Goal: Information Seeking & Learning: Learn about a topic

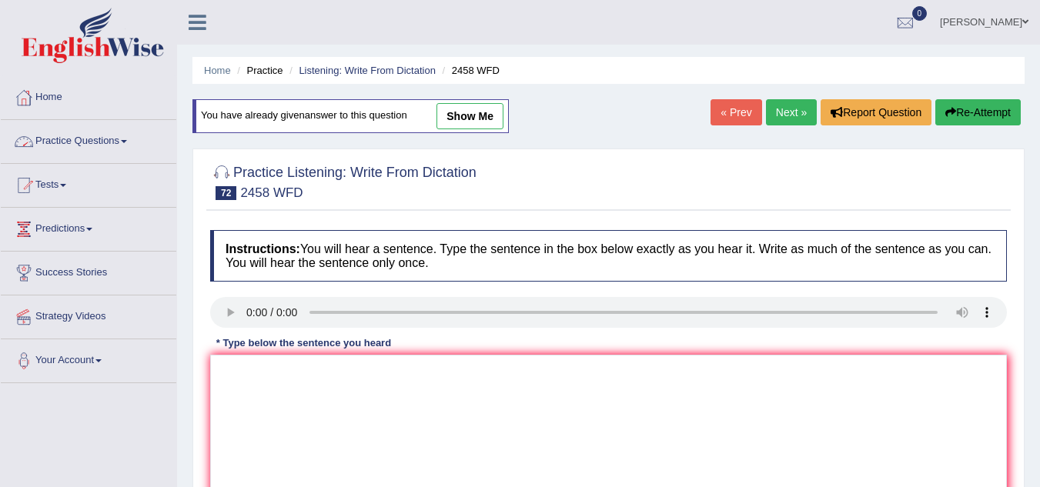
click at [133, 146] on link "Practice Questions" at bounding box center [89, 139] width 176 height 39
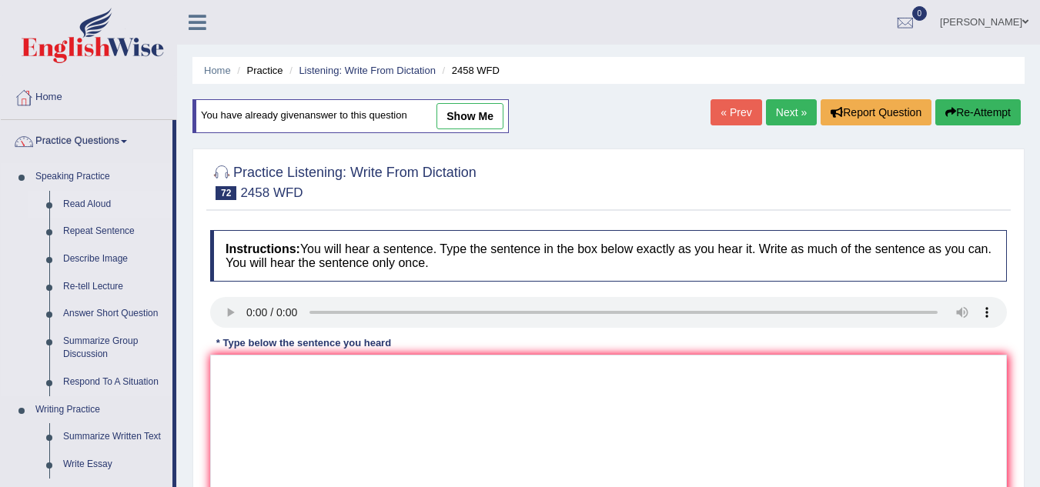
click at [106, 203] on link "Read Aloud" at bounding box center [114, 205] width 116 height 28
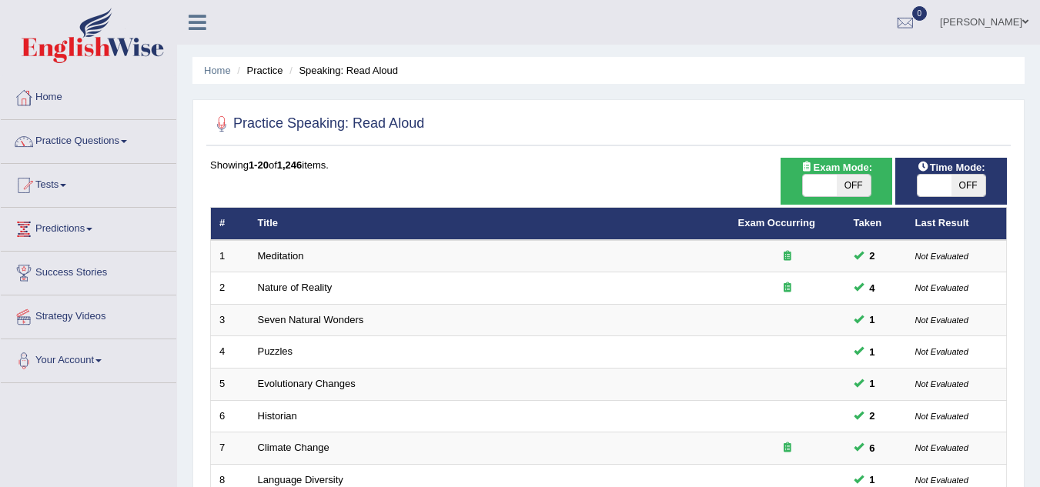
scroll to position [77, 0]
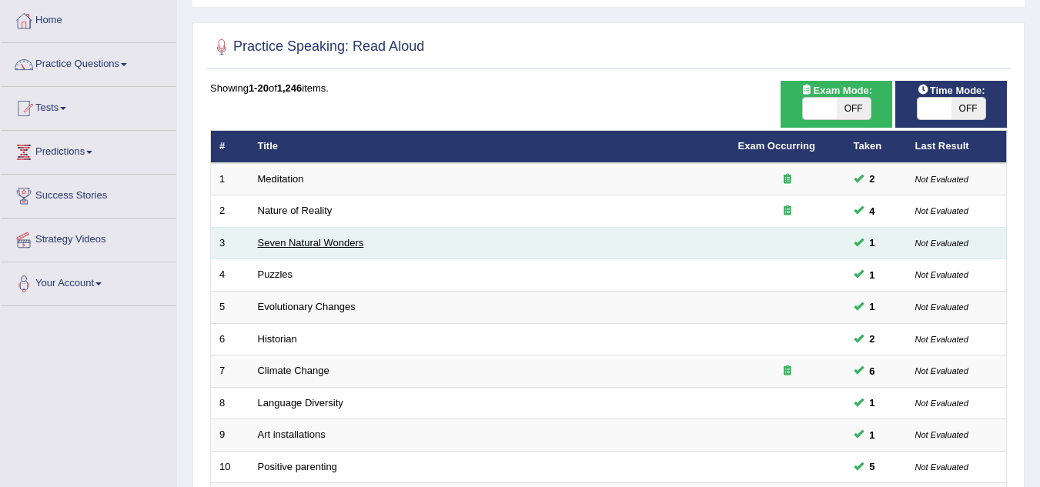
click at [322, 240] on link "Seven Natural Wonders" at bounding box center [311, 243] width 106 height 12
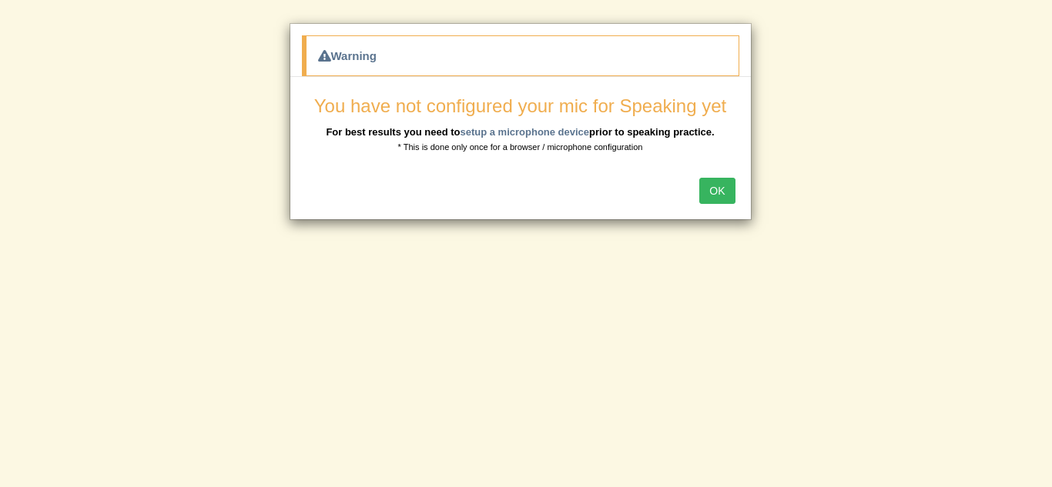
scroll to position [77, 0]
click at [565, 134] on link "setup a microphone device" at bounding box center [524, 132] width 129 height 12
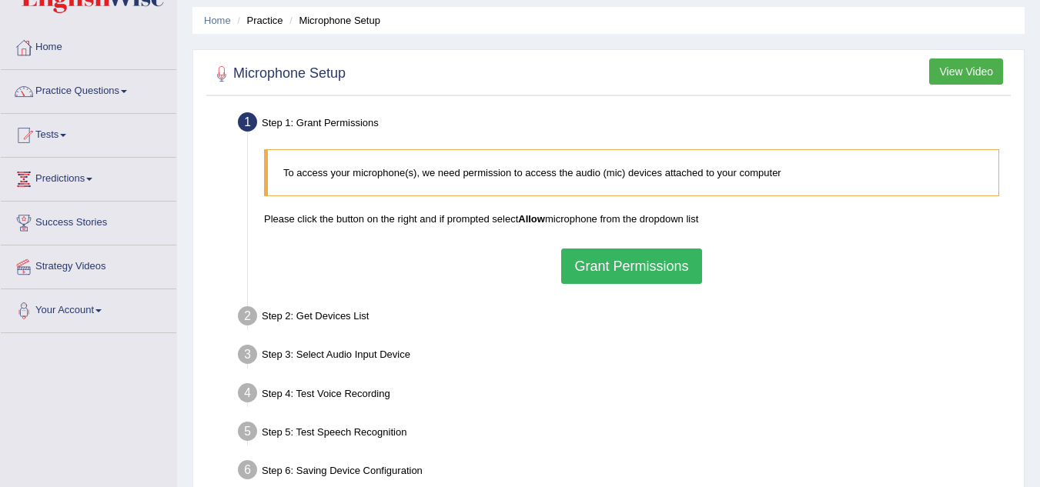
scroll to position [77, 0]
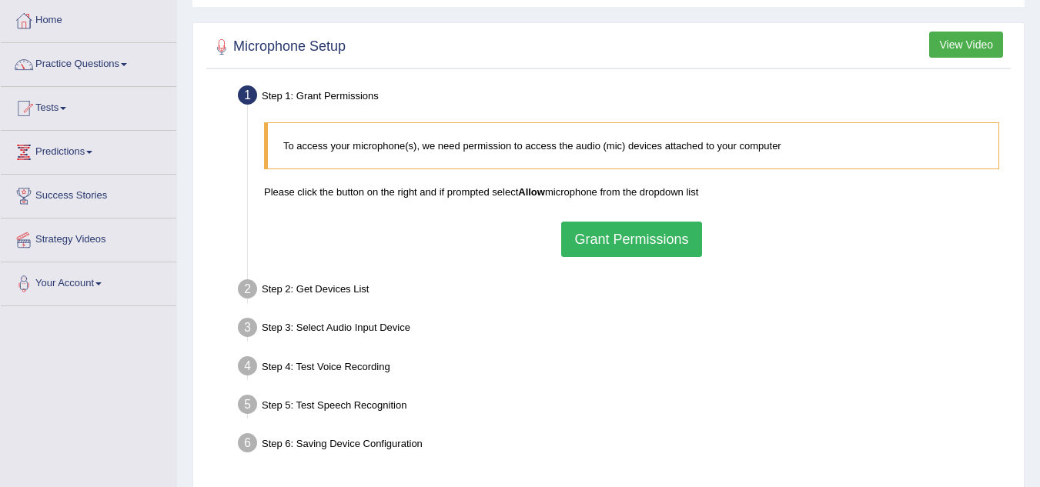
click at [583, 242] on button "Grant Permissions" at bounding box center [631, 239] width 140 height 35
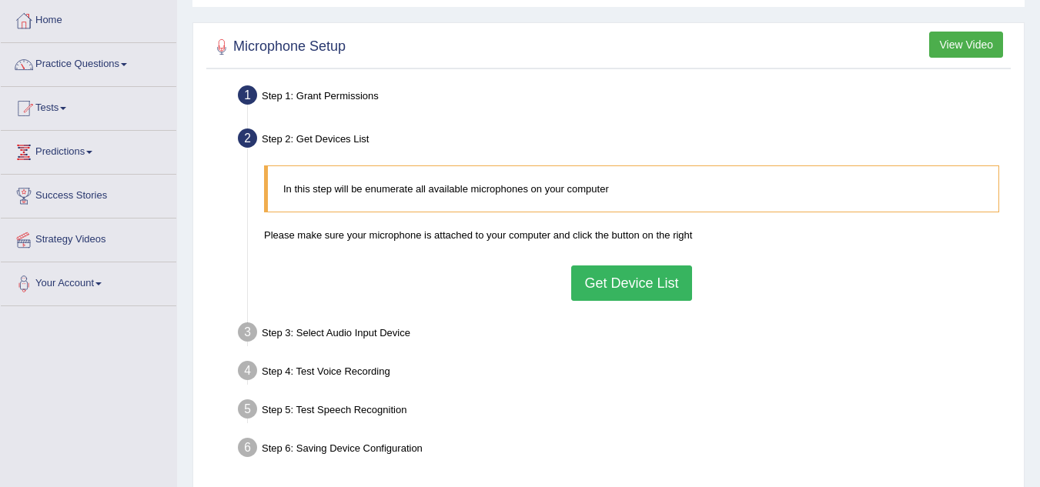
click at [591, 290] on button "Get Device List" at bounding box center [631, 283] width 120 height 35
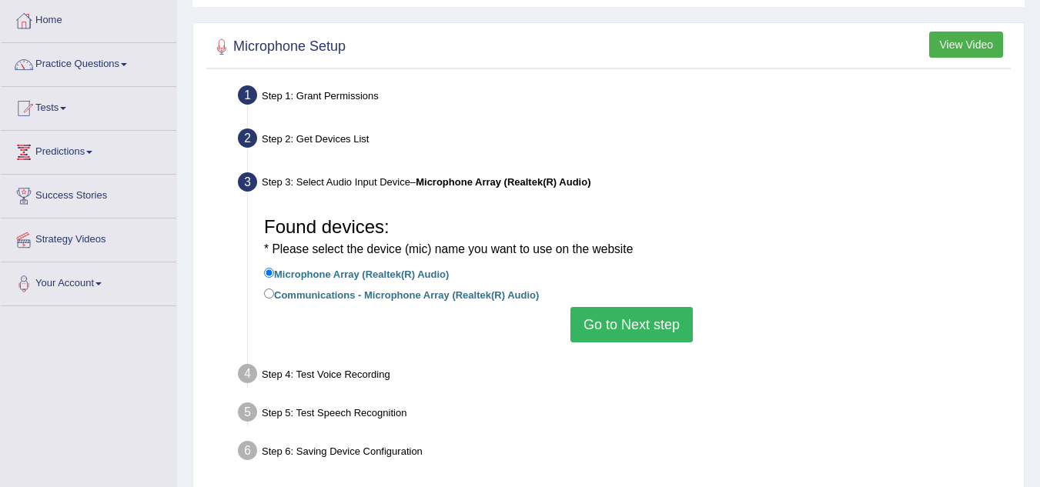
click at [583, 326] on button "Go to Next step" at bounding box center [632, 324] width 122 height 35
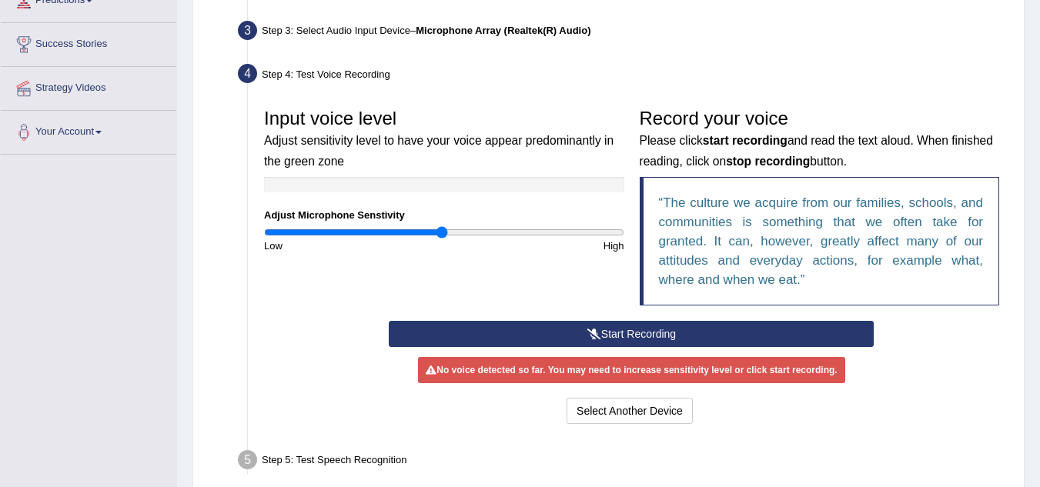
scroll to position [231, 0]
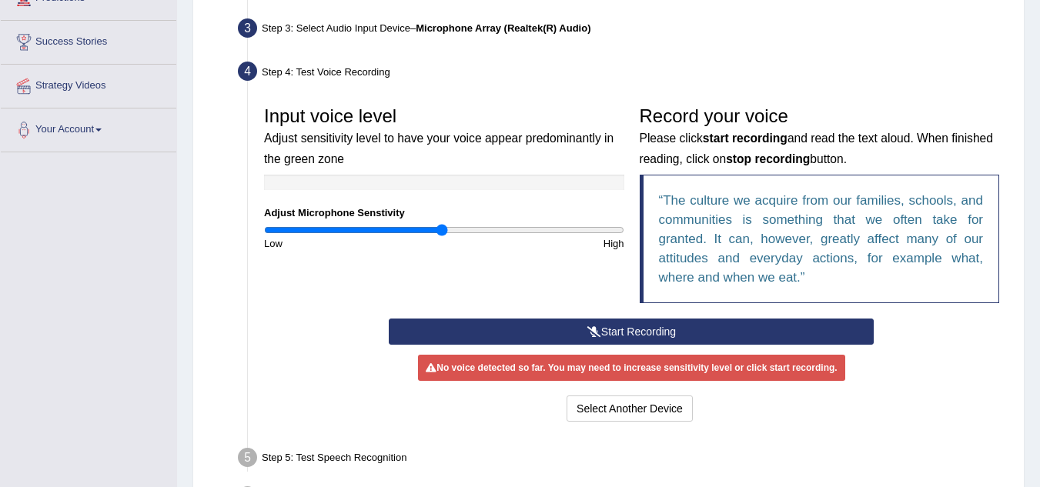
click at [563, 329] on button "Start Recording" at bounding box center [631, 332] width 485 height 26
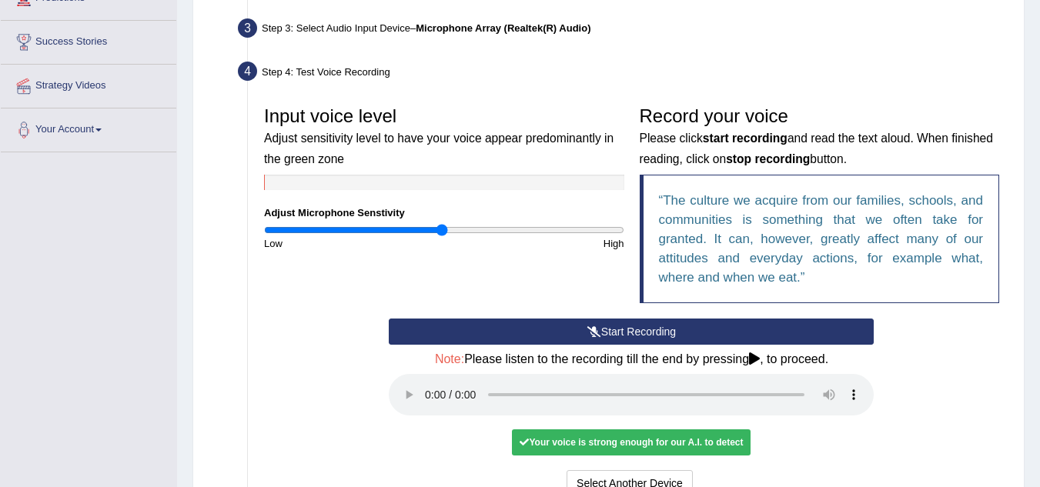
click at [491, 330] on button "Start Recording" at bounding box center [631, 332] width 485 height 26
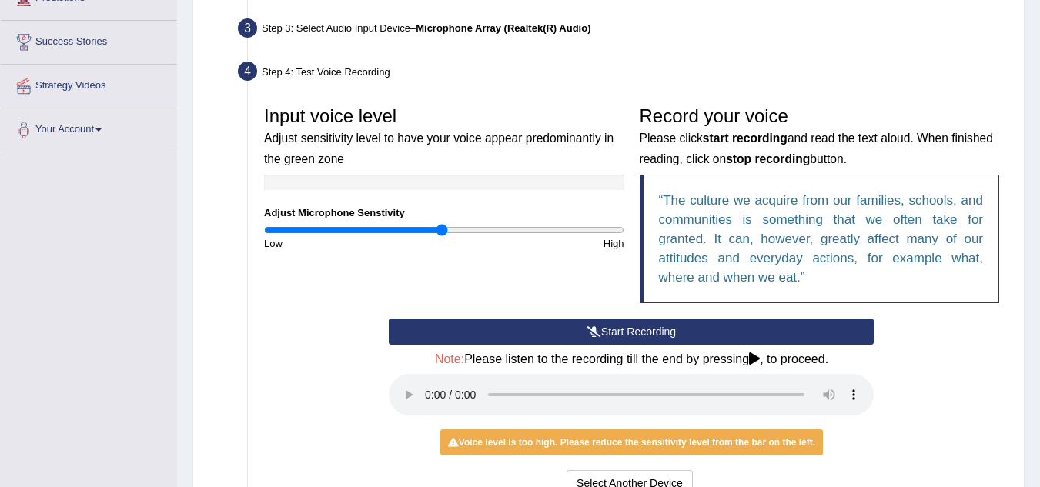
click at [437, 337] on button "Start Recording" at bounding box center [631, 332] width 485 height 26
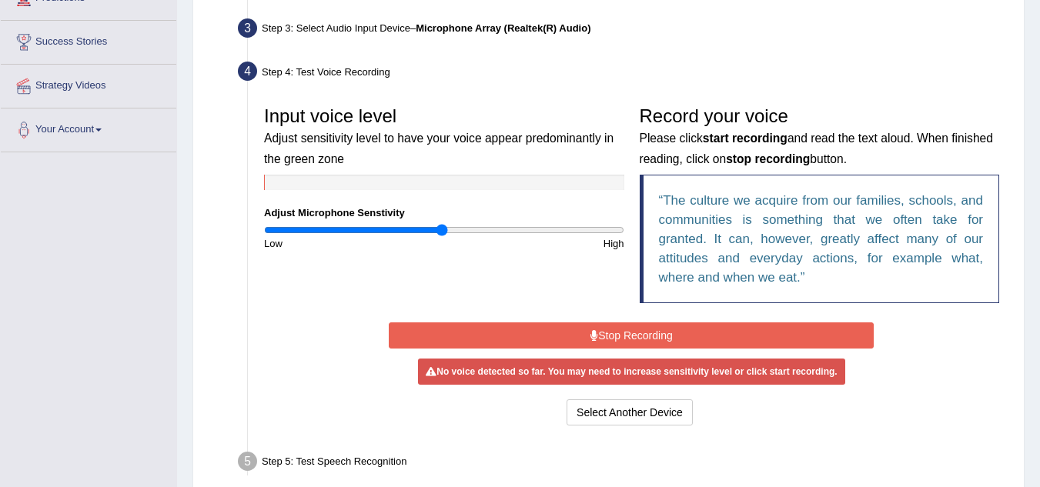
click at [437, 338] on button "Stop Recording" at bounding box center [631, 336] width 485 height 26
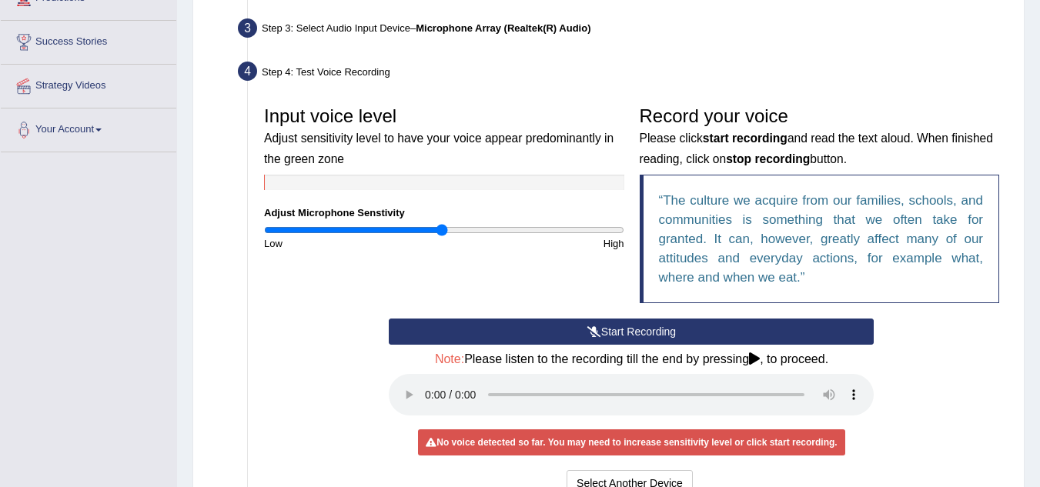
click at [437, 338] on button "Start Recording" at bounding box center [631, 332] width 485 height 26
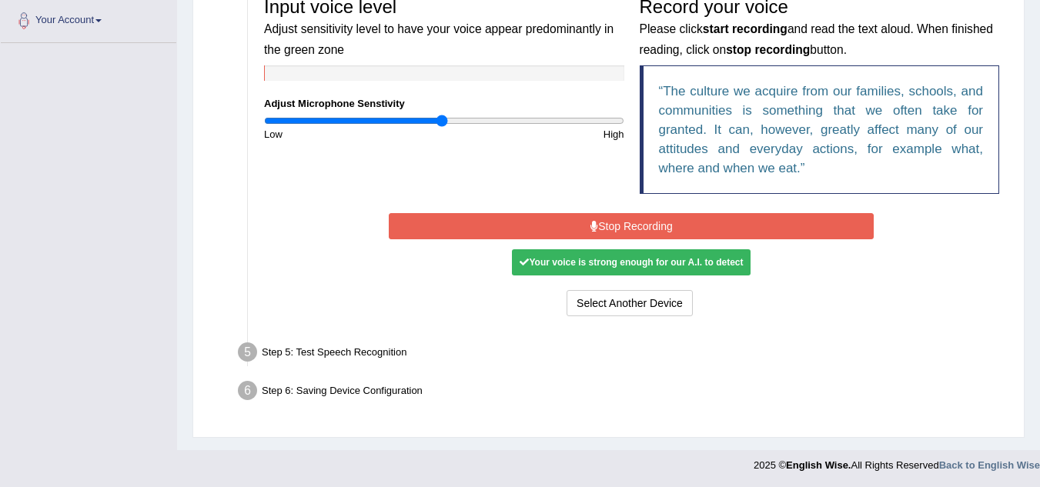
scroll to position [342, 0]
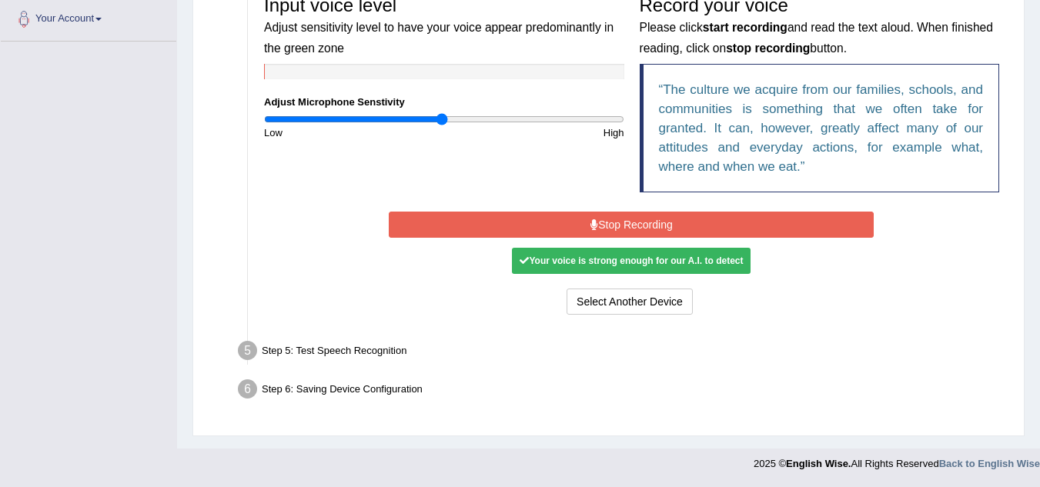
click at [394, 347] on div "Step 5: Test Speech Recognition" at bounding box center [624, 353] width 786 height 34
click at [534, 226] on div "Start Recording Stop Recording Note: Please listen to the recording till the en…" at bounding box center [631, 263] width 501 height 111
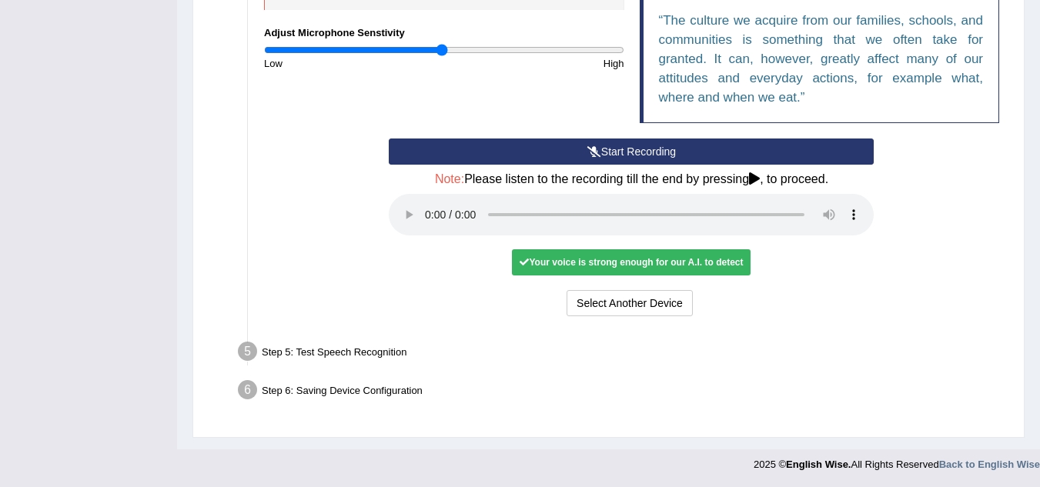
scroll to position [412, 0]
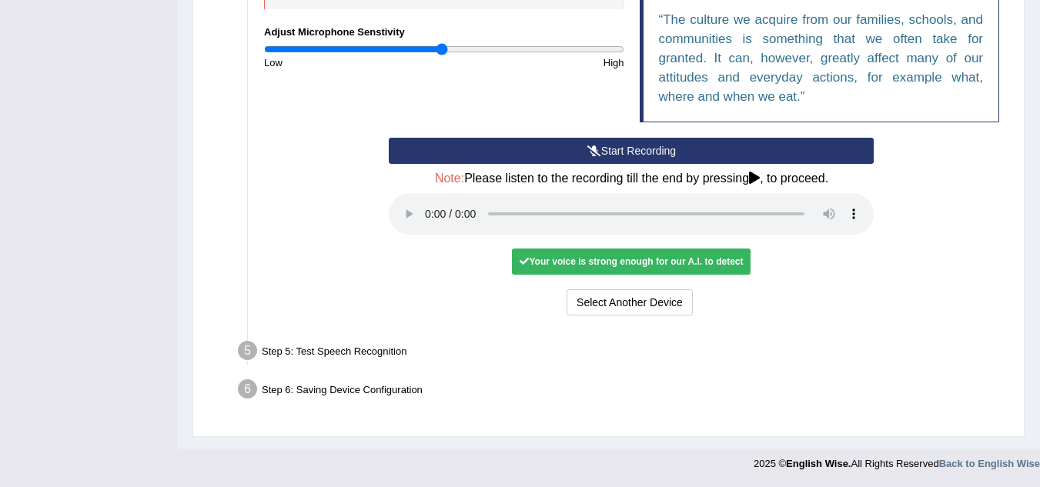
click at [387, 347] on div "Step 5: Test Speech Recognition" at bounding box center [624, 353] width 786 height 34
click at [288, 349] on div "Step 5: Test Speech Recognition" at bounding box center [624, 353] width 786 height 34
click at [362, 350] on div "Step 5: Test Speech Recognition" at bounding box center [624, 353] width 786 height 34
click at [338, 359] on div "Step 5: Test Speech Recognition" at bounding box center [624, 353] width 786 height 34
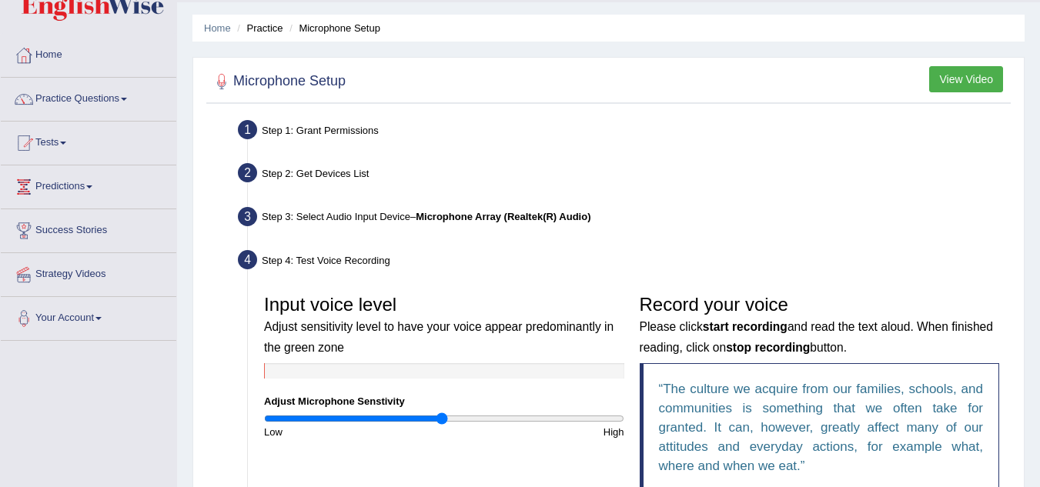
scroll to position [27, 0]
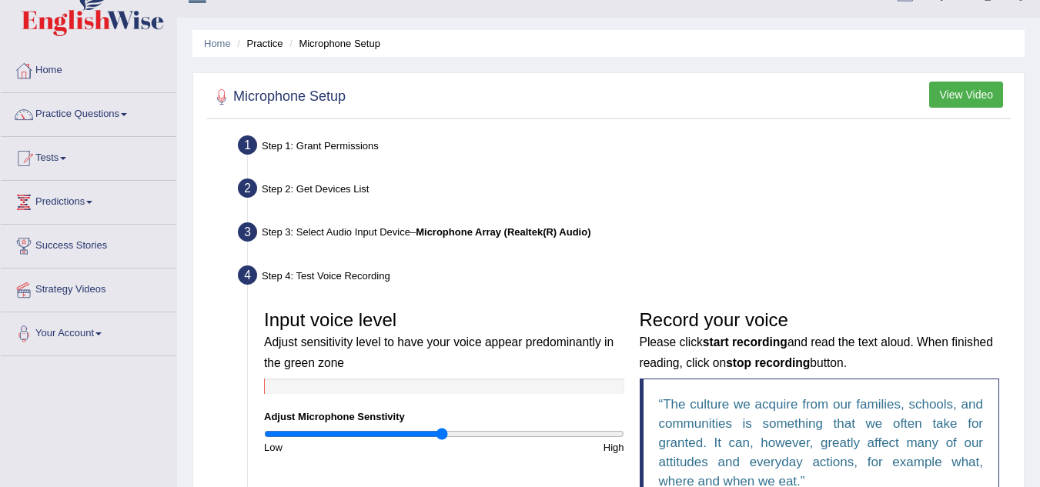
click at [971, 95] on button "View Video" at bounding box center [966, 95] width 74 height 26
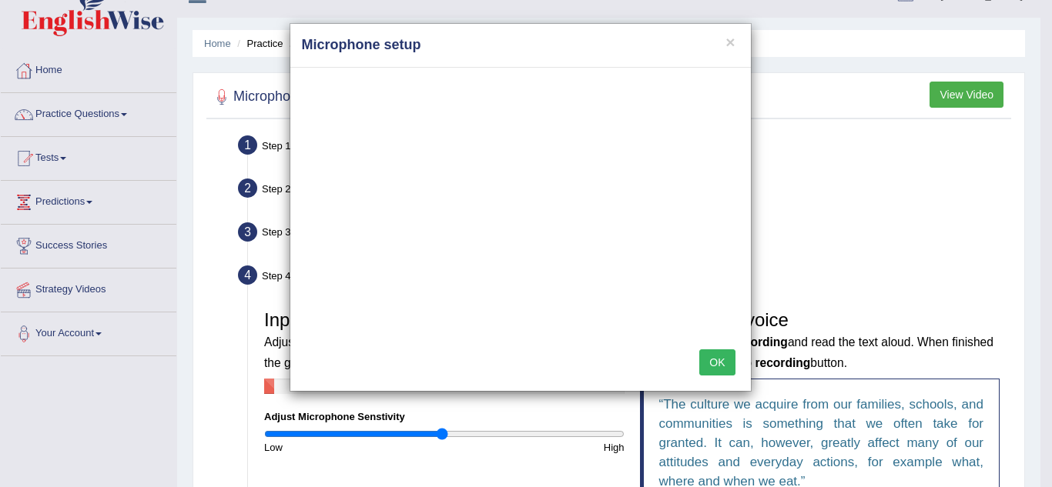
click at [711, 362] on button "OK" at bounding box center [716, 363] width 35 height 26
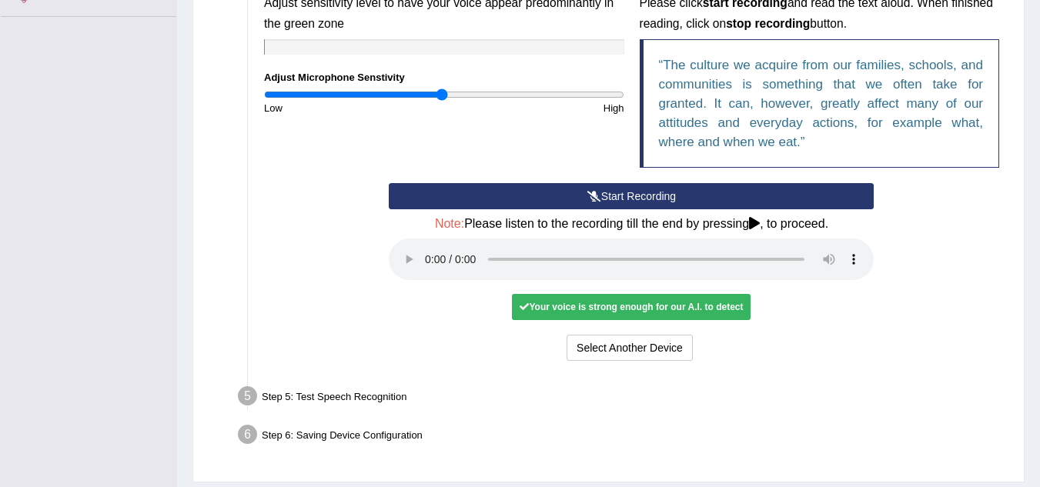
scroll to position [412, 0]
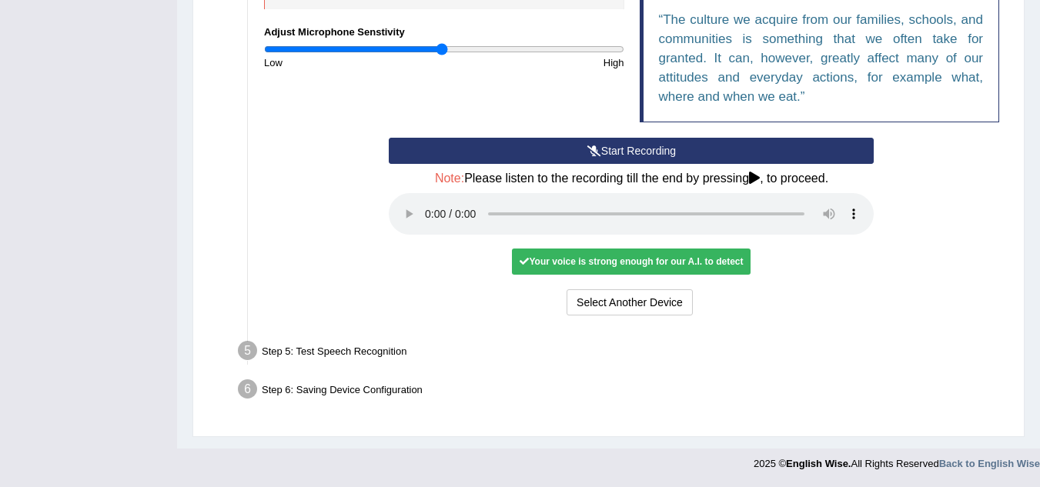
click at [671, 264] on div "Your voice is strong enough for our A.I. to detect" at bounding box center [631, 262] width 239 height 26
click at [544, 259] on div "Your voice is strong enough for our A.I. to detect" at bounding box center [631, 262] width 239 height 26
click at [636, 305] on button "Select Another Device" at bounding box center [630, 303] width 126 height 26
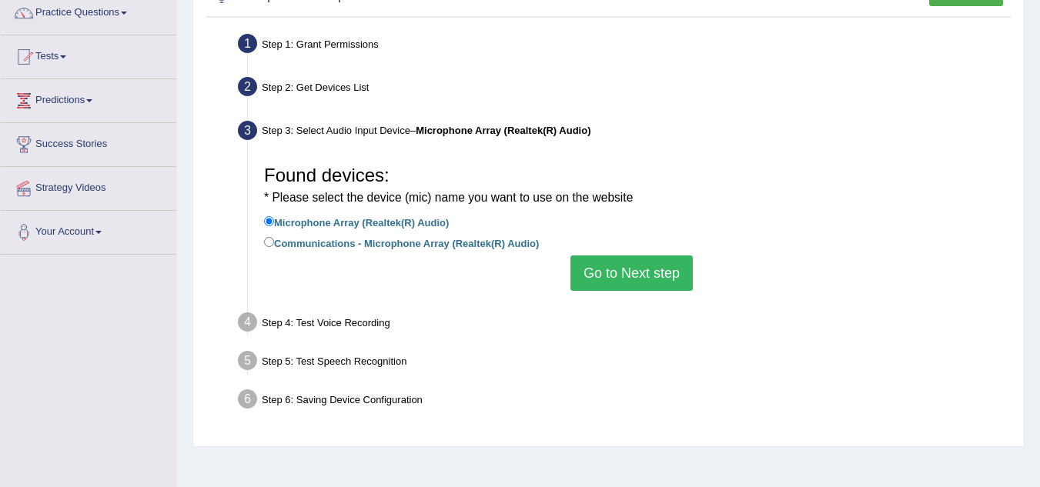
scroll to position [90, 0]
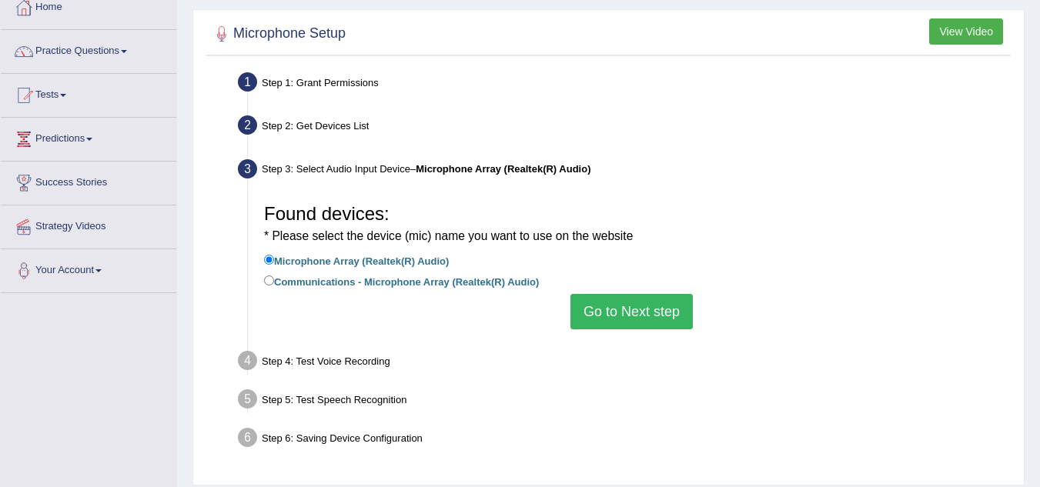
click at [635, 305] on button "Go to Next step" at bounding box center [632, 311] width 122 height 35
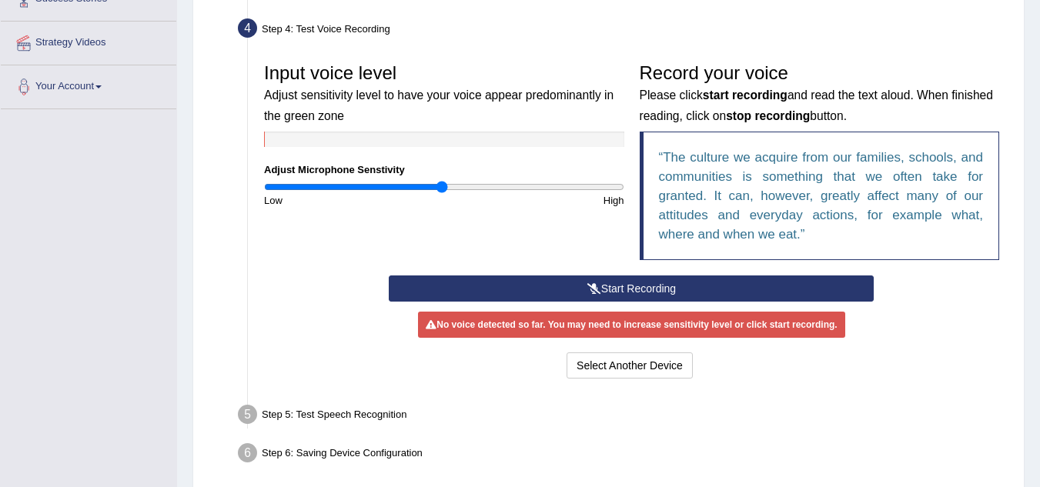
scroll to position [338, 0]
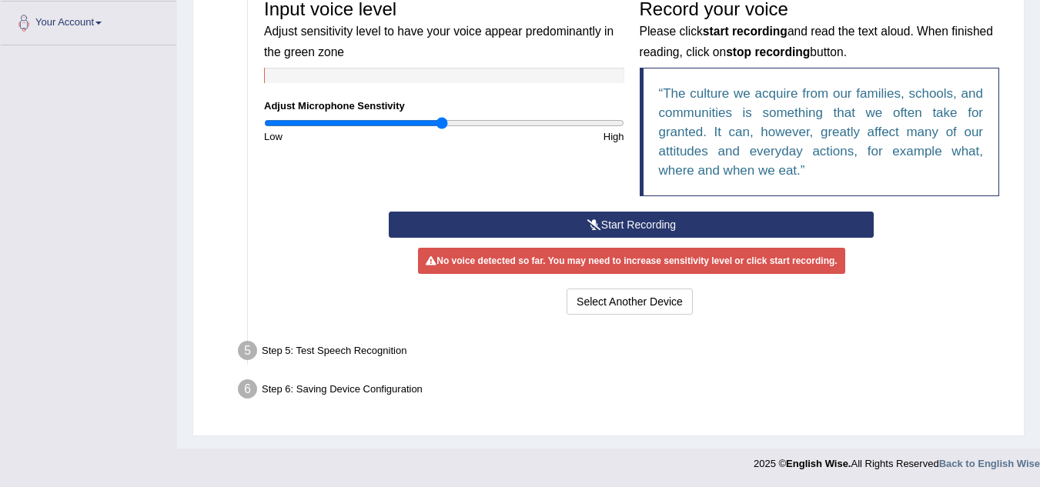
click at [671, 227] on button "Start Recording" at bounding box center [631, 225] width 485 height 26
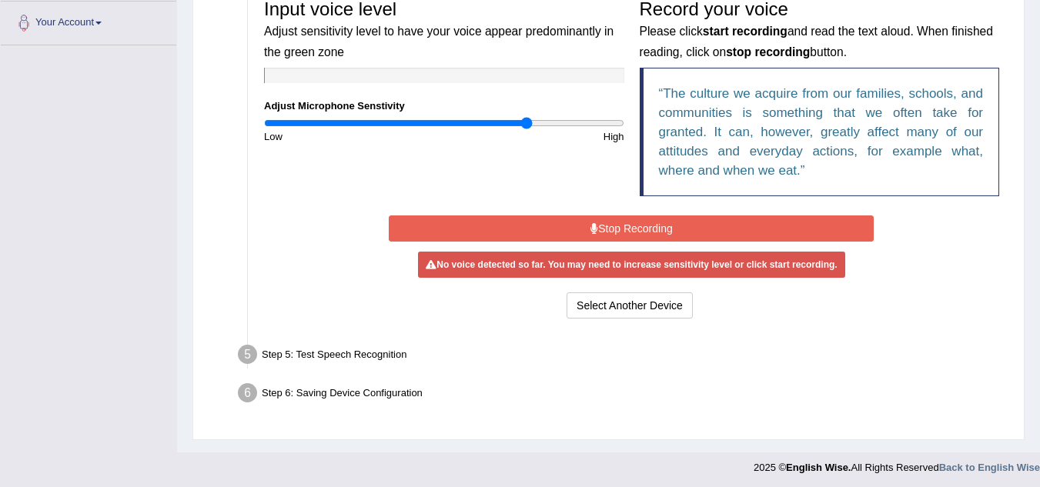
type input "1.48"
click at [528, 123] on input "range" at bounding box center [444, 123] width 360 height 12
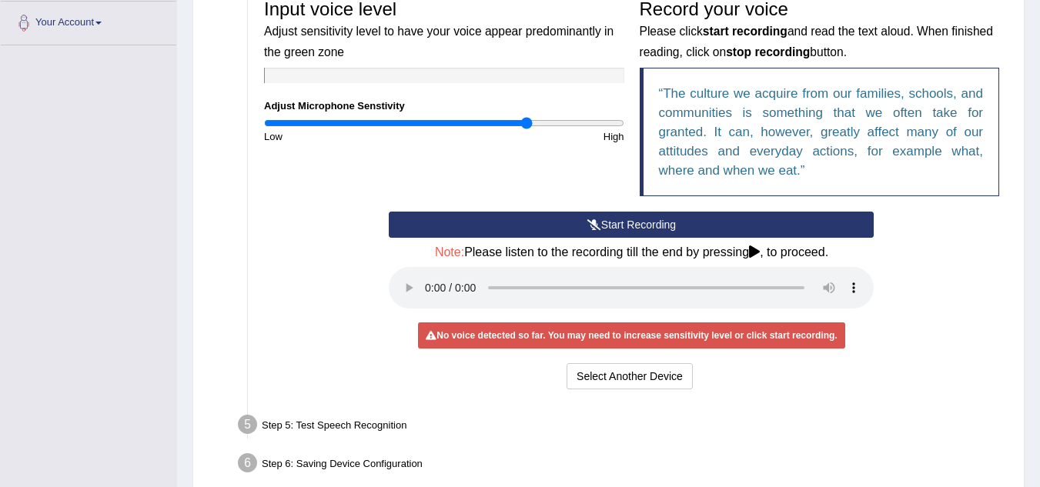
click at [588, 226] on icon at bounding box center [595, 224] width 14 height 11
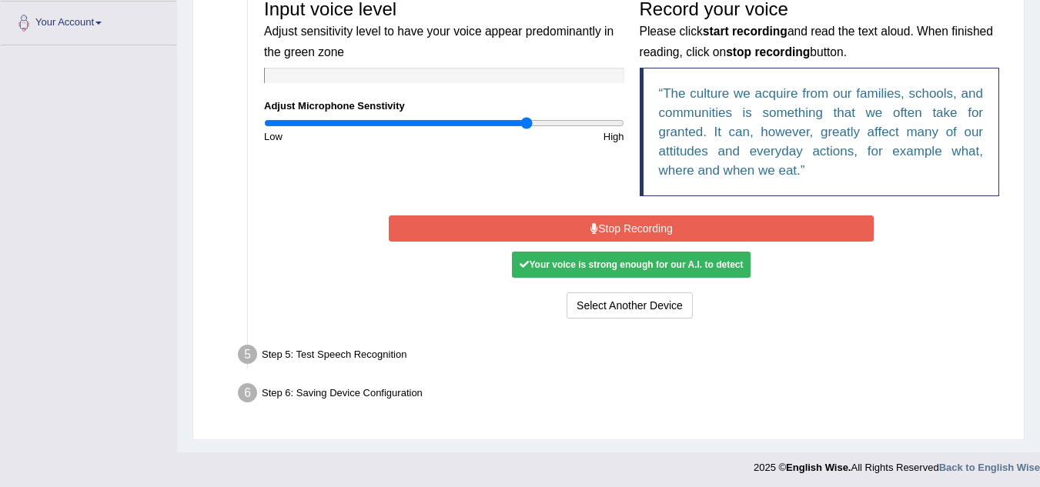
click at [642, 224] on button "Stop Recording" at bounding box center [631, 229] width 485 height 26
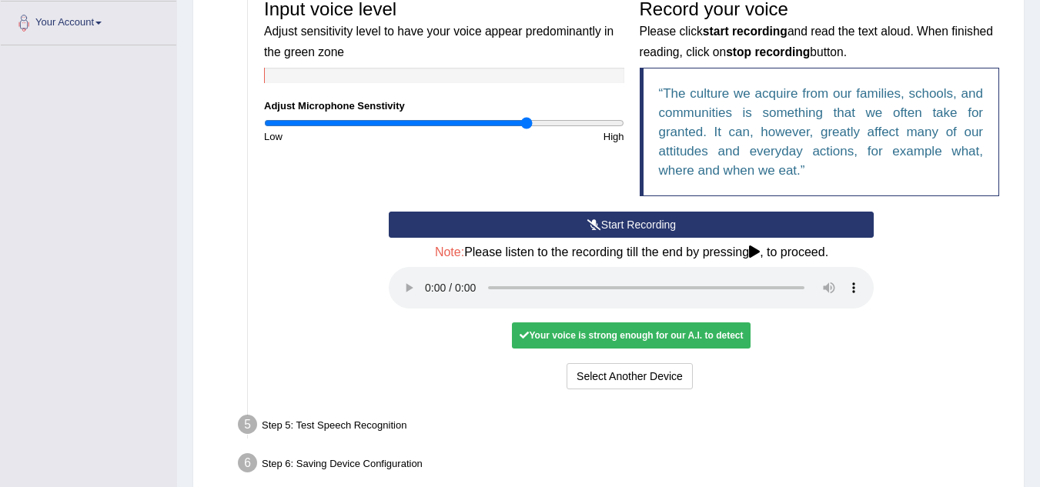
click at [758, 252] on icon at bounding box center [754, 252] width 11 height 12
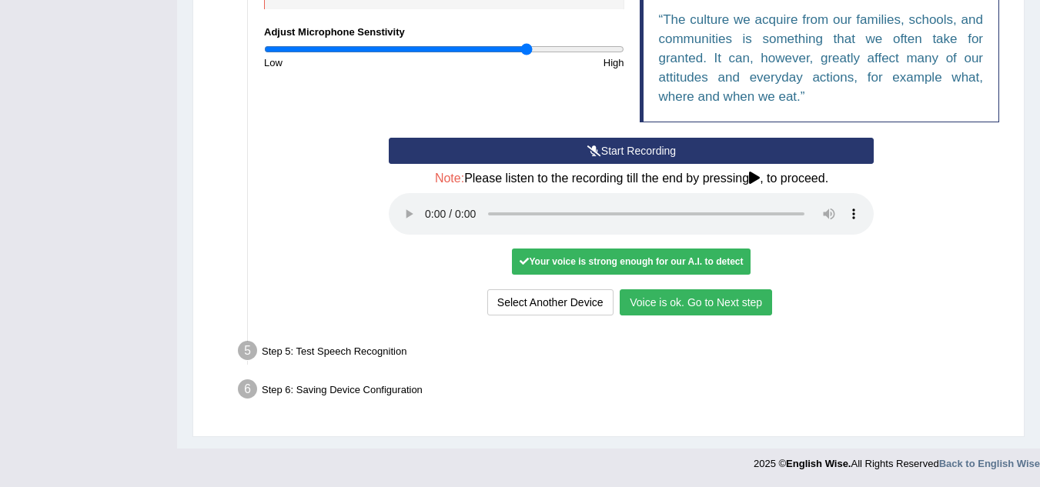
click at [727, 309] on button "Voice is ok. Go to Next step" at bounding box center [696, 303] width 152 height 26
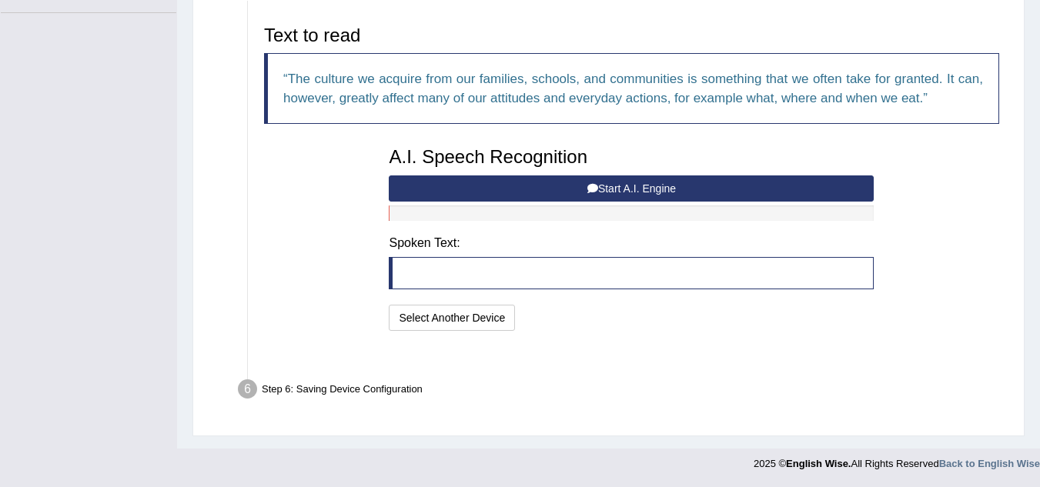
scroll to position [333, 0]
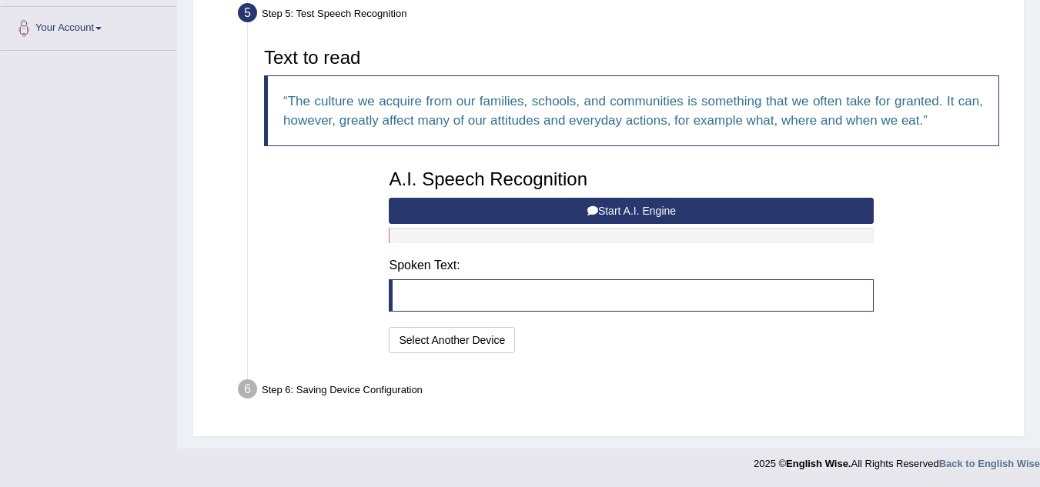
click at [675, 210] on button "Start A.I. Engine" at bounding box center [631, 211] width 485 height 26
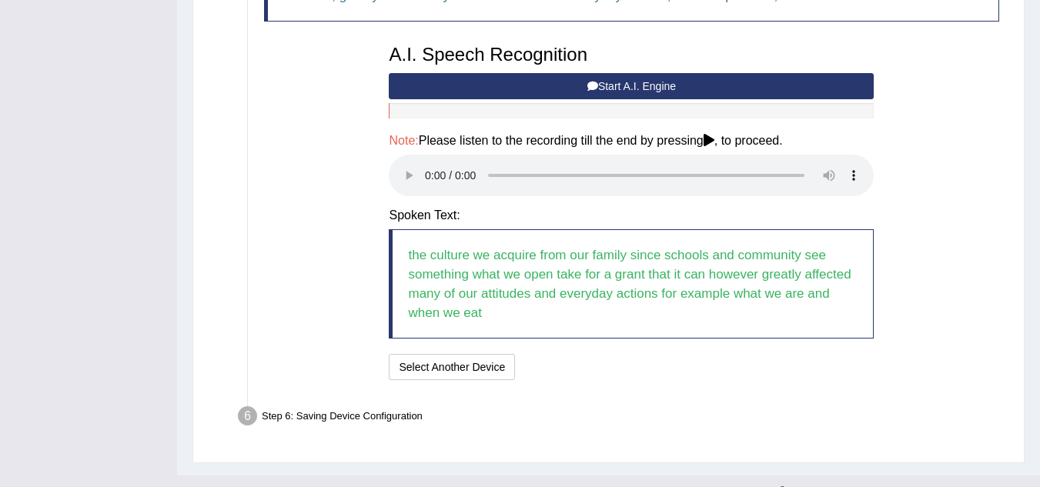
scroll to position [484, 0]
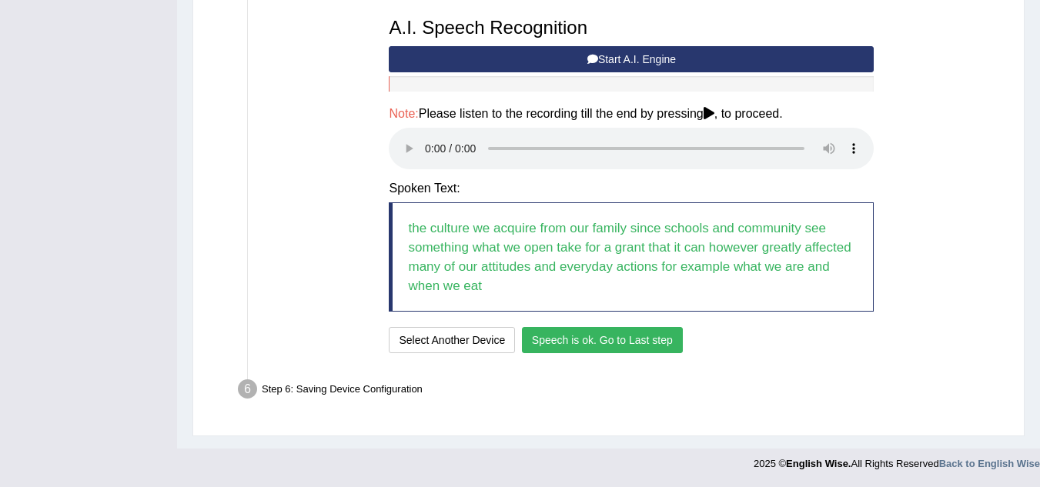
click at [631, 350] on button "Speech is ok. Go to Last step" at bounding box center [602, 340] width 161 height 26
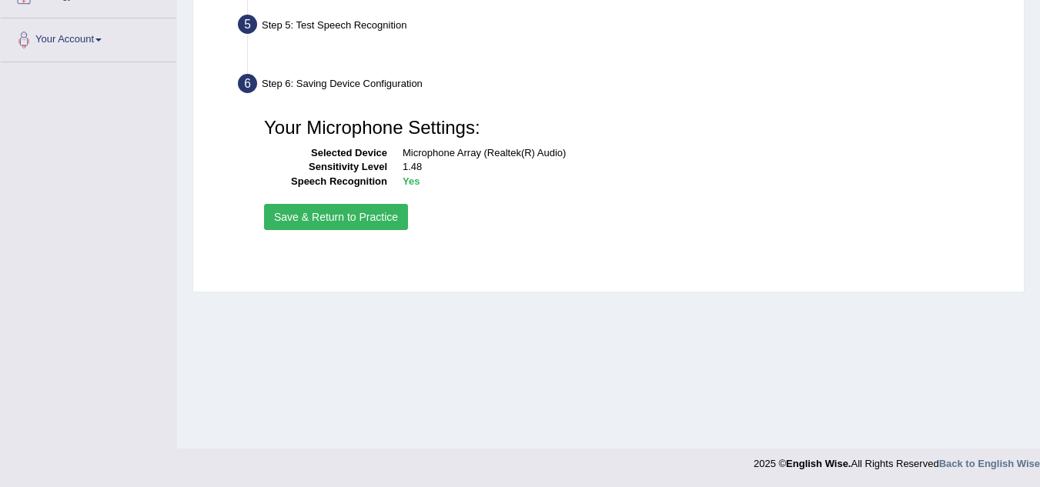
scroll to position [321, 0]
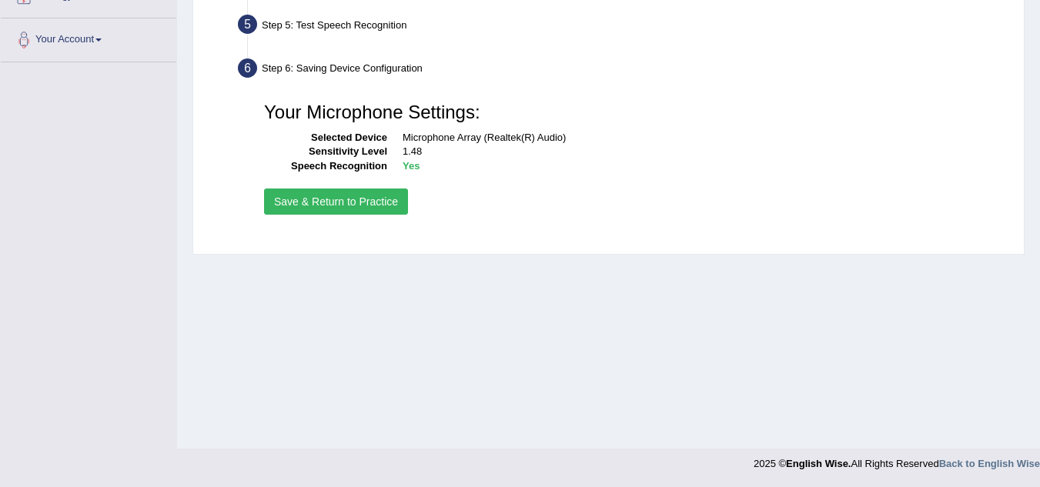
click at [400, 203] on button "Save & Return to Practice" at bounding box center [336, 202] width 144 height 26
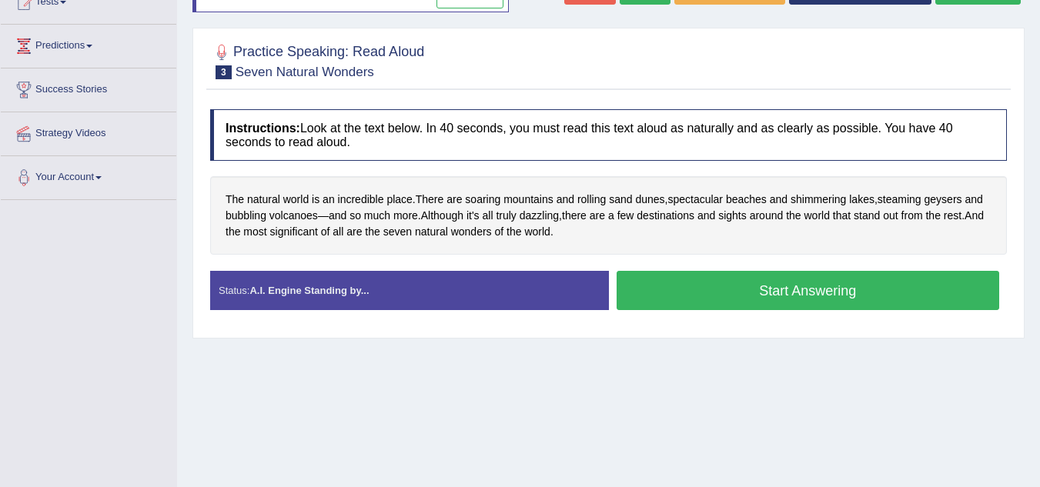
scroll to position [231, 0]
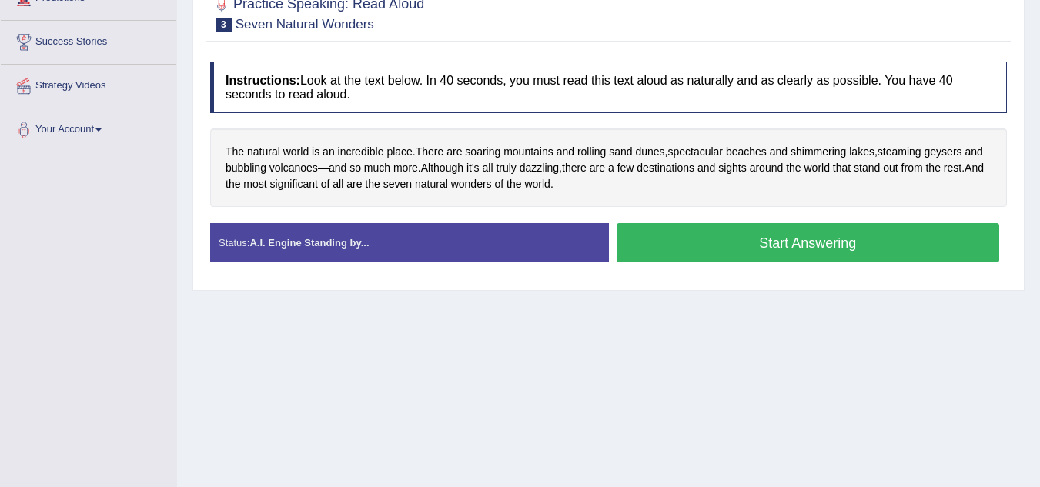
click at [745, 246] on button "Start Answering" at bounding box center [808, 242] width 383 height 39
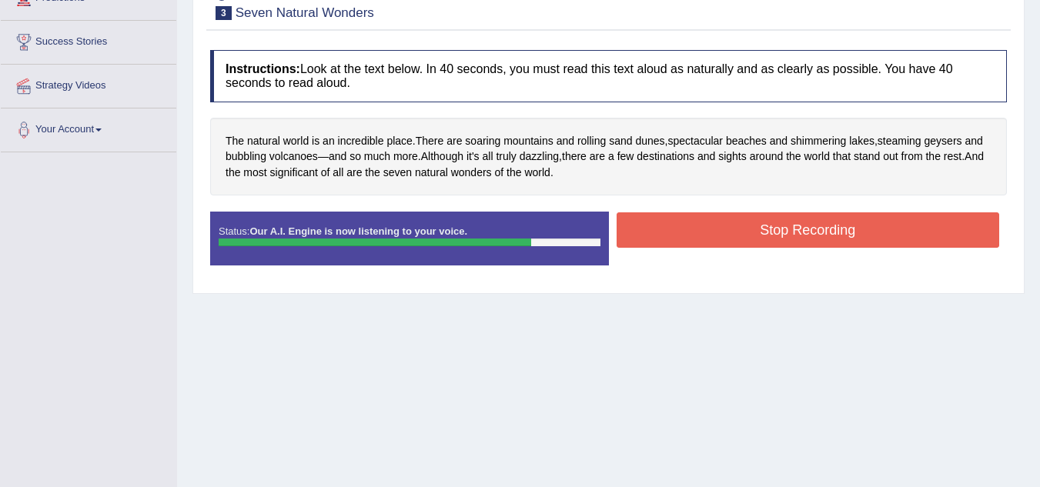
click at [647, 219] on button "Stop Recording" at bounding box center [808, 230] width 383 height 35
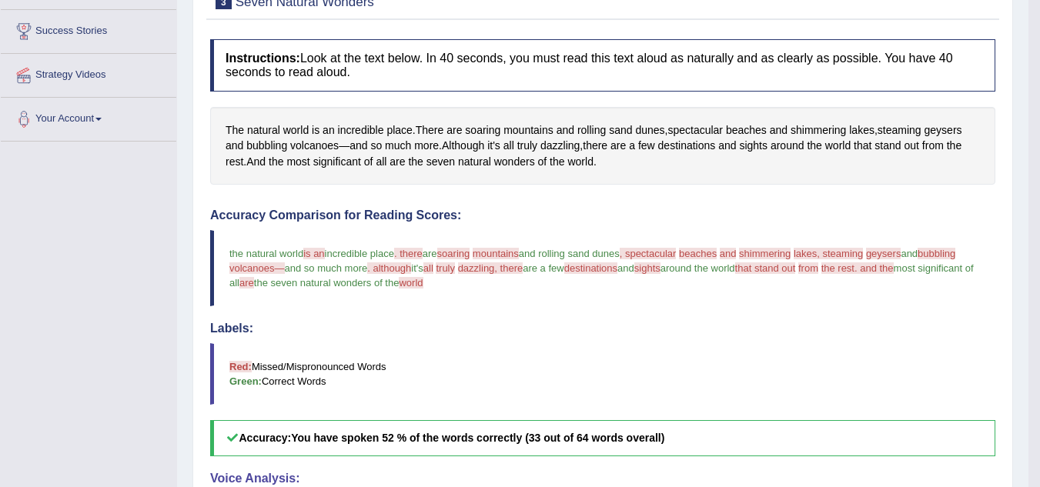
scroll to position [77, 0]
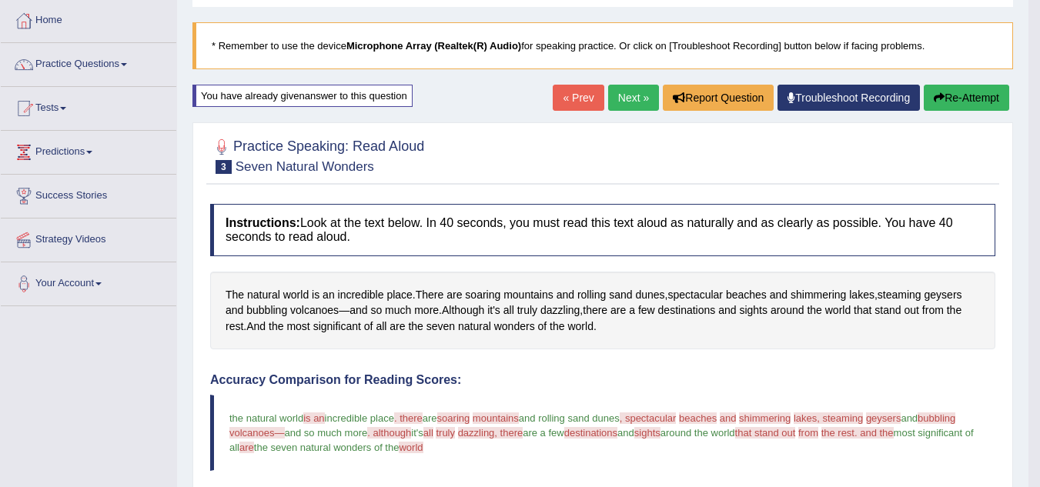
click at [620, 94] on link "Next »" at bounding box center [633, 98] width 51 height 26
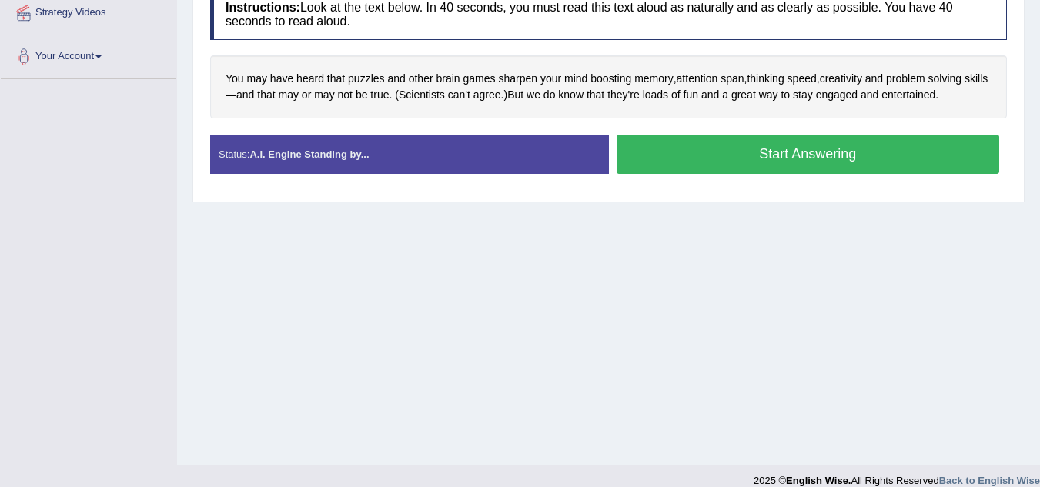
scroll to position [308, 0]
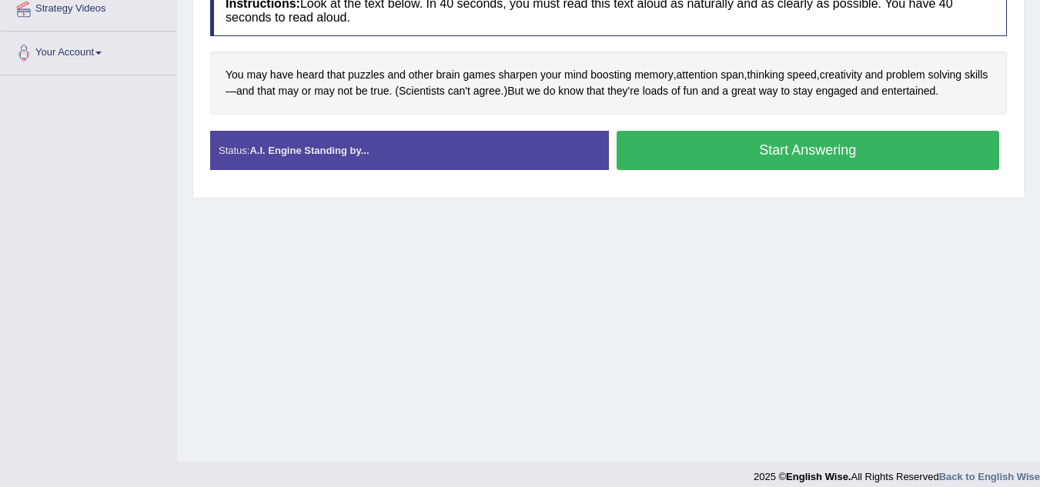
click at [798, 146] on button "Start Answering" at bounding box center [808, 150] width 383 height 39
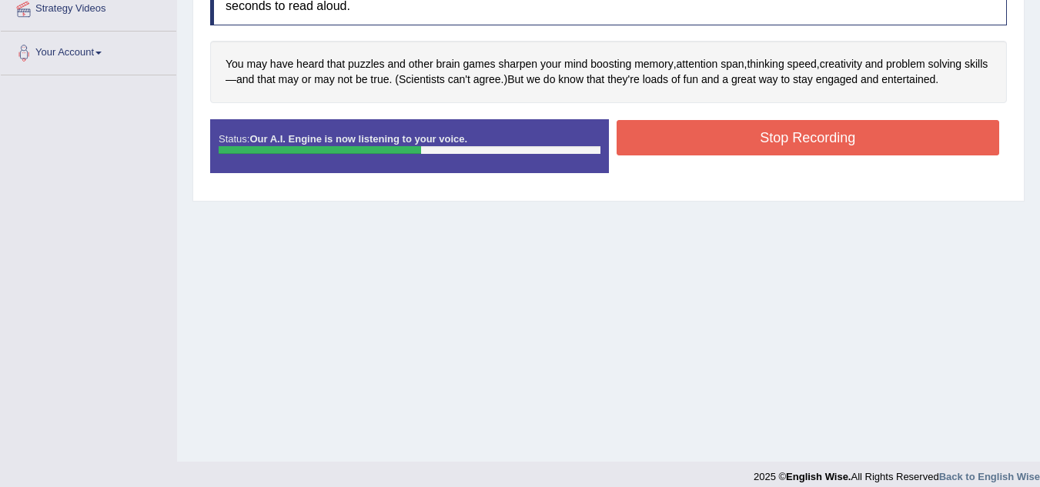
click at [882, 139] on button "Stop Recording" at bounding box center [808, 137] width 383 height 35
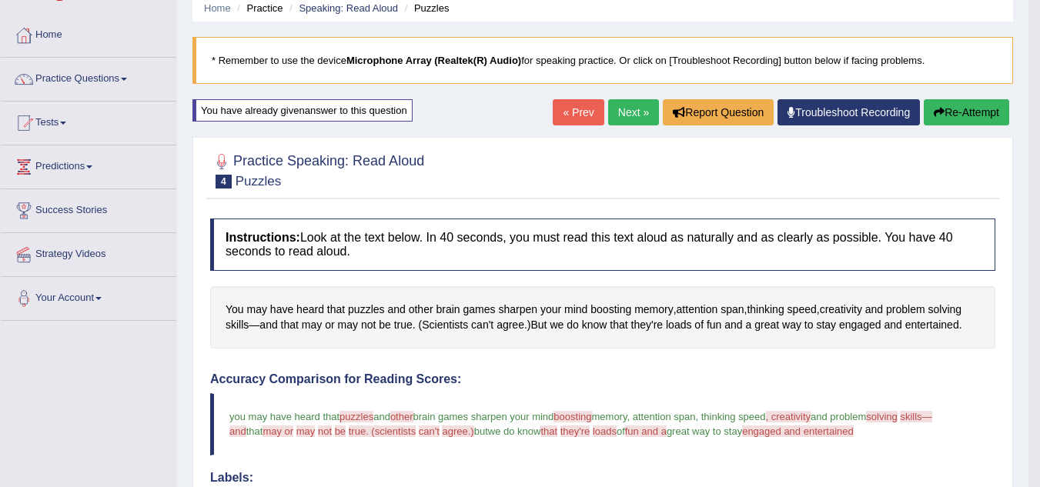
scroll to position [0, 0]
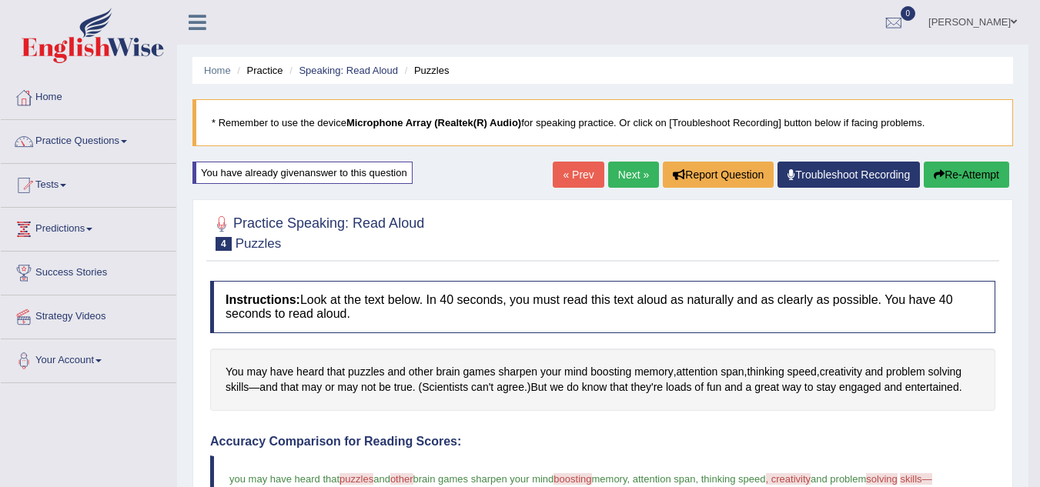
click at [615, 178] on link "Next »" at bounding box center [633, 175] width 51 height 26
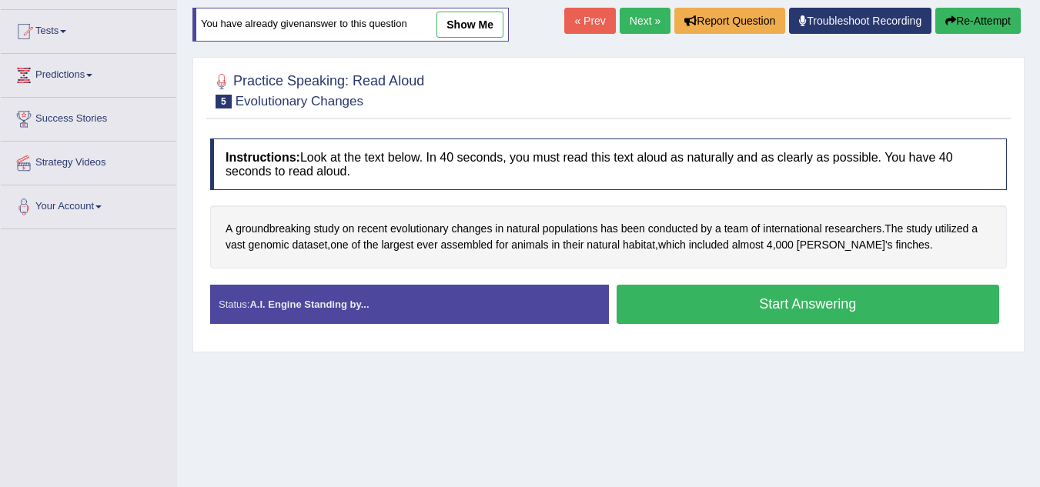
click at [646, 295] on button "Start Answering" at bounding box center [808, 304] width 383 height 39
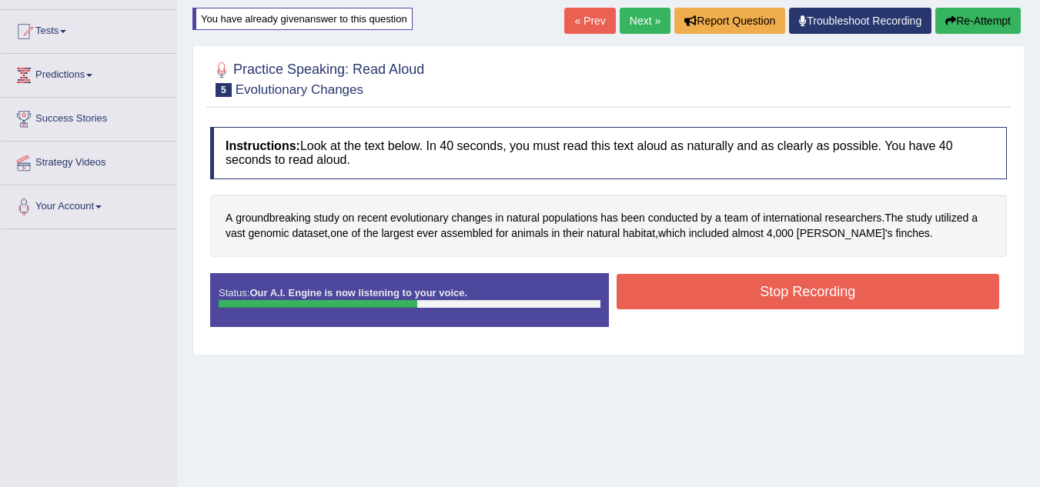
click at [696, 292] on button "Stop Recording" at bounding box center [808, 291] width 383 height 35
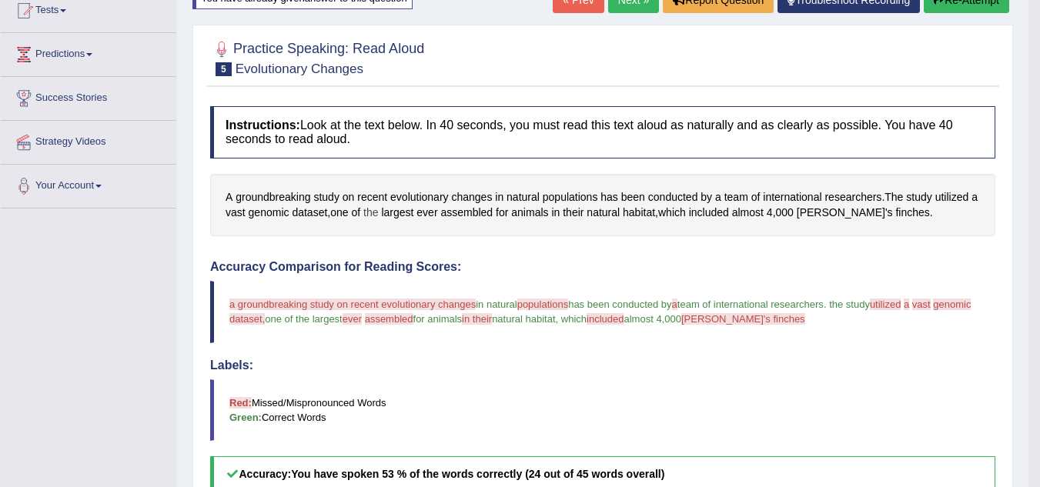
scroll to position [98, 0]
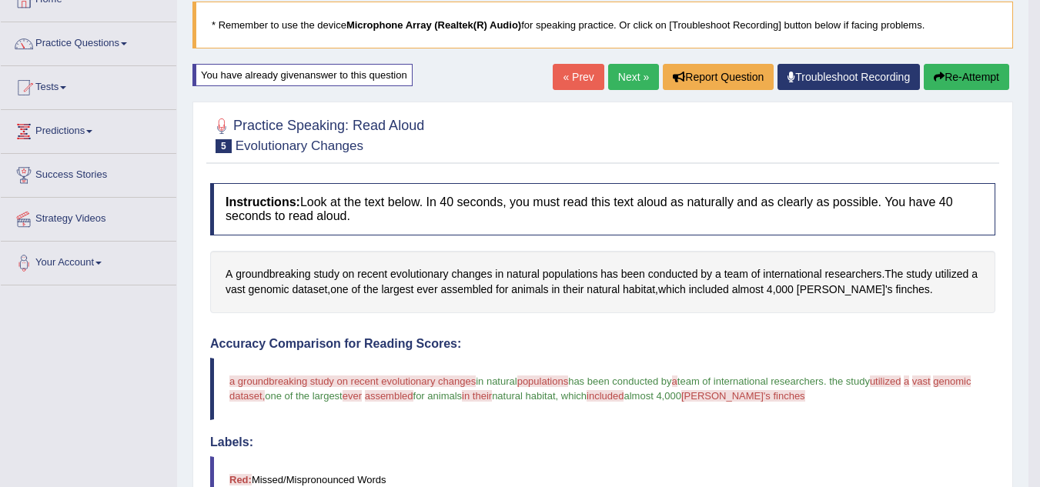
click at [948, 85] on button "Re-Attempt" at bounding box center [966, 77] width 85 height 26
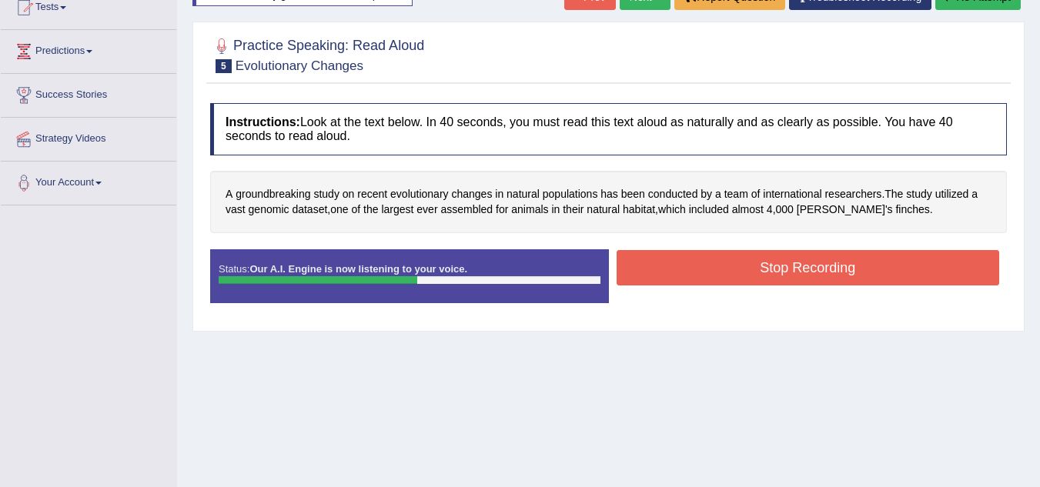
click at [812, 277] on button "Stop Recording" at bounding box center [808, 267] width 383 height 35
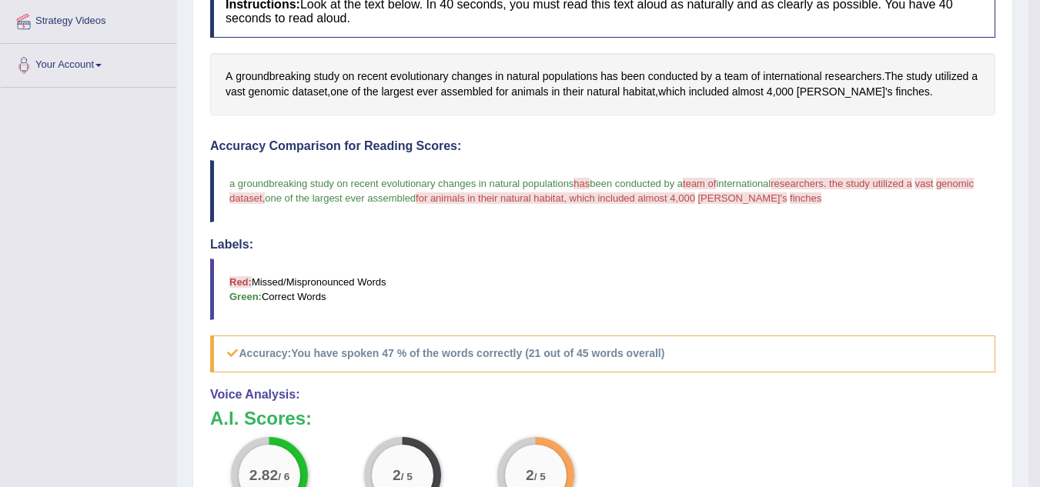
scroll to position [79, 0]
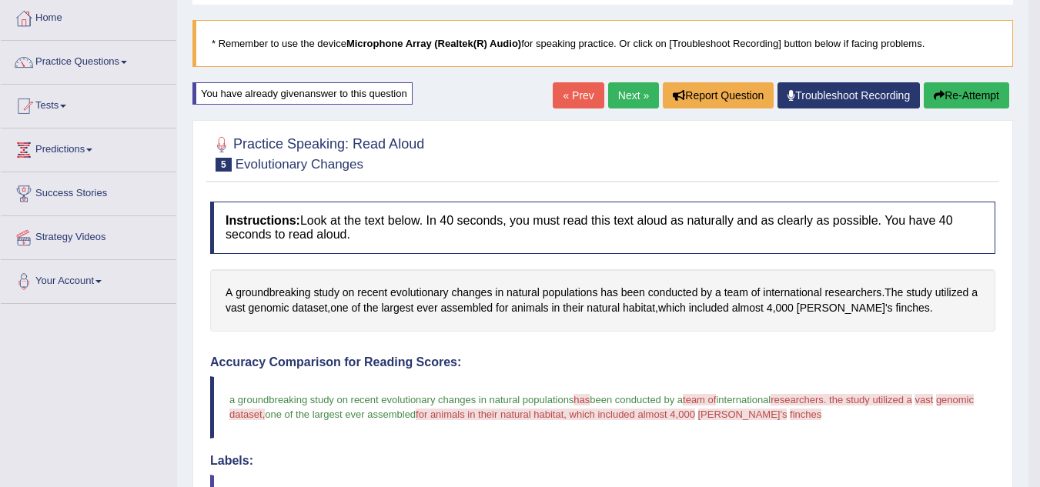
click at [966, 97] on button "Re-Attempt" at bounding box center [966, 95] width 85 height 26
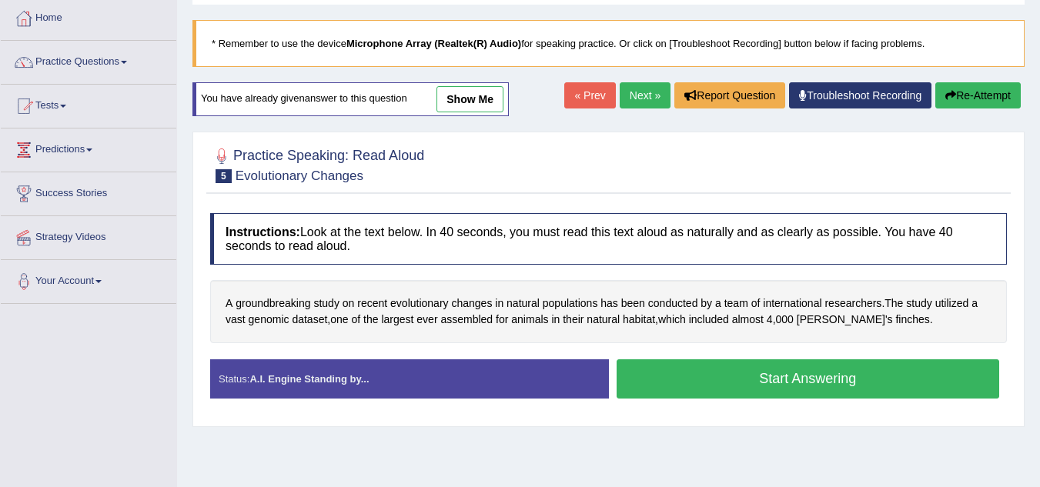
scroll to position [79, 0]
click at [722, 389] on button "Start Answering" at bounding box center [808, 379] width 383 height 39
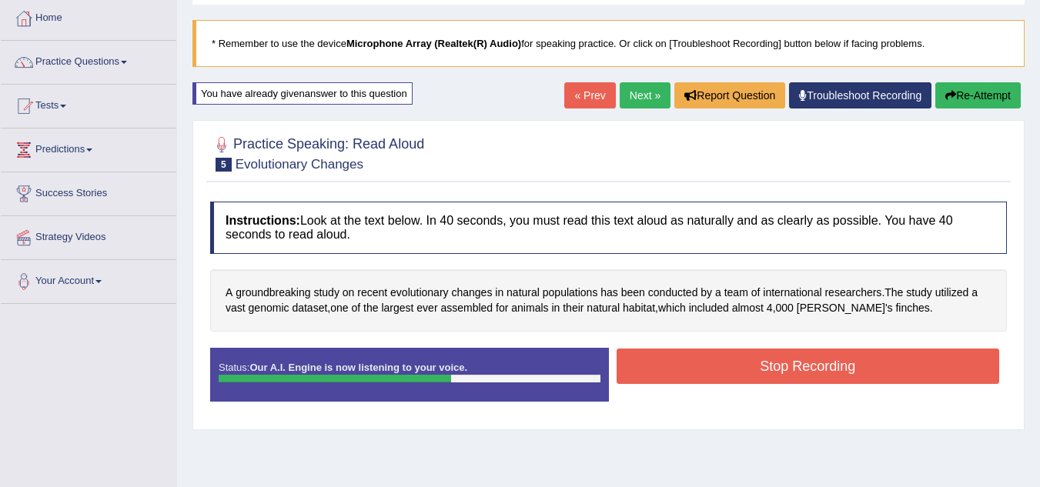
click at [708, 375] on button "Stop Recording" at bounding box center [808, 366] width 383 height 35
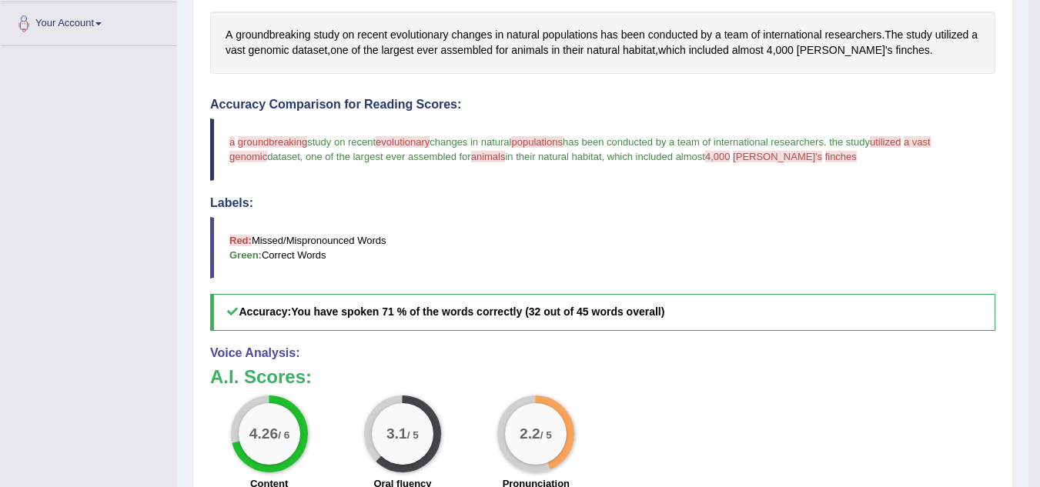
scroll to position [310, 0]
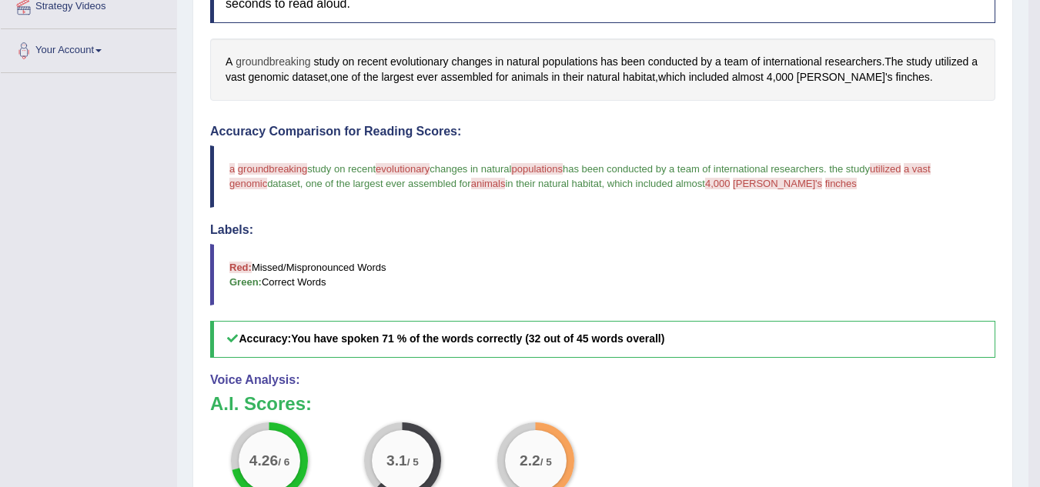
click at [259, 64] on span "groundbreaking" at bounding box center [273, 62] width 75 height 16
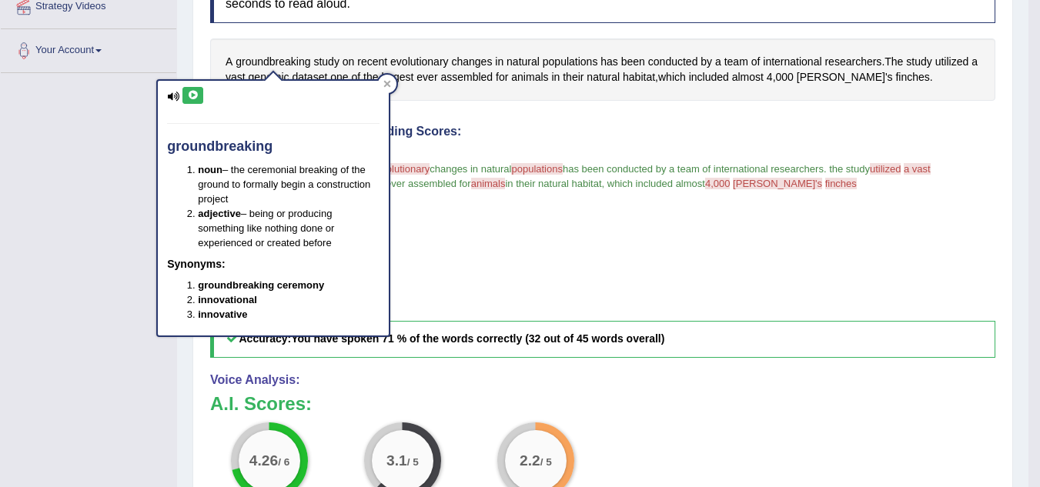
click at [194, 96] on icon at bounding box center [193, 95] width 12 height 9
click at [114, 110] on div "Toggle navigation Home Practice Questions Speaking Practice Read Aloud Repeat S…" at bounding box center [514, 200] width 1029 height 1021
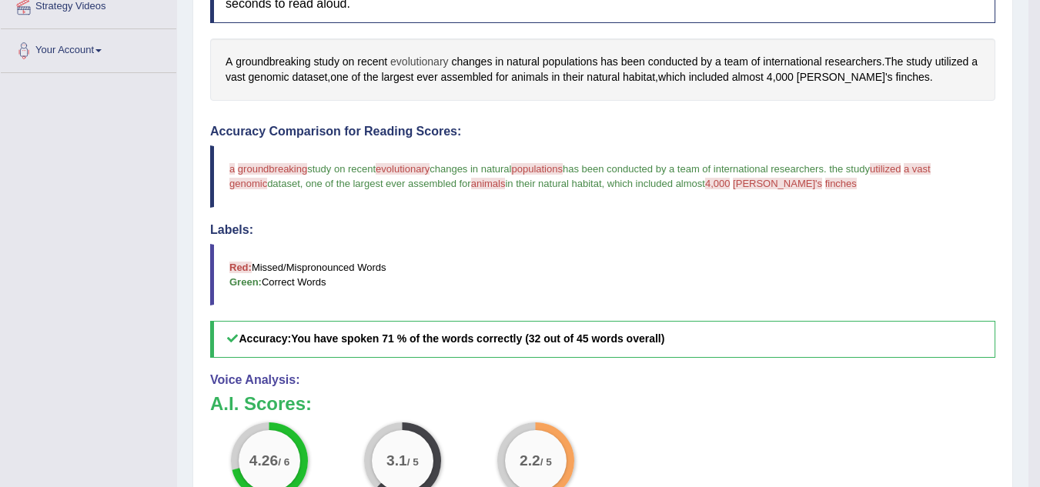
click at [397, 67] on span "evolutionary" at bounding box center [419, 62] width 59 height 16
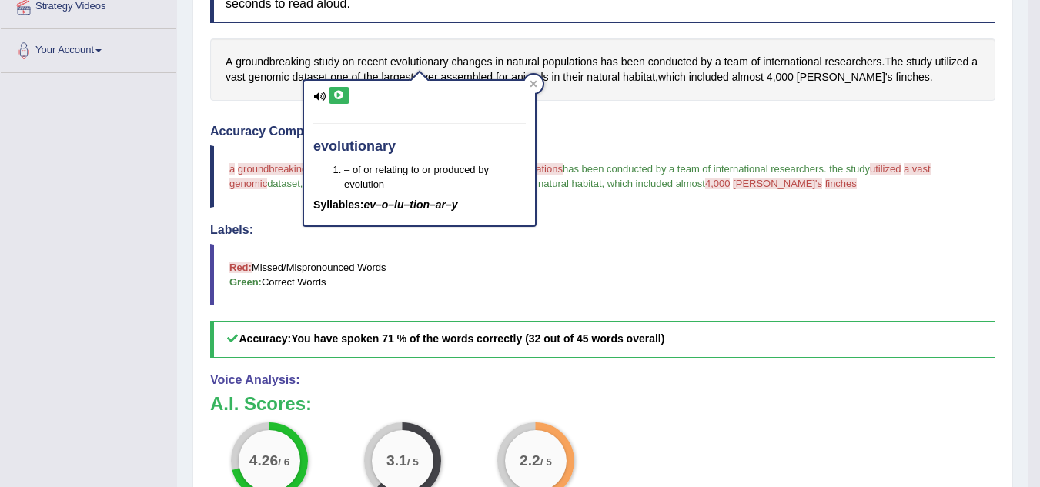
click at [334, 93] on icon at bounding box center [339, 95] width 12 height 9
click at [658, 94] on div "A groundbreaking study on recent evolutionary changes in natural populations ha…" at bounding box center [602, 70] width 785 height 62
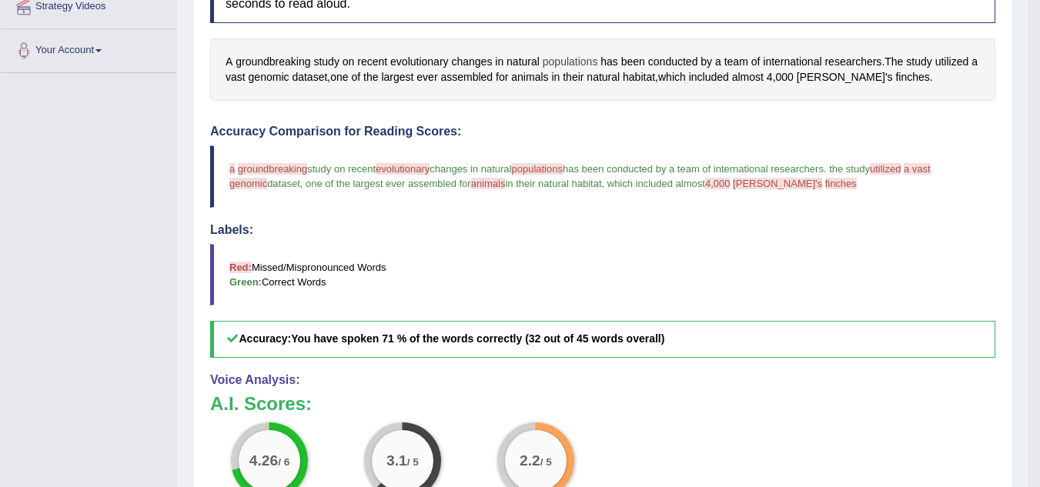
click at [581, 64] on span "populations" at bounding box center [570, 62] width 55 height 16
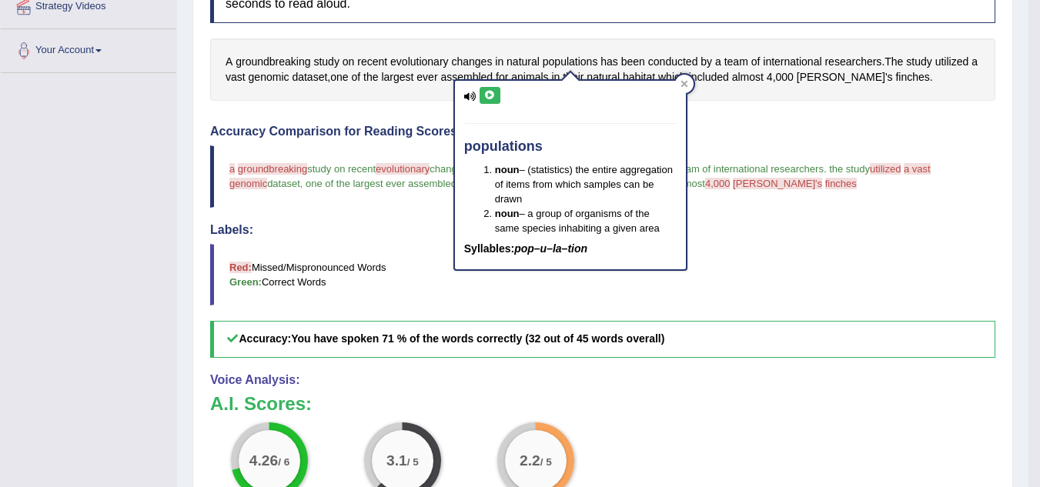
click at [488, 91] on icon at bounding box center [490, 95] width 12 height 9
click at [705, 111] on div "Instructions: Look at the text below. In 40 seconds, you must read this text al…" at bounding box center [602, 311] width 793 height 696
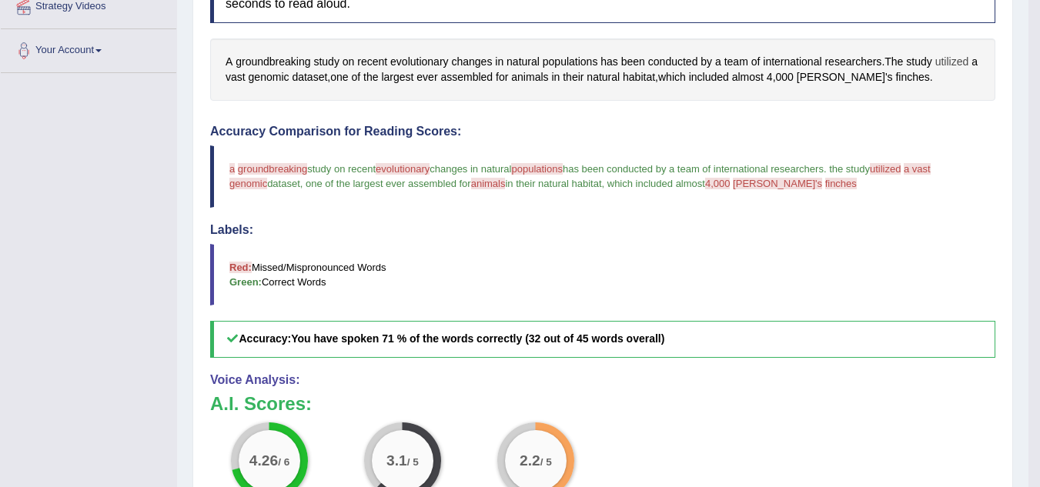
click at [948, 62] on span "utilized" at bounding box center [953, 62] width 34 height 16
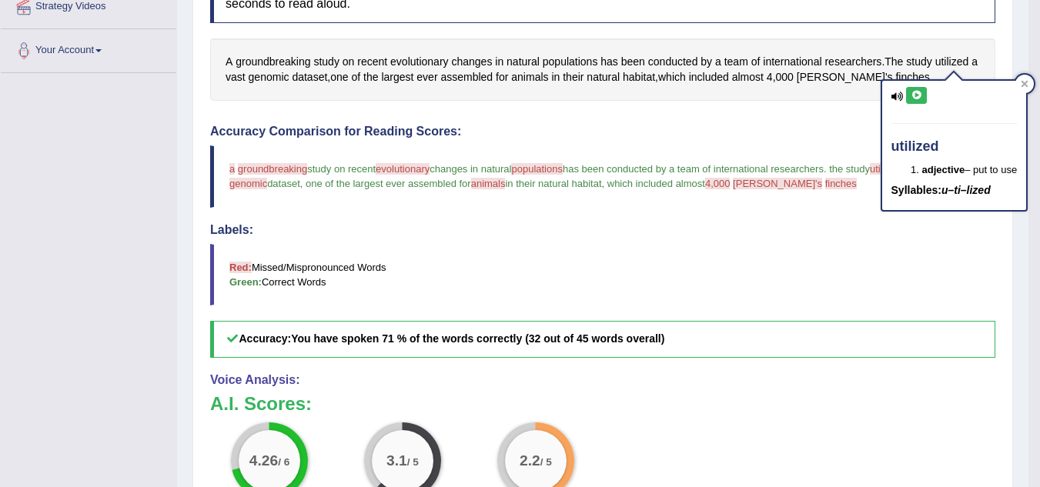
click at [915, 91] on icon at bounding box center [917, 95] width 12 height 9
click at [832, 113] on div "Instructions: Look at the text below. In 40 seconds, you must read this text al…" at bounding box center [602, 311] width 793 height 696
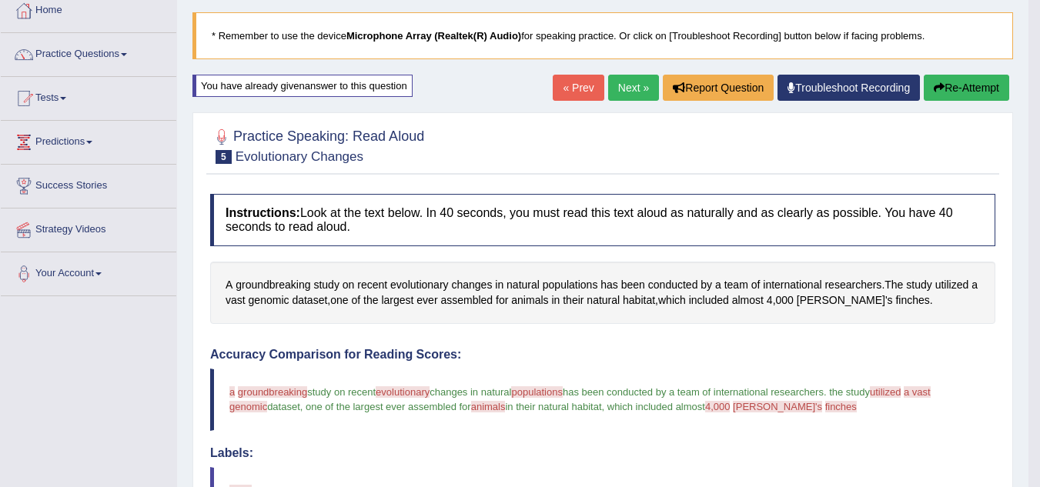
scroll to position [79, 0]
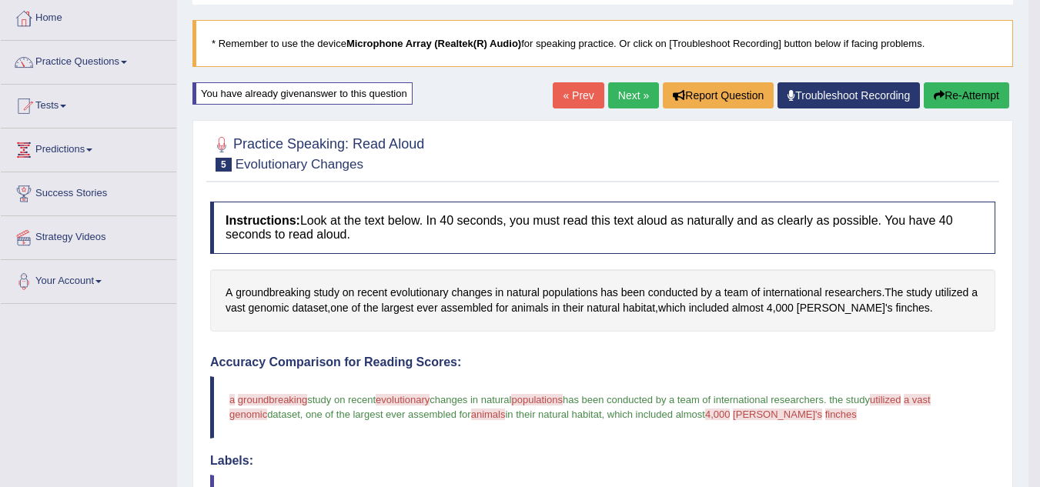
click at [978, 106] on button "Re-Attempt" at bounding box center [966, 95] width 85 height 26
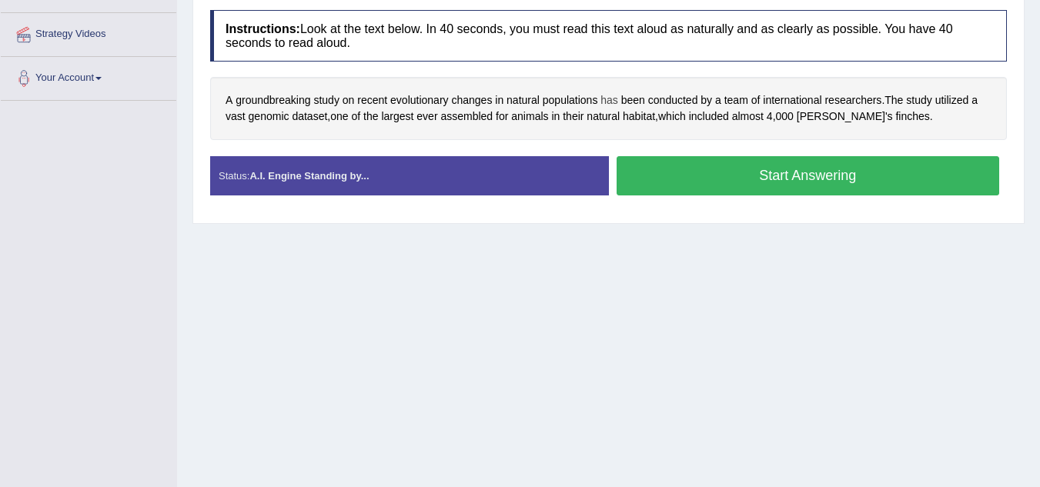
scroll to position [233, 0]
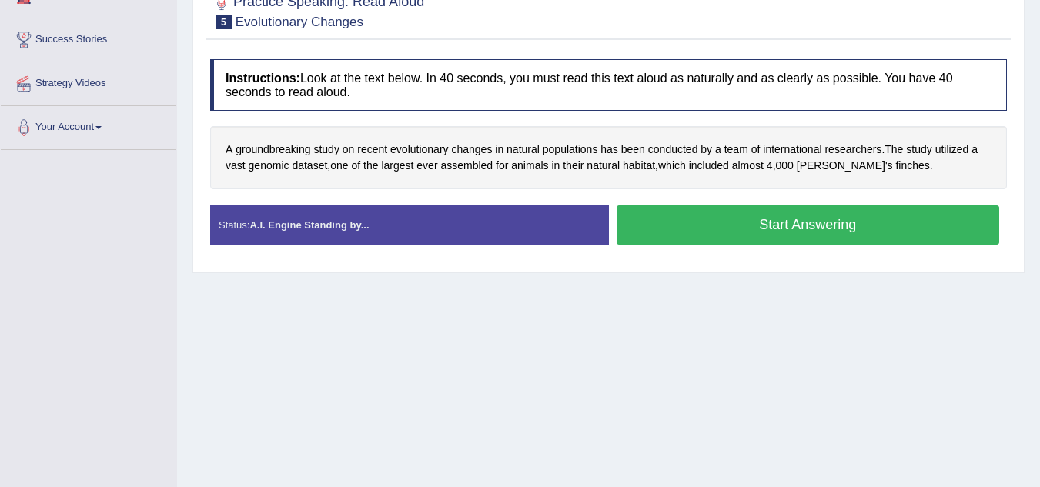
click at [711, 223] on button "Start Answering" at bounding box center [808, 225] width 383 height 39
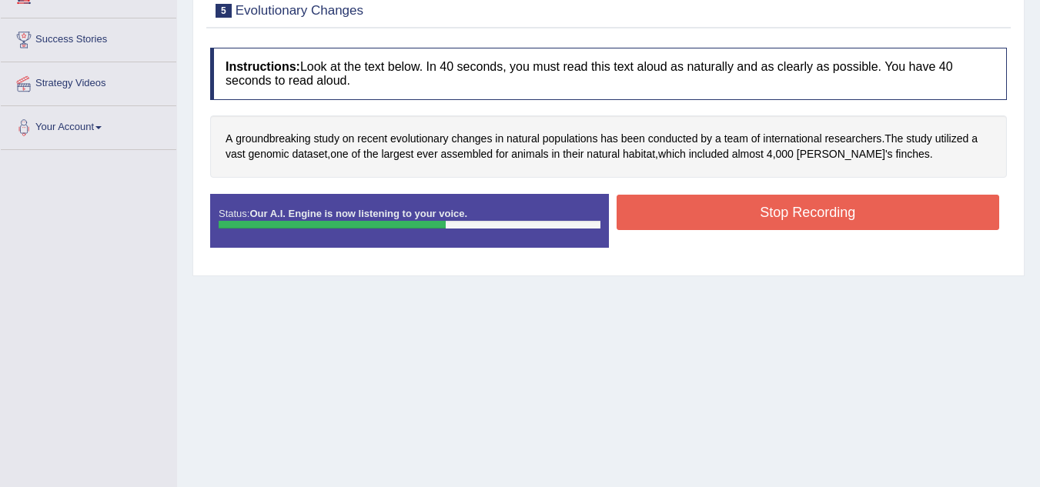
click at [742, 209] on button "Stop Recording" at bounding box center [808, 212] width 383 height 35
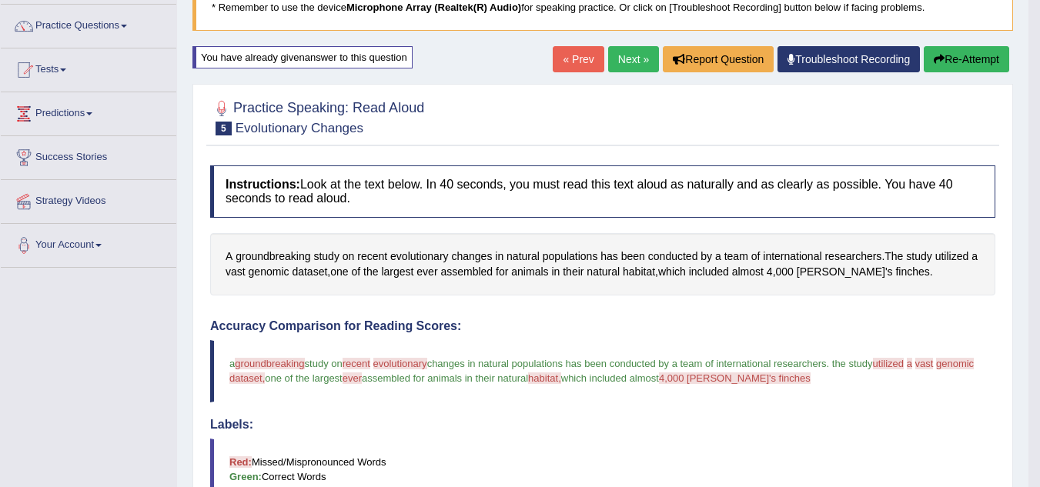
scroll to position [79, 0]
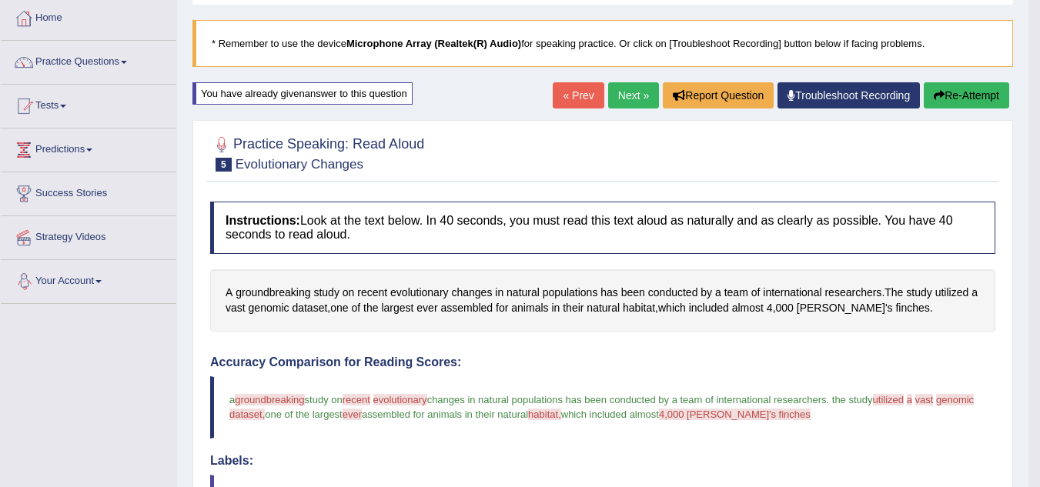
click at [102, 280] on span at bounding box center [98, 281] width 6 height 3
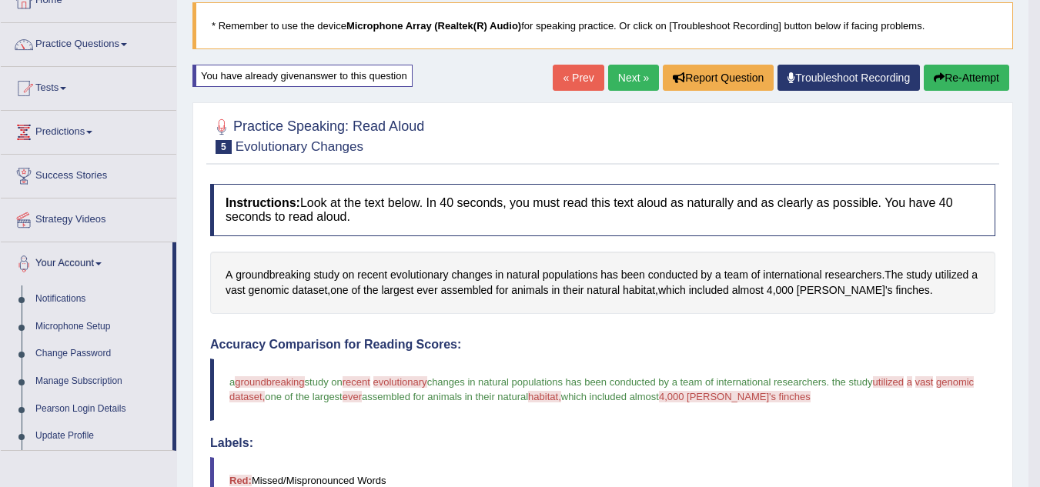
scroll to position [156, 0]
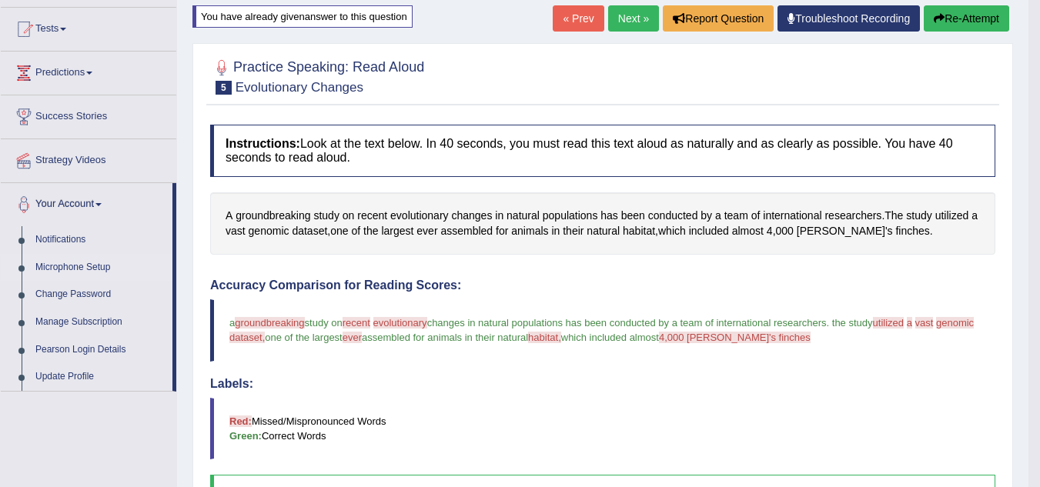
click at [107, 272] on link "Microphone Setup" at bounding box center [100, 268] width 144 height 28
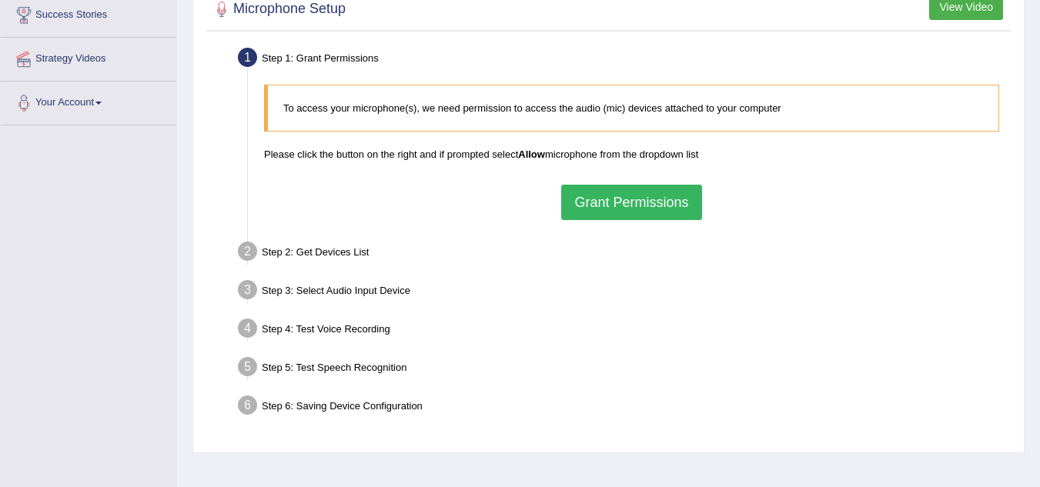
scroll to position [308, 0]
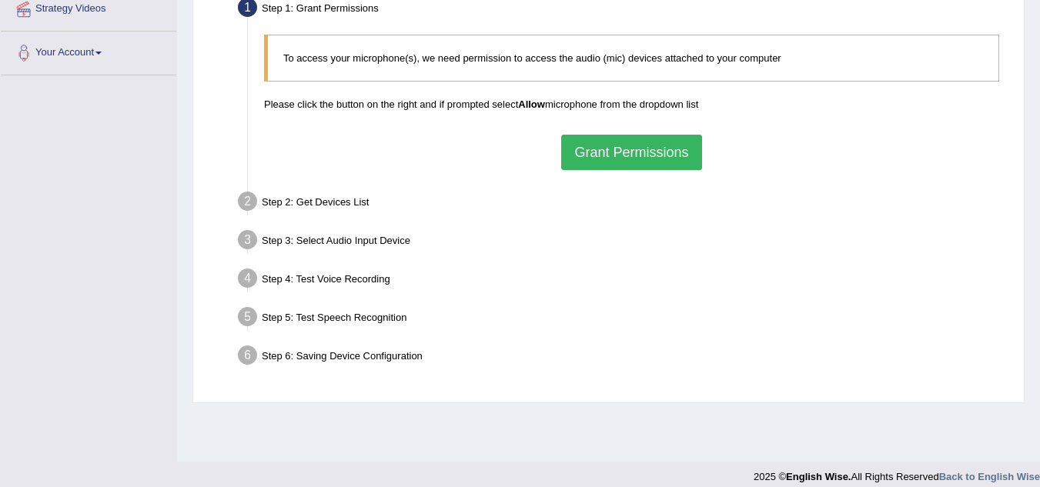
click at [619, 157] on button "Grant Permissions" at bounding box center [631, 152] width 140 height 35
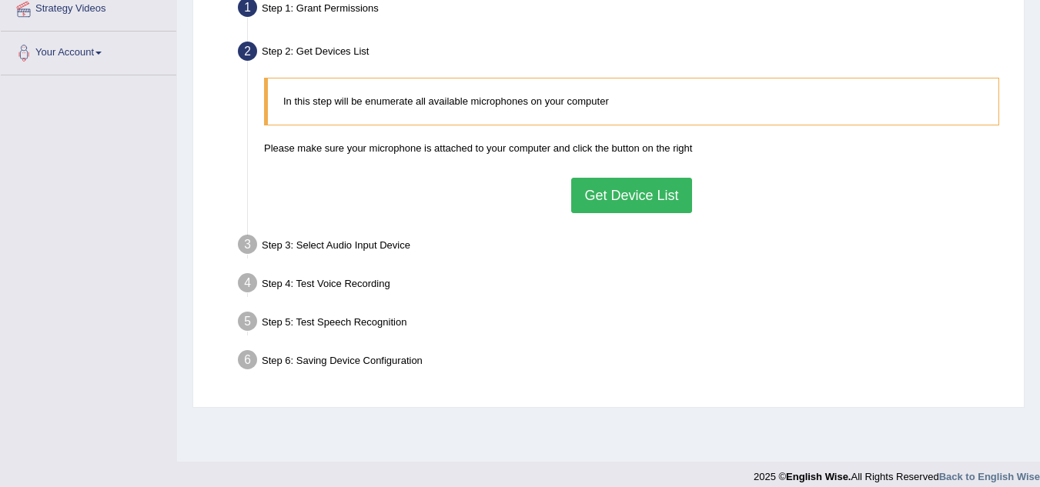
click at [601, 201] on button "Get Device List" at bounding box center [631, 195] width 120 height 35
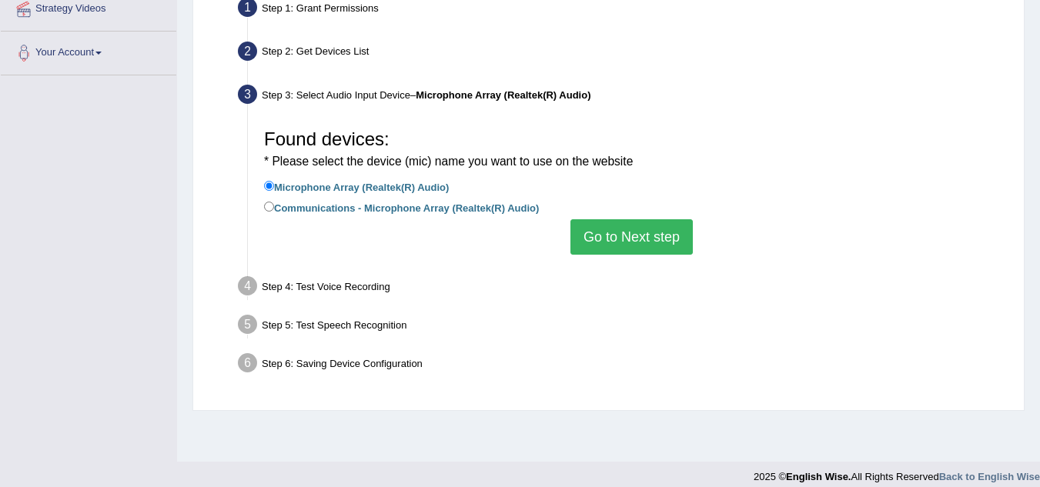
click at [600, 233] on button "Go to Next step" at bounding box center [632, 236] width 122 height 35
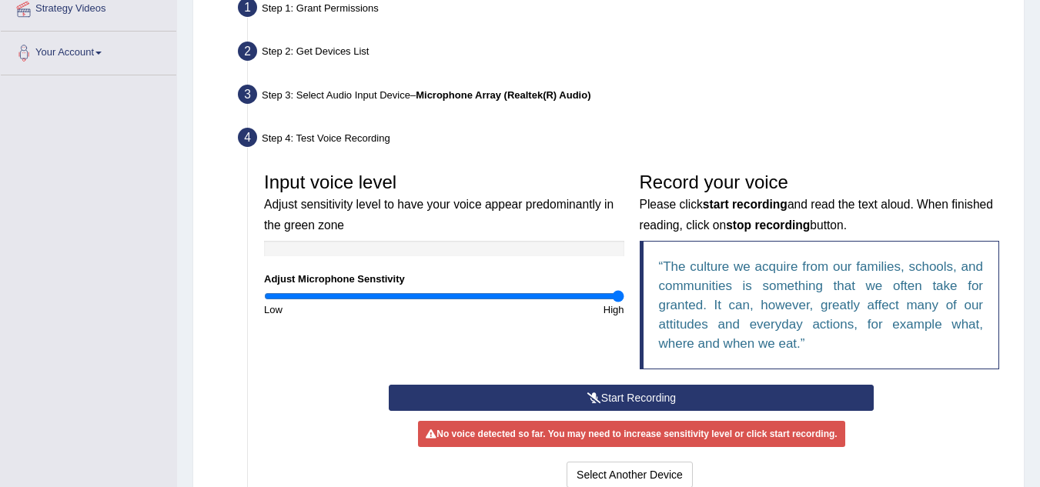
type input "2"
click at [621, 294] on input "range" at bounding box center [444, 296] width 360 height 12
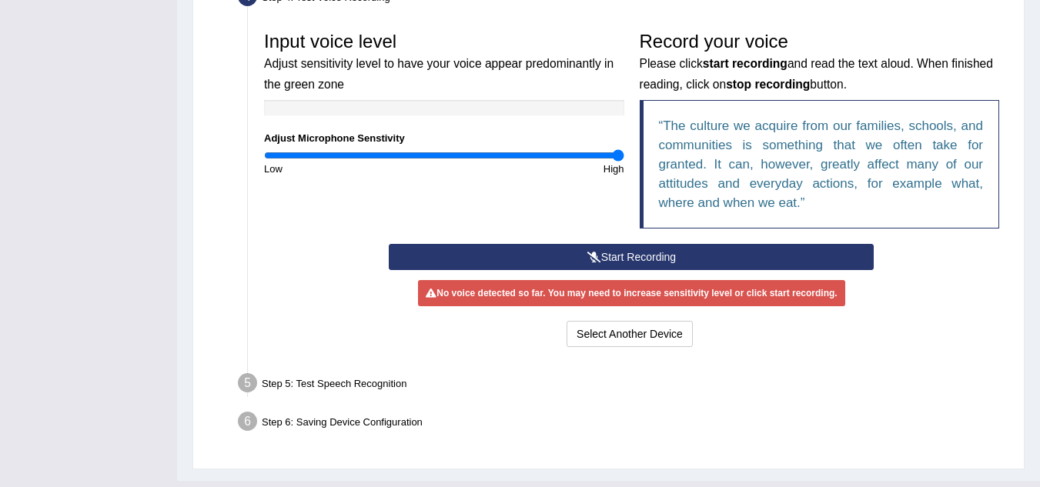
scroll to position [462, 0]
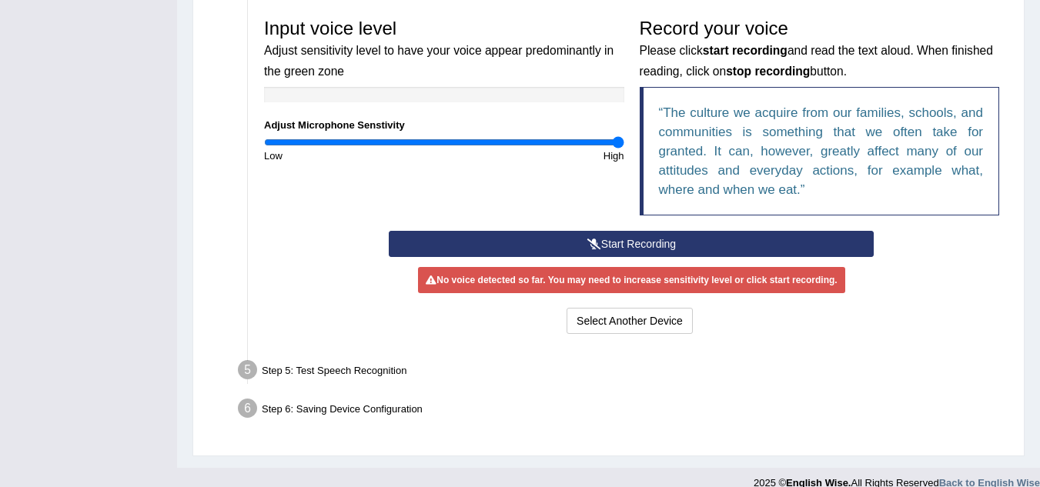
click at [631, 239] on button "Start Recording" at bounding box center [631, 244] width 485 height 26
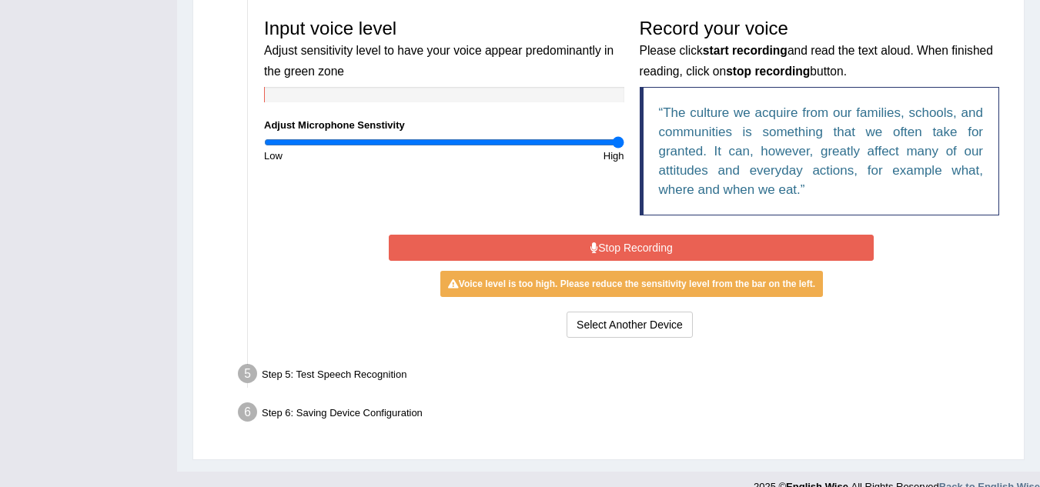
click at [576, 251] on button "Stop Recording" at bounding box center [631, 248] width 485 height 26
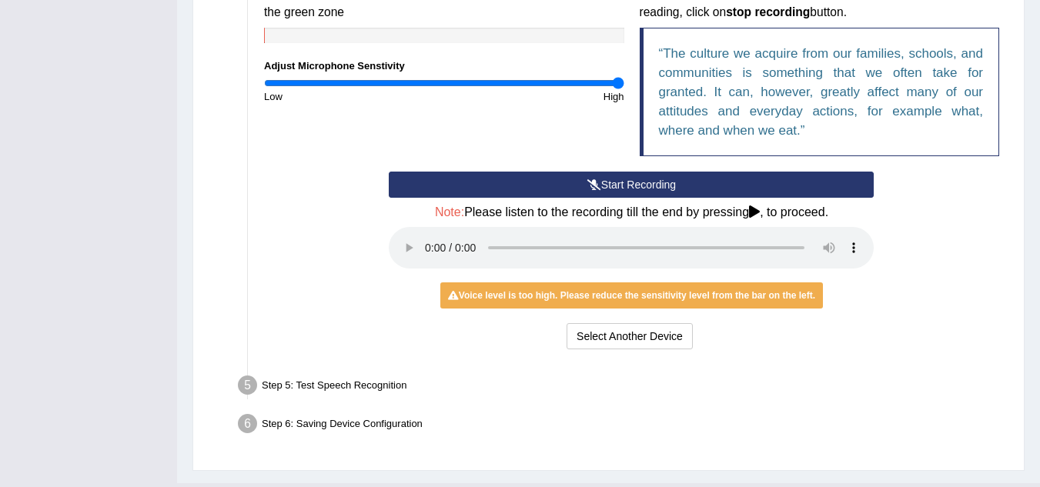
scroll to position [539, 0]
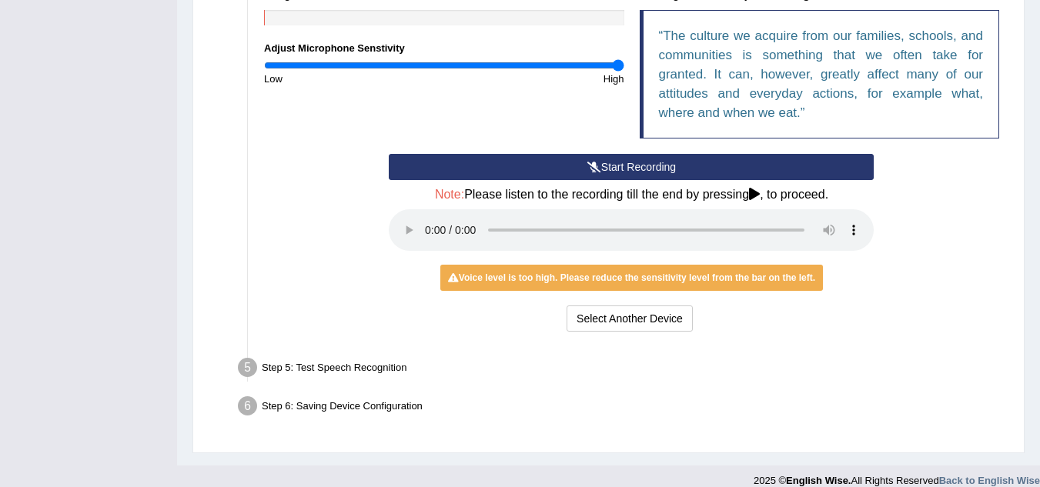
click at [556, 162] on button "Start Recording" at bounding box center [631, 167] width 485 height 26
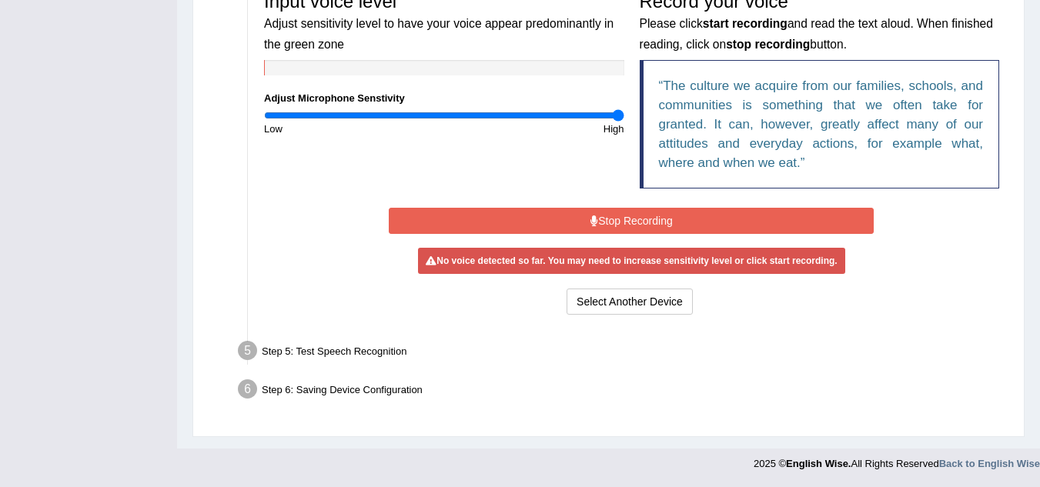
scroll to position [485, 0]
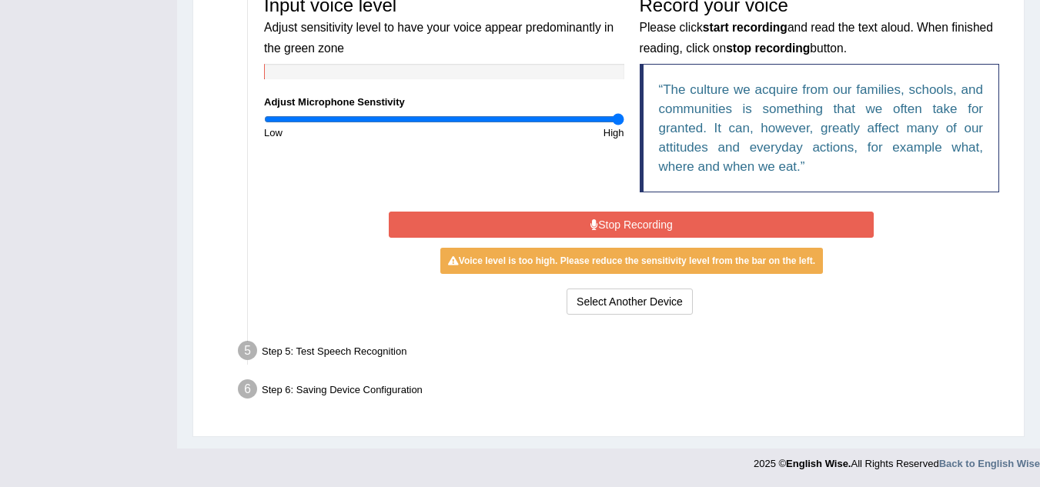
click at [579, 220] on button "Stop Recording" at bounding box center [631, 225] width 485 height 26
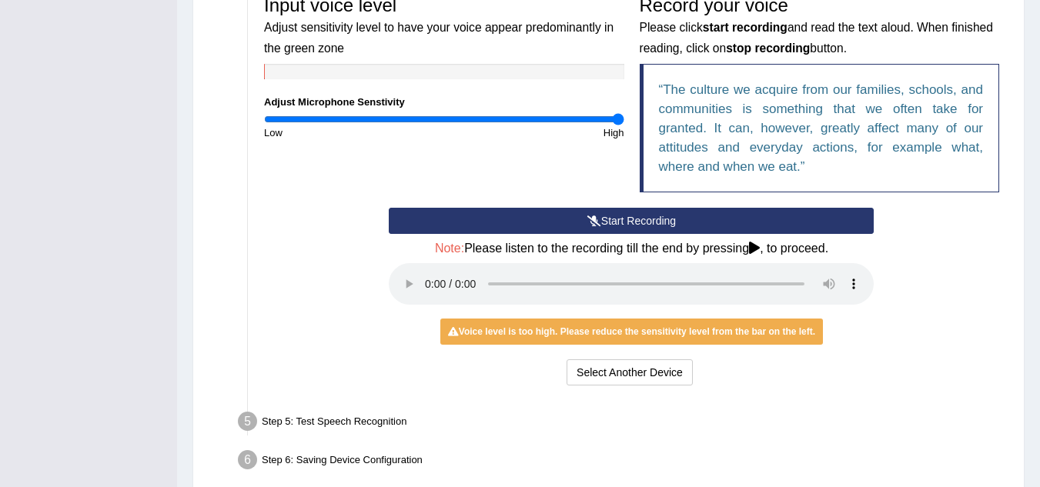
click at [572, 223] on button "Start Recording" at bounding box center [631, 221] width 485 height 26
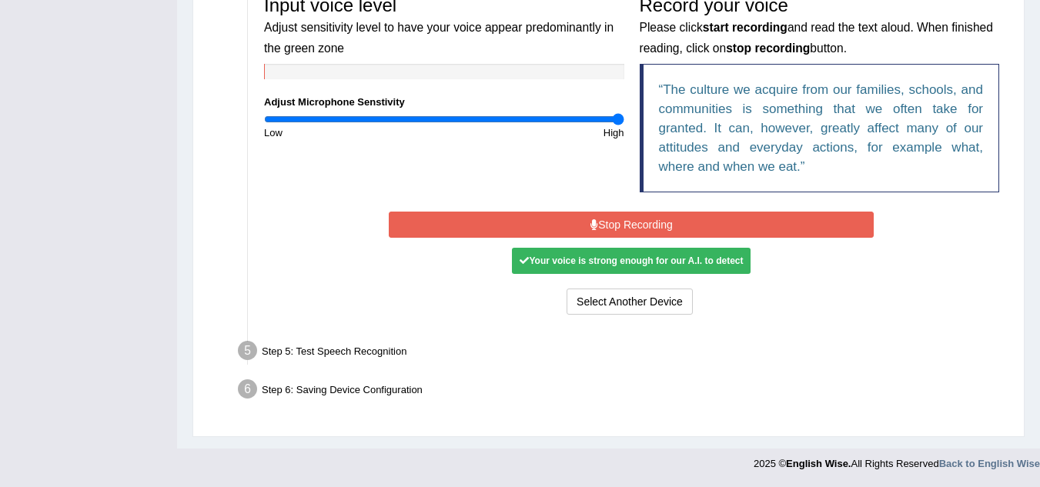
click at [606, 216] on button "Stop Recording" at bounding box center [631, 225] width 485 height 26
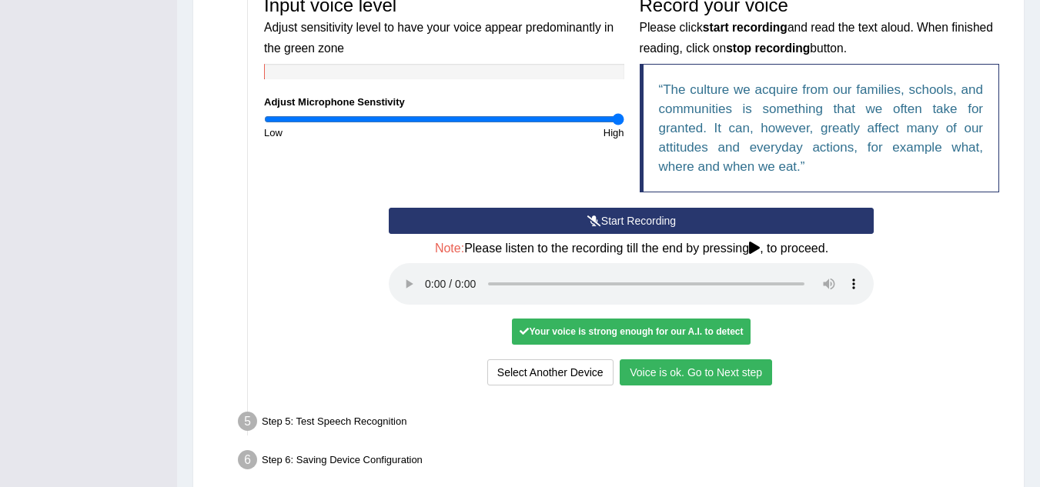
click at [685, 379] on button "Voice is ok. Go to Next step" at bounding box center [696, 373] width 152 height 26
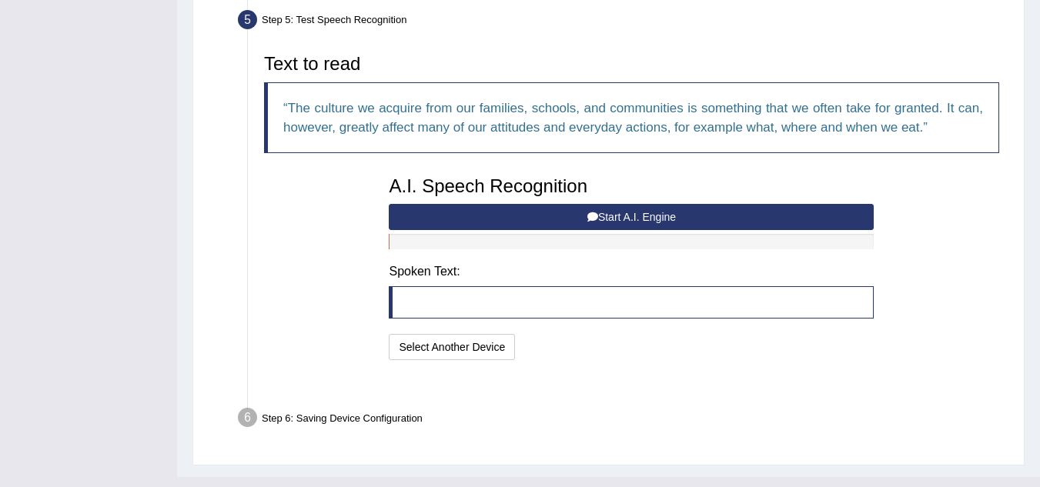
scroll to position [476, 0]
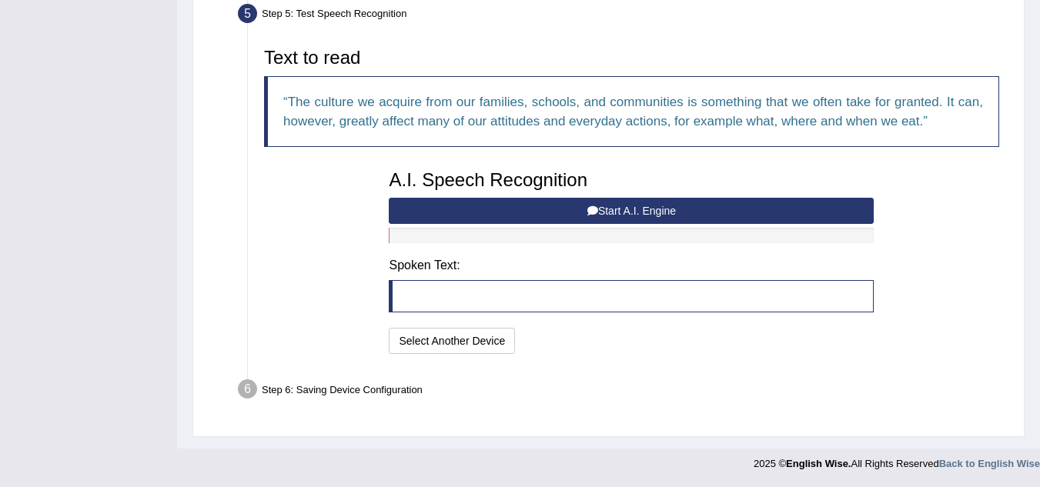
click at [624, 209] on button "Start A.I. Engine" at bounding box center [631, 211] width 485 height 26
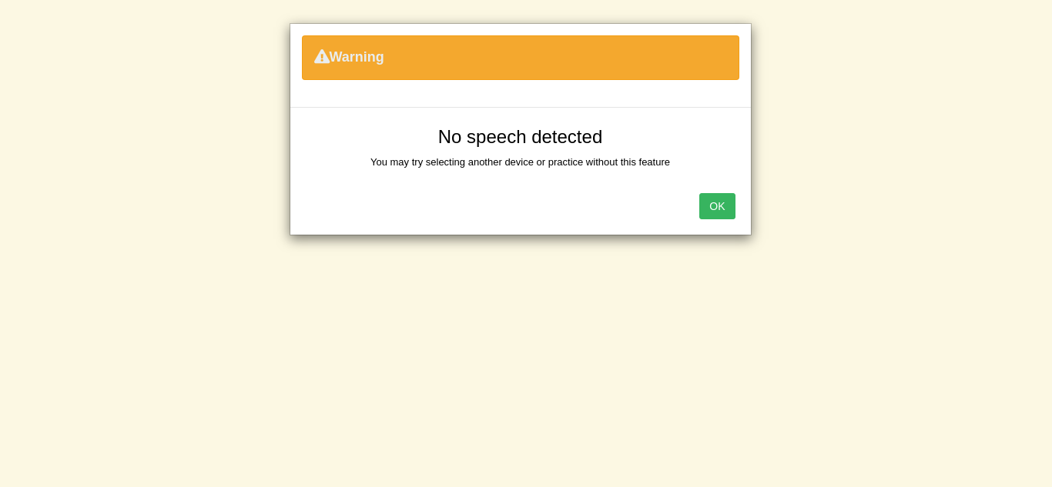
click at [728, 206] on button "OK" at bounding box center [716, 206] width 35 height 26
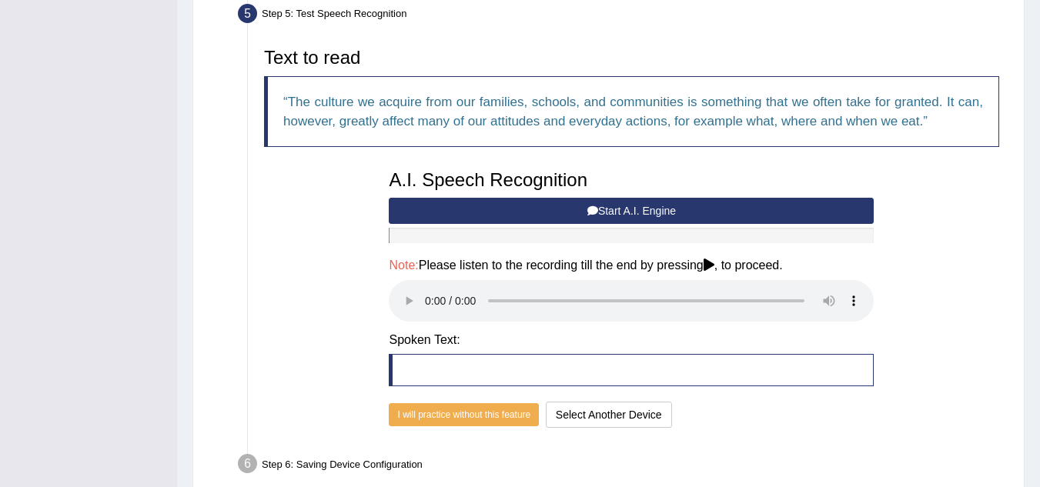
click at [600, 206] on button "Start A.I. Engine" at bounding box center [631, 211] width 485 height 26
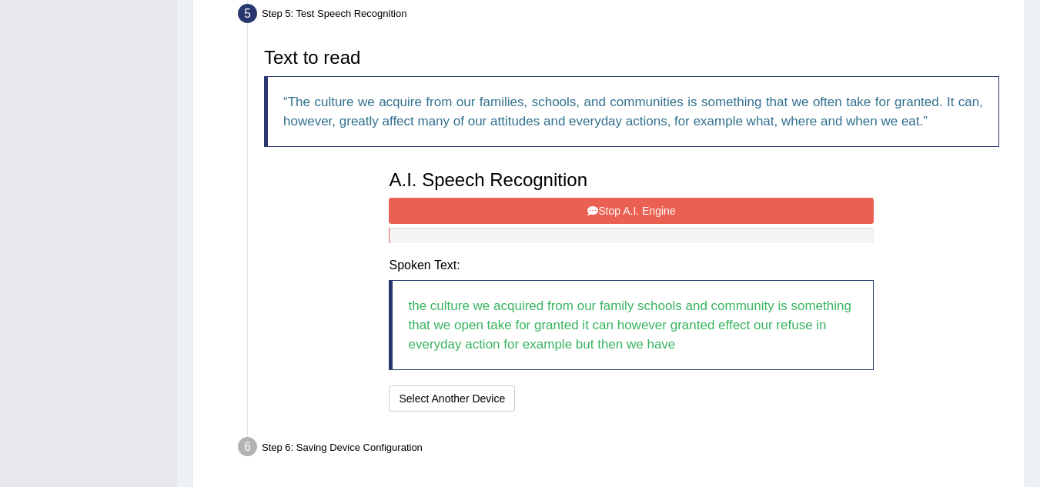
click at [578, 216] on button "Stop A.I. Engine" at bounding box center [631, 211] width 485 height 26
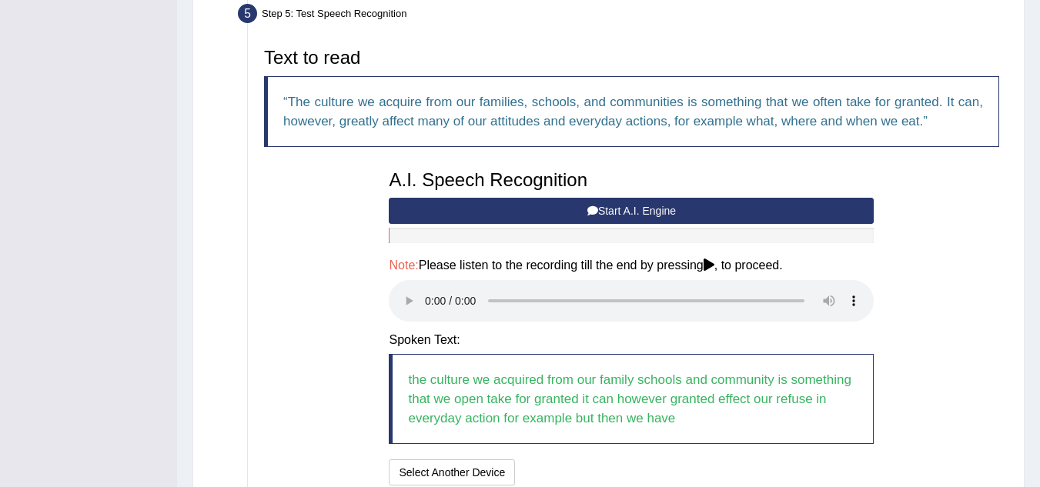
click at [568, 215] on button "Start A.I. Engine" at bounding box center [631, 211] width 485 height 26
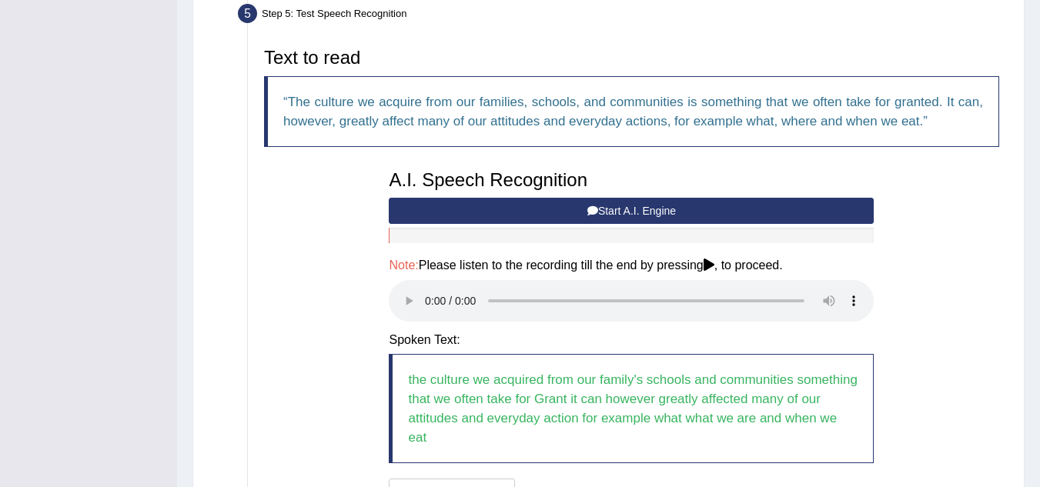
click at [568, 222] on button "Start A.I. Engine" at bounding box center [631, 211] width 485 height 26
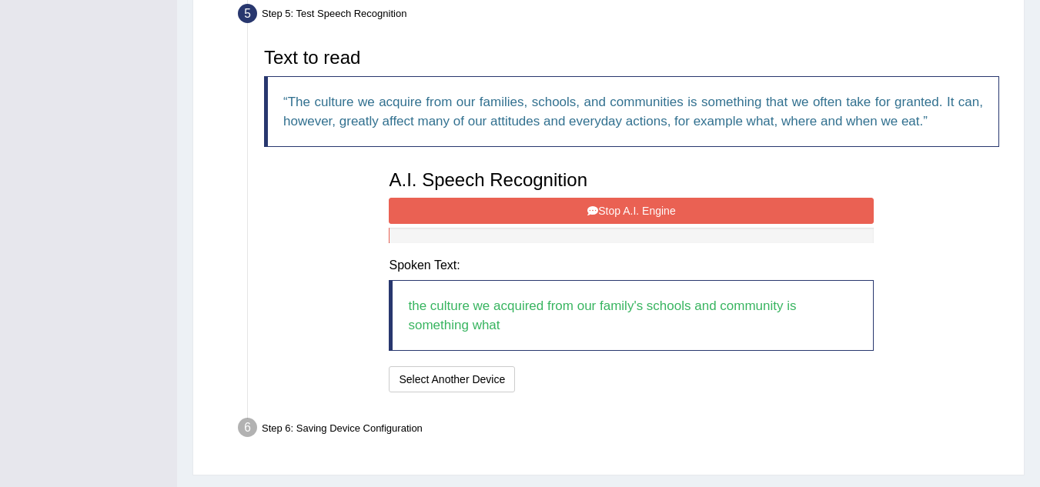
click at [571, 218] on button "Stop A.I. Engine" at bounding box center [631, 211] width 485 height 26
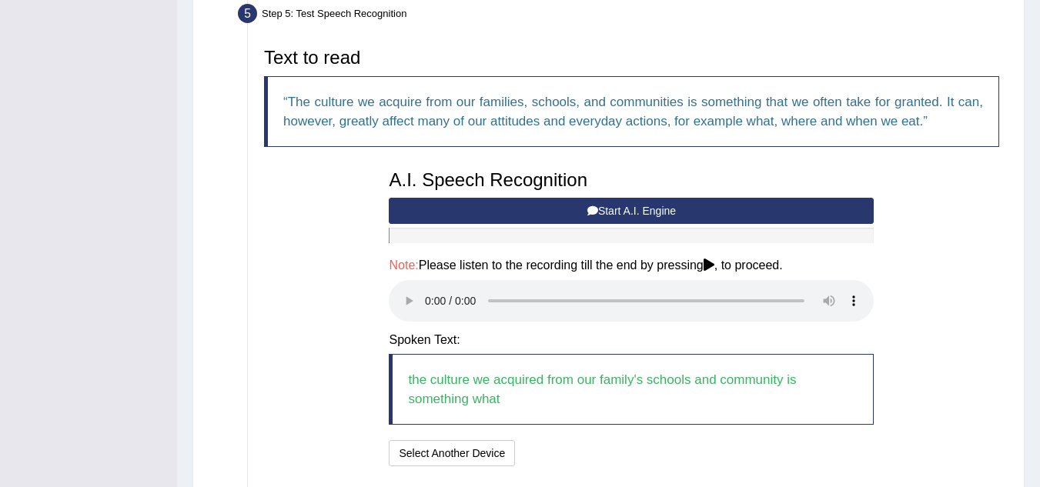
click at [571, 216] on button "Start A.I. Engine" at bounding box center [631, 211] width 485 height 26
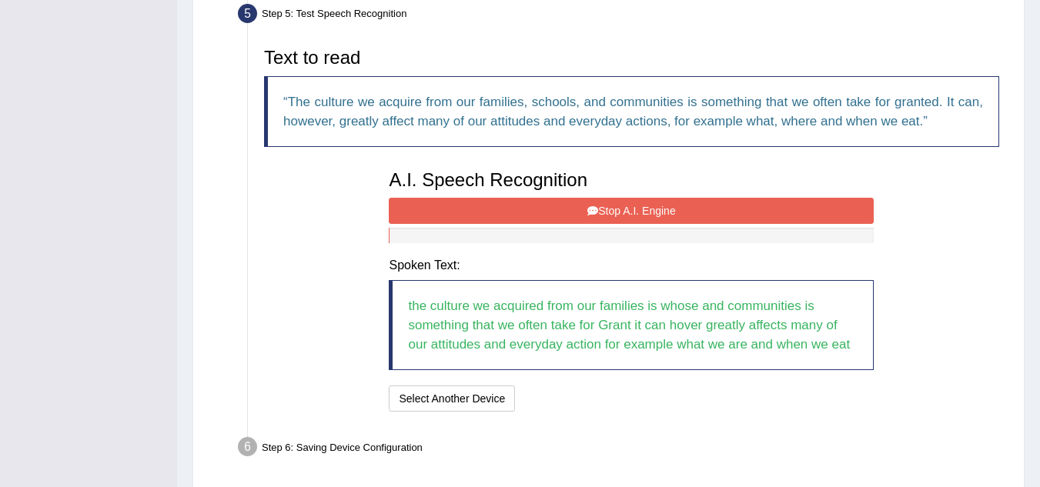
click at [571, 215] on button "Stop A.I. Engine" at bounding box center [631, 211] width 485 height 26
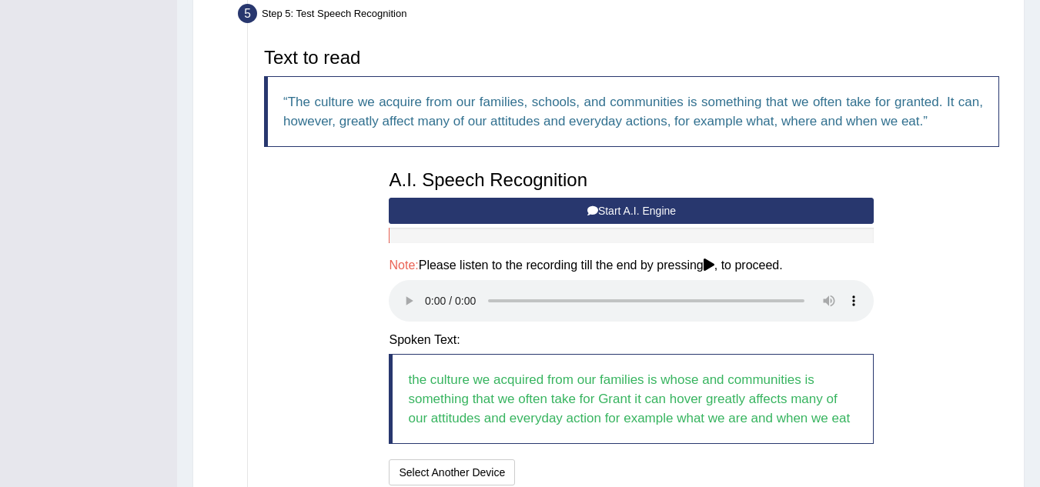
click at [433, 208] on button "Start A.I. Engine" at bounding box center [631, 211] width 485 height 26
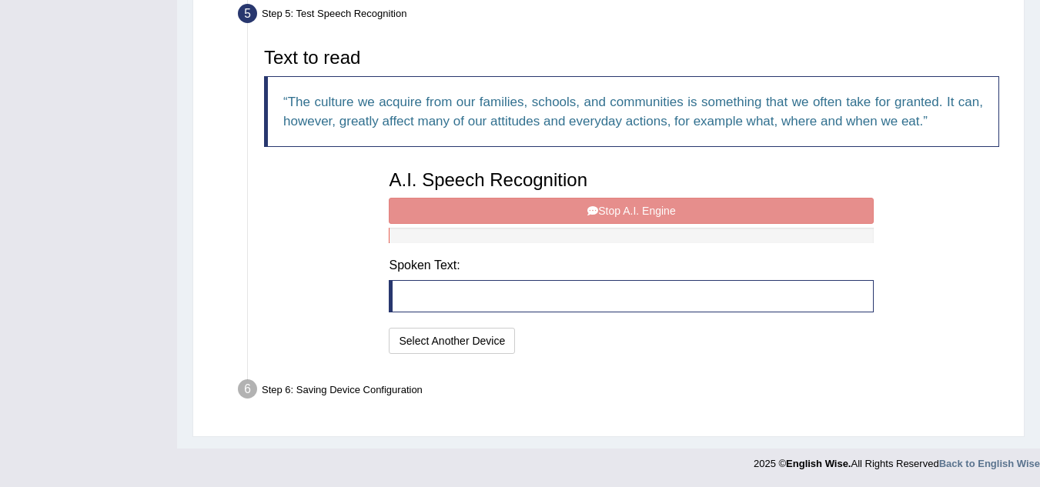
click at [439, 213] on div "A.I. Speech Recognition Start A.I. Engine Stop A.I. Engine Note: Please listen …" at bounding box center [631, 260] width 501 height 196
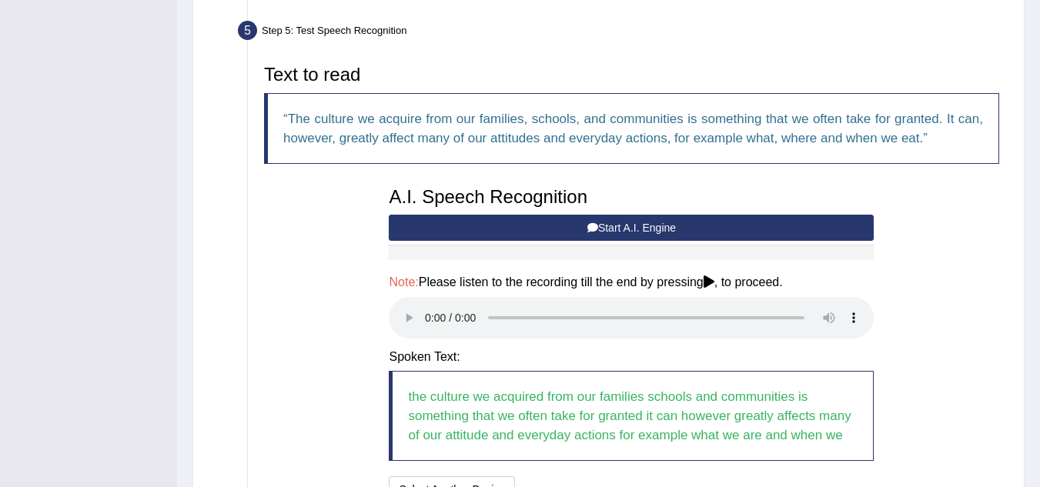
scroll to position [608, 0]
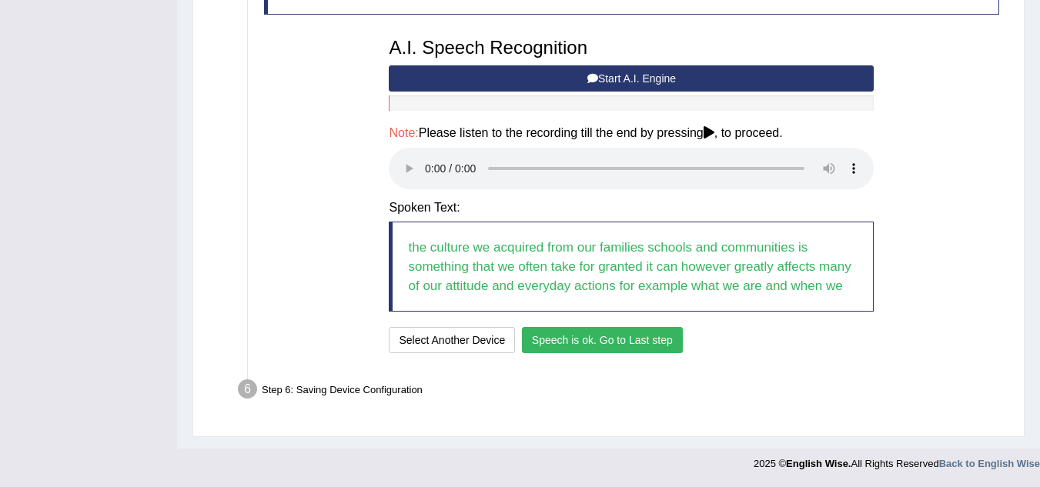
click at [670, 339] on button "Speech is ok. Go to Last step" at bounding box center [602, 340] width 161 height 26
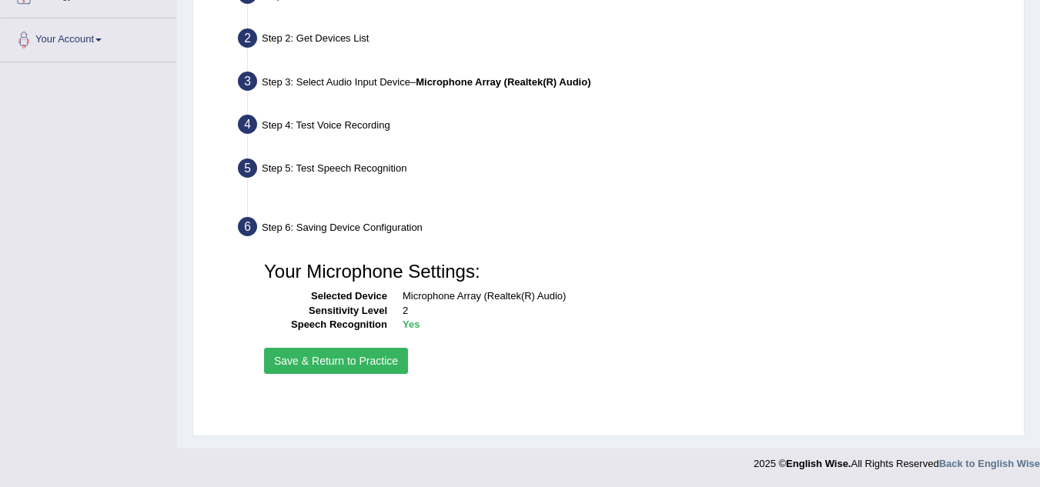
scroll to position [321, 0]
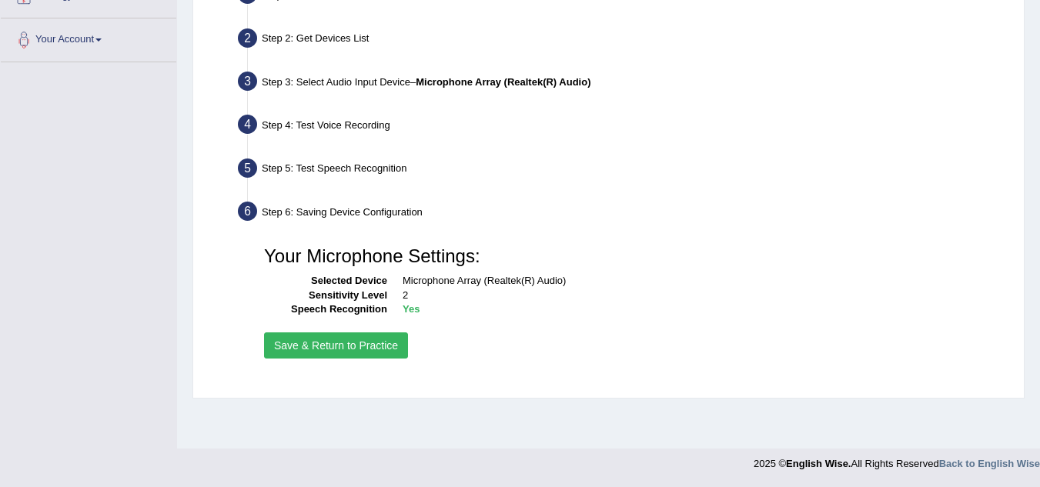
click at [400, 343] on button "Save & Return to Practice" at bounding box center [336, 346] width 144 height 26
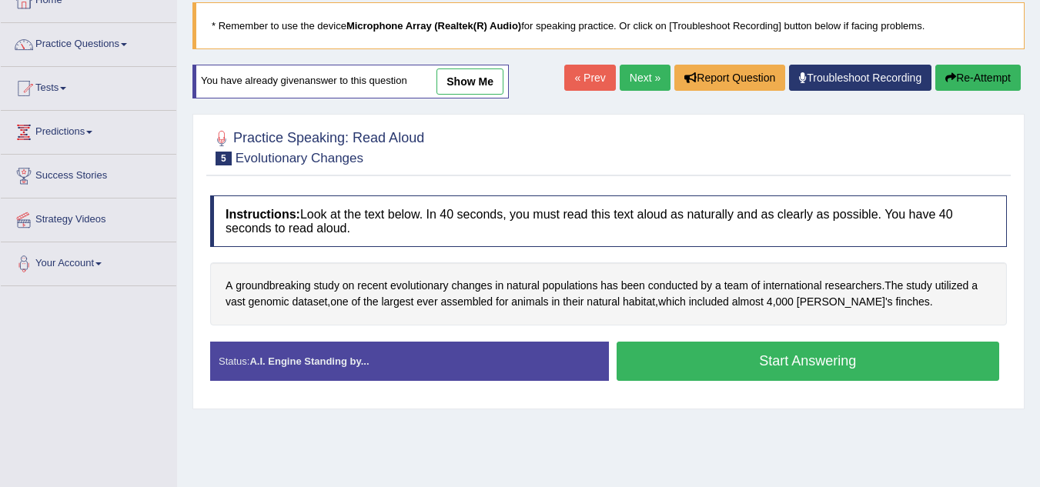
click at [690, 353] on button "Start Answering" at bounding box center [808, 361] width 383 height 39
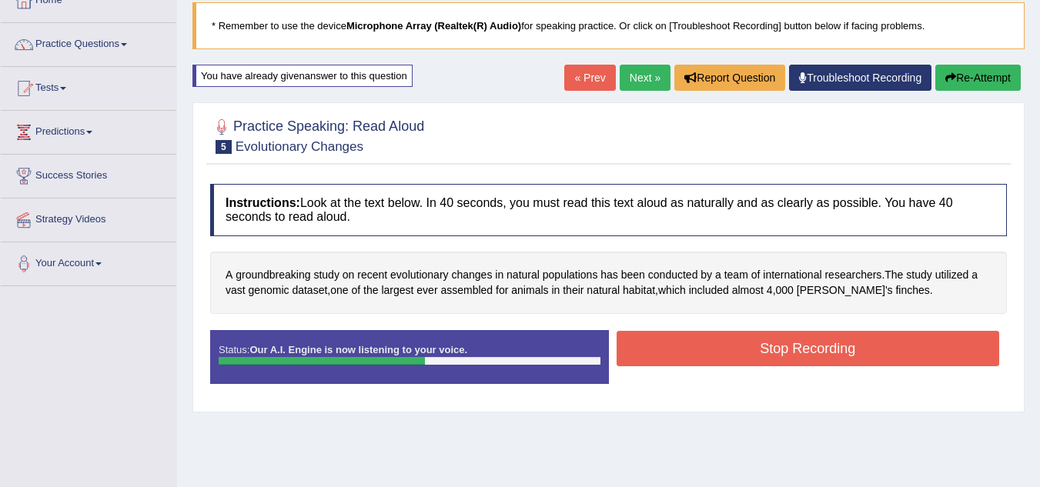
click at [802, 351] on button "Stop Recording" at bounding box center [808, 348] width 383 height 35
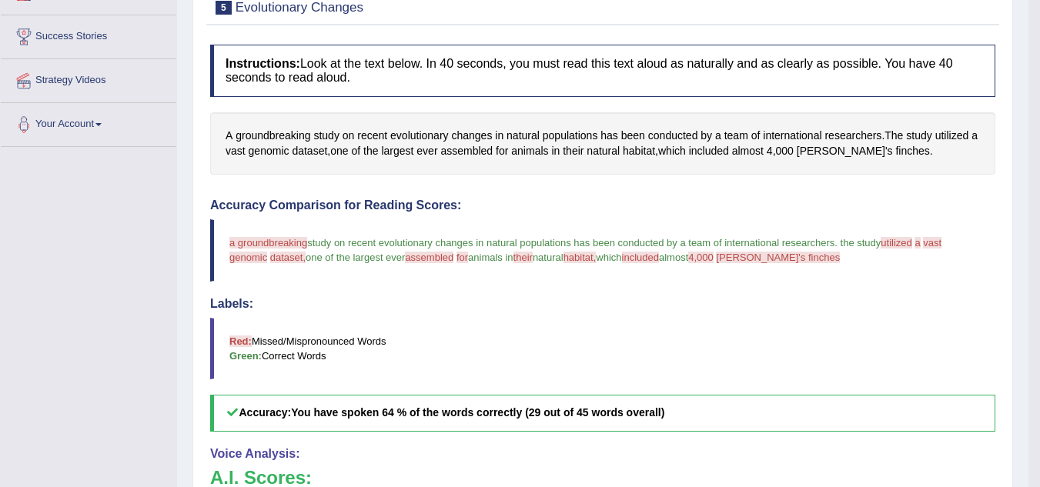
scroll to position [156, 0]
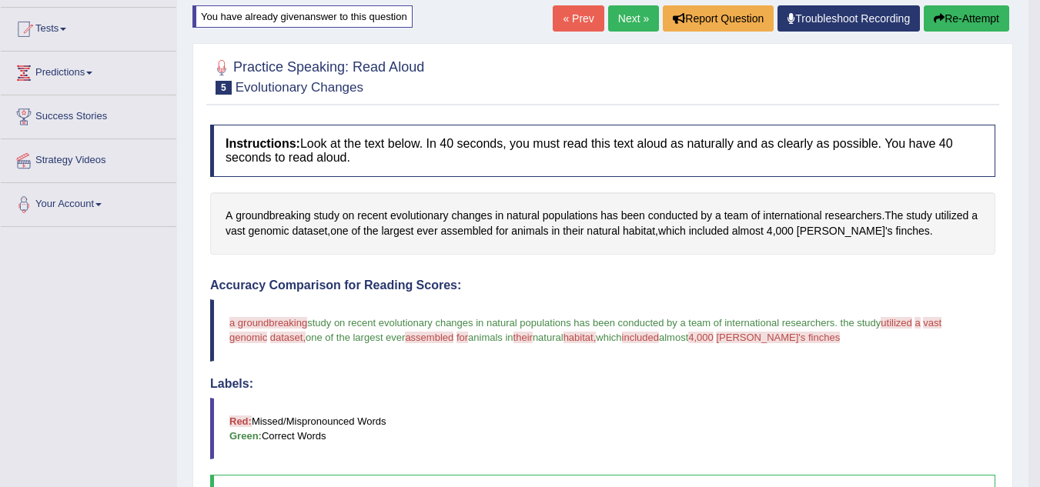
click at [992, 16] on button "Re-Attempt" at bounding box center [966, 18] width 85 height 26
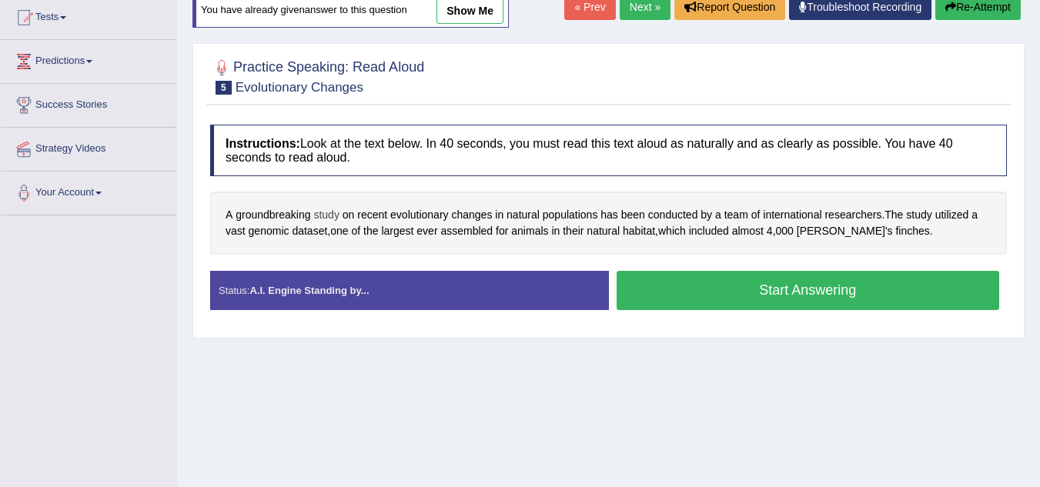
scroll to position [168, 0]
click at [858, 308] on button "Start Answering" at bounding box center [808, 290] width 383 height 39
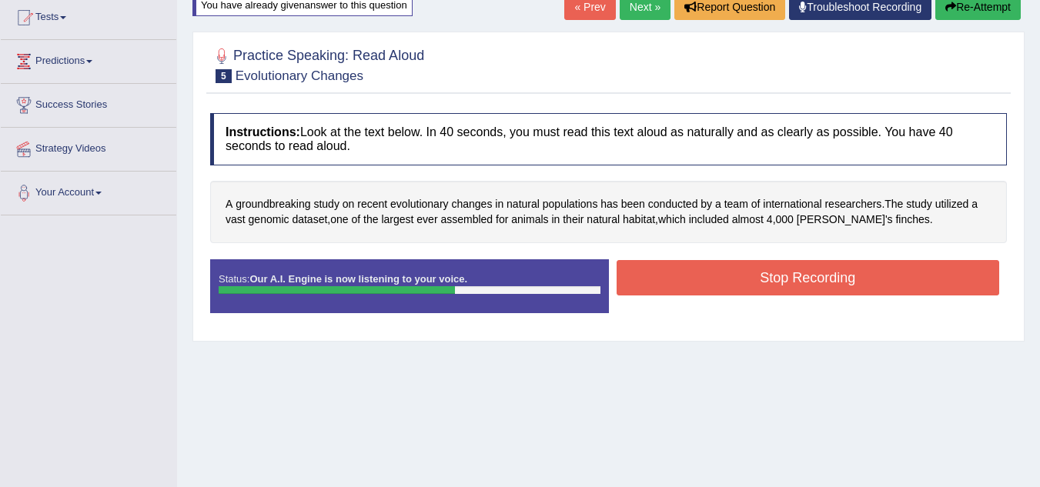
click at [850, 280] on button "Stop Recording" at bounding box center [808, 277] width 383 height 35
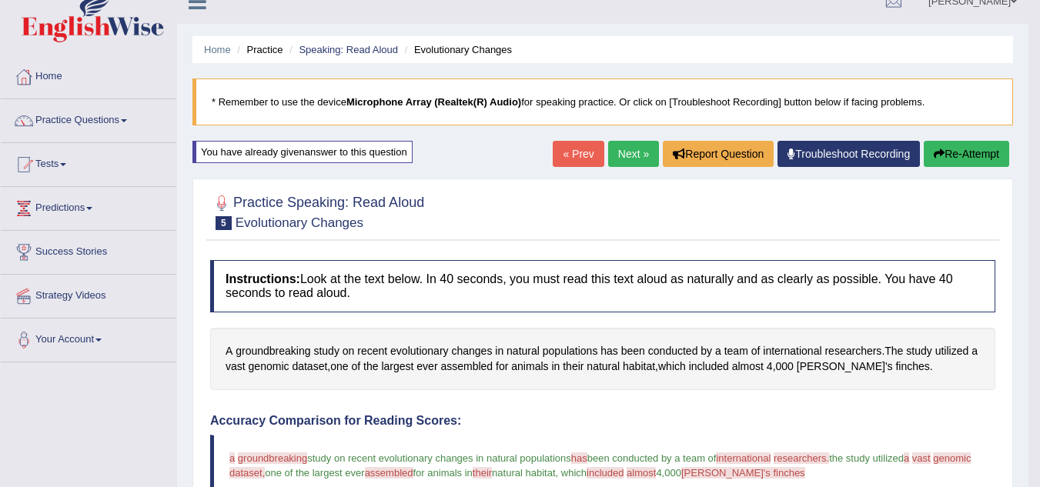
scroll to position [0, 0]
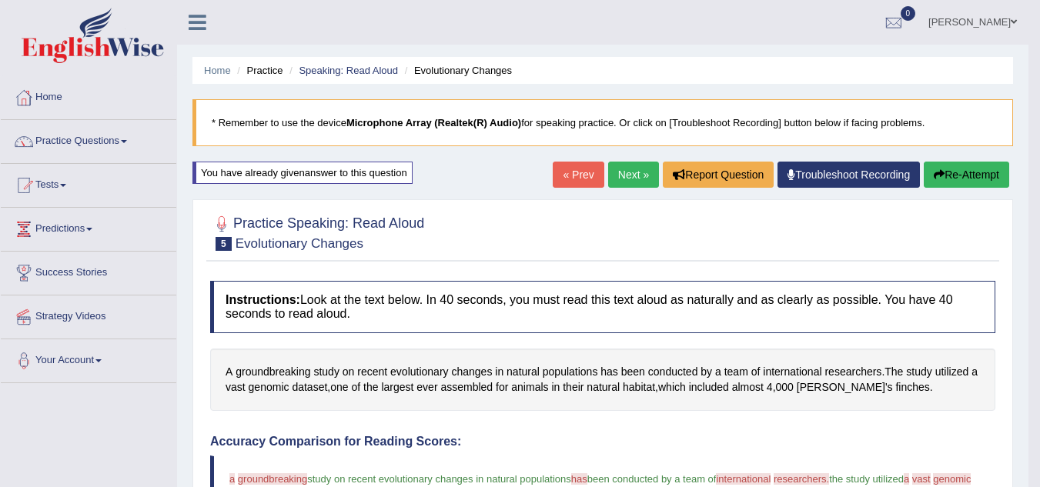
click at [940, 178] on icon "button" at bounding box center [939, 174] width 11 height 11
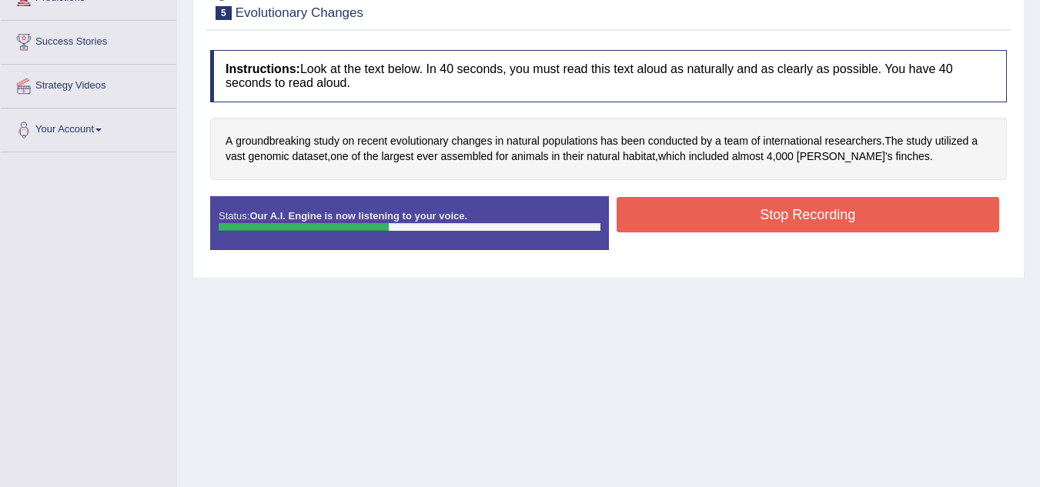
click at [795, 216] on button "Stop Recording" at bounding box center [808, 214] width 383 height 35
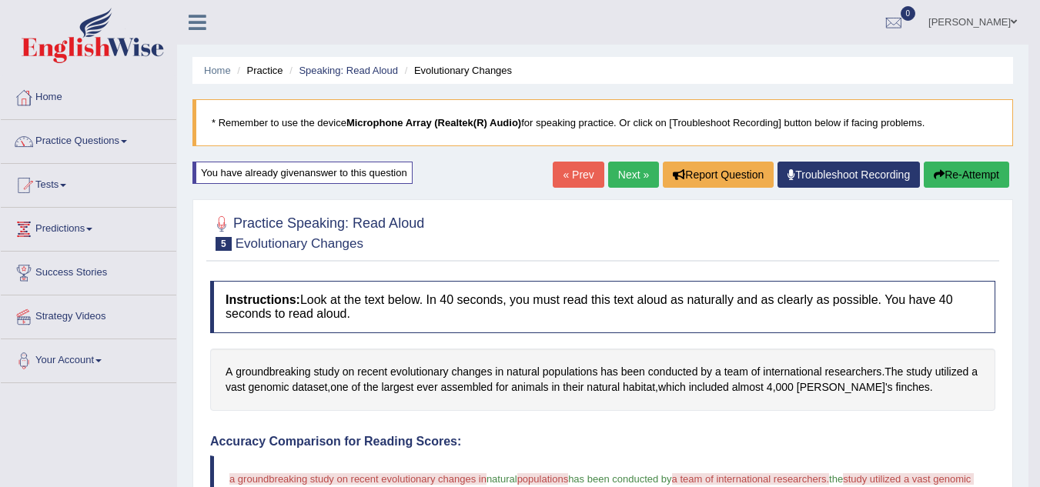
click at [939, 173] on icon "button" at bounding box center [939, 174] width 11 height 11
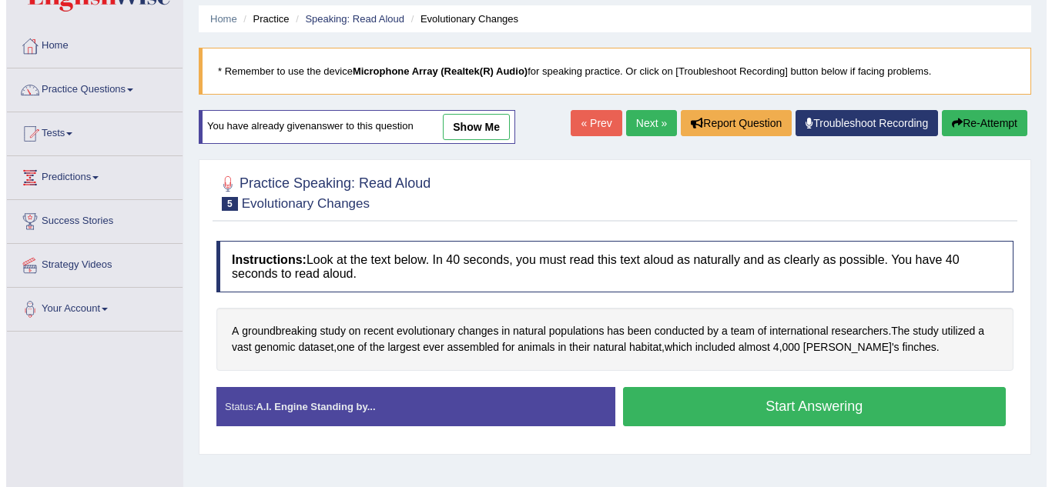
scroll to position [77, 0]
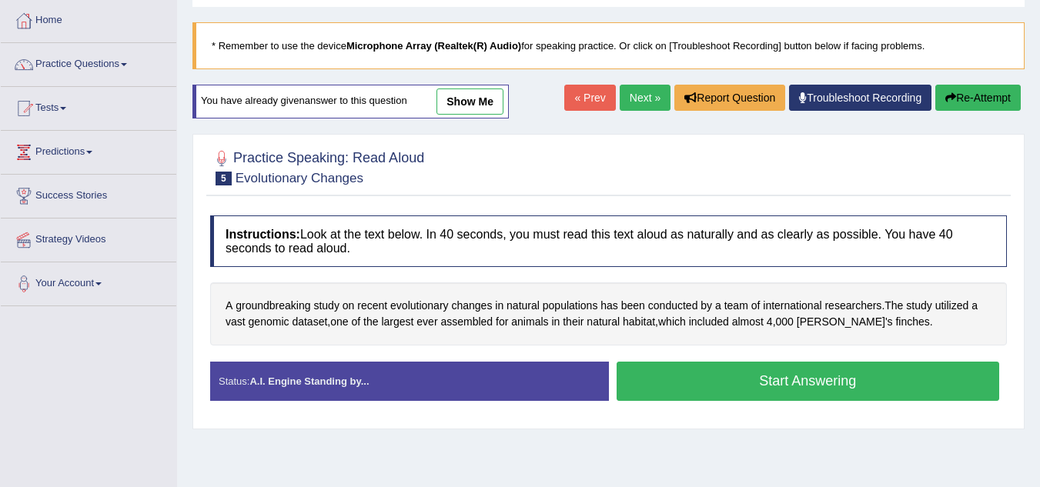
click at [708, 389] on button "Start Answering" at bounding box center [808, 381] width 383 height 39
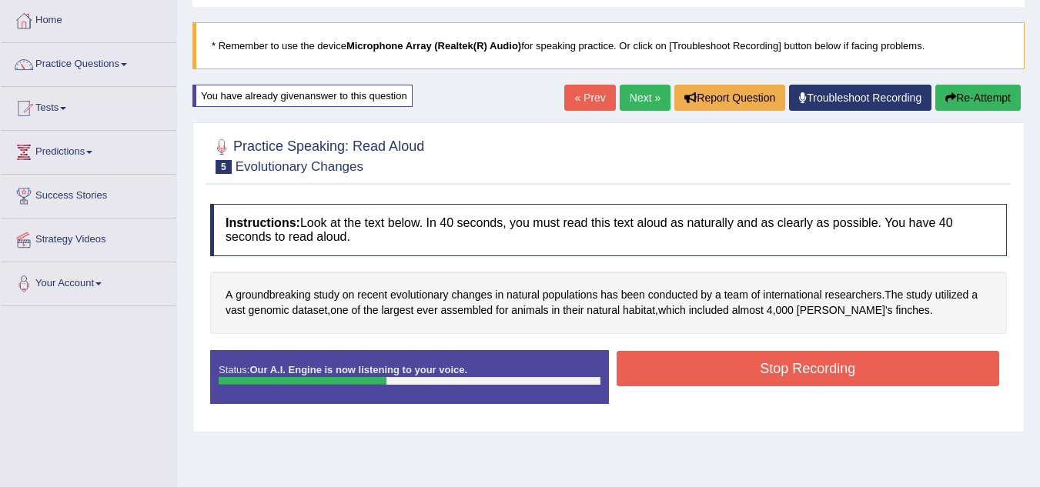
click at [864, 370] on button "Stop Recording" at bounding box center [808, 368] width 383 height 35
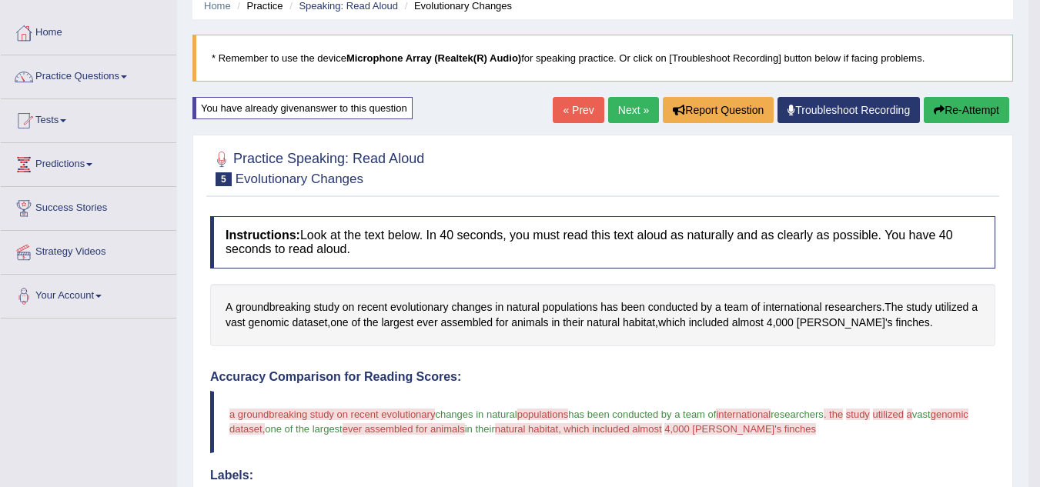
scroll to position [154, 0]
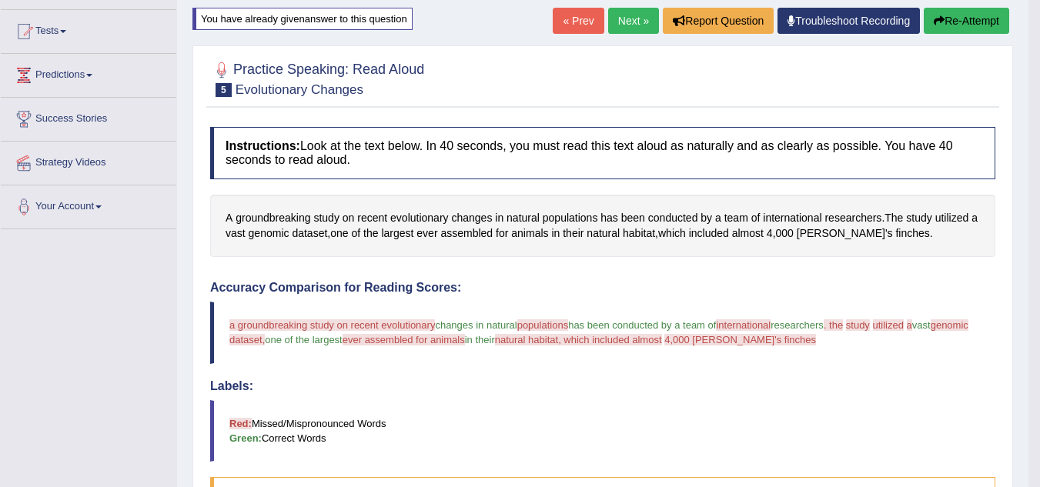
drag, startPoint x: 225, startPoint y: 212, endPoint x: 462, endPoint y: 244, distance: 239.4
click at [462, 244] on div "A groundbreaking study on recent evolutionary changes in natural populations ha…" at bounding box center [602, 226] width 785 height 62
drag, startPoint x: 226, startPoint y: 320, endPoint x: 322, endPoint y: 350, distance: 100.8
click at [322, 350] on blockquote "a groundbreaking study on recent evolutionary changes in natural populations oc…" at bounding box center [602, 333] width 785 height 62
drag, startPoint x: 225, startPoint y: 211, endPoint x: 976, endPoint y: 233, distance: 751.1
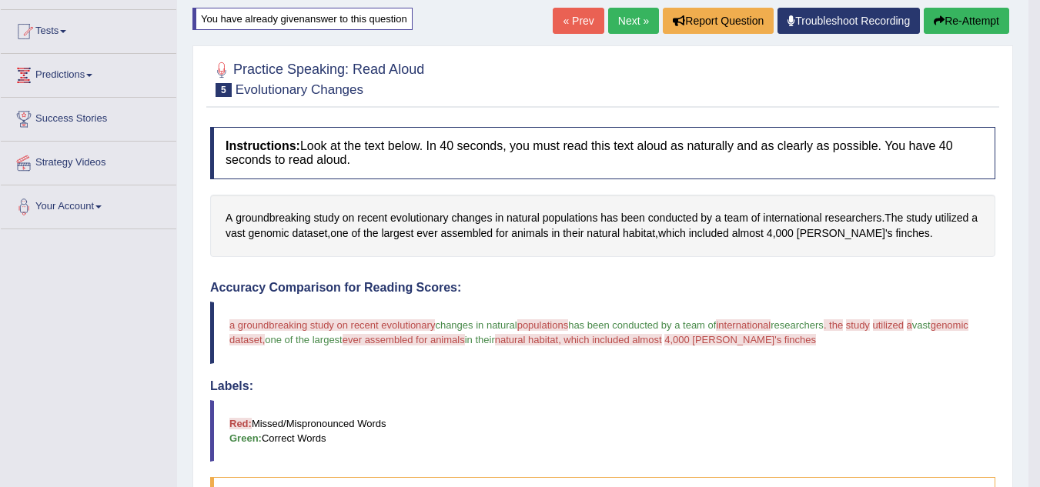
click at [976, 233] on div "A groundbreaking study on recent evolutionary changes in natural populations ha…" at bounding box center [602, 226] width 785 height 62
drag, startPoint x: 227, startPoint y: 207, endPoint x: 945, endPoint y: 249, distance: 718.9
click at [945, 249] on div "A groundbreaking study on recent evolutionary changes in natural populations ha…" at bounding box center [602, 226] width 785 height 62
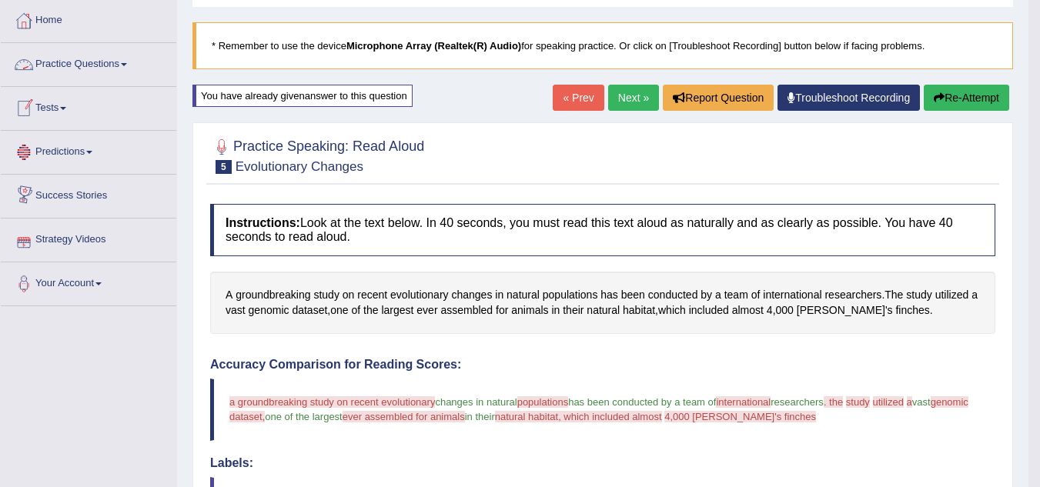
click at [134, 68] on link "Practice Questions" at bounding box center [89, 62] width 176 height 39
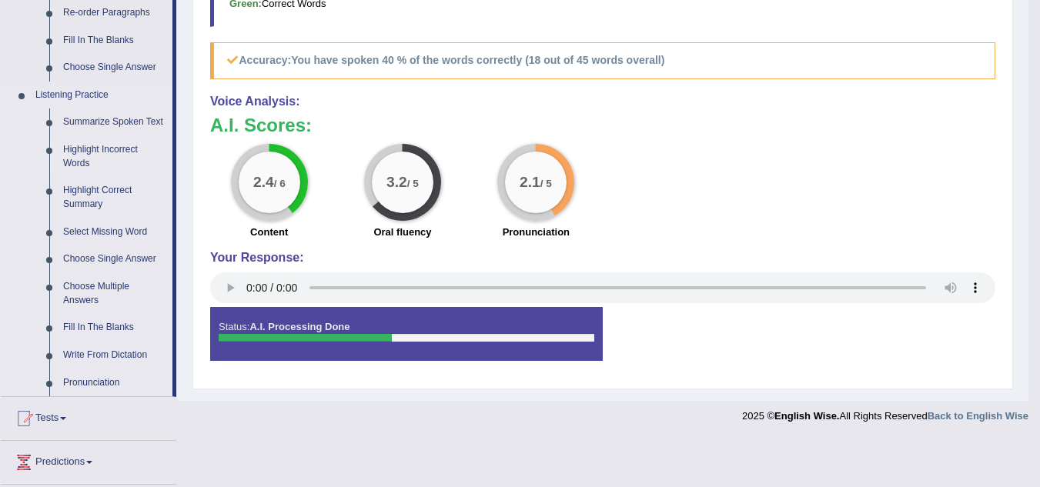
scroll to position [616, 0]
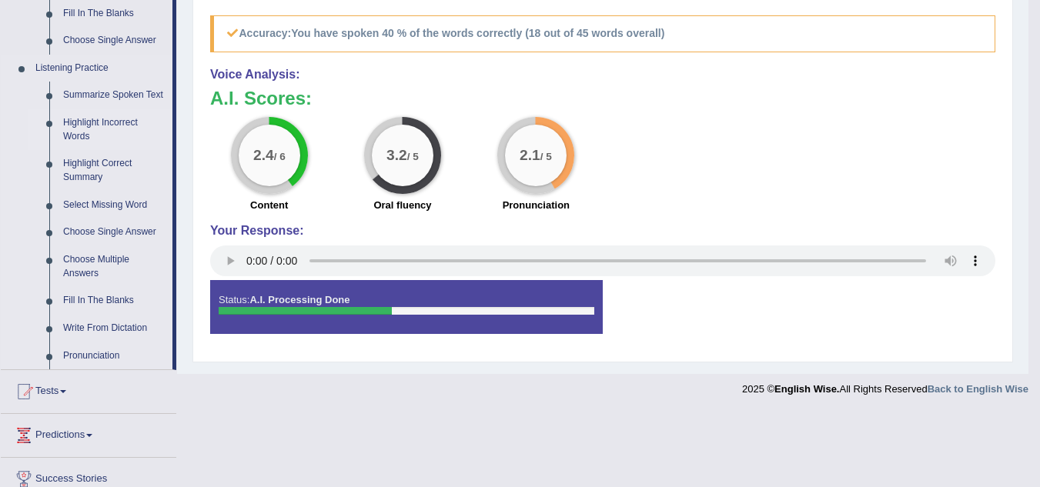
click at [91, 127] on link "Highlight Incorrect Words" at bounding box center [114, 129] width 116 height 41
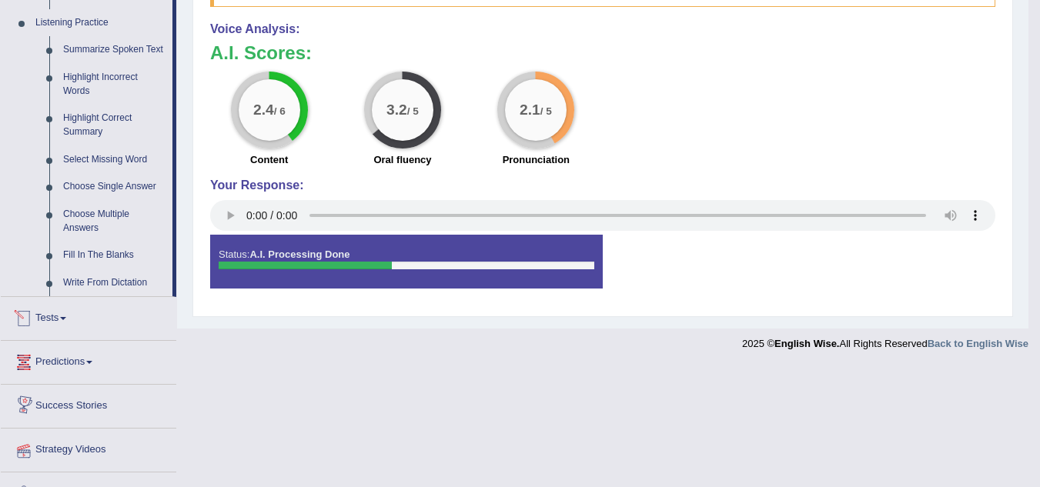
scroll to position [541, 0]
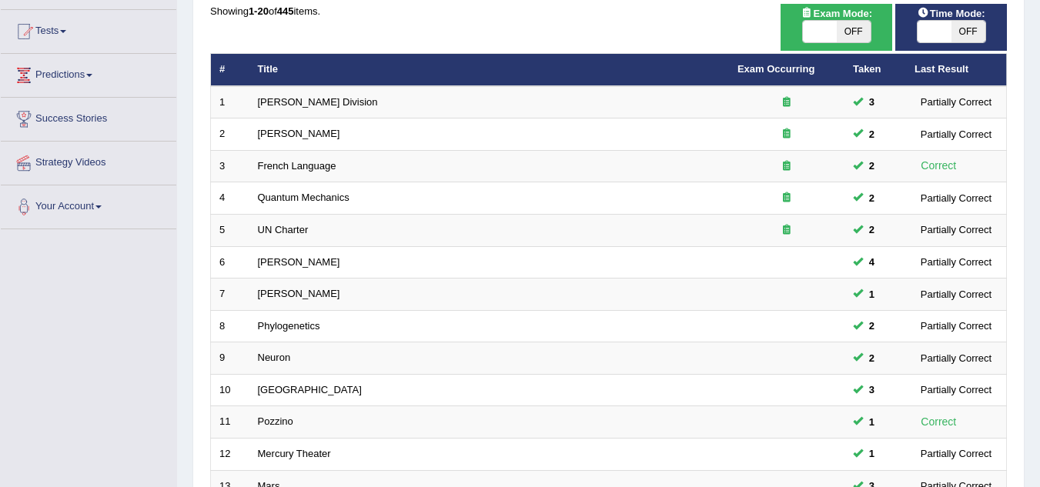
click at [850, 31] on span "OFF" at bounding box center [854, 32] width 34 height 22
checkbox input "true"
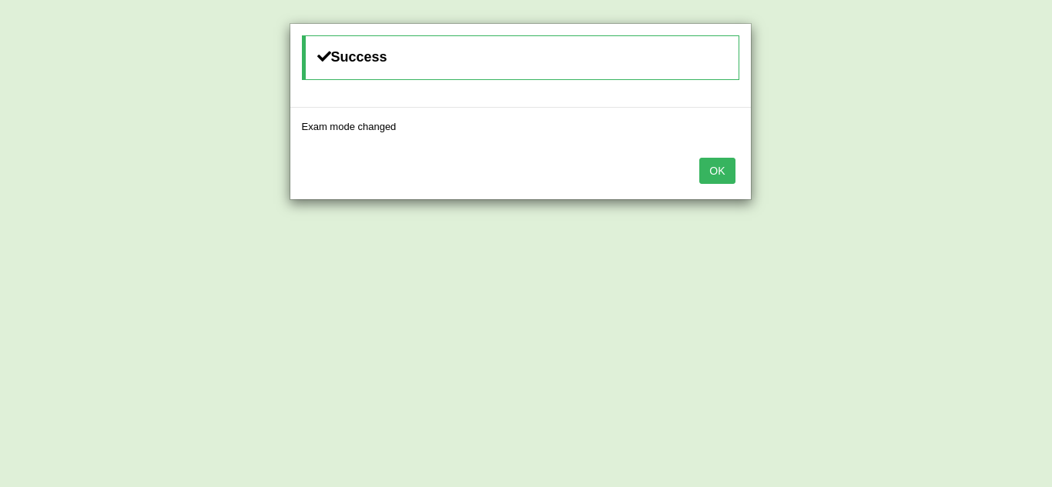
click at [729, 167] on button "OK" at bounding box center [716, 171] width 35 height 26
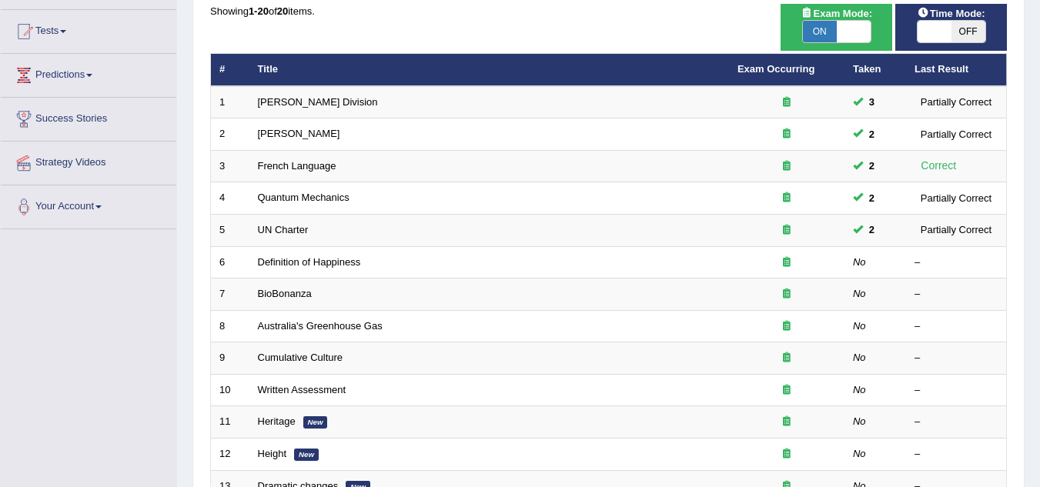
click at [971, 35] on span "OFF" at bounding box center [969, 32] width 34 height 22
checkbox input "true"
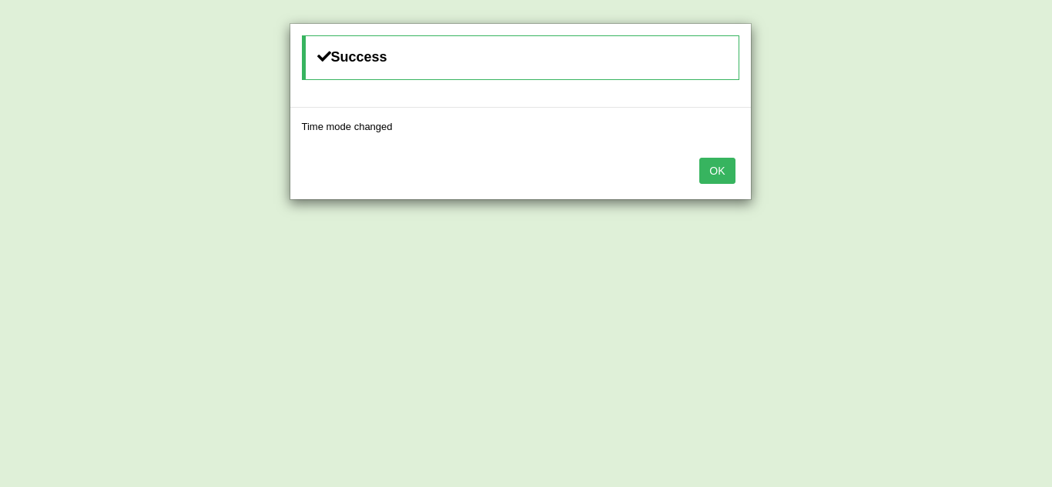
click at [725, 167] on button "OK" at bounding box center [716, 171] width 35 height 26
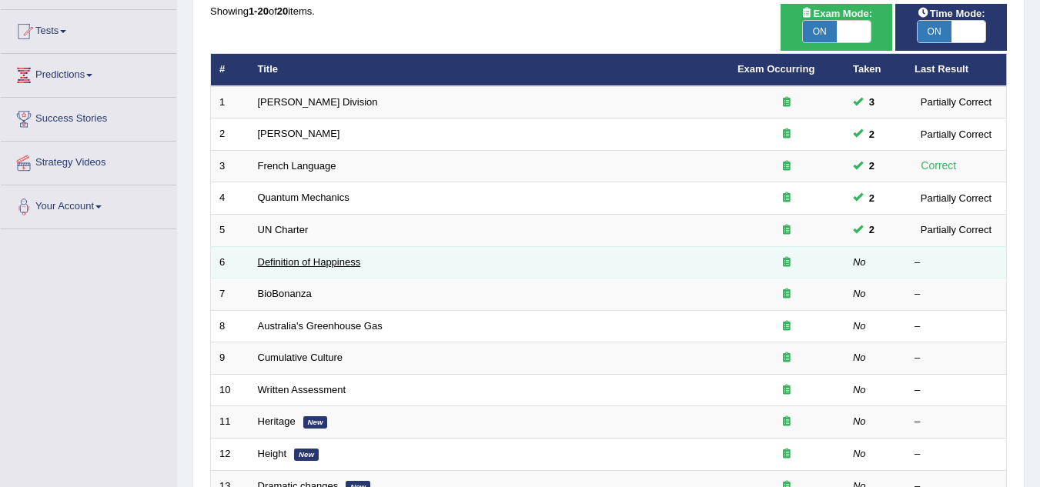
click at [308, 266] on link "Definition of Happiness" at bounding box center [309, 262] width 103 height 12
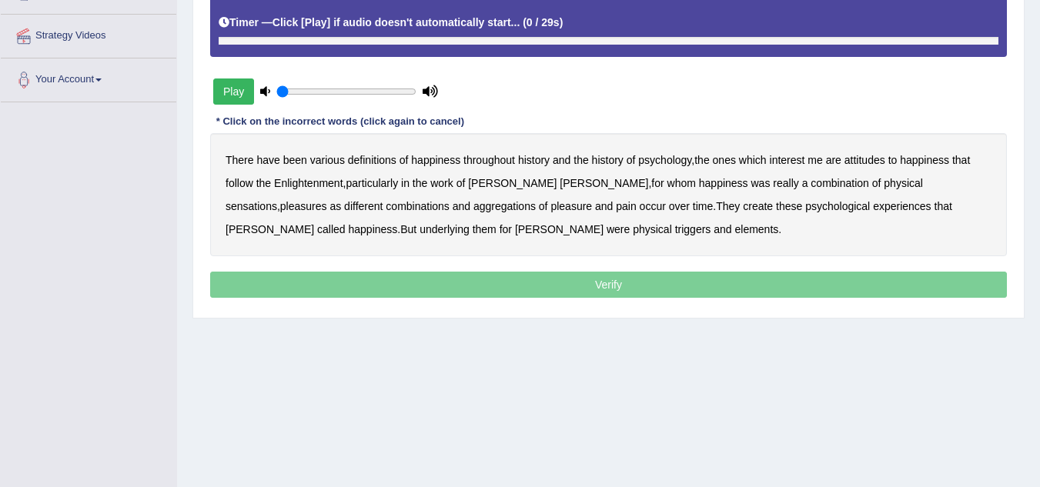
scroll to position [308, 0]
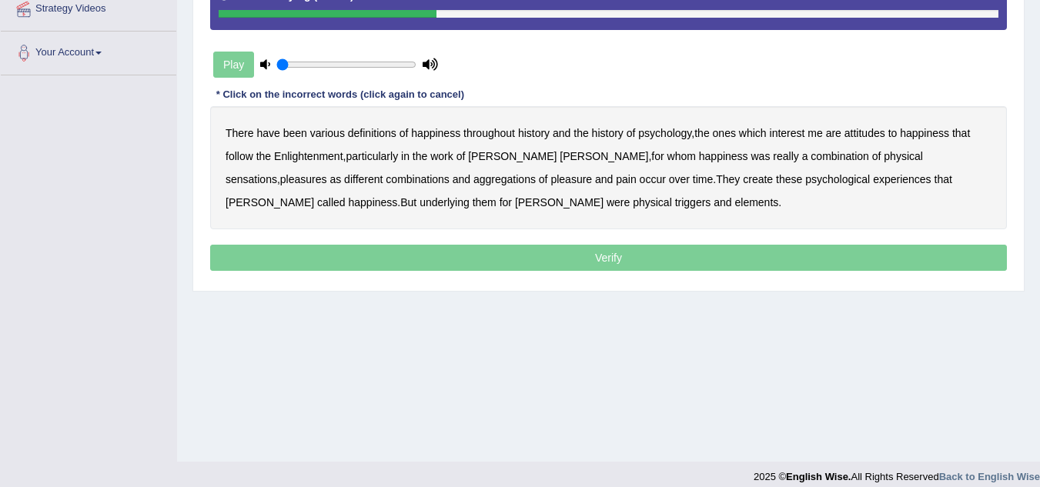
click at [859, 133] on b "attitudes" at bounding box center [865, 133] width 41 height 12
click at [277, 173] on b "sensations" at bounding box center [252, 179] width 52 height 12
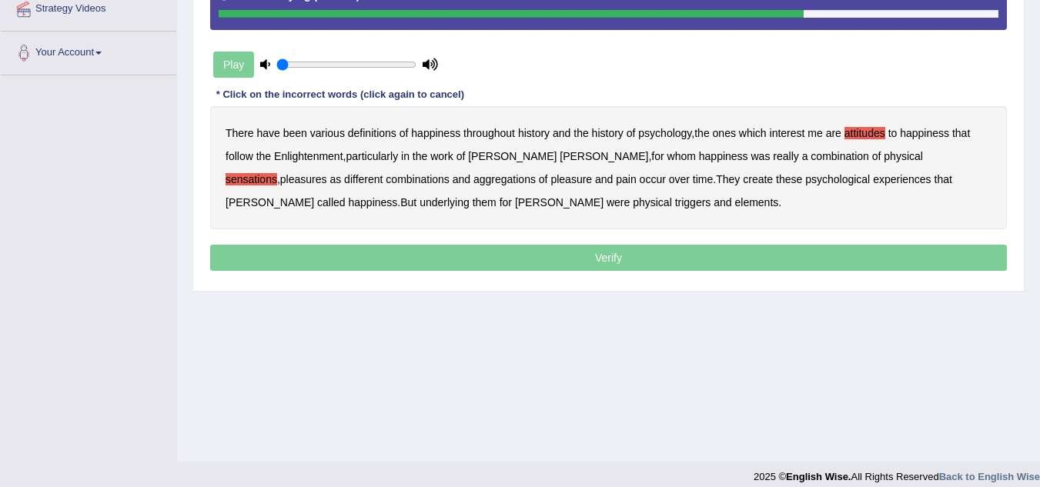
click at [743, 182] on b "create" at bounding box center [758, 179] width 30 height 12
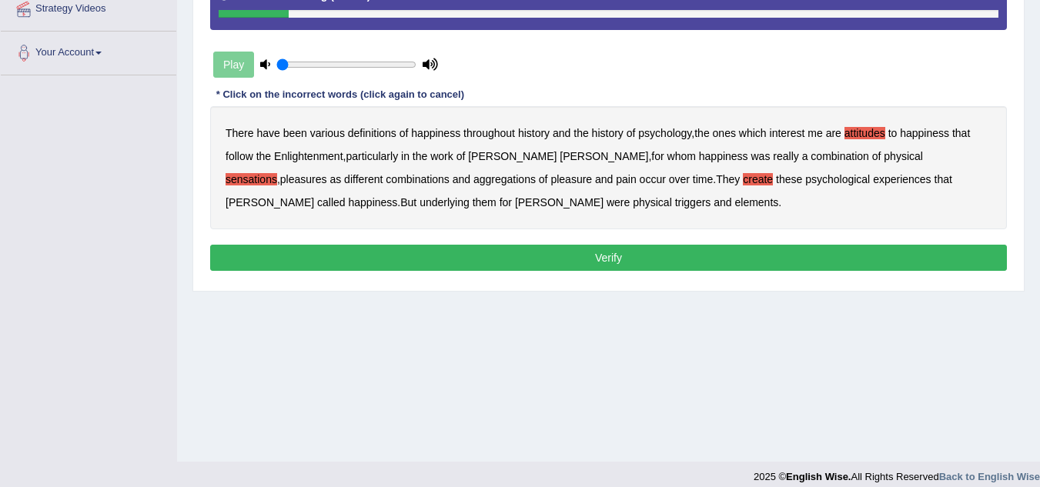
click at [735, 204] on b "elements" at bounding box center [757, 202] width 44 height 12
click at [544, 258] on button "Verify" at bounding box center [608, 258] width 797 height 26
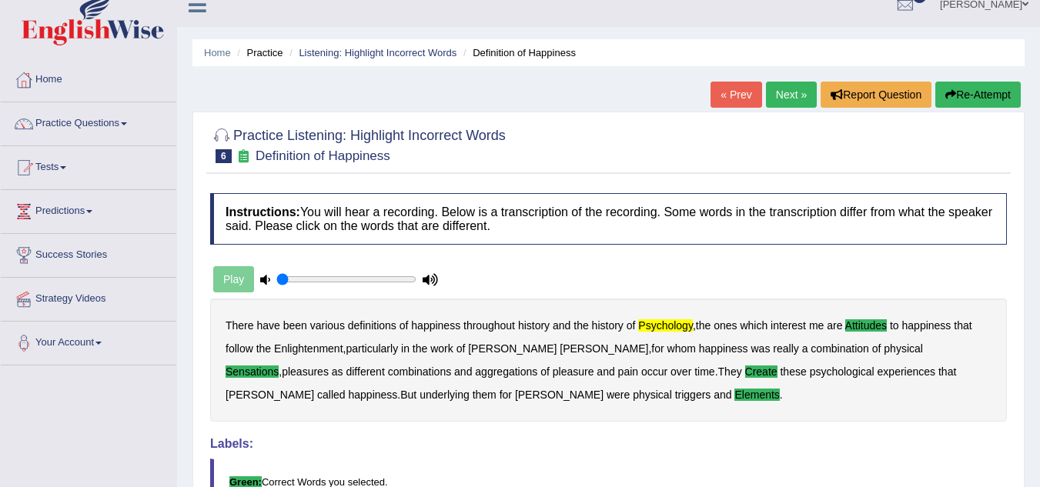
scroll to position [0, 0]
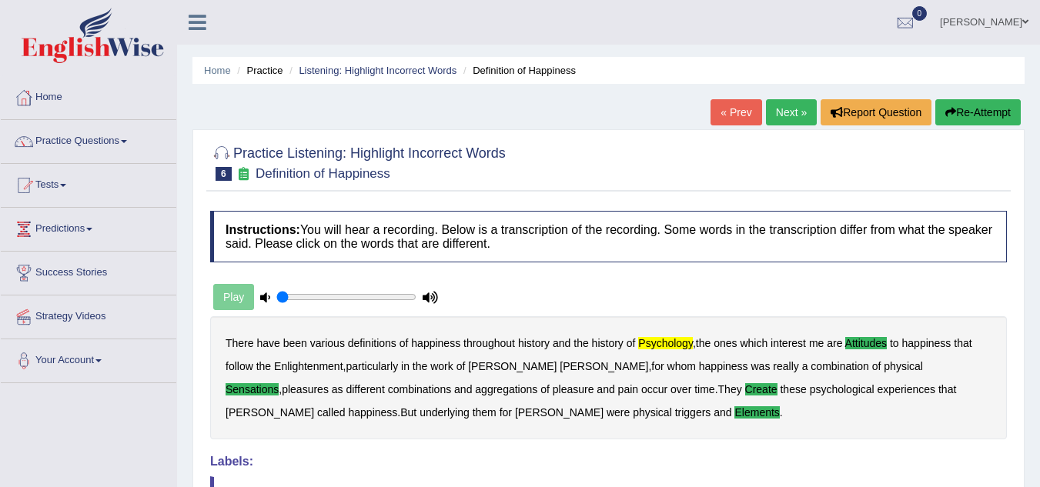
click at [782, 111] on link "Next »" at bounding box center [791, 112] width 51 height 26
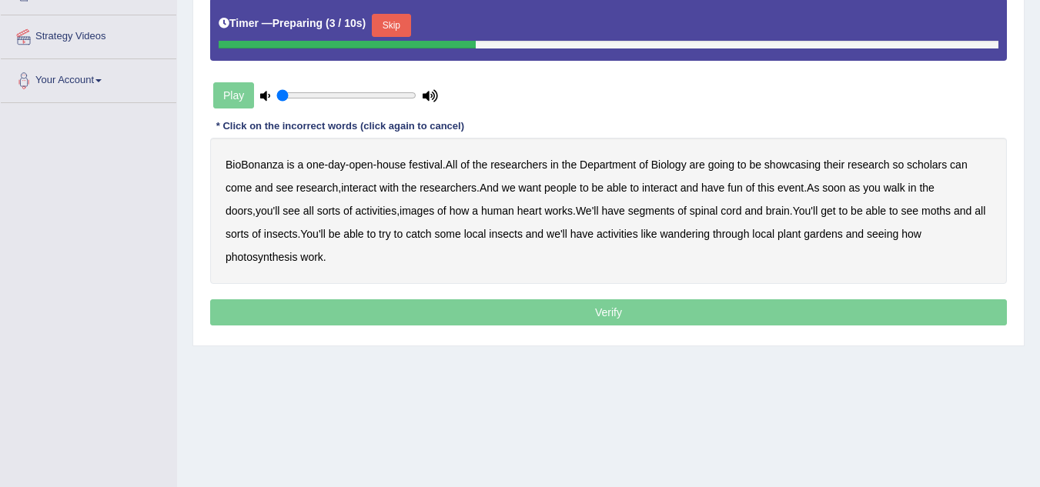
scroll to position [308, 0]
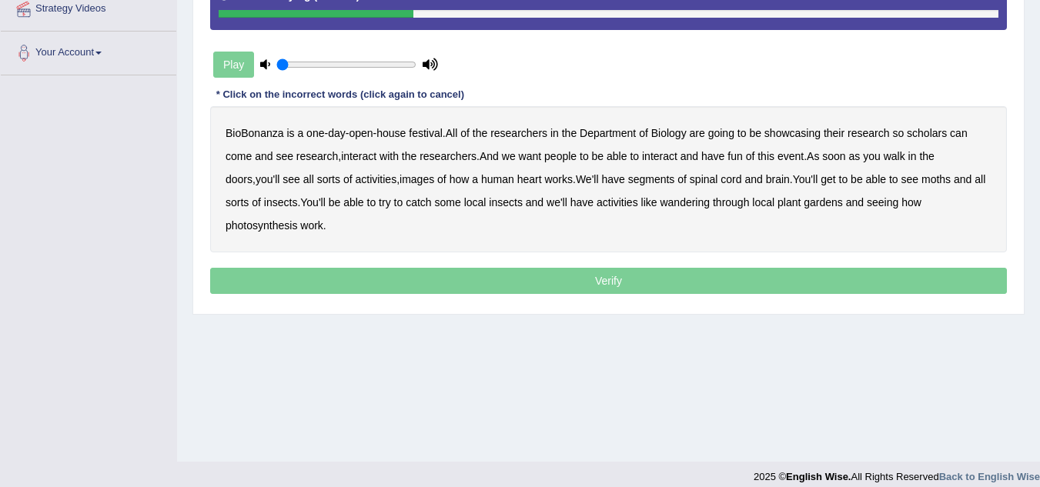
click at [944, 137] on b "scholars" at bounding box center [927, 133] width 40 height 12
click at [400, 182] on b "images" at bounding box center [417, 179] width 35 height 12
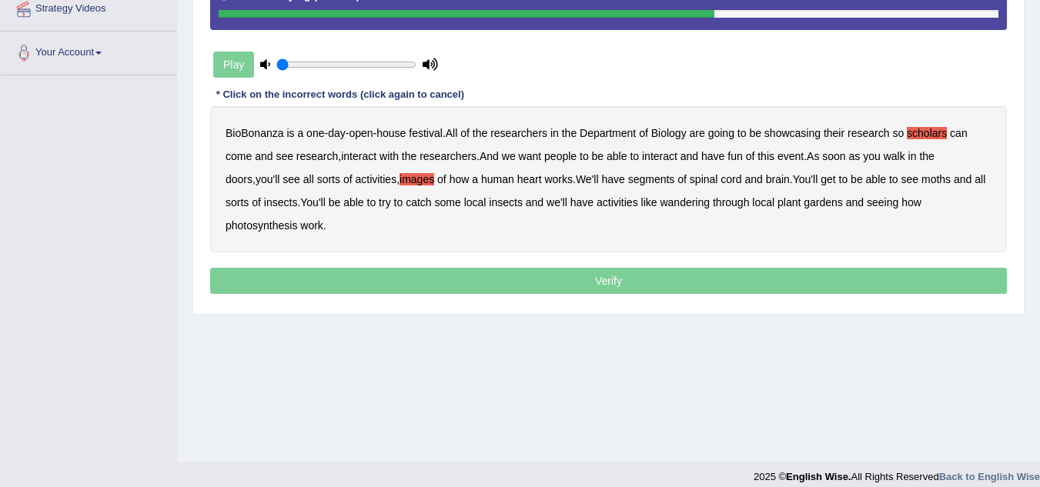
click at [628, 182] on b "segments" at bounding box center [651, 179] width 47 height 12
click at [922, 179] on b "moths" at bounding box center [936, 179] width 29 height 12
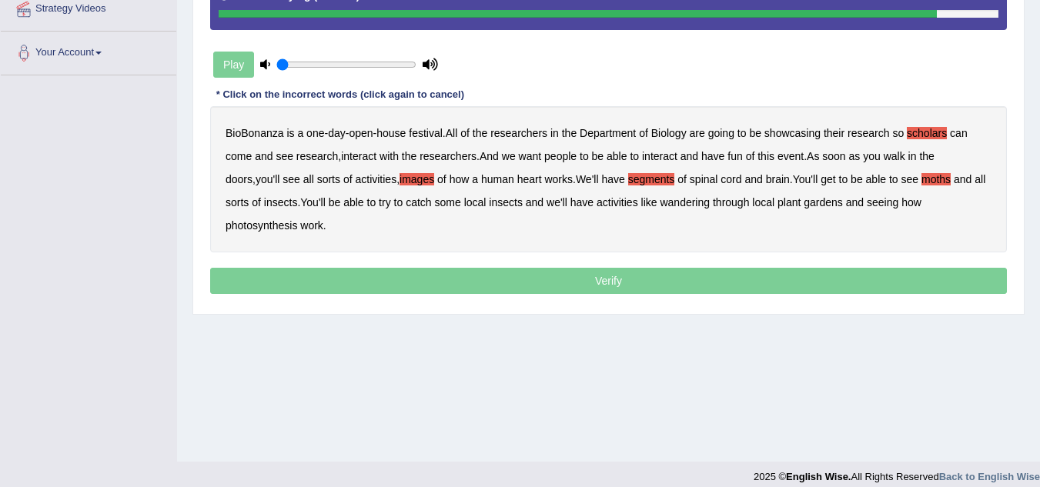
click at [671, 203] on b "wandering" at bounding box center [685, 202] width 50 height 12
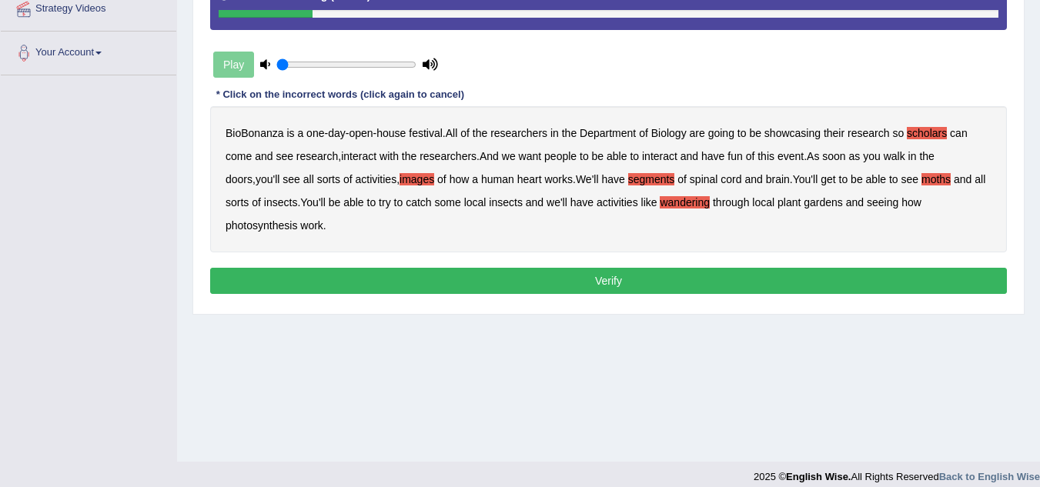
click at [424, 280] on button "Verify" at bounding box center [608, 281] width 797 height 26
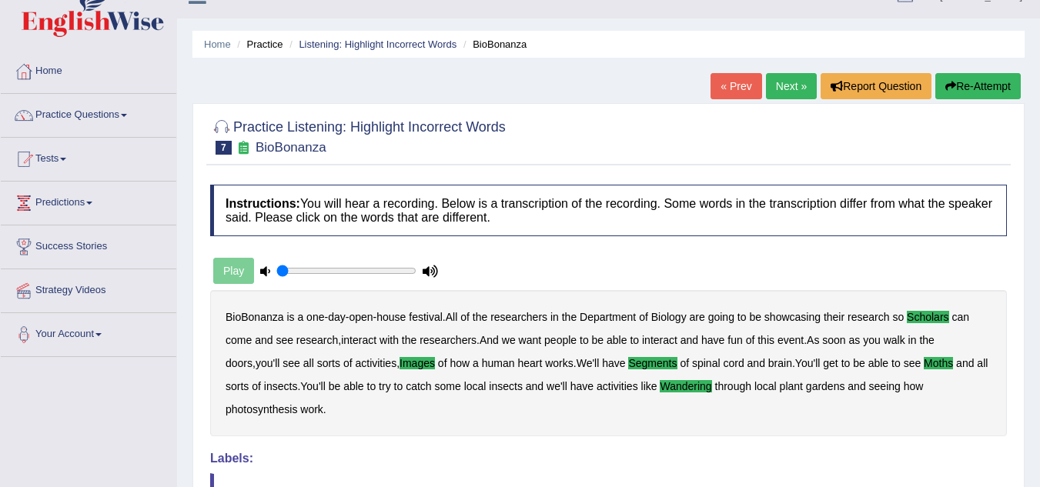
scroll to position [0, 0]
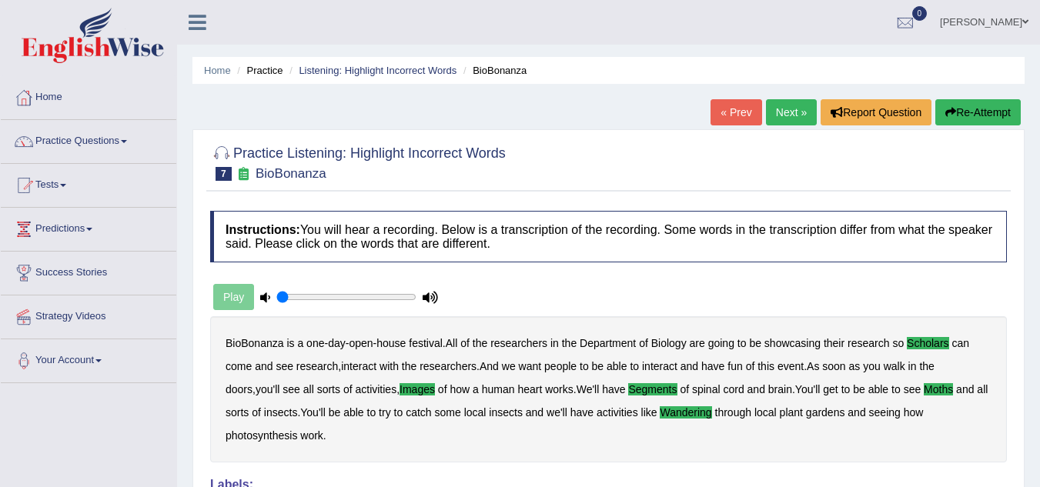
click at [784, 116] on link "Next »" at bounding box center [791, 112] width 51 height 26
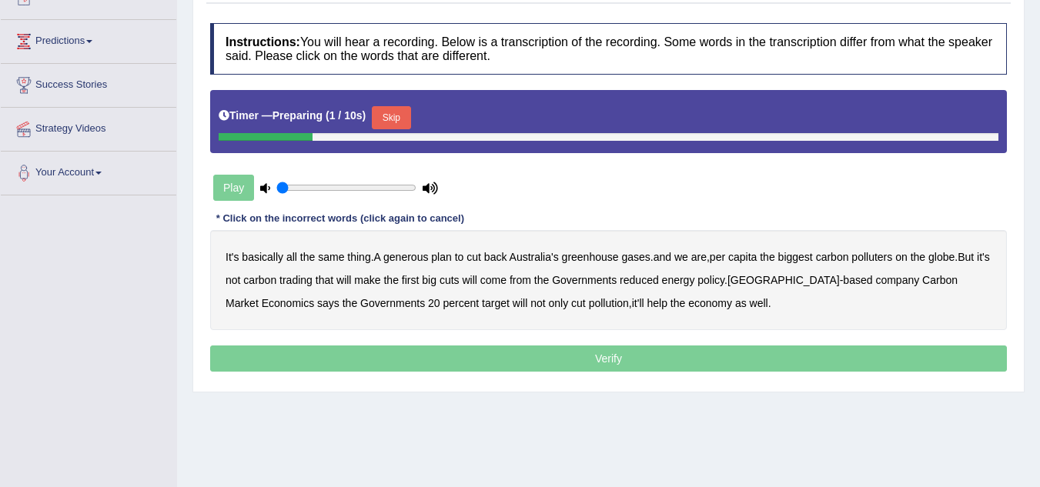
scroll to position [231, 0]
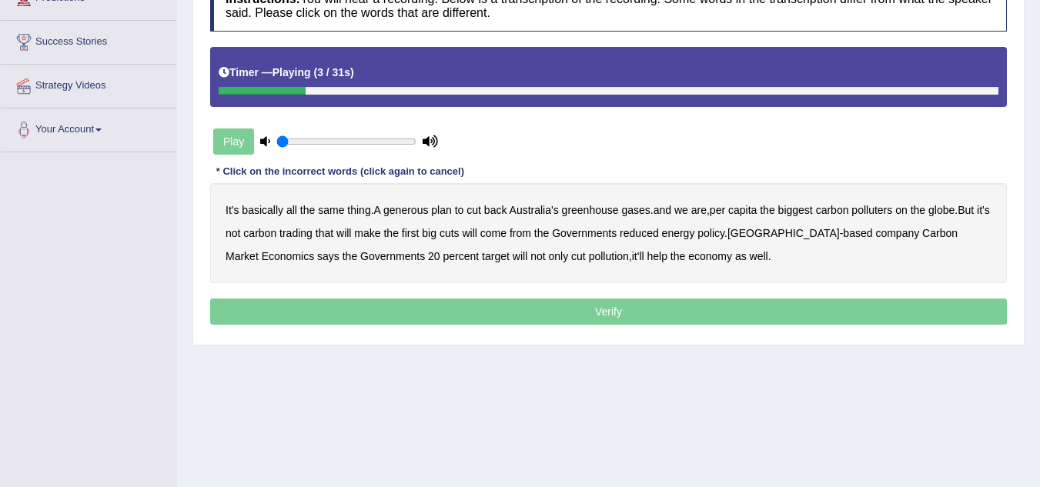
click at [420, 215] on b "generous" at bounding box center [405, 210] width 45 height 12
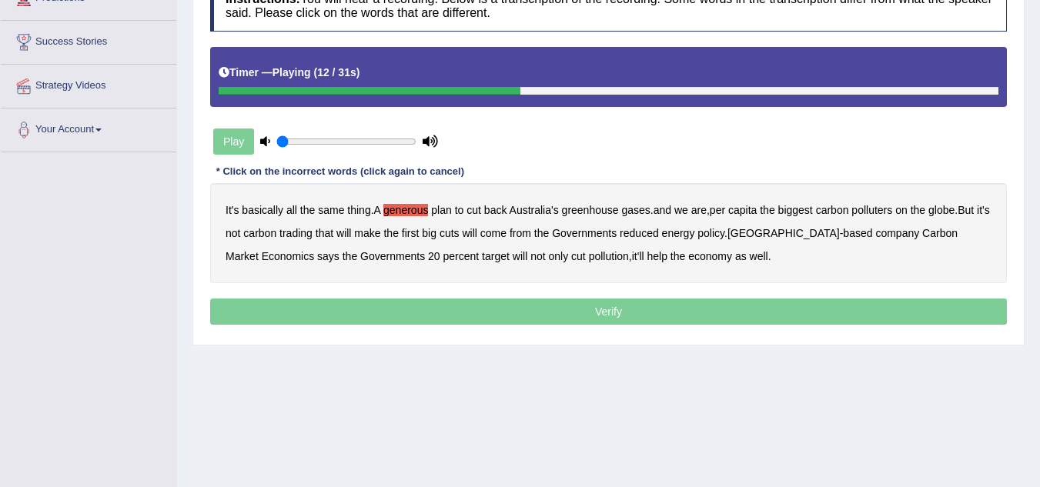
click at [952, 212] on b "globe" at bounding box center [942, 210] width 26 height 12
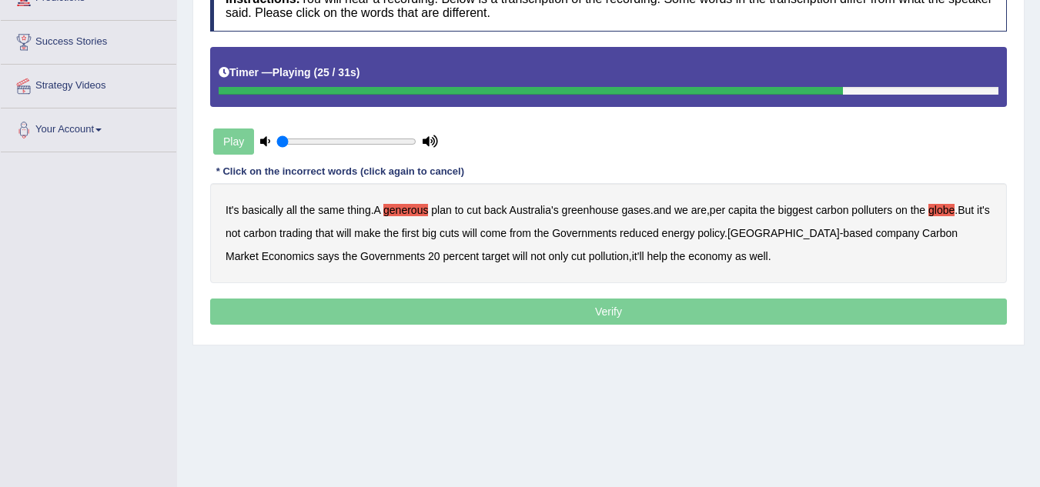
click at [655, 236] on b "reduced" at bounding box center [639, 233] width 39 height 12
click at [428, 257] on b "20" at bounding box center [434, 256] width 12 height 12
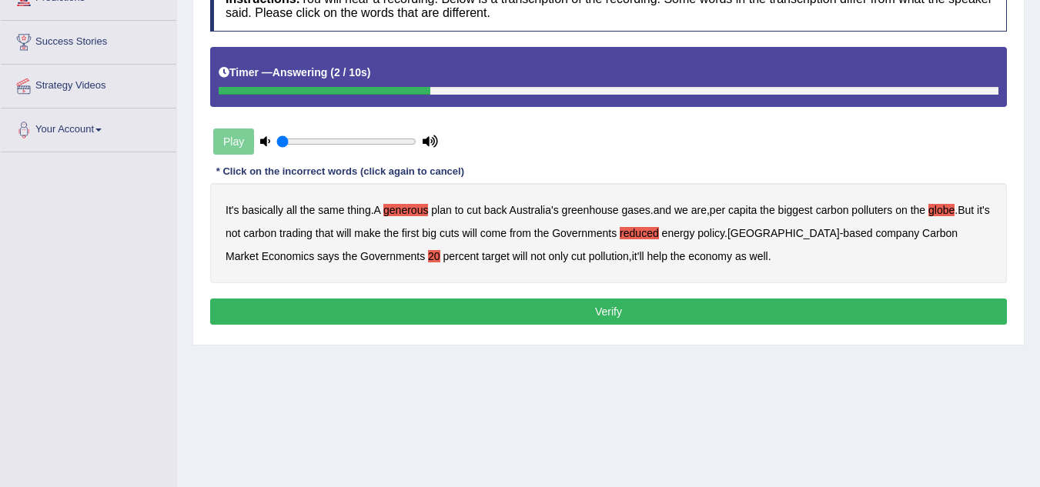
click at [602, 319] on button "Verify" at bounding box center [608, 312] width 797 height 26
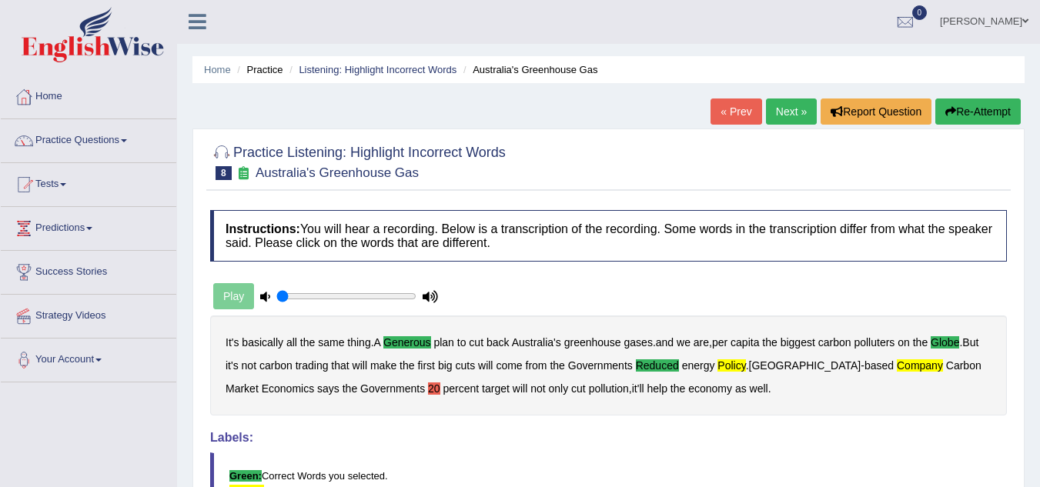
scroll to position [0, 0]
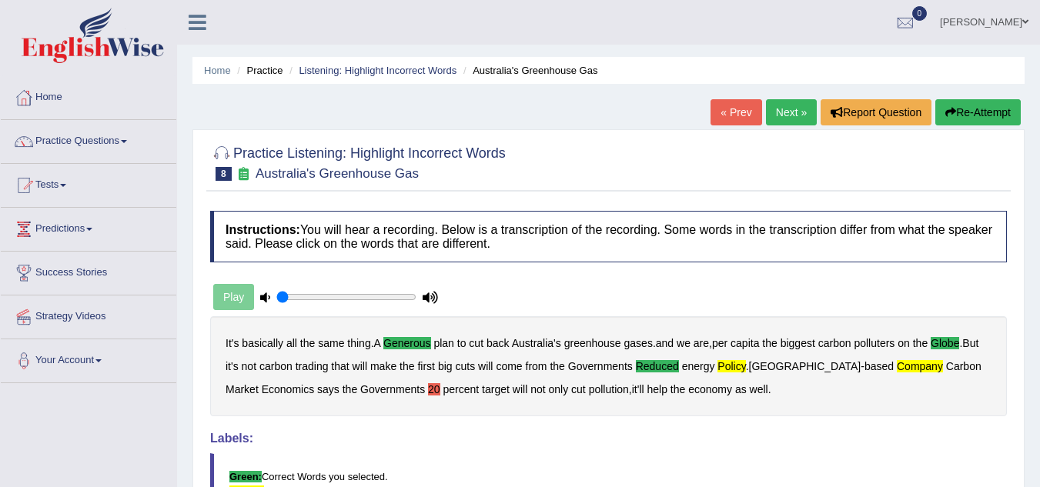
click at [772, 115] on link "Next »" at bounding box center [791, 112] width 51 height 26
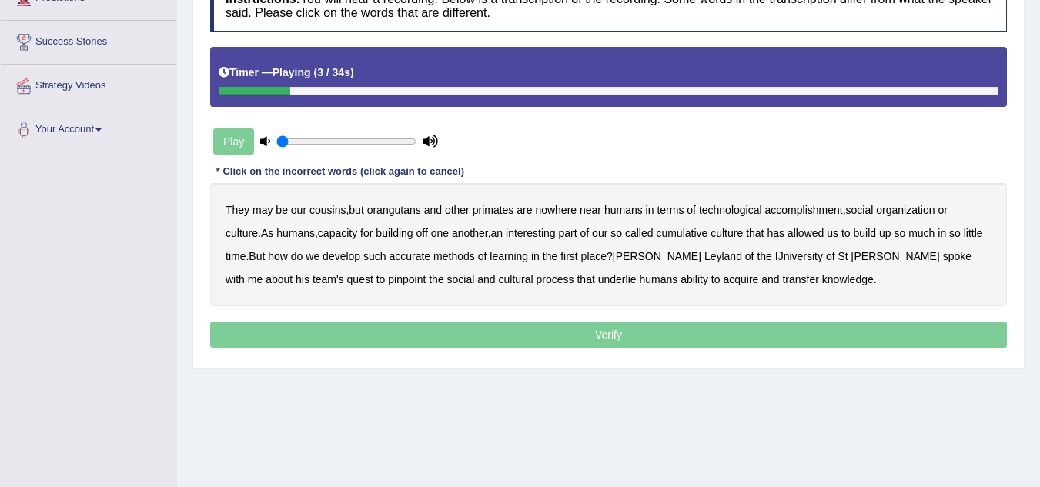
click at [396, 213] on b "orangutans" at bounding box center [394, 210] width 54 height 12
click at [787, 210] on b "accomplishment" at bounding box center [804, 210] width 78 height 12
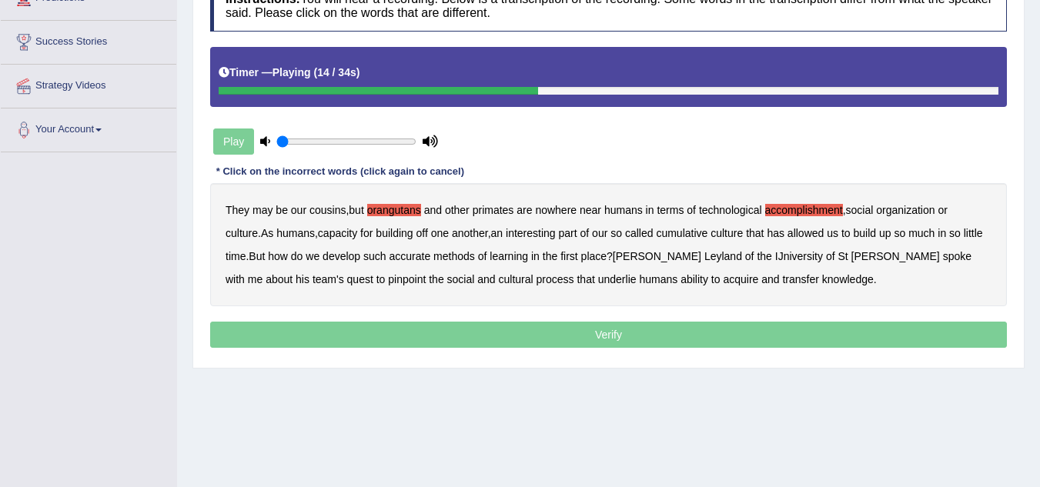
click at [556, 229] on b "interesting" at bounding box center [531, 233] width 50 height 12
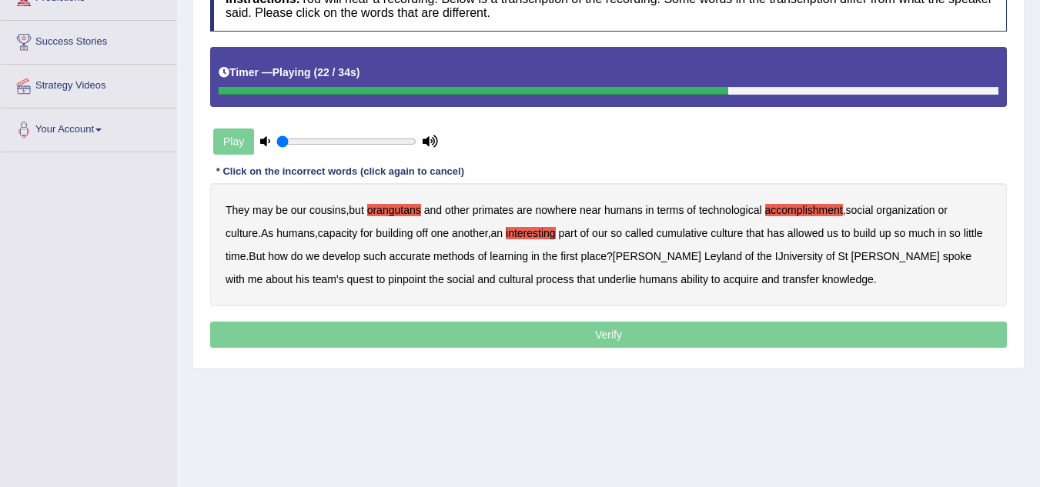
click at [403, 257] on b "accurate" at bounding box center [411, 256] width 42 height 12
click at [775, 257] on b "IJniversity" at bounding box center [799, 256] width 48 height 12
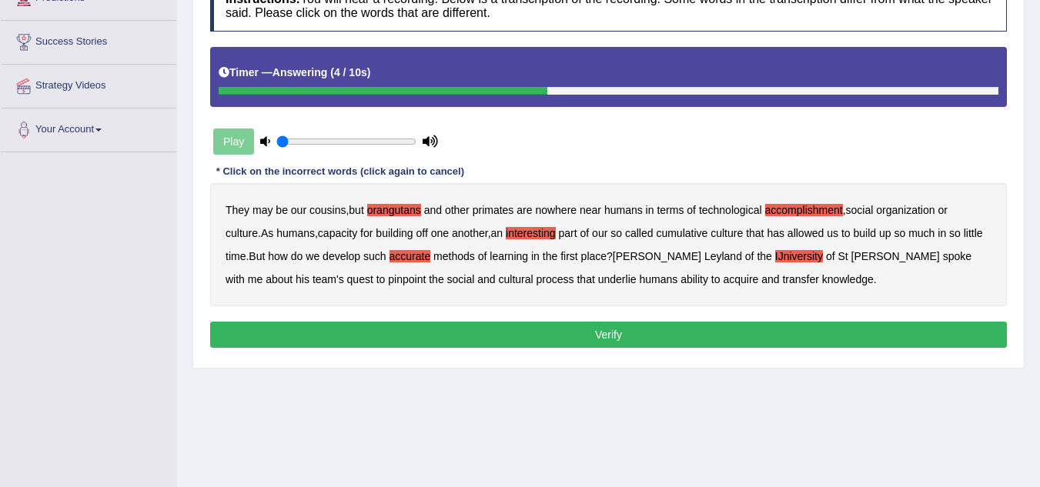
click at [499, 281] on b "cultural" at bounding box center [516, 279] width 35 height 12
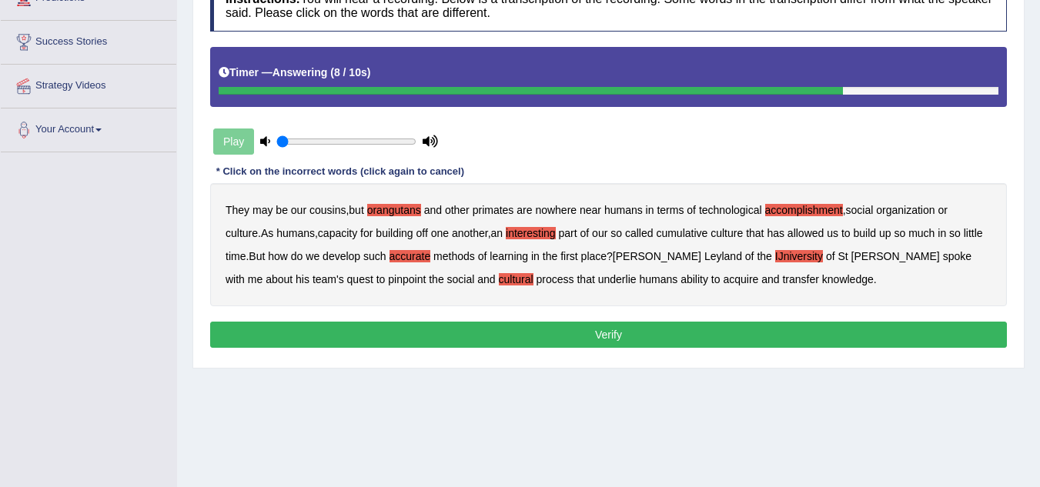
click at [541, 337] on button "Verify" at bounding box center [608, 335] width 797 height 26
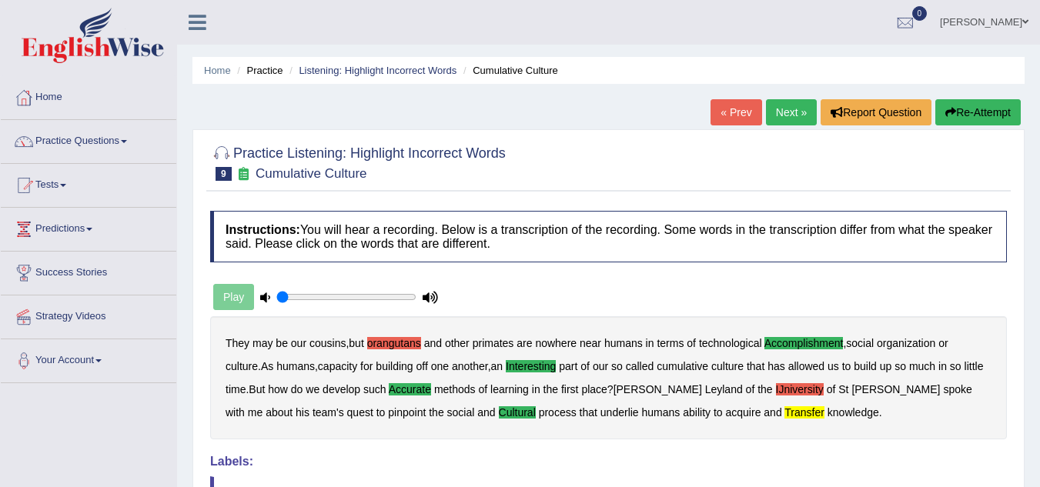
click at [786, 111] on link "Next »" at bounding box center [791, 112] width 51 height 26
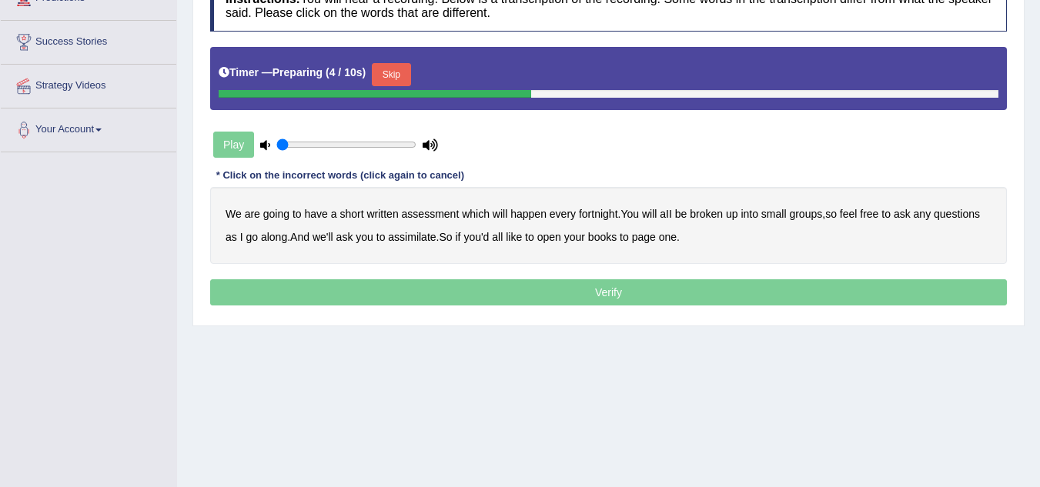
scroll to position [308, 0]
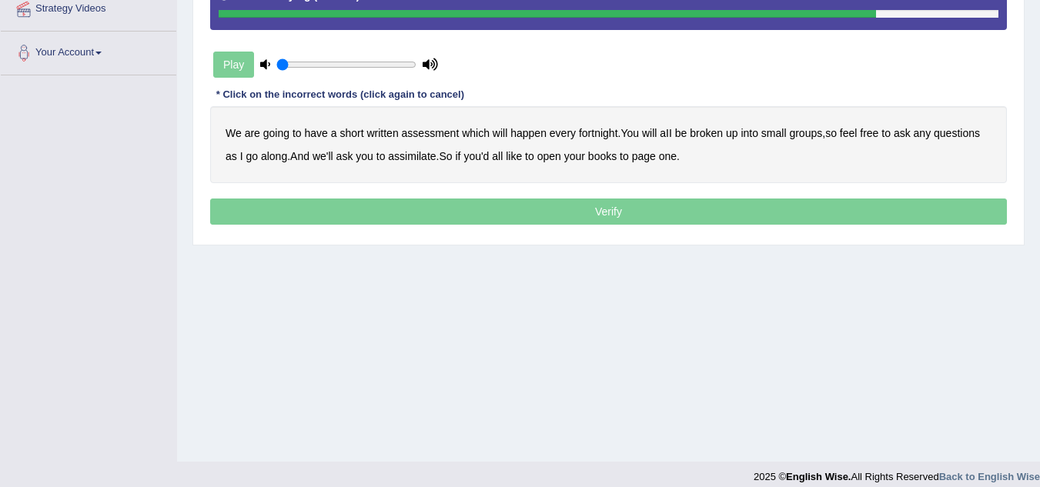
click at [405, 159] on b "assimilate" at bounding box center [412, 156] width 48 height 12
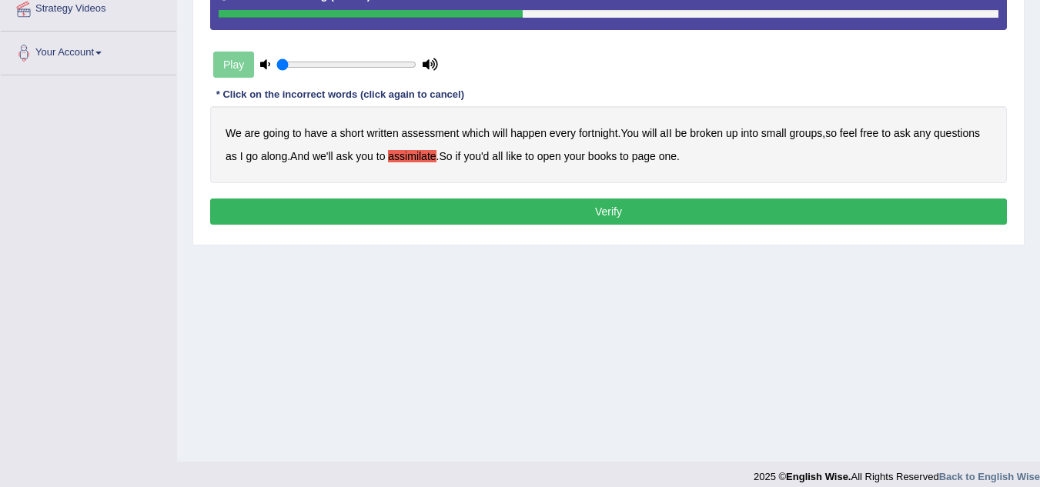
click at [566, 213] on button "Verify" at bounding box center [608, 212] width 797 height 26
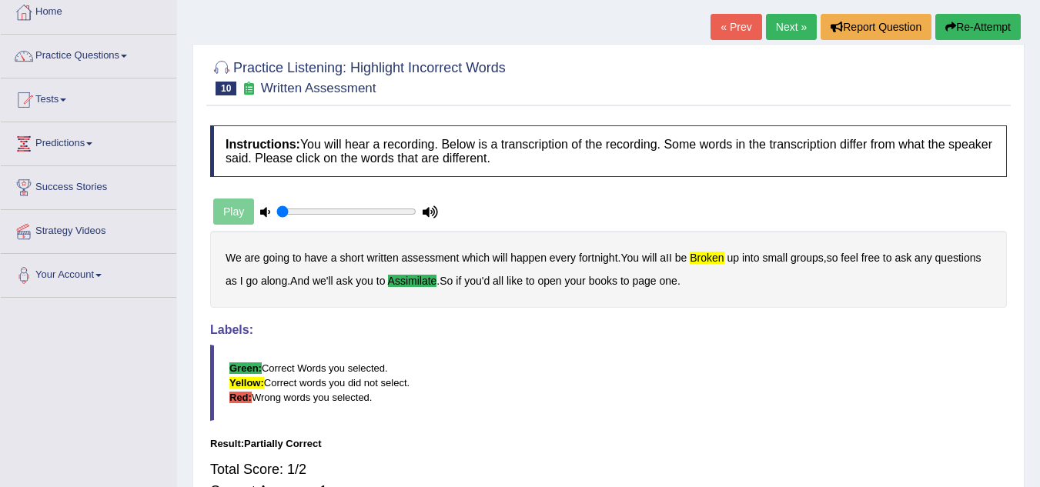
scroll to position [0, 0]
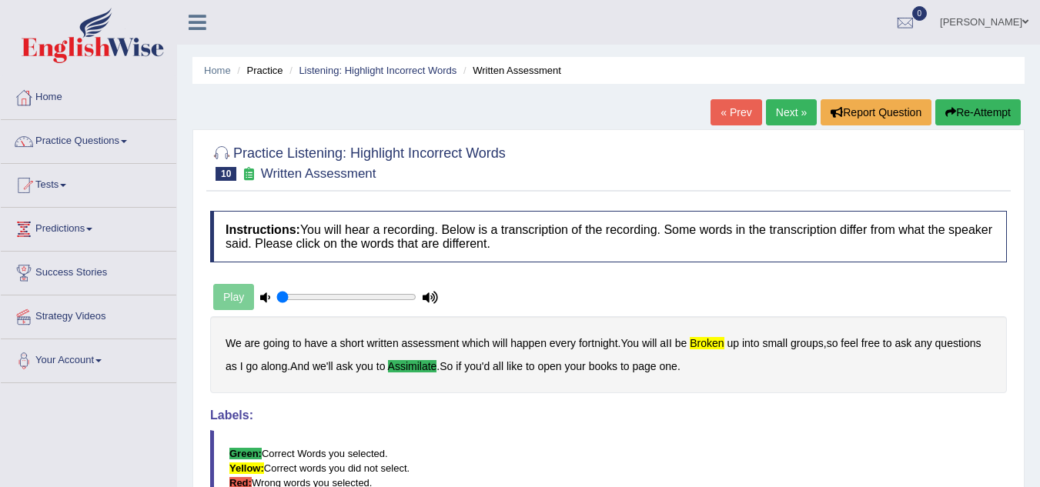
click at [977, 119] on button "Re-Attempt" at bounding box center [978, 112] width 85 height 26
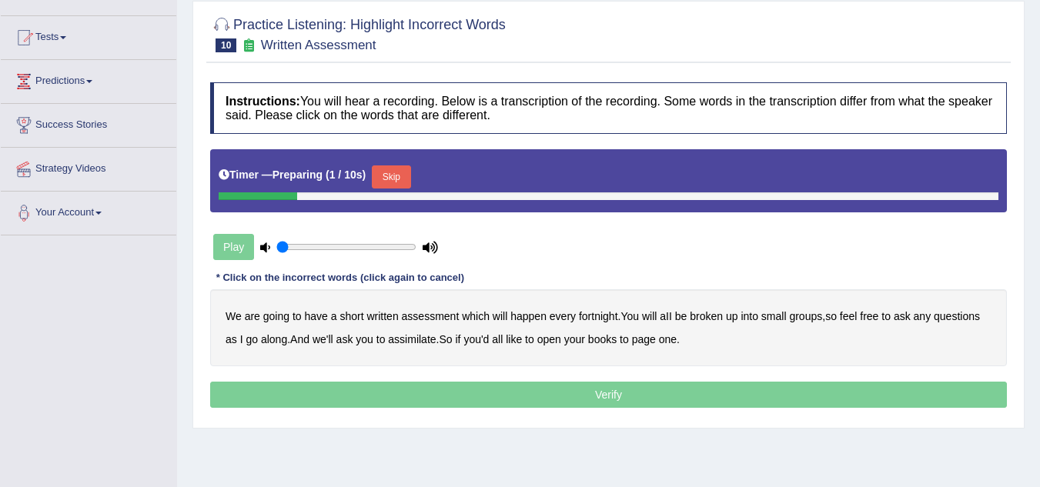
scroll to position [231, 0]
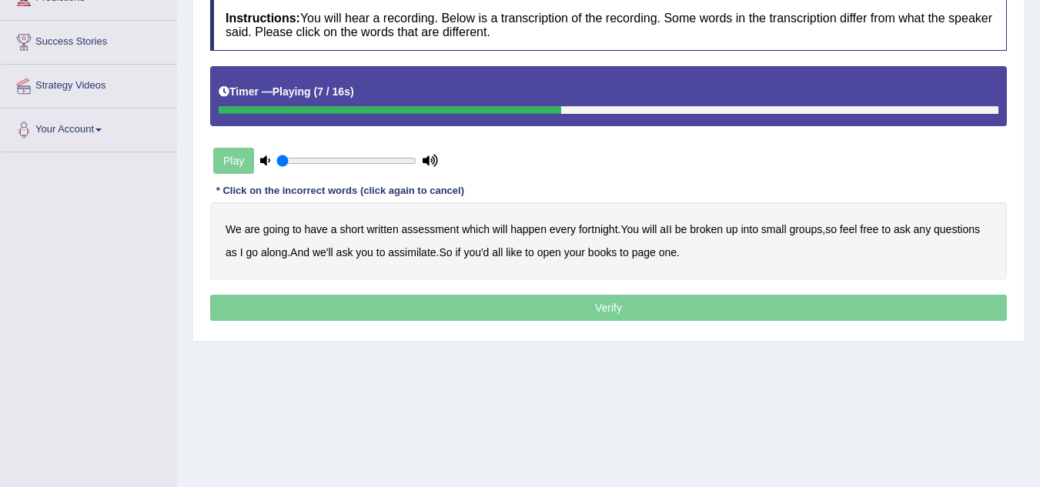
click at [717, 227] on b "broken" at bounding box center [706, 229] width 33 height 12
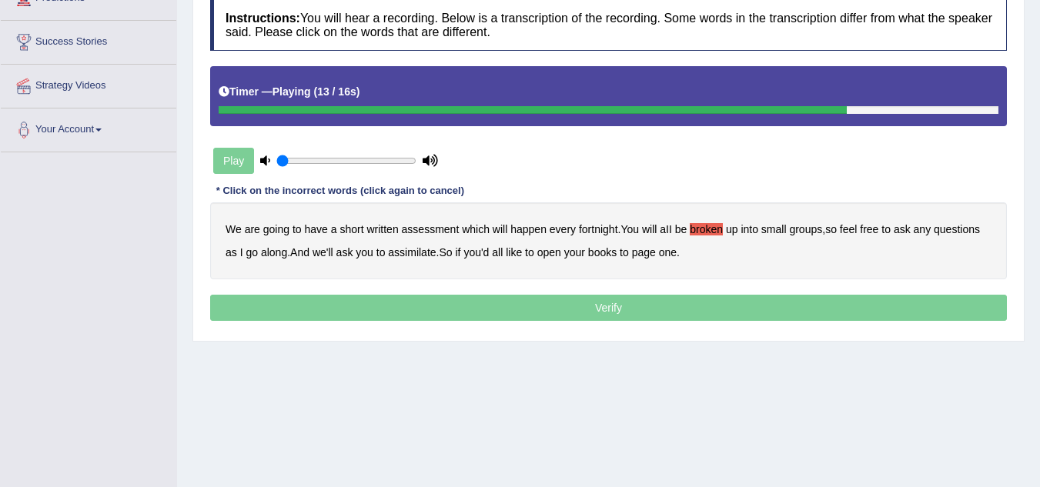
click at [403, 258] on b "assimilate" at bounding box center [412, 252] width 48 height 12
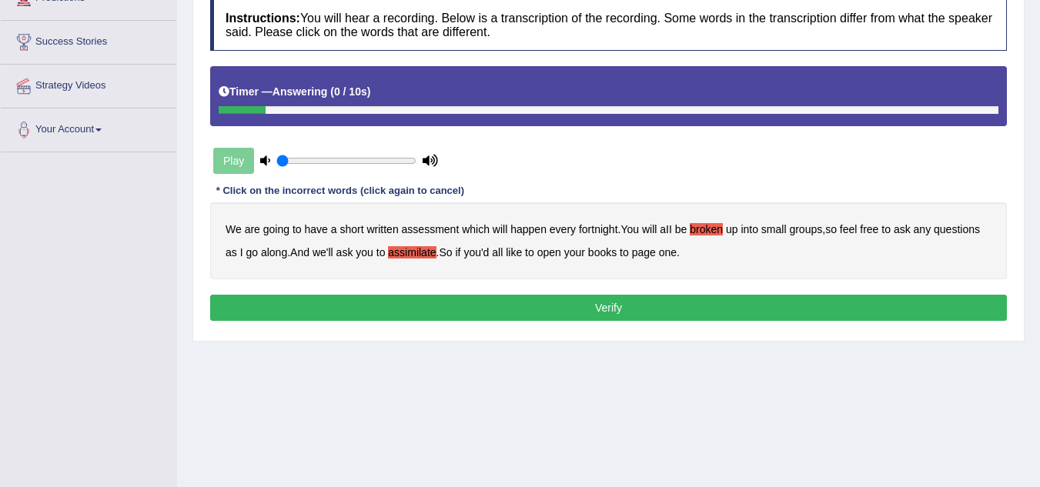
click at [635, 309] on button "Verify" at bounding box center [608, 308] width 797 height 26
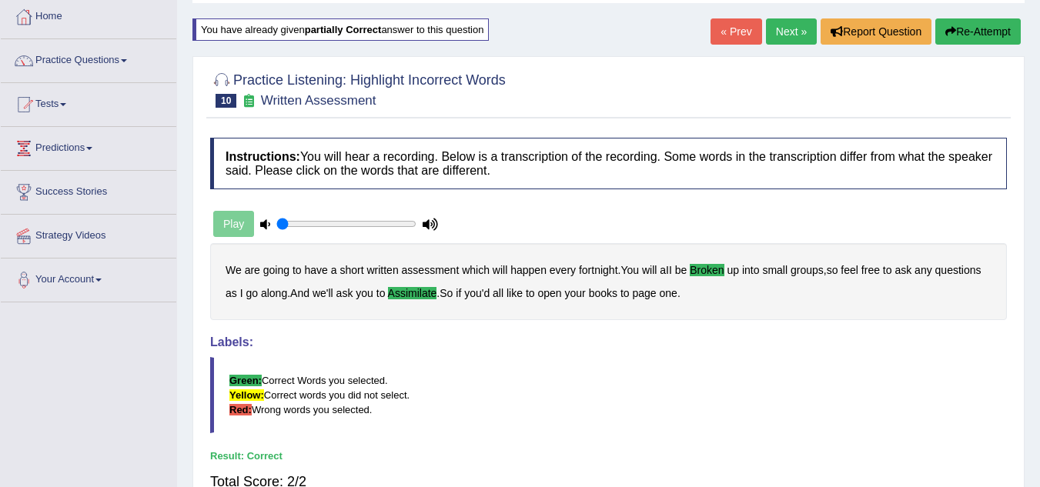
scroll to position [0, 0]
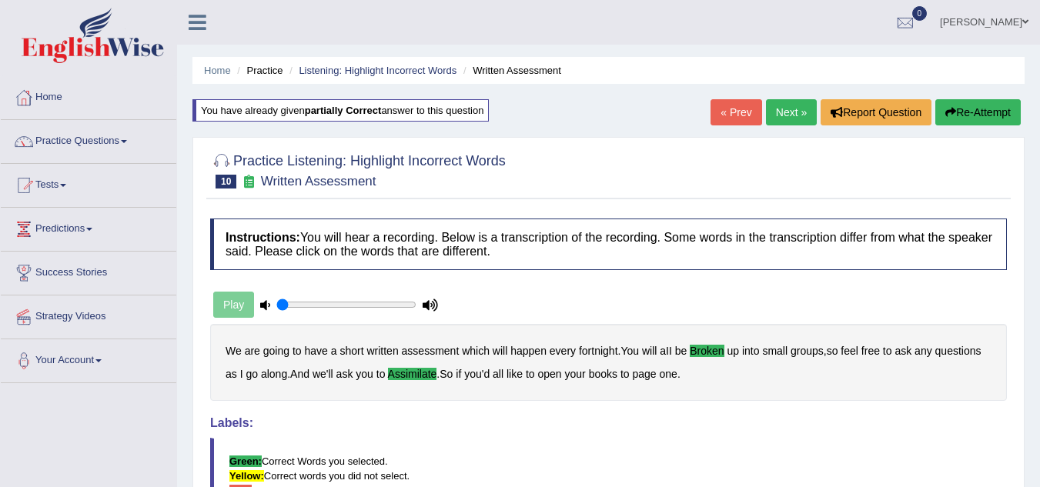
click at [768, 115] on link "Next »" at bounding box center [791, 112] width 51 height 26
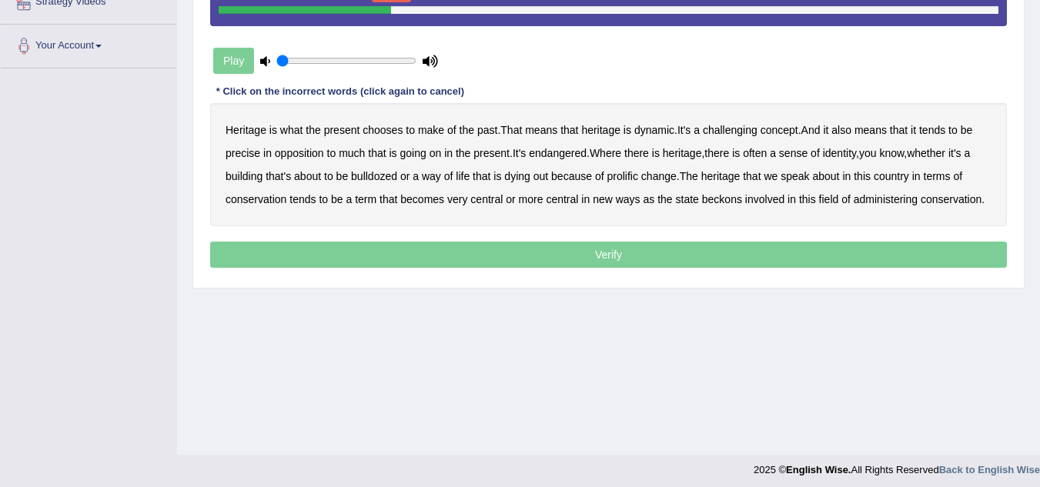
scroll to position [321, 0]
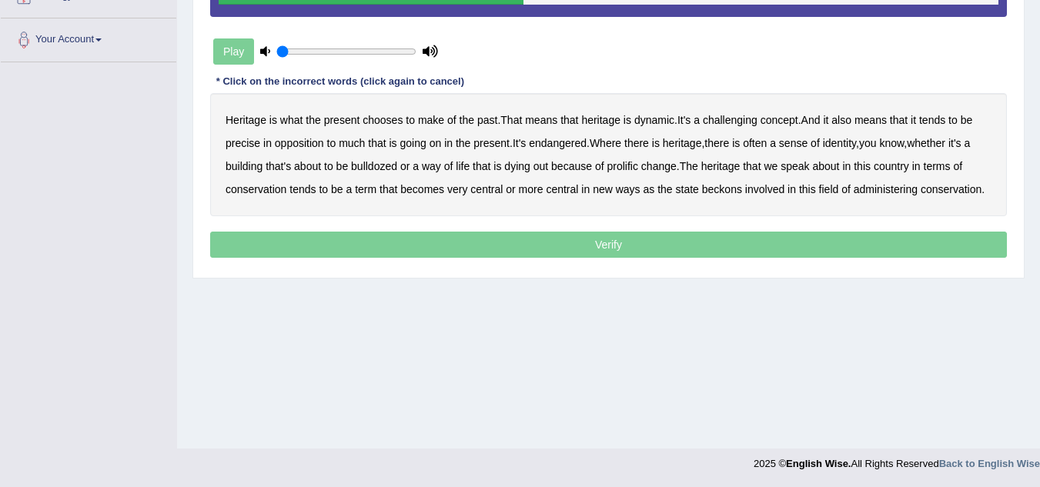
click at [241, 145] on b "precise" at bounding box center [243, 143] width 35 height 12
click at [624, 170] on b "prolific" at bounding box center [622, 166] width 31 height 12
click at [711, 192] on b "beckons" at bounding box center [722, 189] width 40 height 12
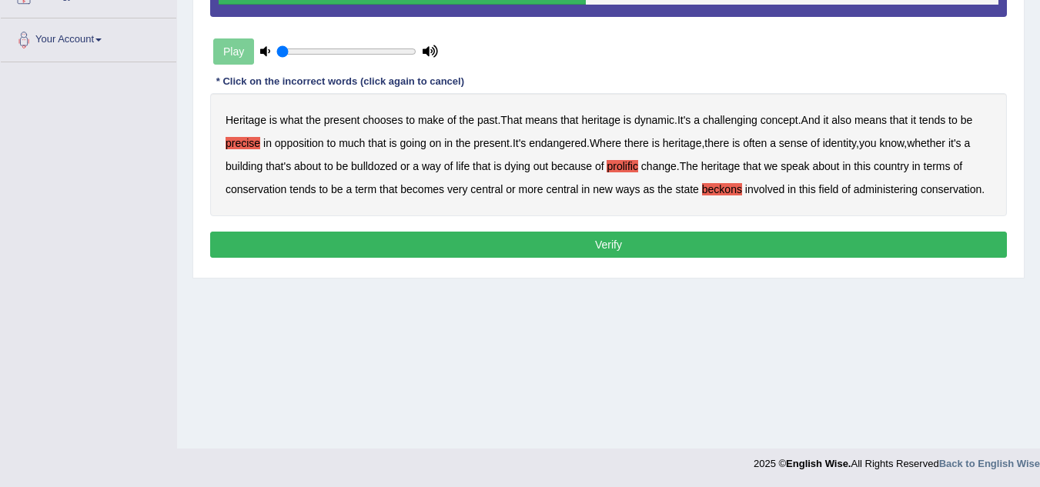
click at [740, 245] on button "Verify" at bounding box center [608, 245] width 797 height 26
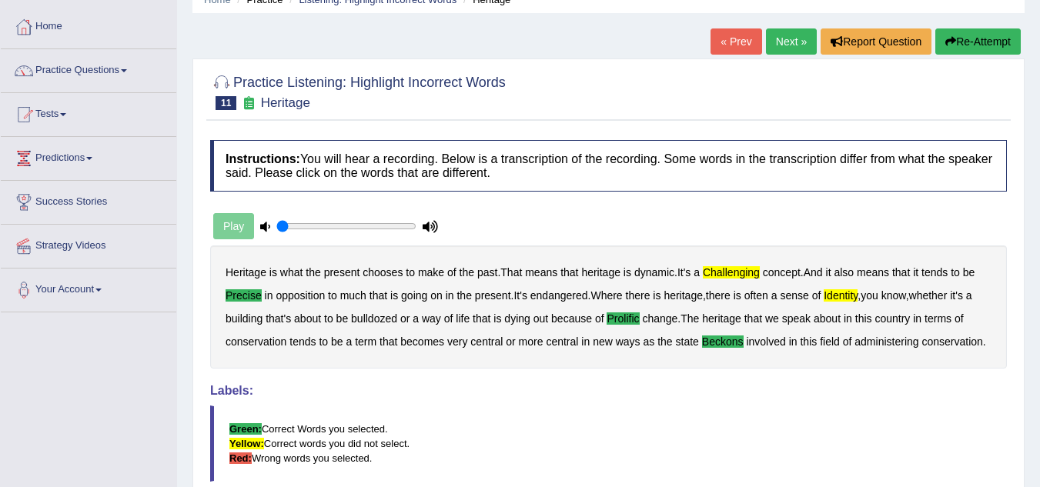
scroll to position [13, 0]
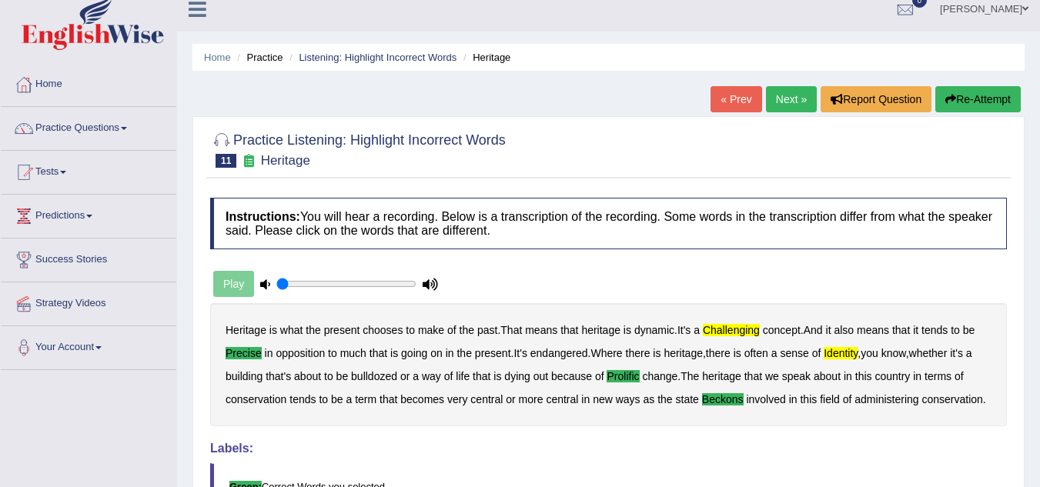
click at [771, 101] on link "Next »" at bounding box center [791, 99] width 51 height 26
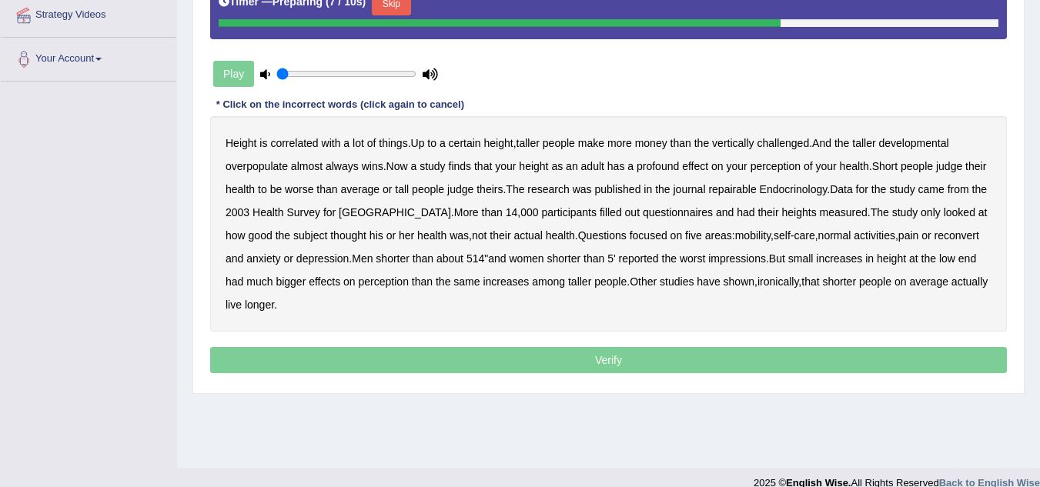
scroll to position [308, 0]
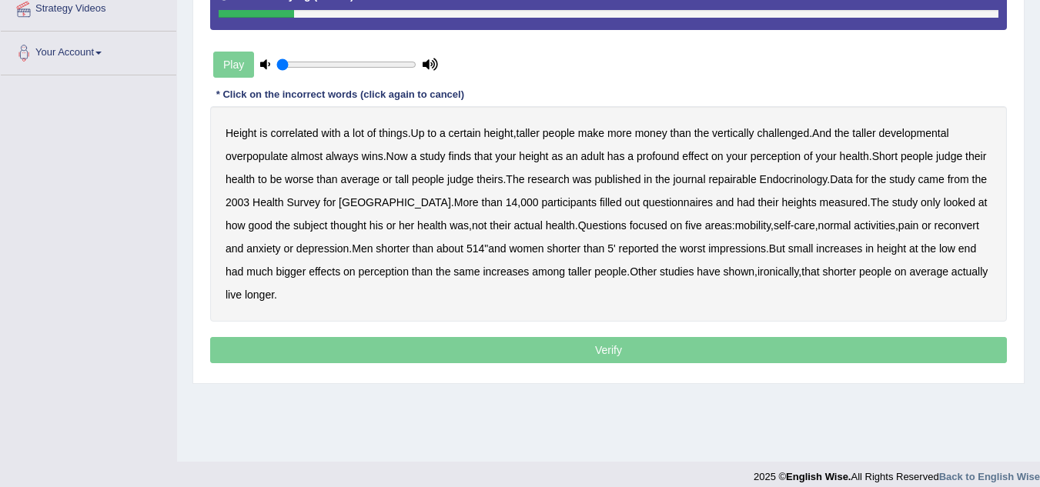
click at [475, 134] on b "certain" at bounding box center [465, 133] width 32 height 12
click at [743, 179] on b "repairable" at bounding box center [732, 179] width 48 height 12
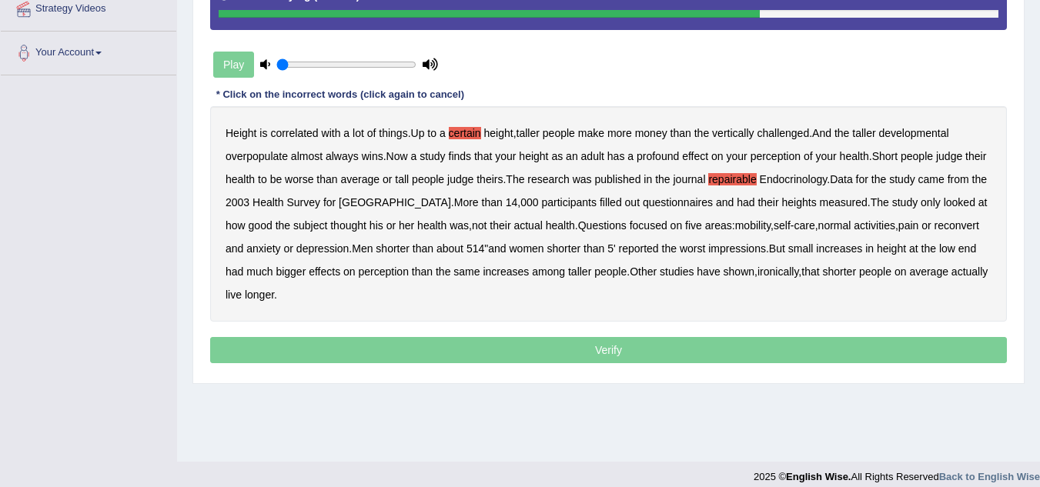
click at [939, 223] on b "reconvert" at bounding box center [957, 225] width 45 height 12
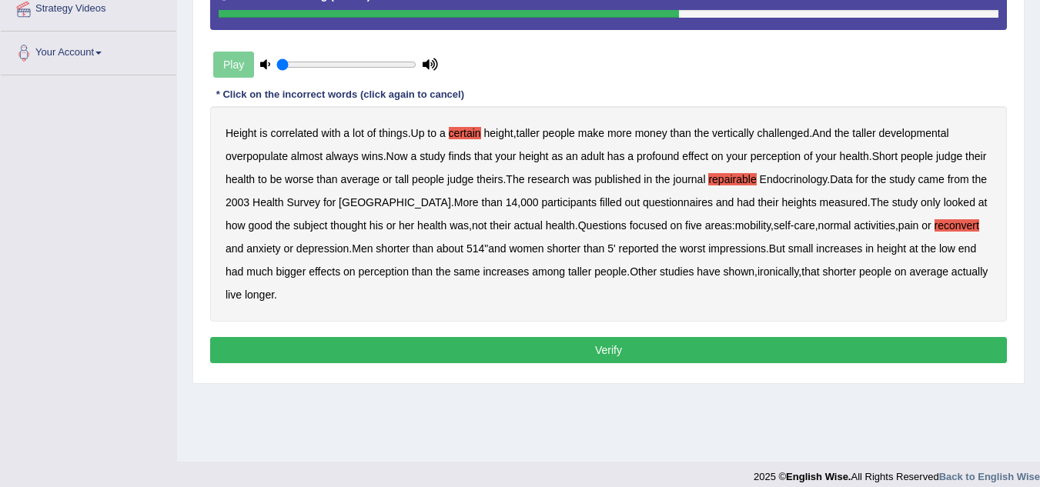
click at [557, 350] on button "Verify" at bounding box center [608, 350] width 797 height 26
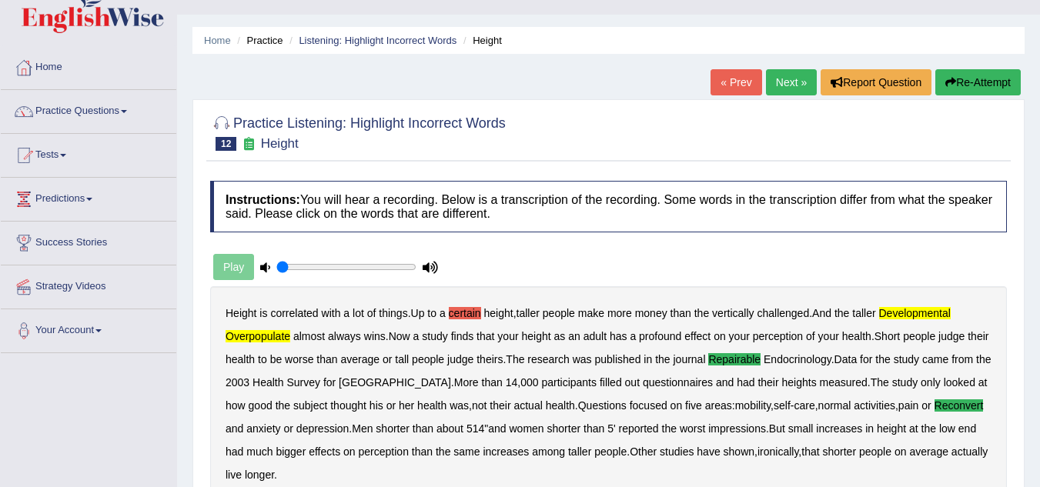
scroll to position [0, 0]
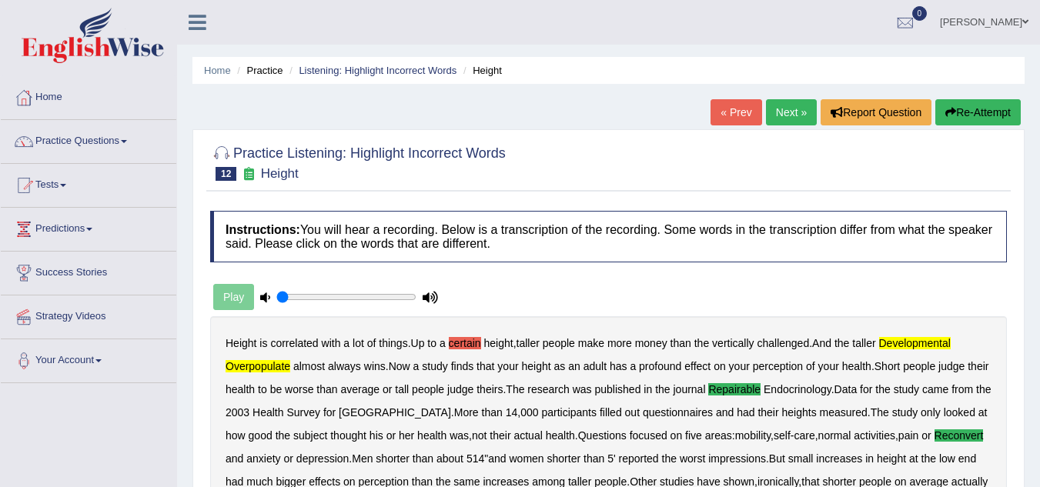
click at [784, 119] on link "Next »" at bounding box center [791, 112] width 51 height 26
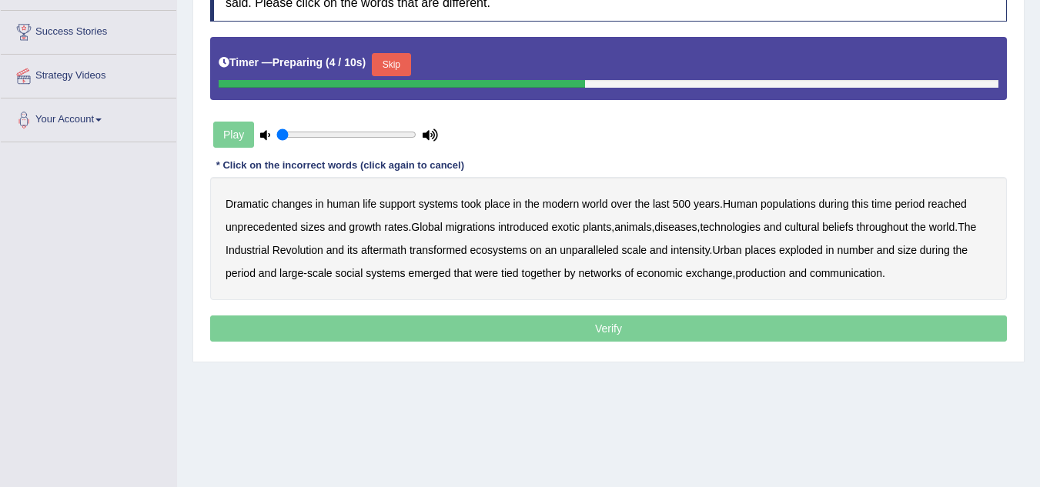
scroll to position [308, 0]
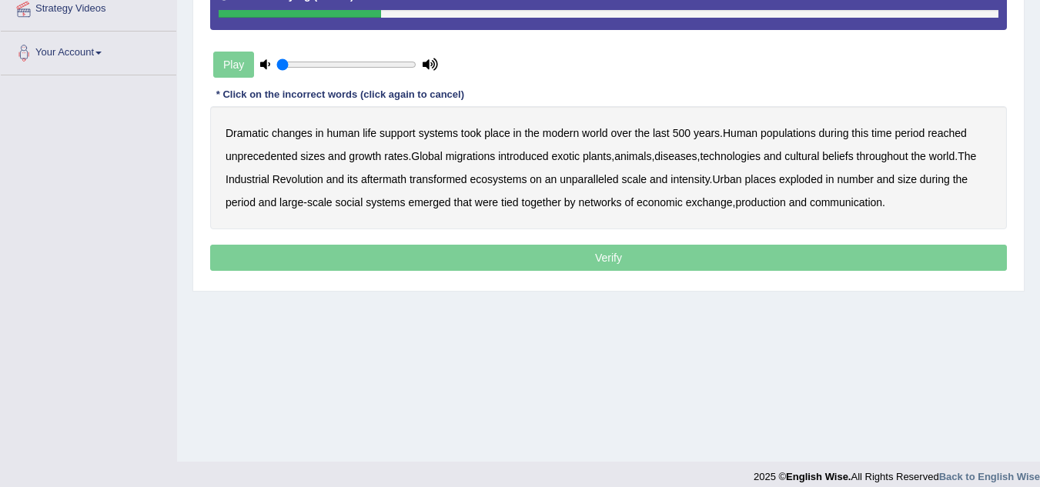
click at [798, 135] on b "populations" at bounding box center [788, 133] width 55 height 12
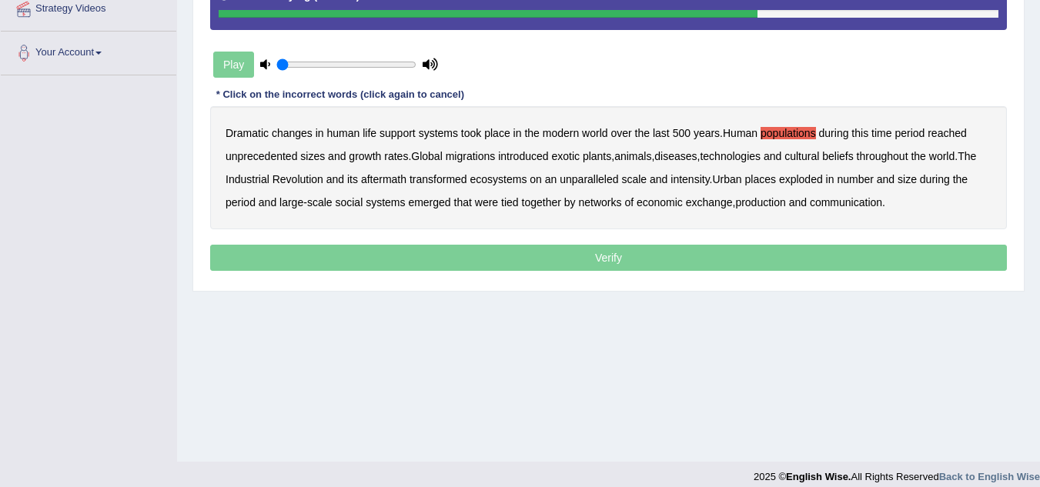
click at [507, 180] on b "ecosystems" at bounding box center [498, 179] width 57 height 12
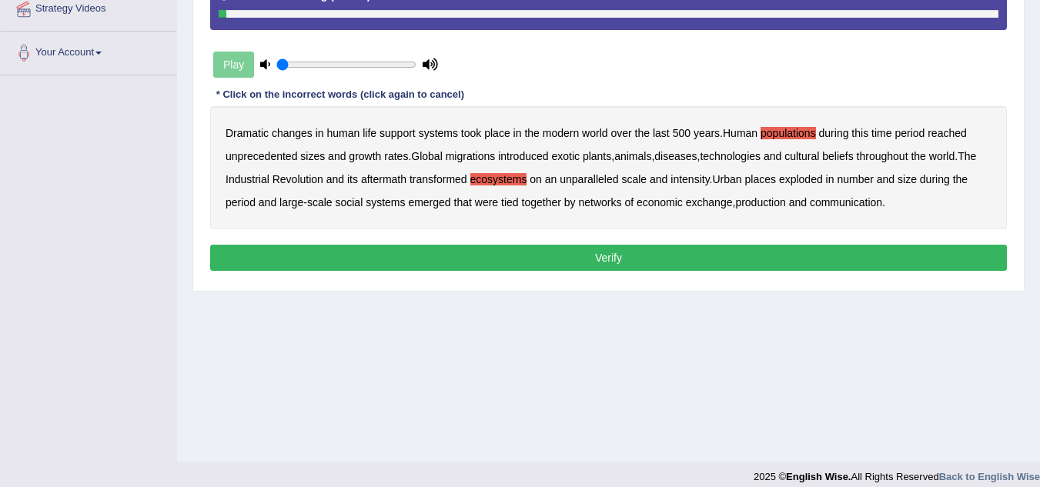
click at [762, 203] on b "production" at bounding box center [760, 202] width 50 height 12
click at [598, 253] on button "Verify" at bounding box center [608, 258] width 797 height 26
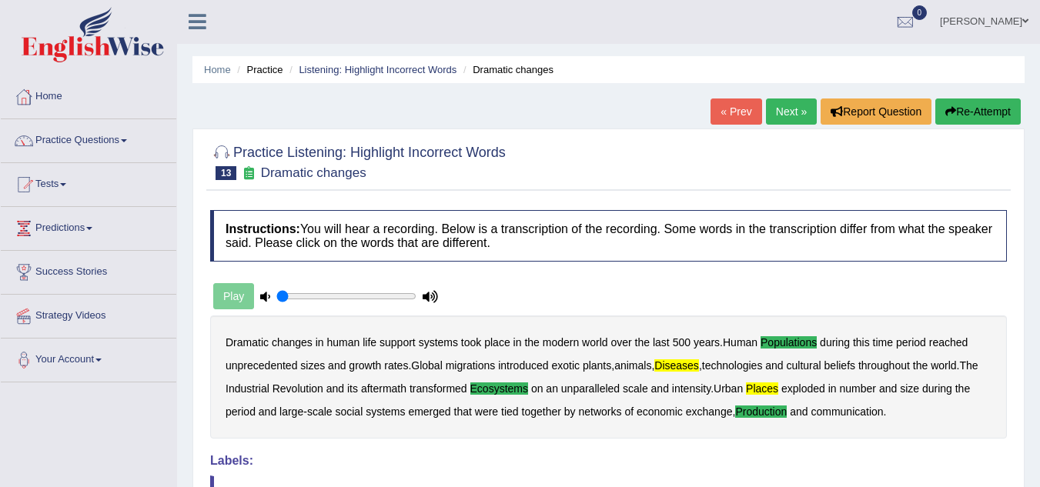
scroll to position [0, 0]
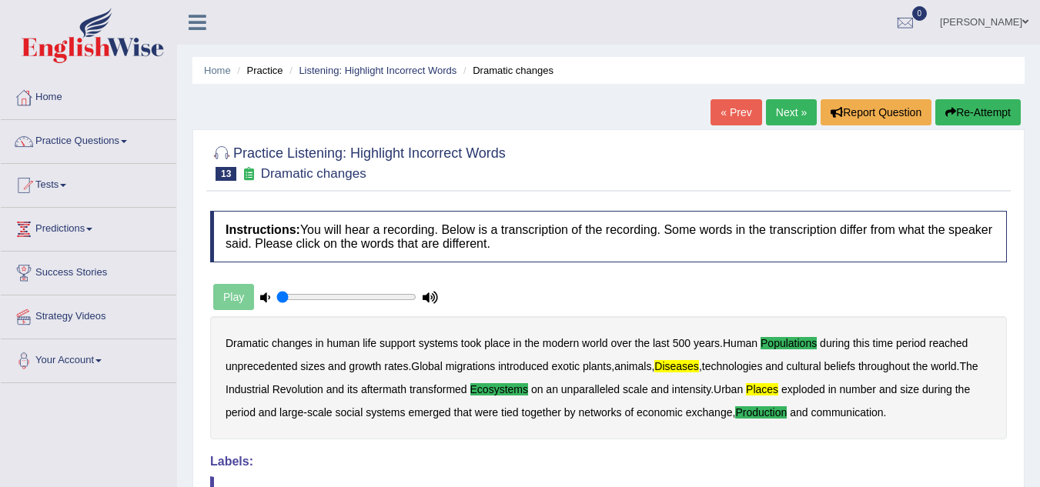
click at [946, 118] on icon "button" at bounding box center [951, 112] width 11 height 11
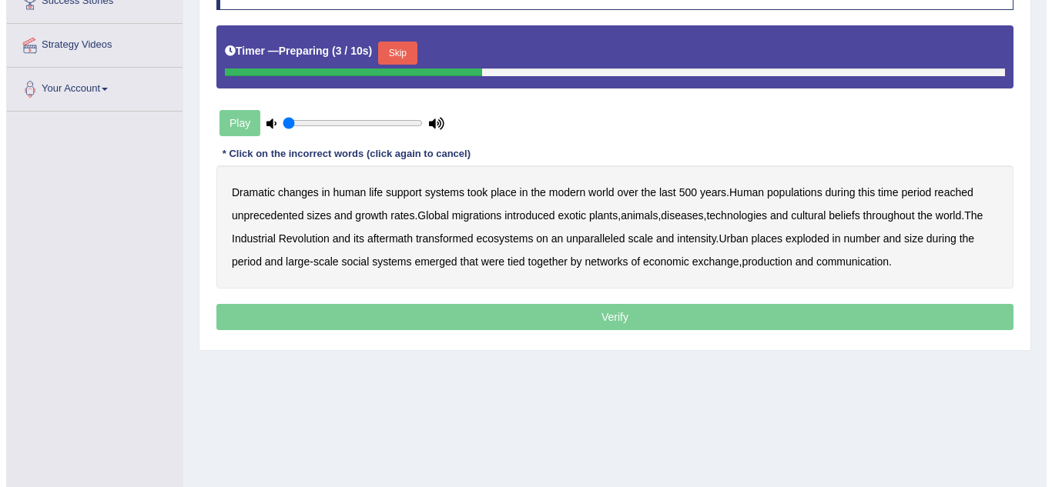
scroll to position [308, 0]
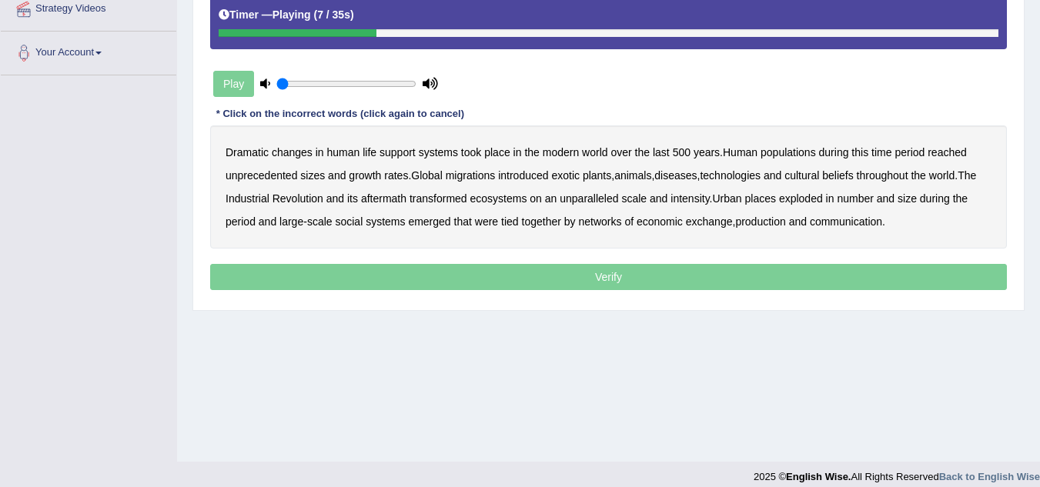
click at [808, 152] on b "populations" at bounding box center [788, 152] width 55 height 12
click at [677, 177] on b "diseases" at bounding box center [676, 175] width 42 height 12
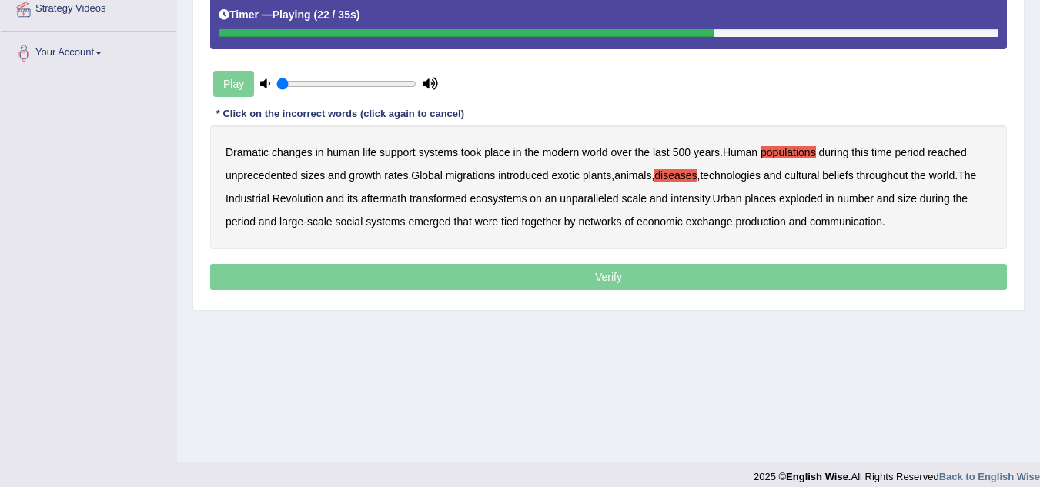
click at [518, 199] on b "ecosystems" at bounding box center [498, 199] width 57 height 12
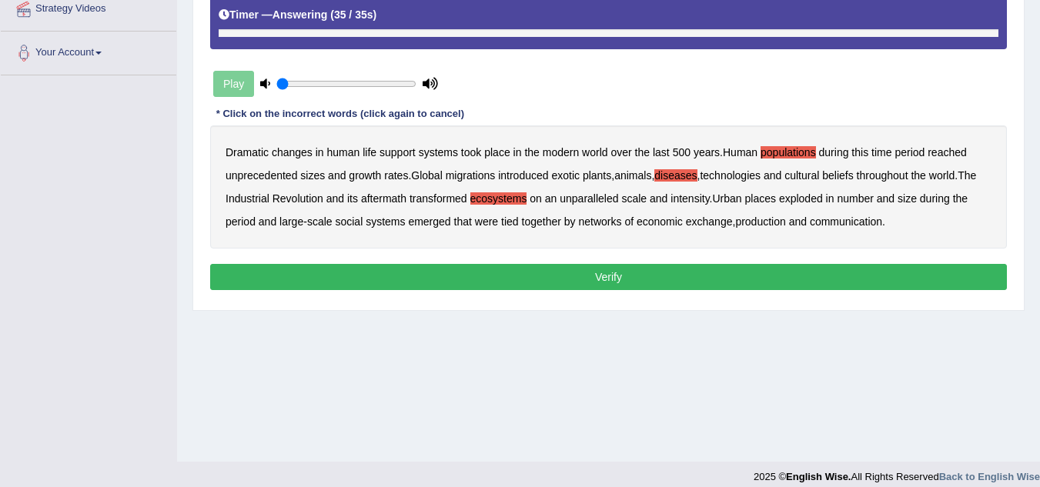
click at [769, 225] on b "production" at bounding box center [760, 222] width 50 height 12
click at [695, 274] on button "Verify" at bounding box center [608, 277] width 797 height 26
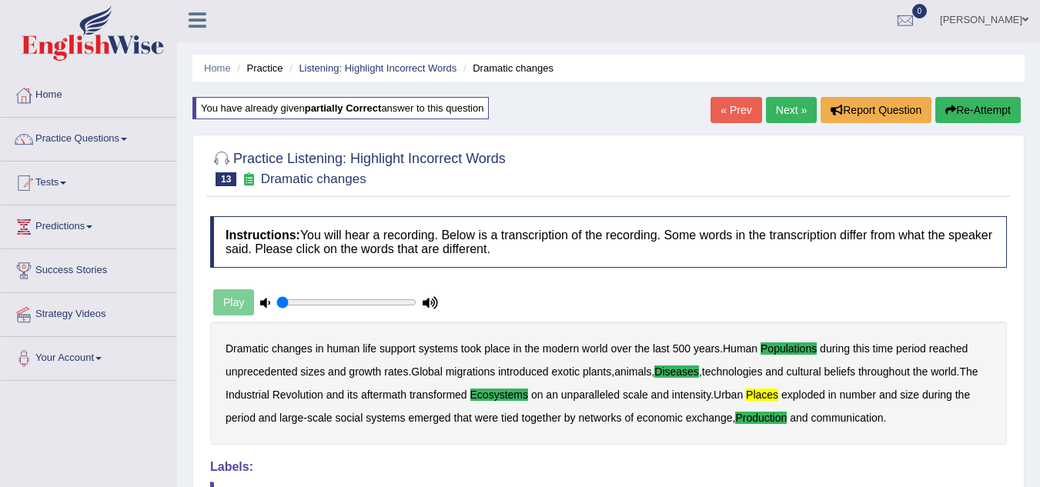
scroll to position [0, 0]
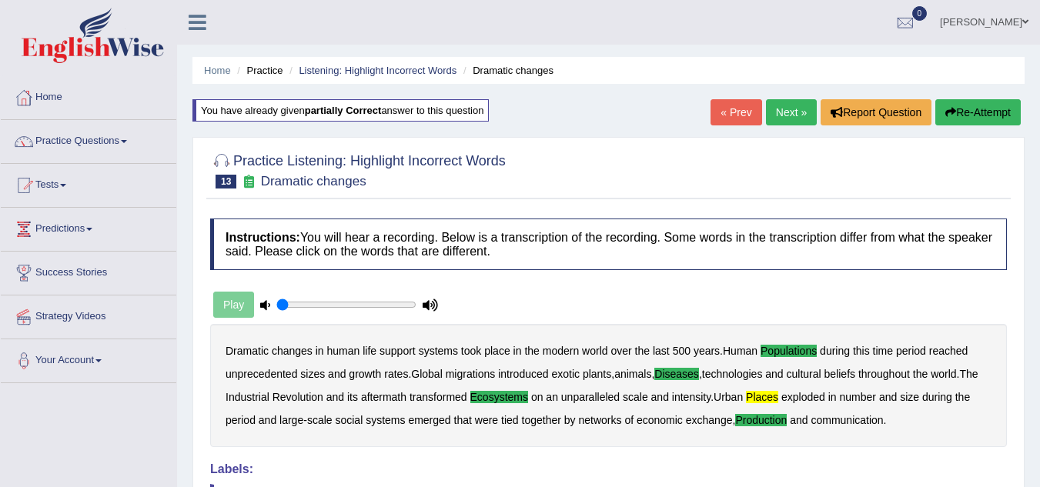
click at [781, 105] on link "Next »" at bounding box center [791, 112] width 51 height 26
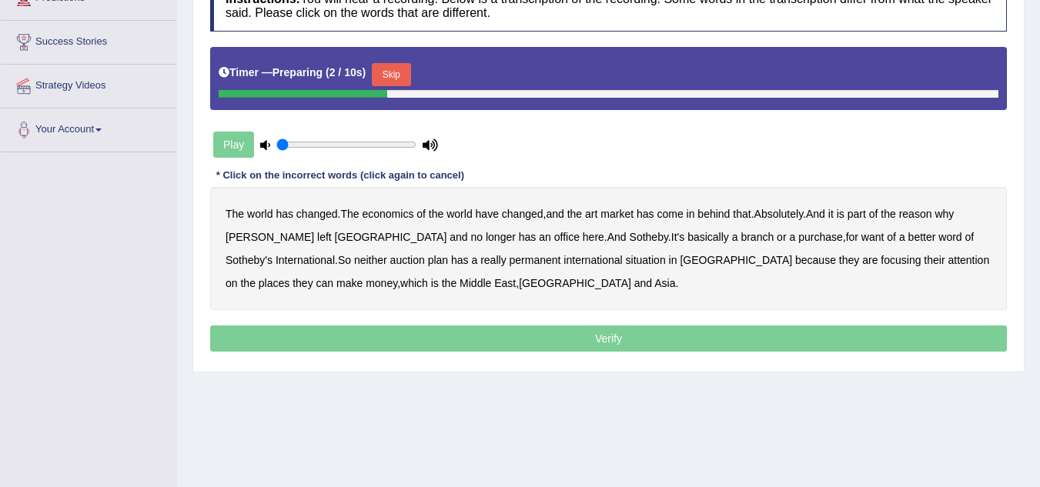
scroll to position [308, 0]
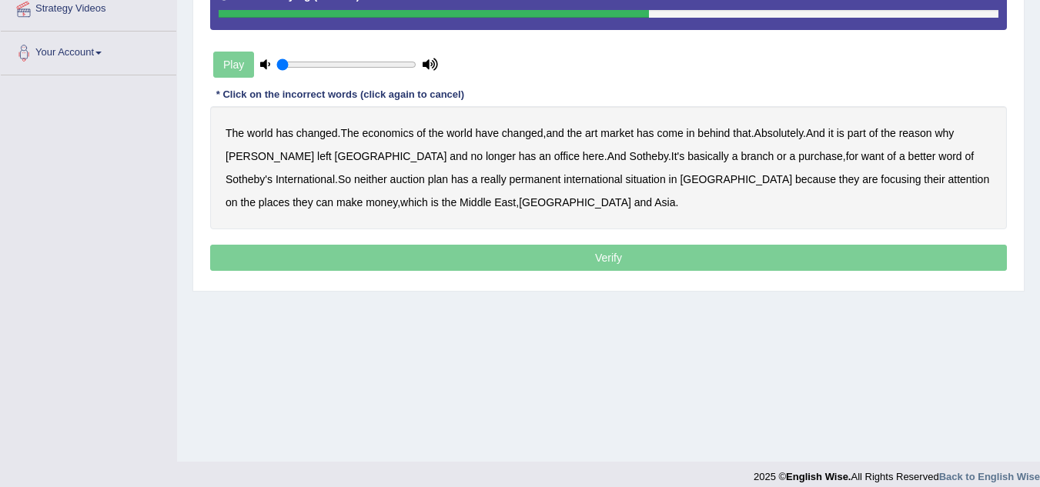
click at [799, 160] on b "purchase" at bounding box center [821, 156] width 45 height 12
click at [626, 178] on b "situation" at bounding box center [646, 179] width 40 height 12
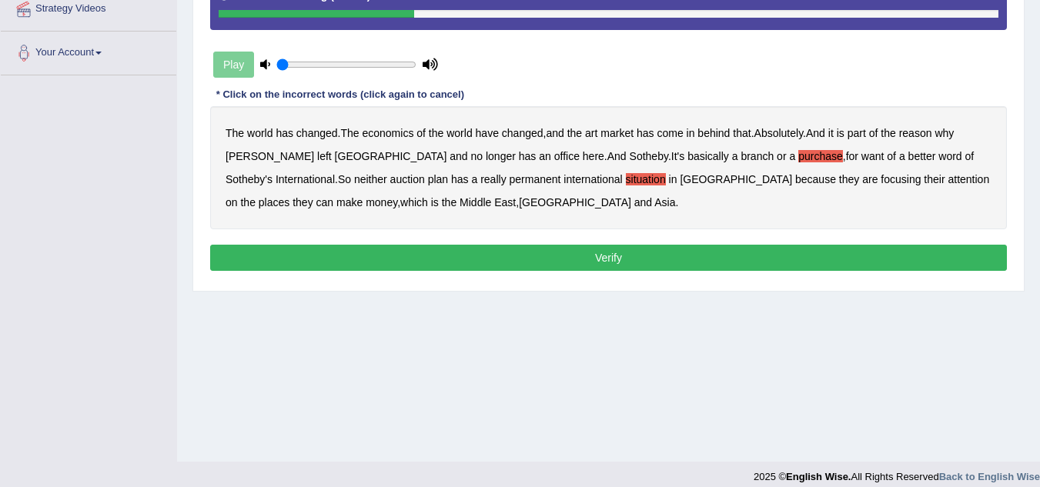
click at [558, 258] on button "Verify" at bounding box center [608, 258] width 797 height 26
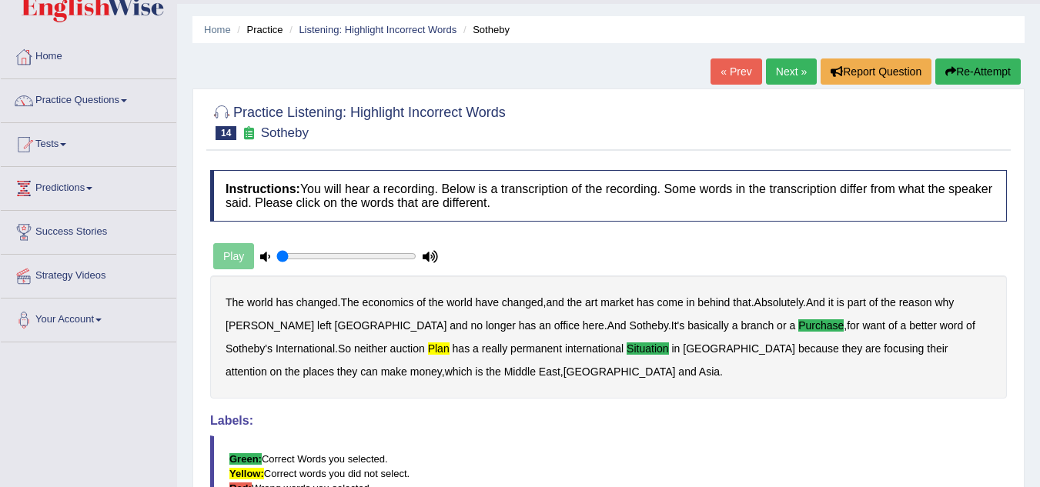
scroll to position [0, 0]
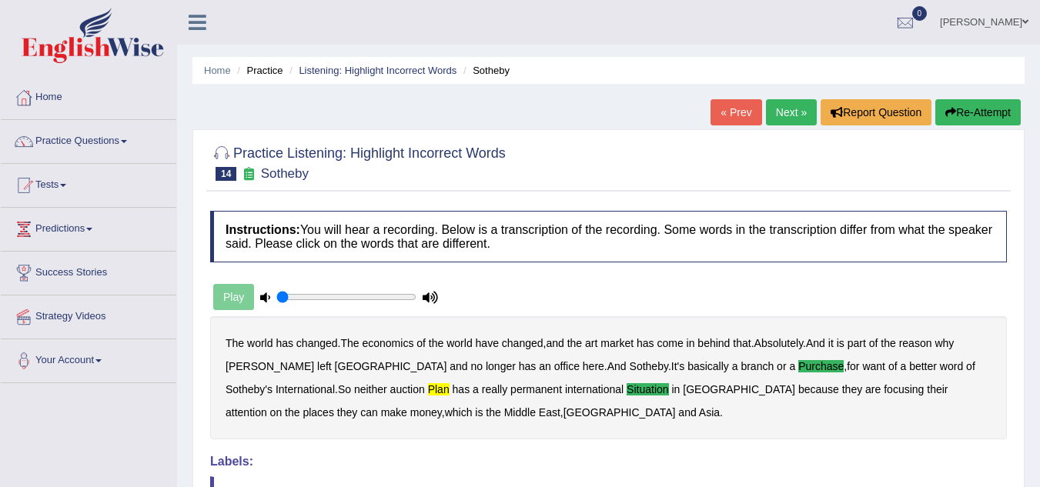
click at [788, 116] on link "Next »" at bounding box center [791, 112] width 51 height 26
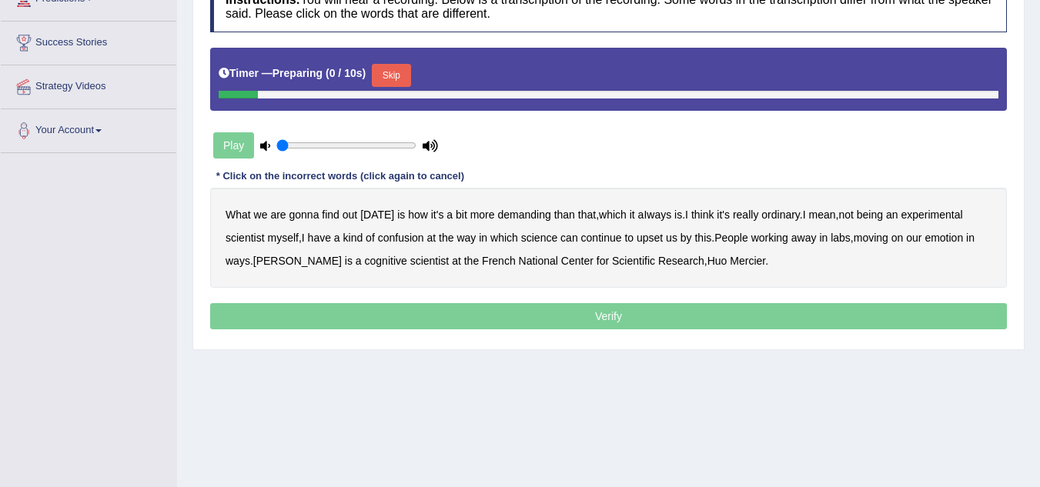
scroll to position [231, 0]
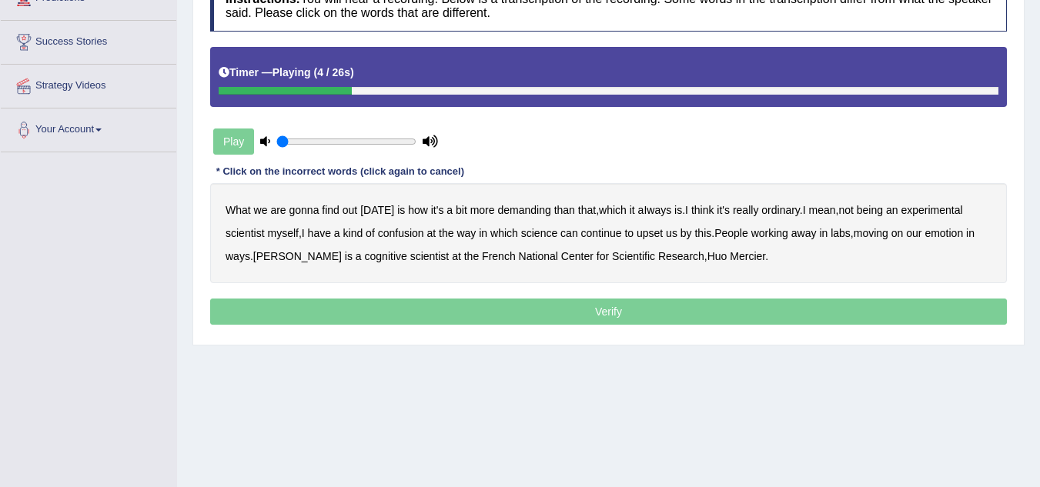
click at [504, 209] on b "demanding" at bounding box center [523, 210] width 53 height 12
click at [775, 210] on b "ordinary" at bounding box center [781, 210] width 39 height 12
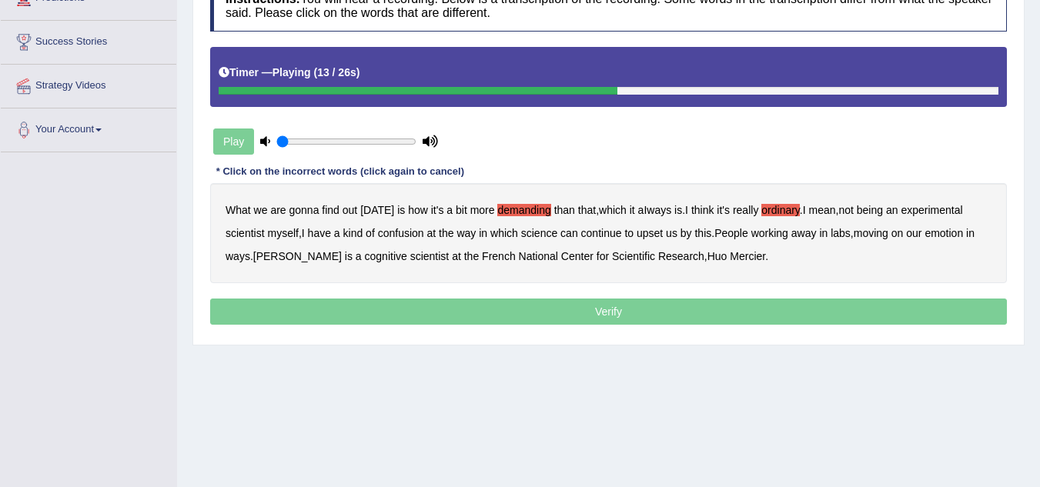
click at [406, 235] on b "confusion" at bounding box center [401, 233] width 46 height 12
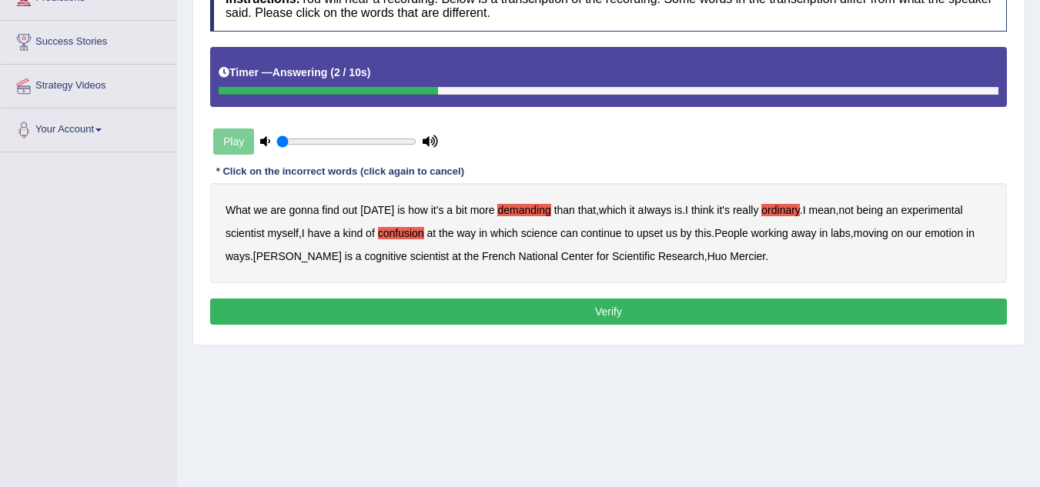
click at [561, 313] on button "Verify" at bounding box center [608, 312] width 797 height 26
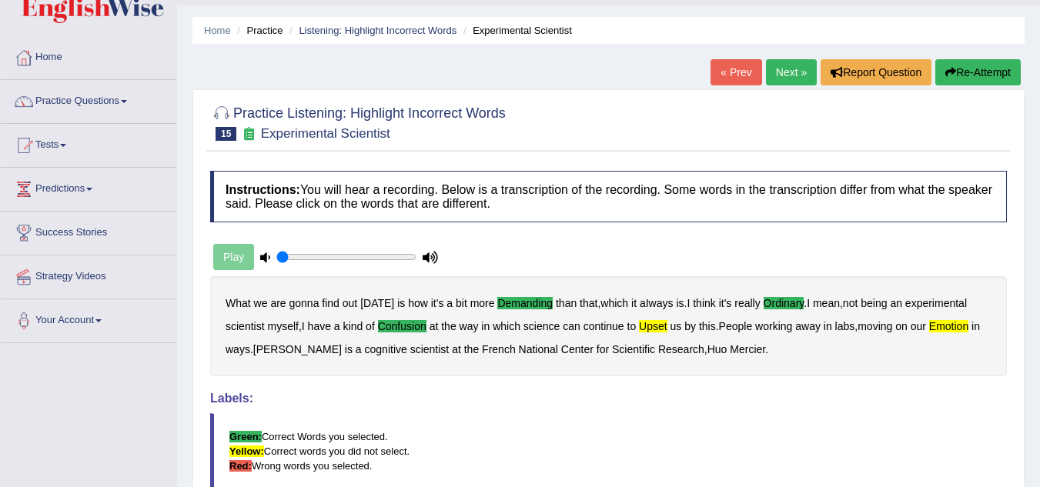
scroll to position [0, 0]
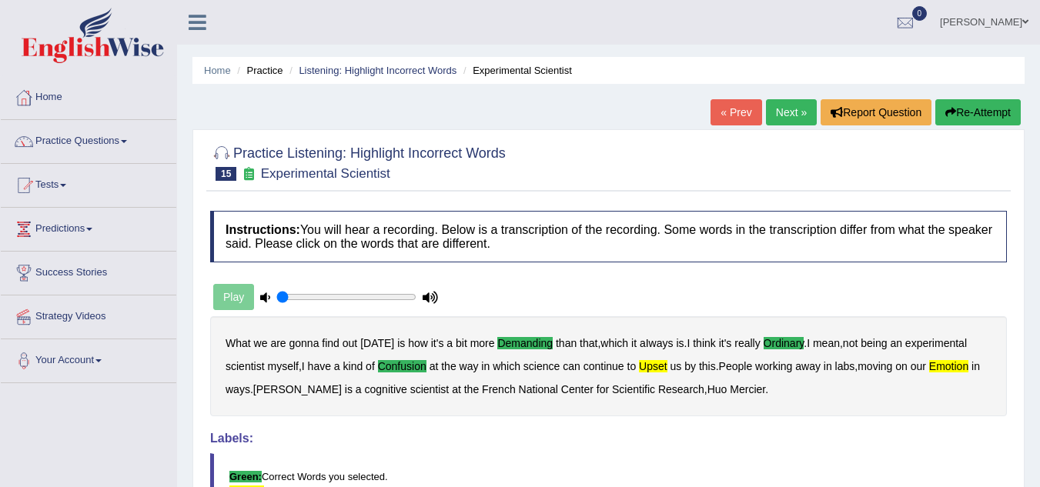
click at [774, 114] on link "Next »" at bounding box center [791, 112] width 51 height 26
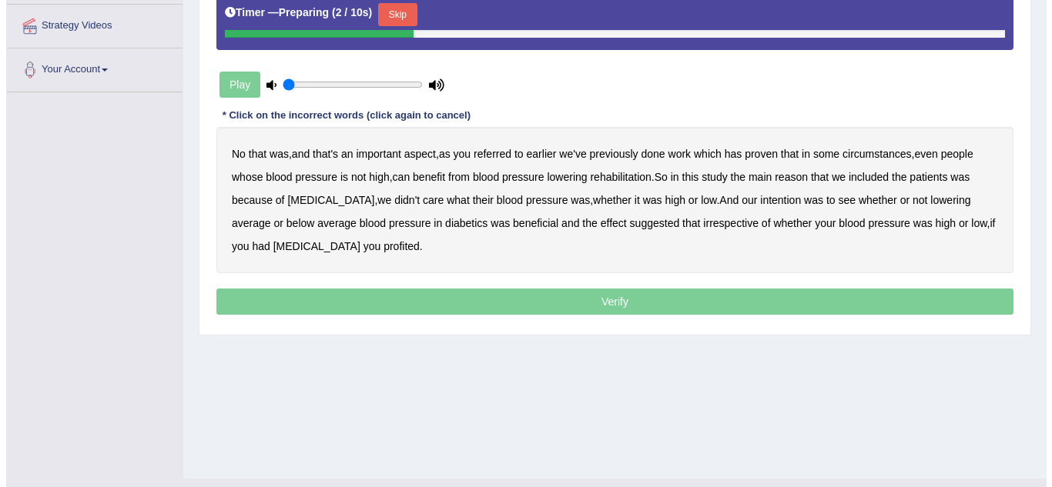
scroll to position [321, 0]
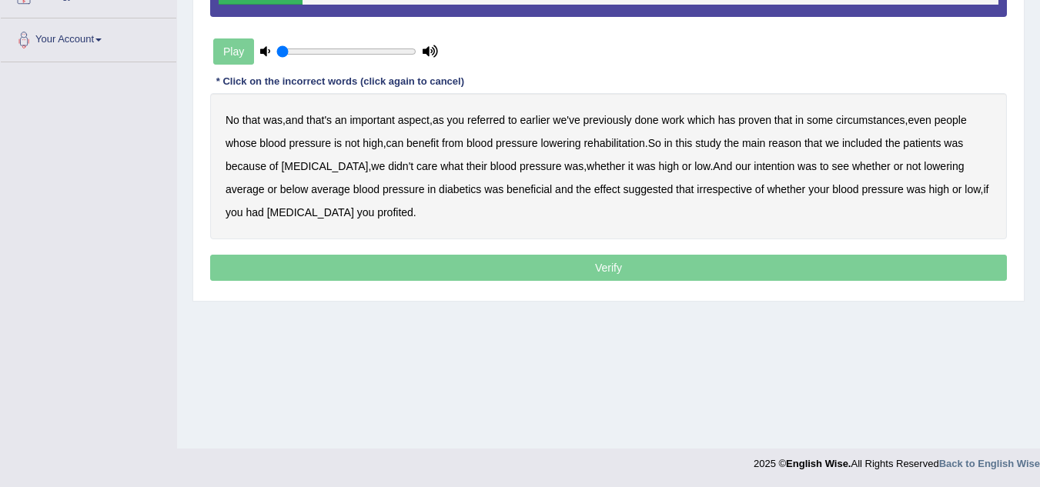
click at [489, 122] on b "referred" at bounding box center [486, 120] width 38 height 12
click at [850, 122] on b "circumstances" at bounding box center [870, 120] width 69 height 12
click at [606, 144] on b "rehabilitation" at bounding box center [614, 143] width 61 height 12
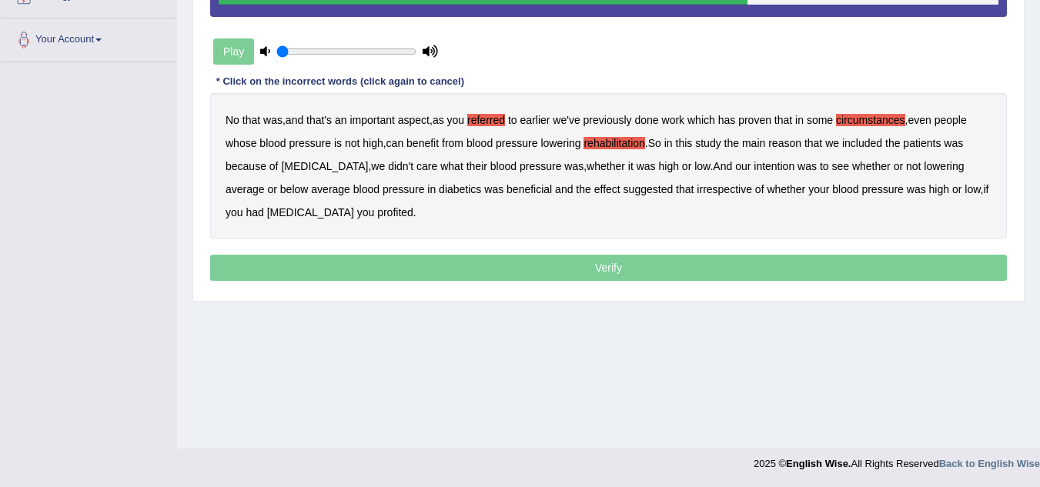
click at [754, 167] on b "intention" at bounding box center [774, 166] width 41 height 12
click at [594, 191] on b "effect" at bounding box center [607, 189] width 26 height 12
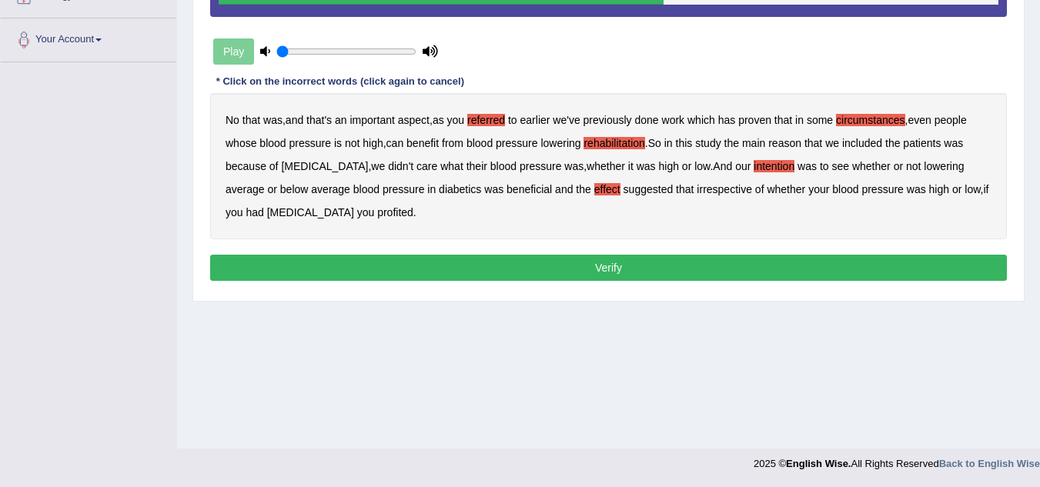
click at [377, 216] on b "profited" at bounding box center [395, 212] width 36 height 12
click at [476, 270] on button "Verify" at bounding box center [608, 268] width 797 height 26
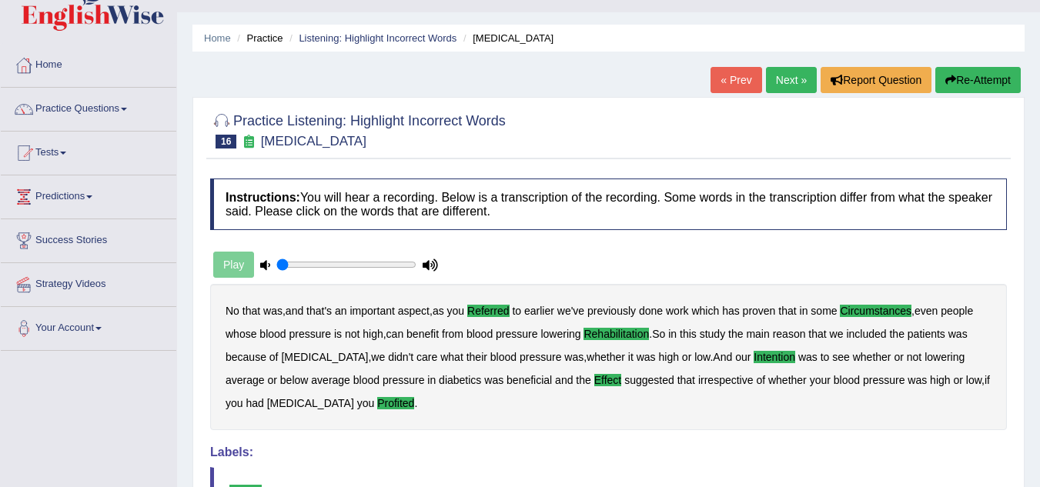
scroll to position [0, 0]
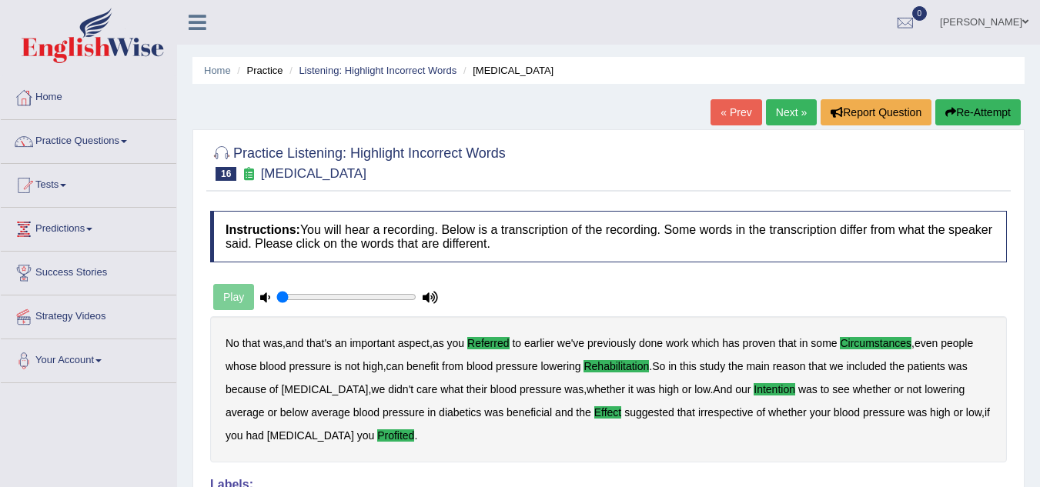
click at [770, 112] on link "Next »" at bounding box center [791, 112] width 51 height 26
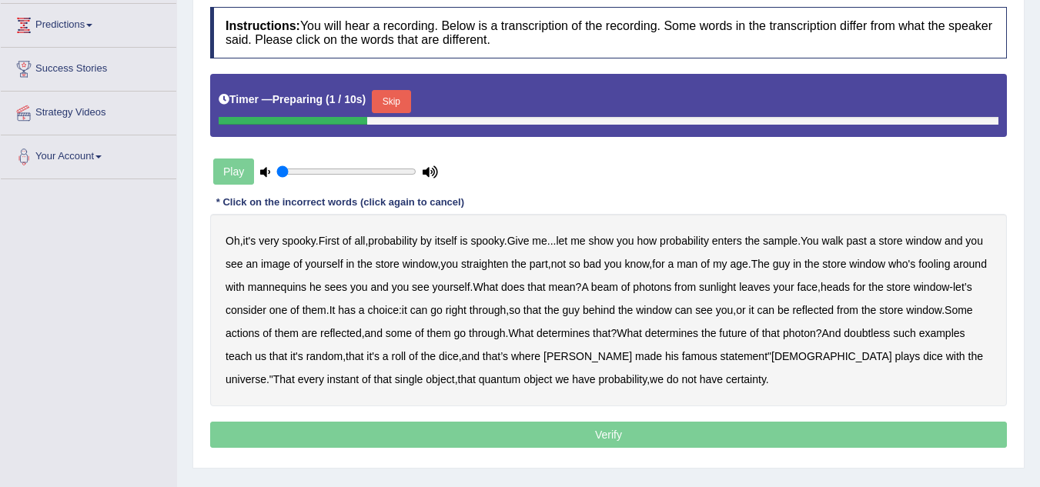
scroll to position [231, 0]
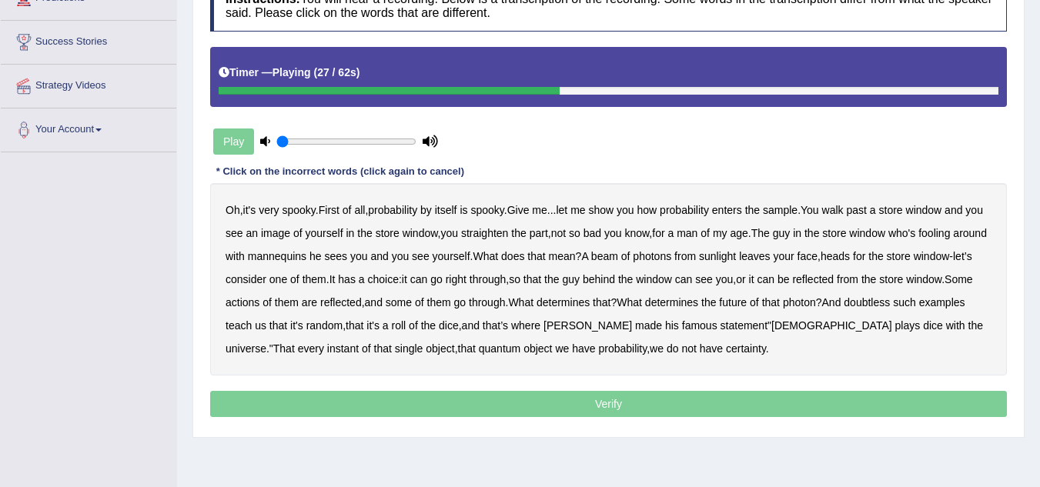
click at [618, 259] on b "beam" at bounding box center [604, 256] width 27 height 12
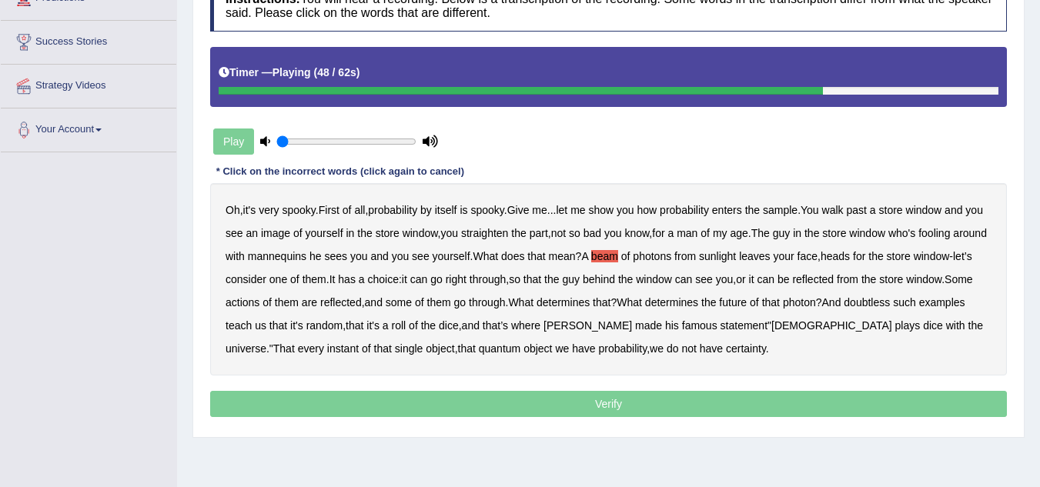
click at [890, 304] on b "doubtless" at bounding box center [867, 302] width 46 height 12
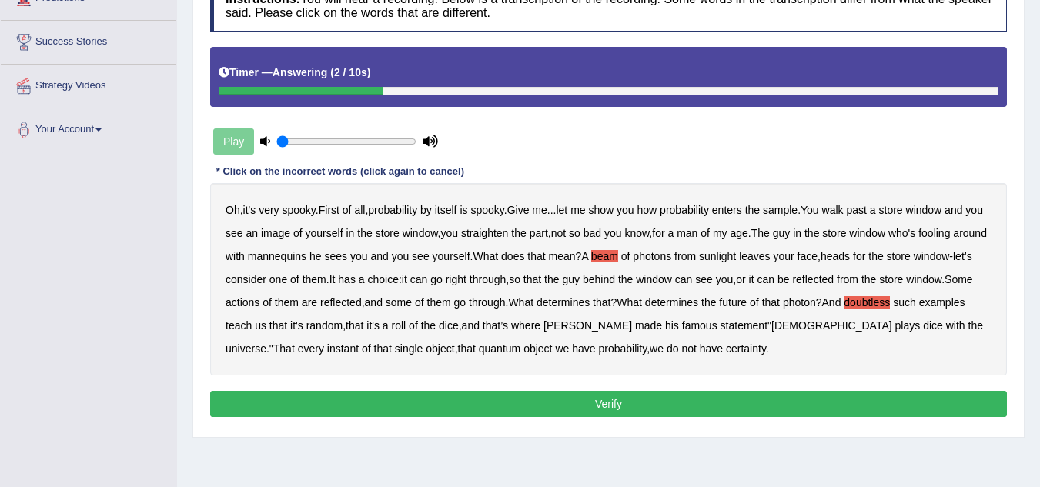
click at [604, 407] on button "Verify" at bounding box center [608, 404] width 797 height 26
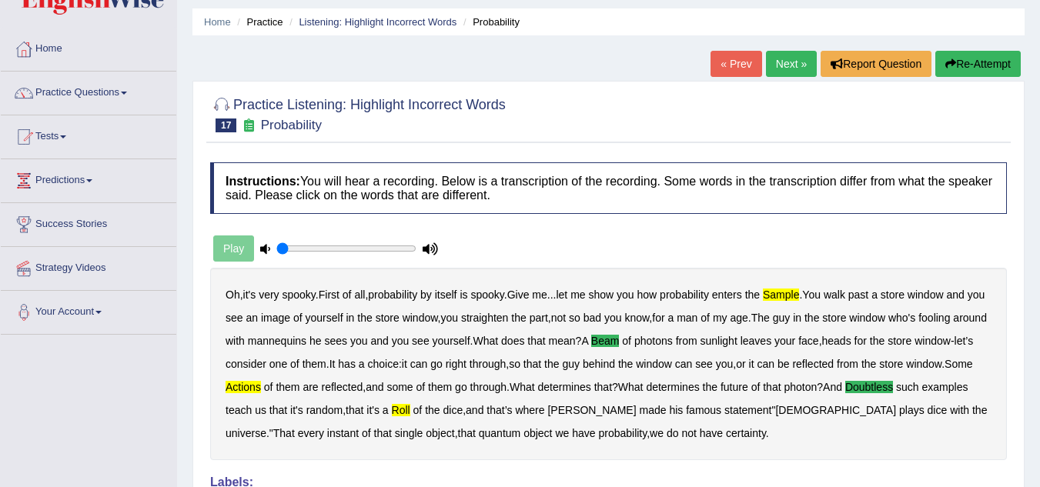
scroll to position [0, 0]
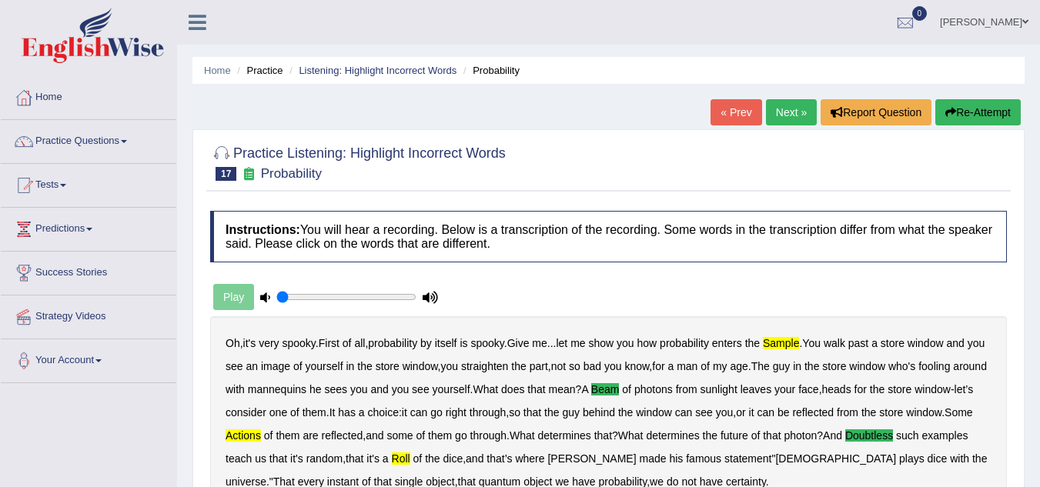
click at [776, 117] on link "Next »" at bounding box center [791, 112] width 51 height 26
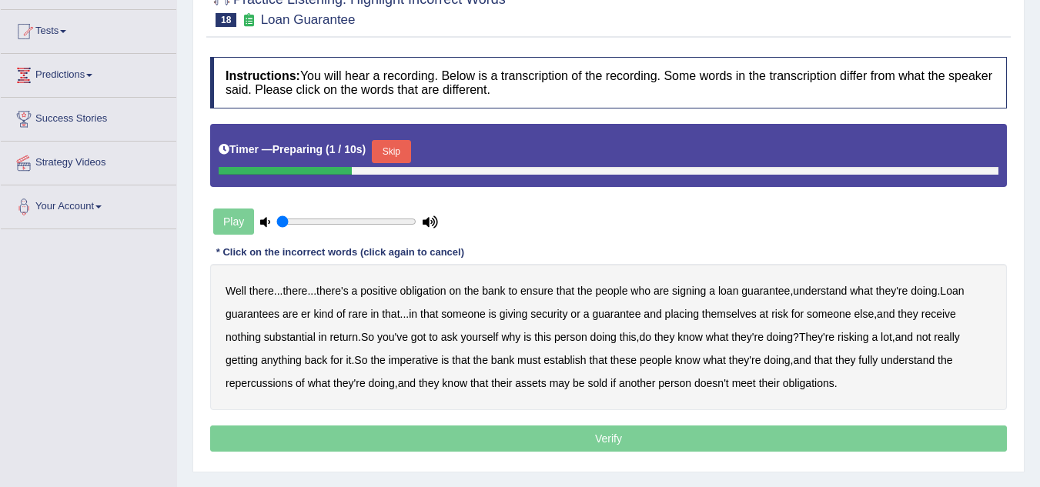
scroll to position [231, 0]
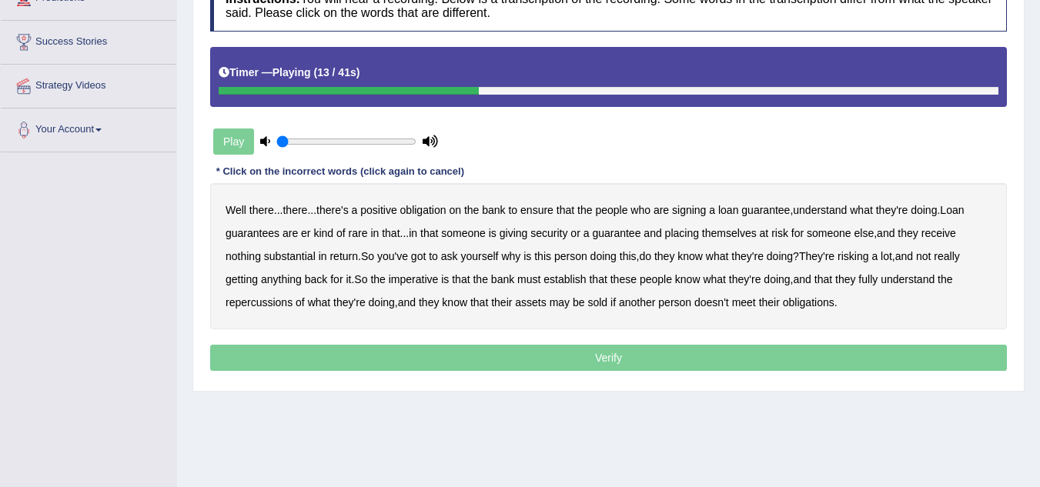
click at [822, 212] on b "understand" at bounding box center [820, 210] width 54 height 12
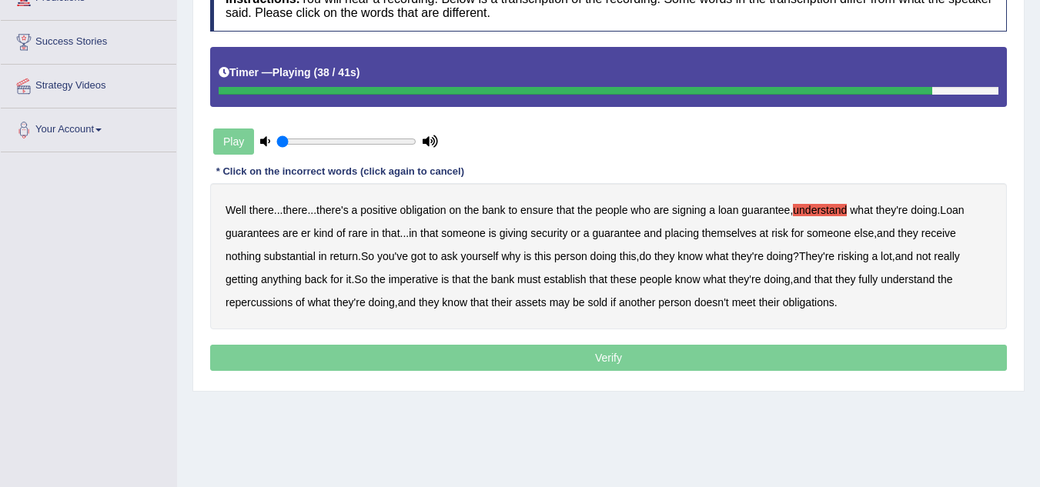
click at [280, 303] on b "repercussions" at bounding box center [259, 302] width 67 height 12
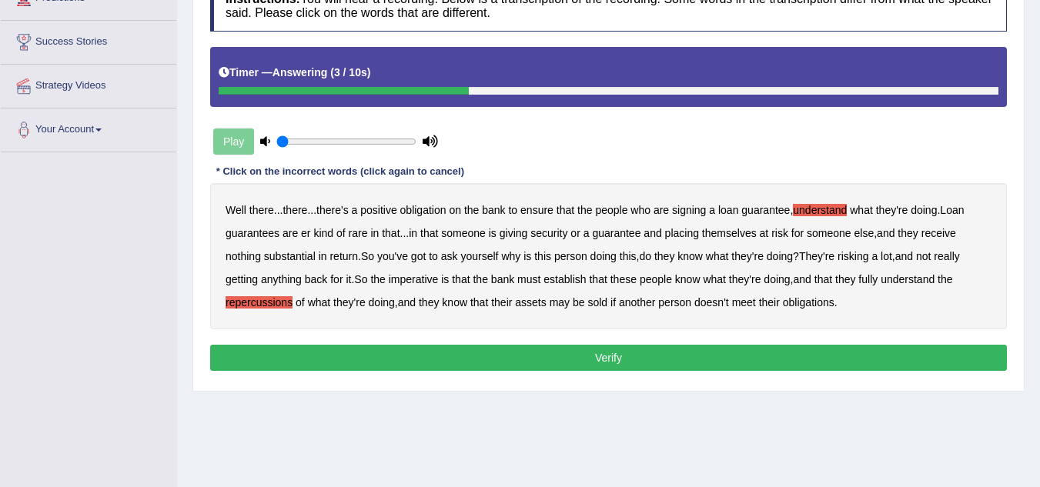
click at [585, 364] on button "Verify" at bounding box center [608, 358] width 797 height 26
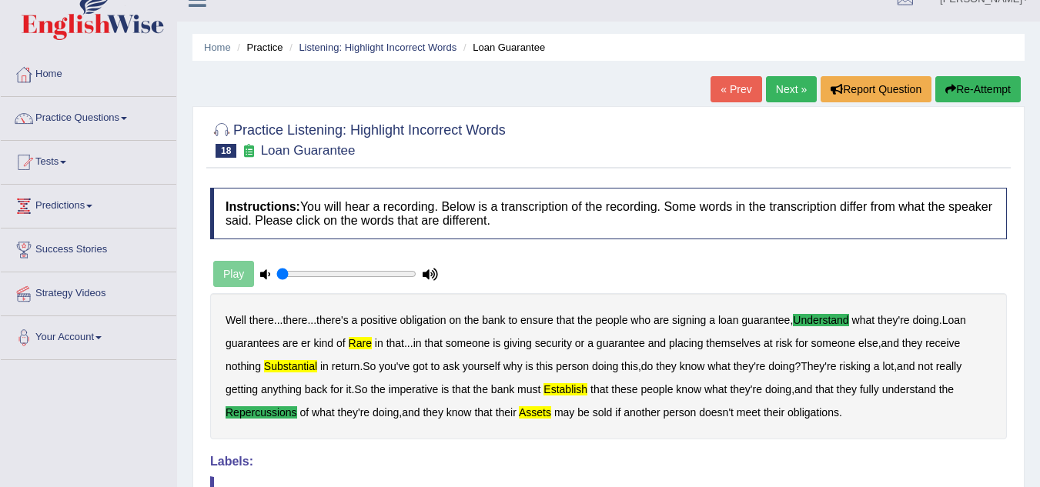
scroll to position [0, 0]
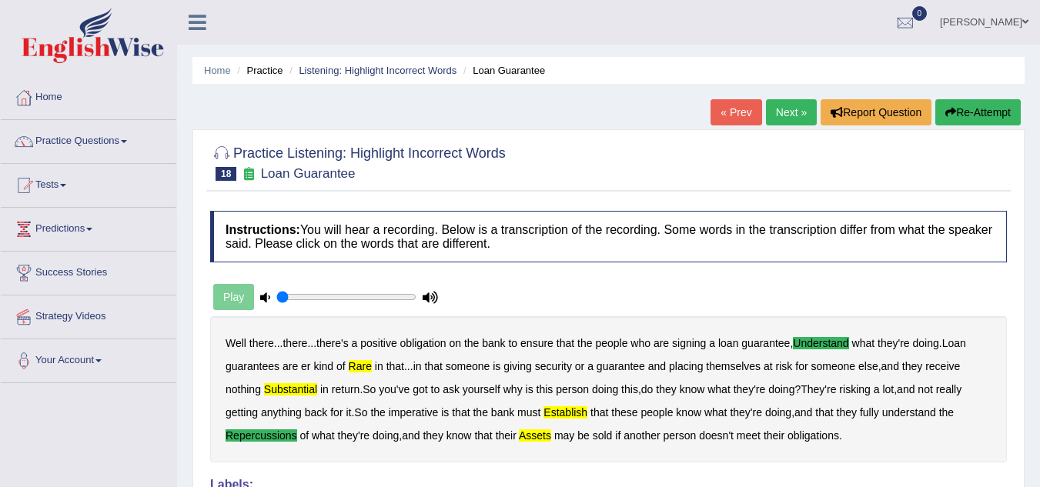
click at [965, 115] on button "Re-Attempt" at bounding box center [978, 112] width 85 height 26
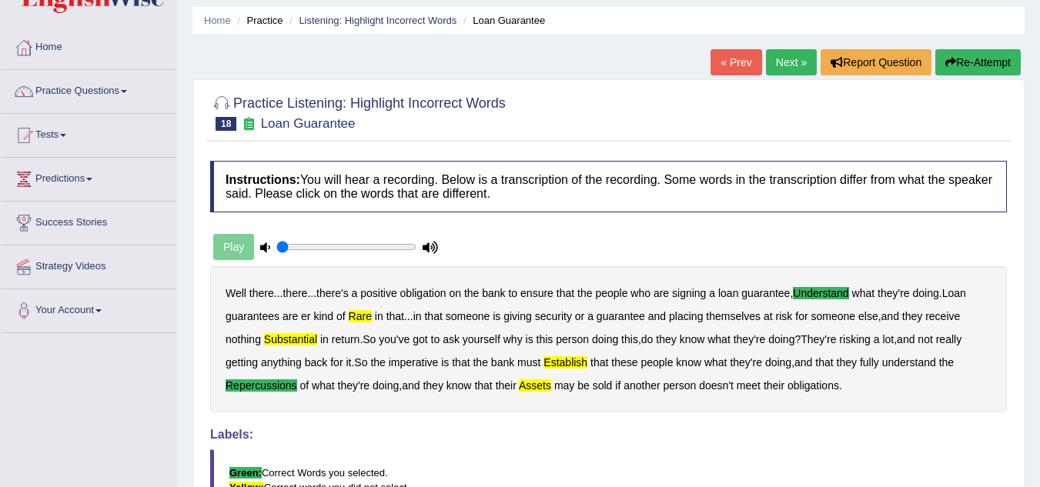
scroll to position [77, 0]
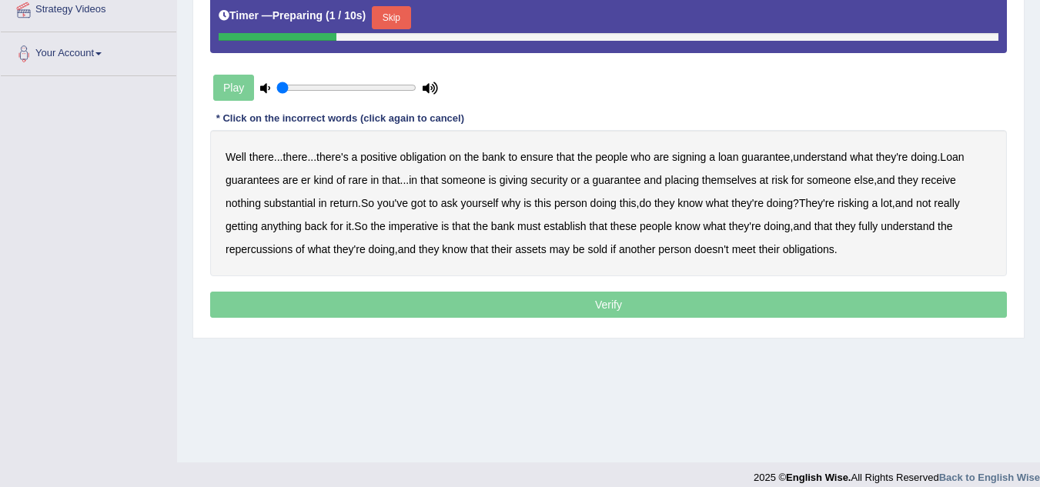
scroll to position [321, 0]
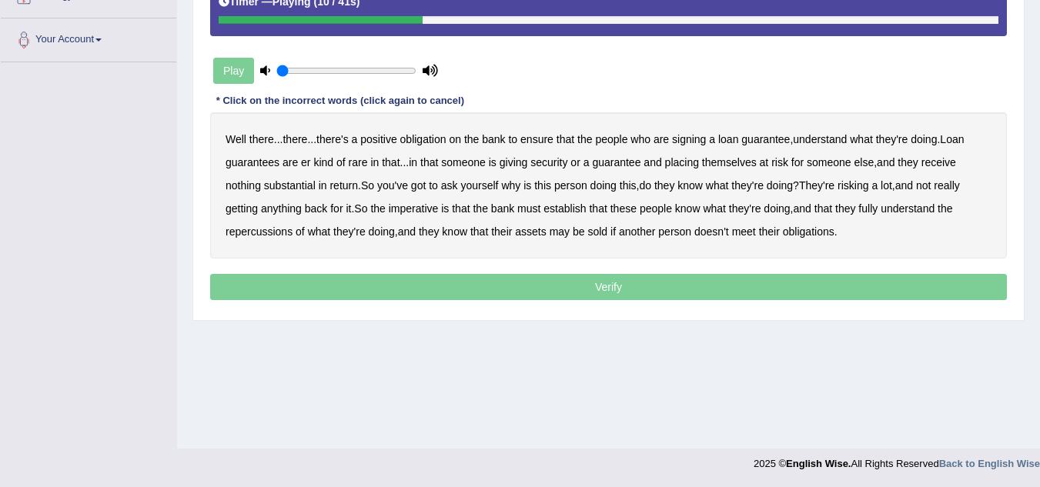
click at [310, 164] on b "er" at bounding box center [305, 162] width 9 height 12
click at [283, 182] on b "substantial" at bounding box center [290, 185] width 52 height 12
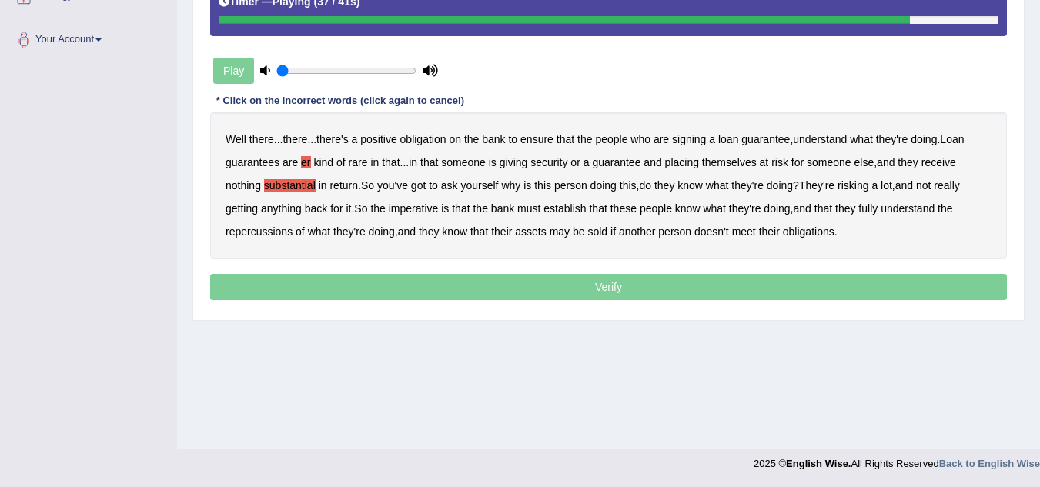
click at [246, 235] on b "repercussions" at bounding box center [259, 232] width 67 height 12
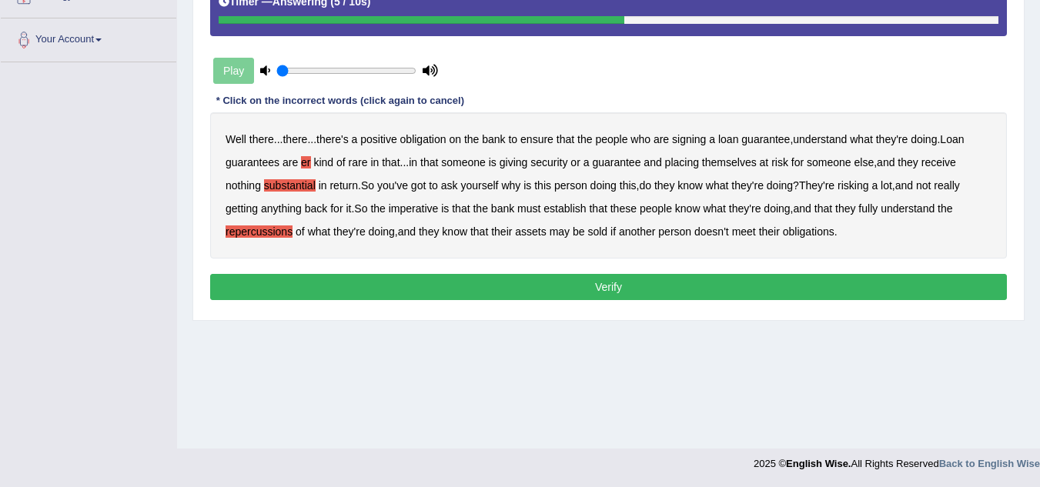
click at [533, 232] on b "assets" at bounding box center [530, 232] width 31 height 12
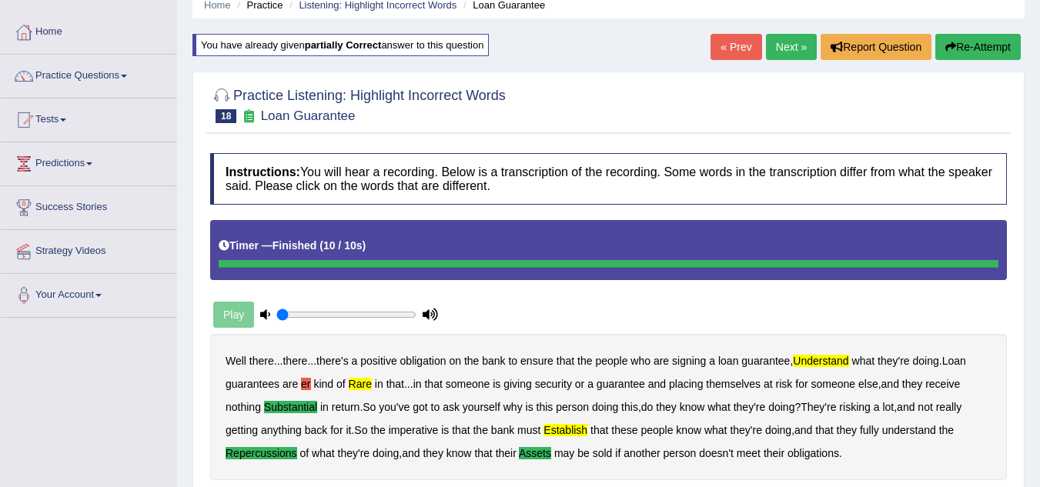
scroll to position [0, 0]
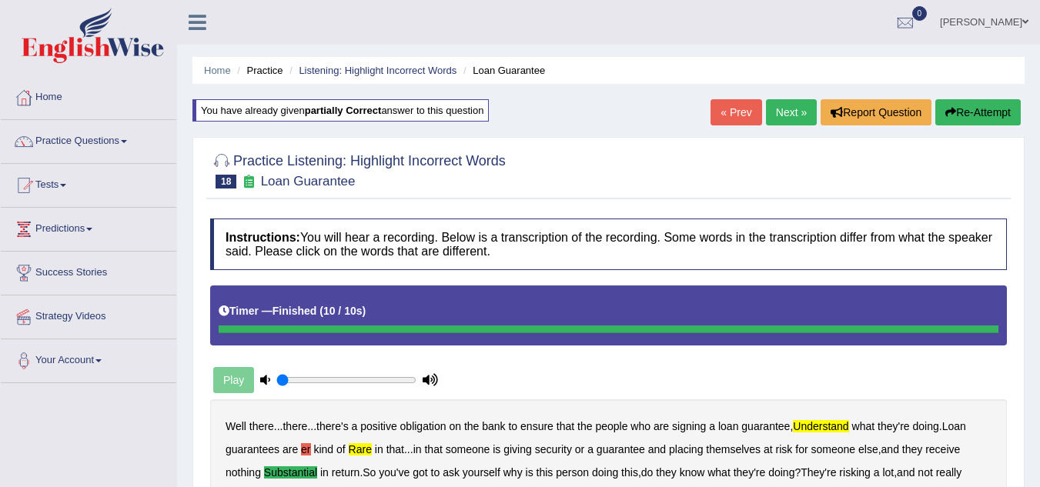
click at [778, 102] on link "Next »" at bounding box center [791, 112] width 51 height 26
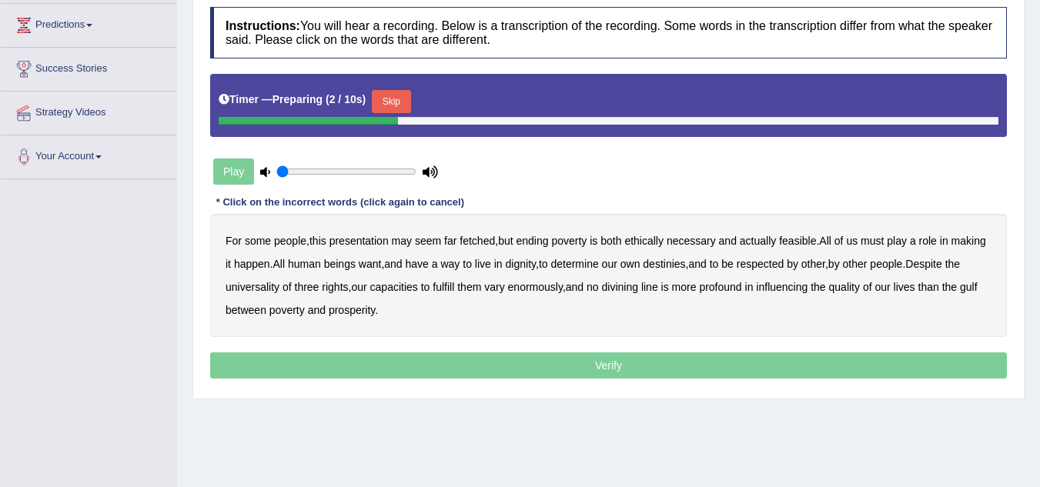
scroll to position [231, 0]
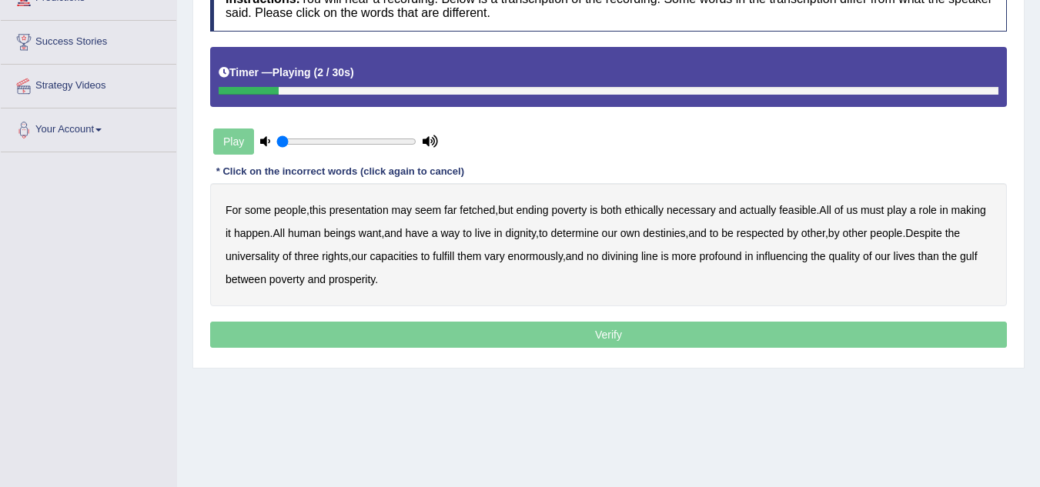
click at [344, 210] on b "presentation" at bounding box center [359, 210] width 59 height 12
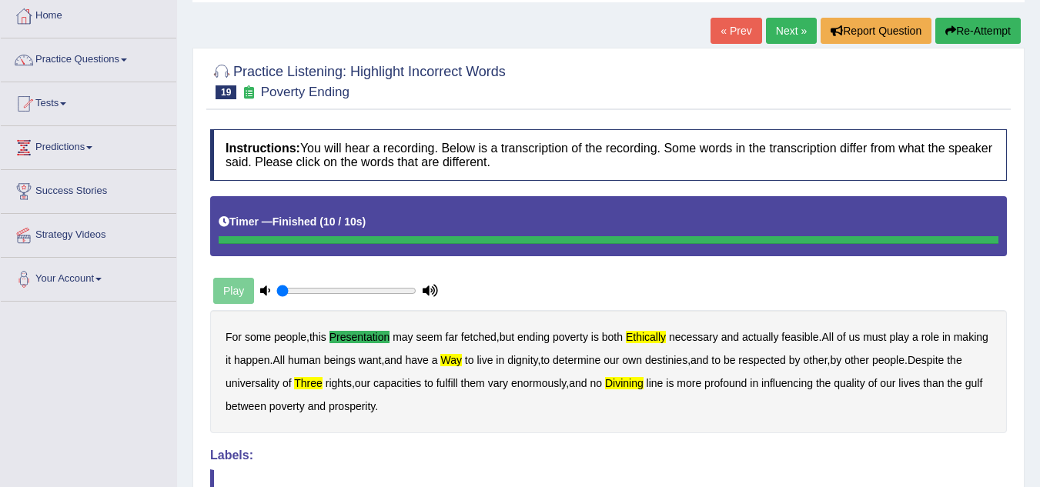
scroll to position [77, 0]
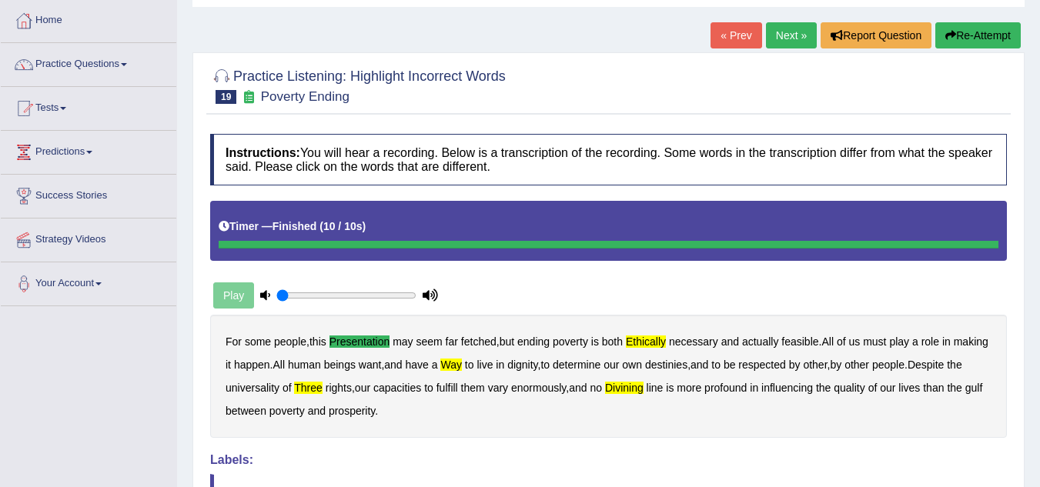
click at [957, 35] on button "Re-Attempt" at bounding box center [978, 35] width 85 height 26
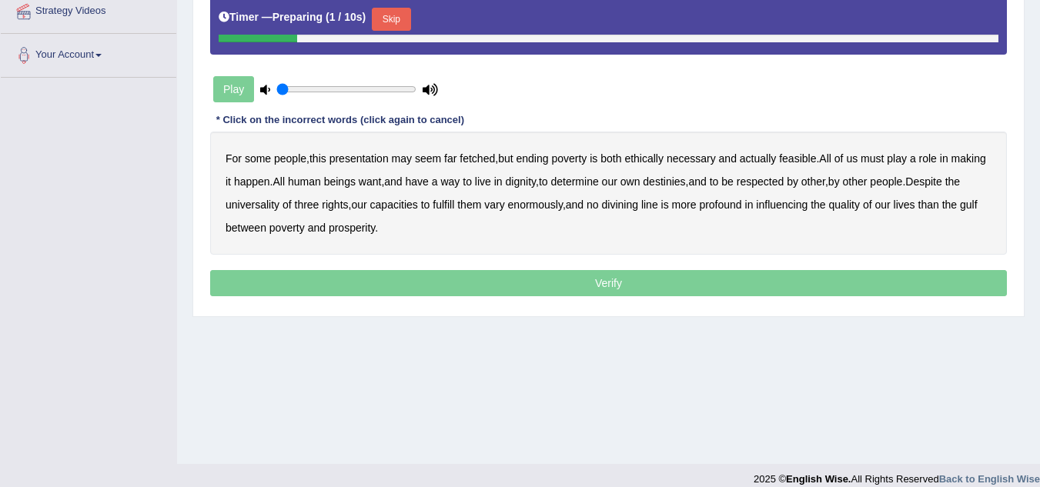
scroll to position [308, 0]
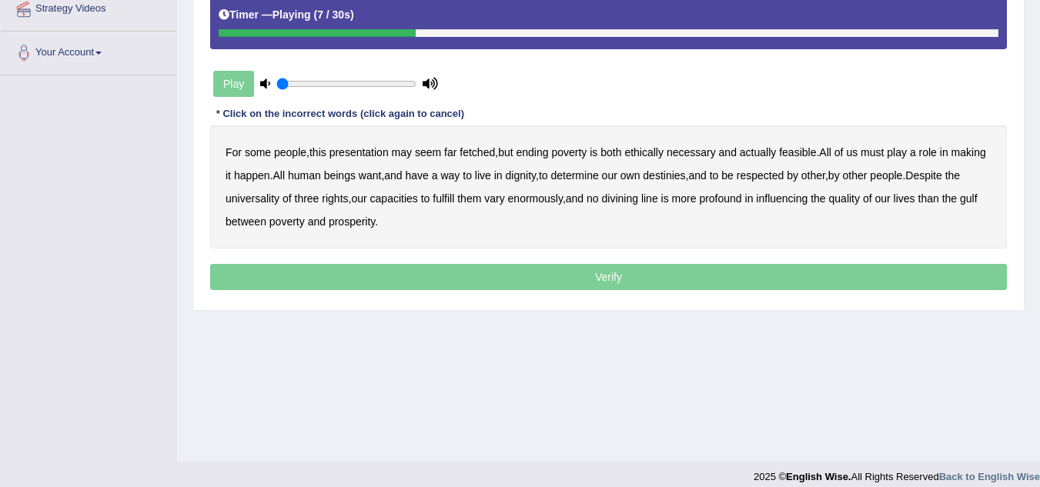
click at [647, 156] on b "ethically" at bounding box center [643, 152] width 39 height 12
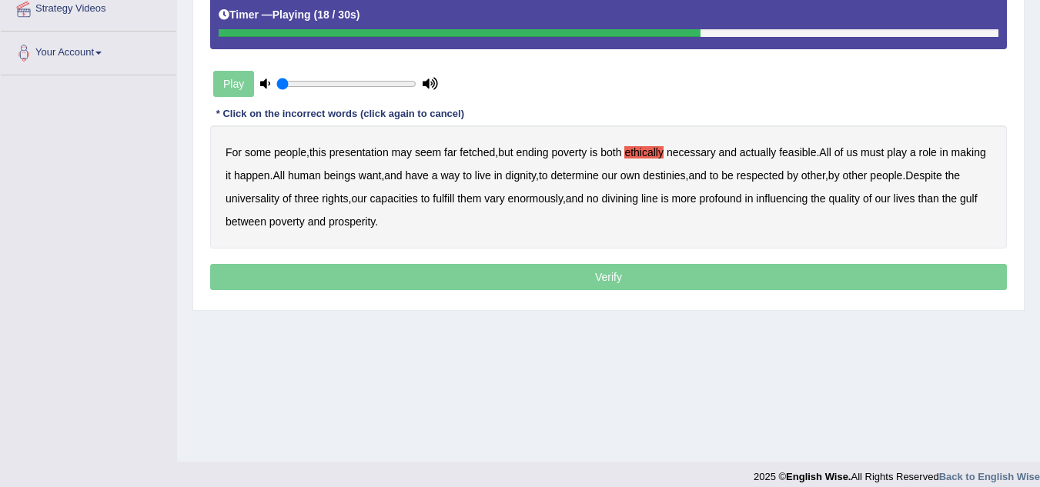
click at [598, 177] on b "determine" at bounding box center [575, 175] width 48 height 12
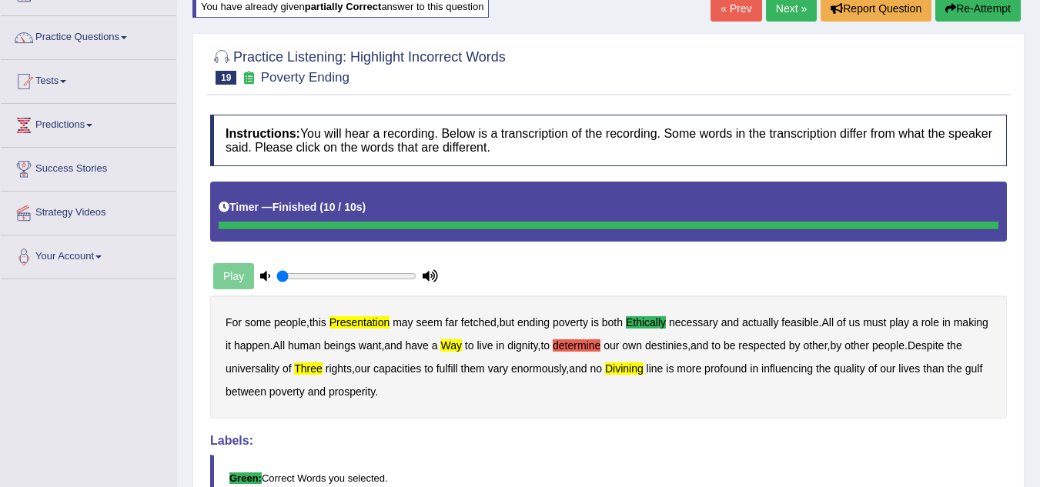
scroll to position [77, 0]
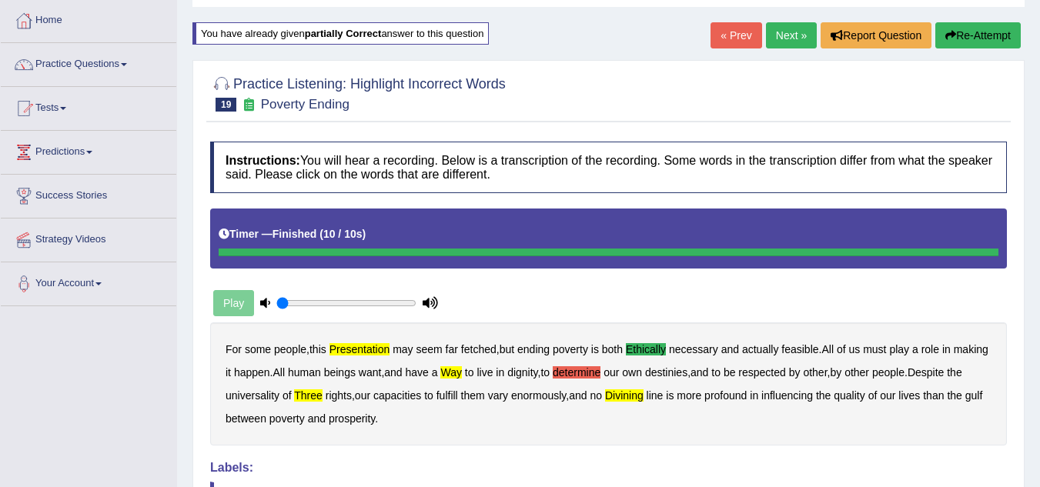
click at [956, 41] on button "Re-Attempt" at bounding box center [978, 35] width 85 height 26
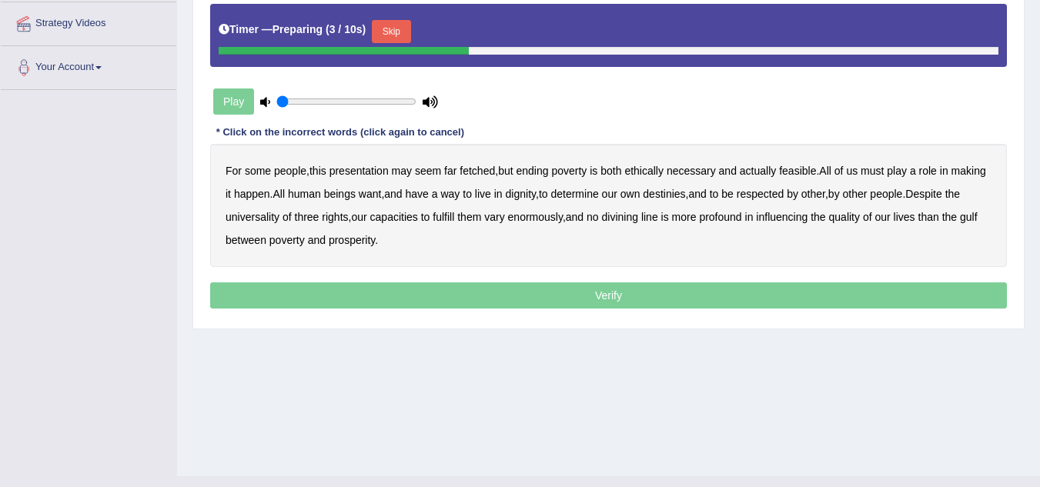
scroll to position [308, 0]
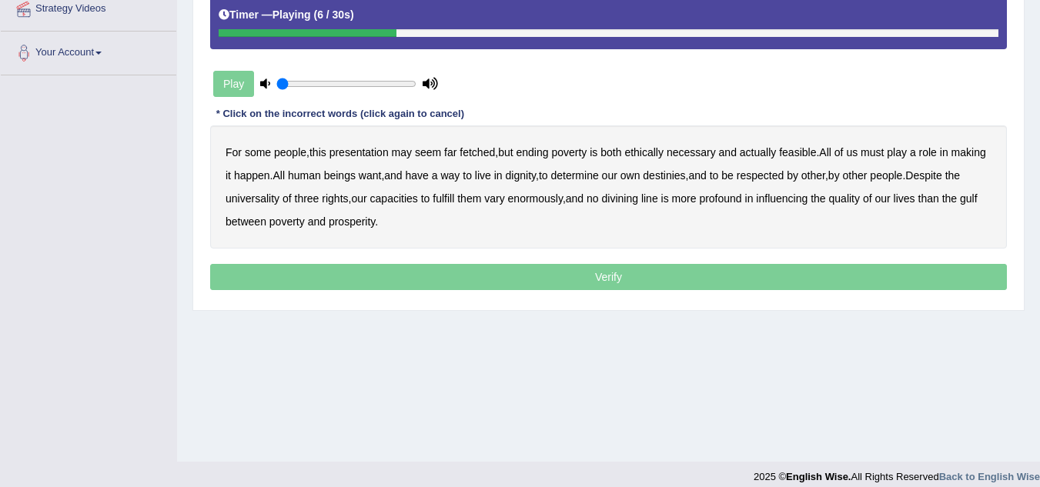
click at [648, 155] on b "ethically" at bounding box center [643, 152] width 39 height 12
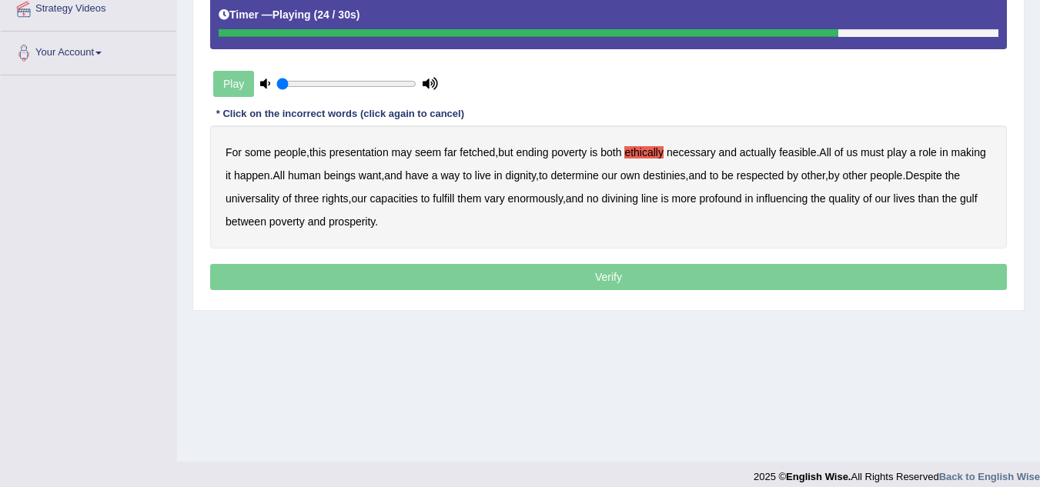
click at [320, 196] on b "three" at bounding box center [307, 199] width 25 height 12
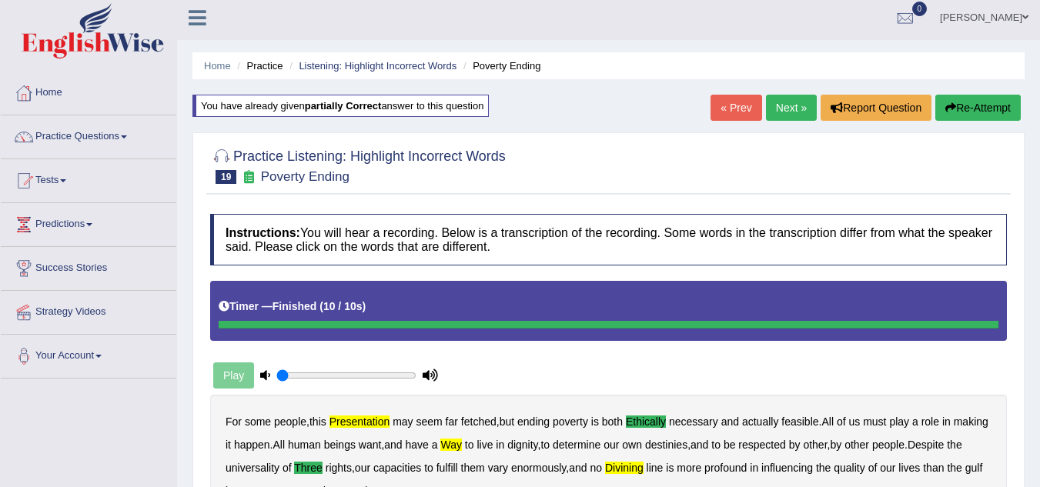
scroll to position [0, 0]
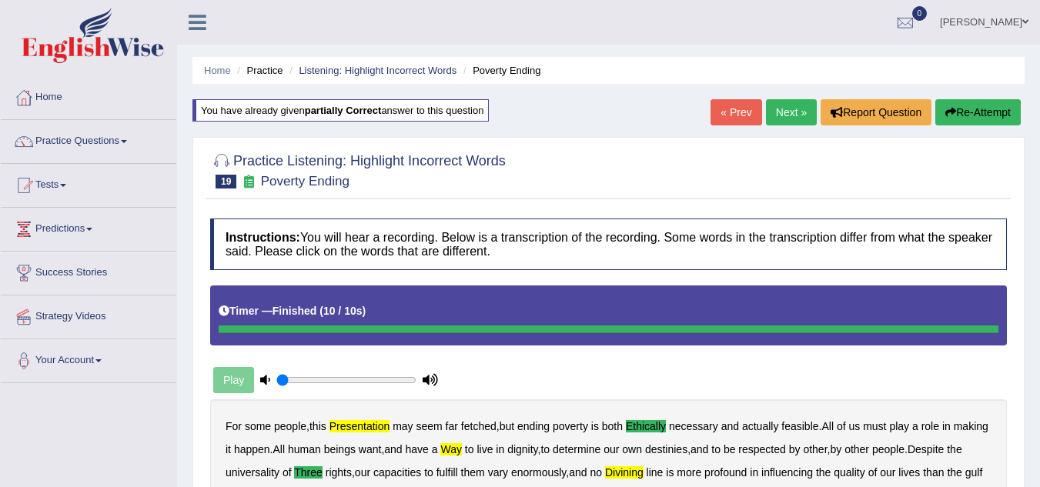
click at [791, 115] on link "Next »" at bounding box center [791, 112] width 51 height 26
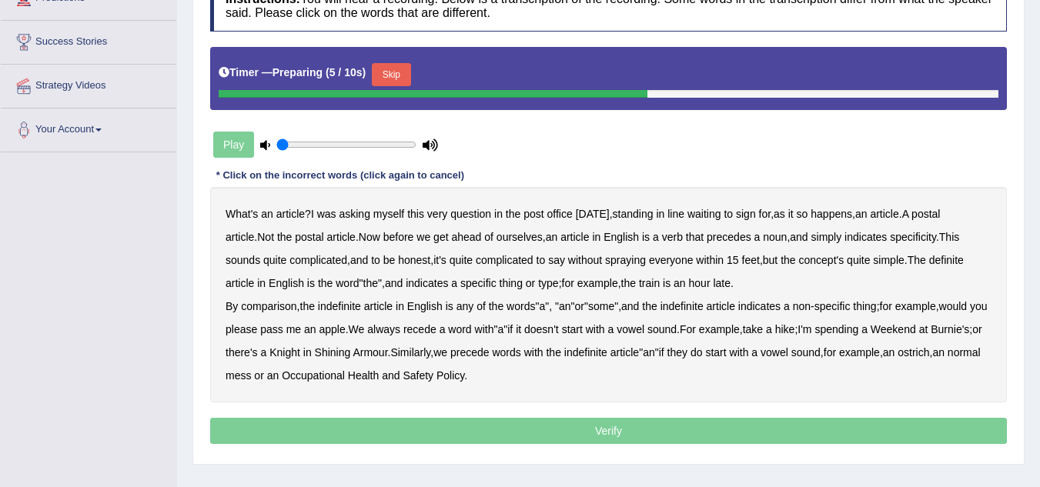
scroll to position [308, 0]
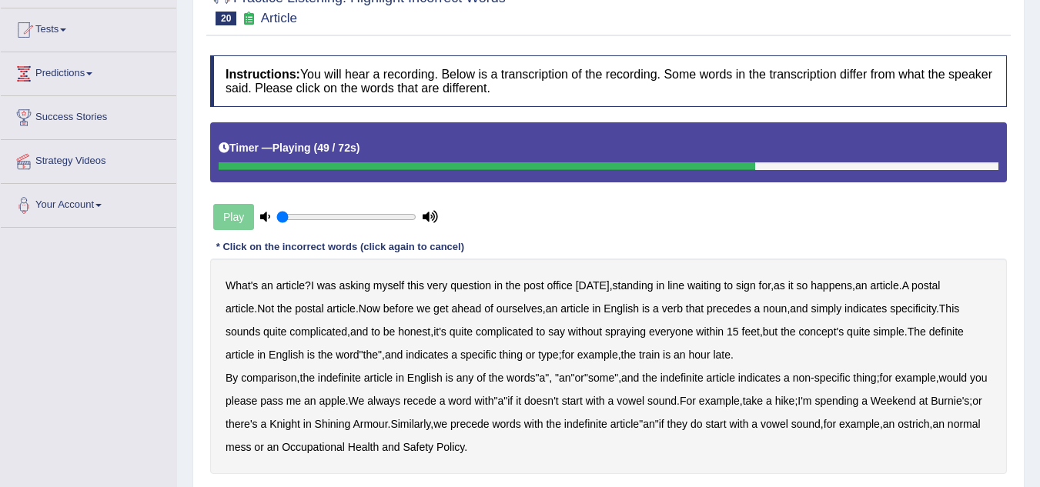
scroll to position [77, 0]
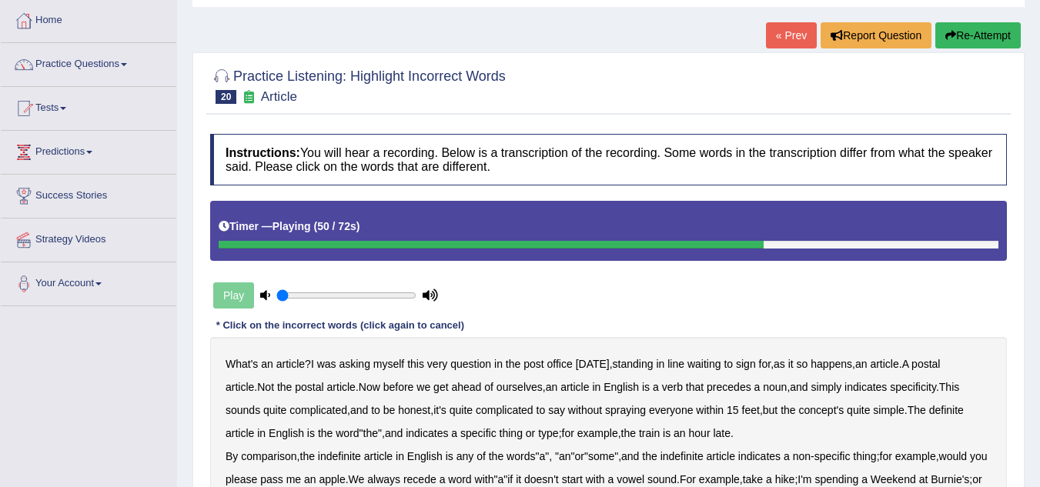
click at [979, 34] on button "Re-Attempt" at bounding box center [978, 35] width 85 height 26
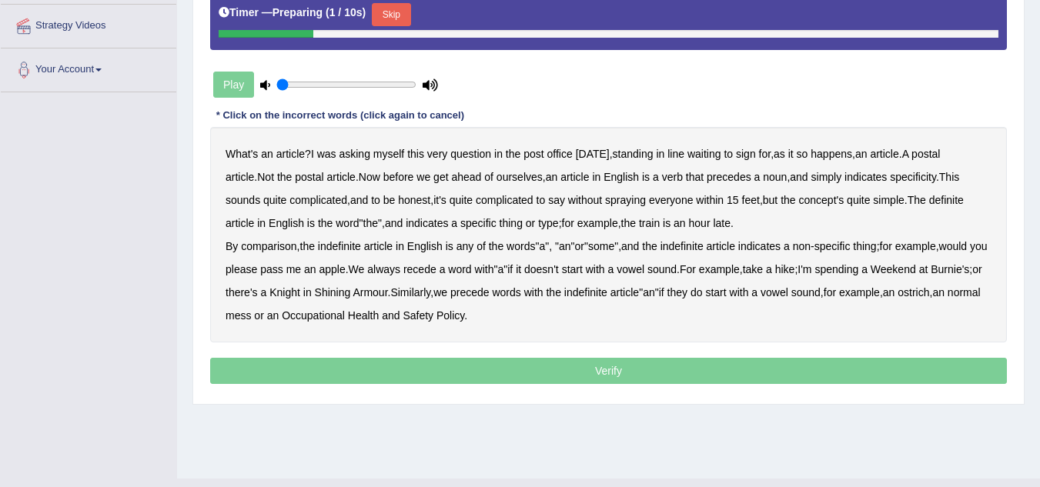
scroll to position [321, 0]
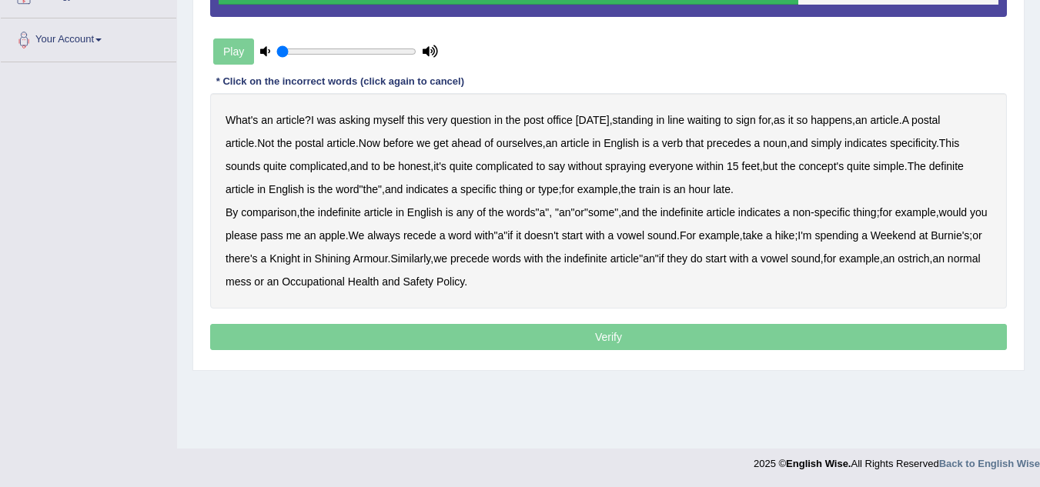
click at [437, 239] on b "recede" at bounding box center [419, 235] width 33 height 12
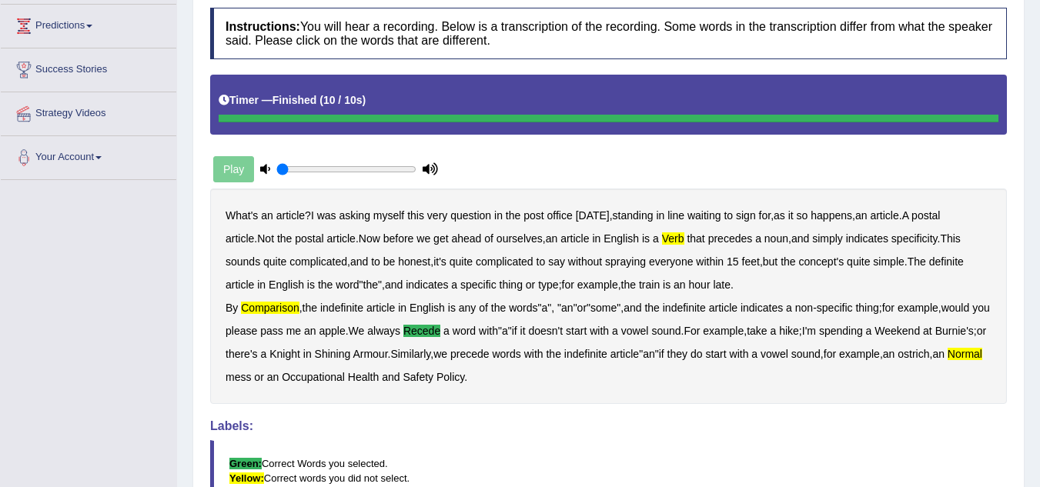
scroll to position [90, 0]
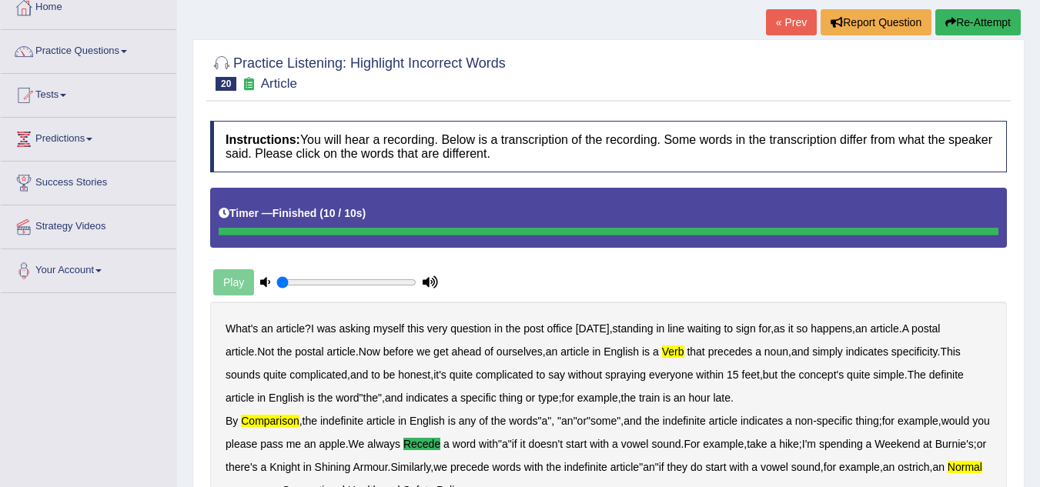
drag, startPoint x: 979, startPoint y: 24, endPoint x: 957, endPoint y: 44, distance: 29.4
click at [978, 27] on button "Re-Attempt" at bounding box center [978, 22] width 85 height 26
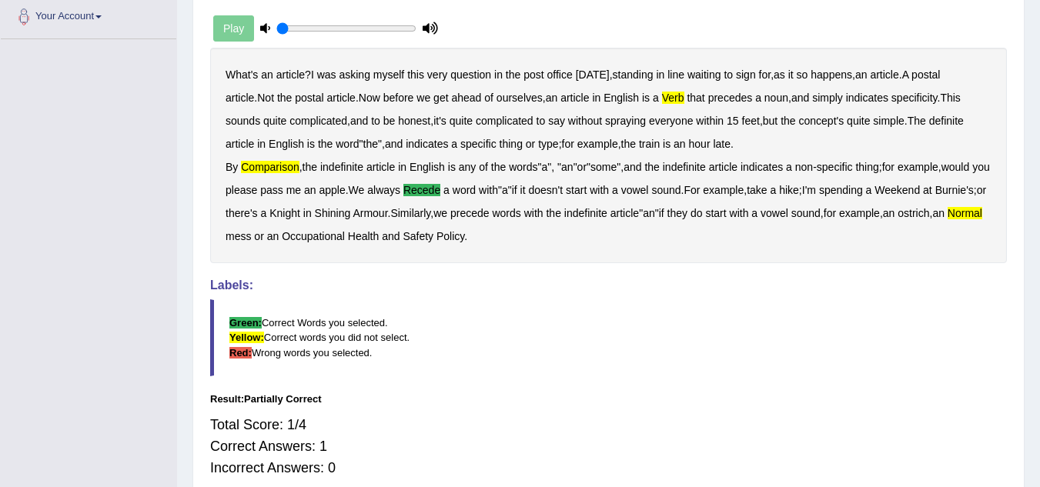
scroll to position [398, 0]
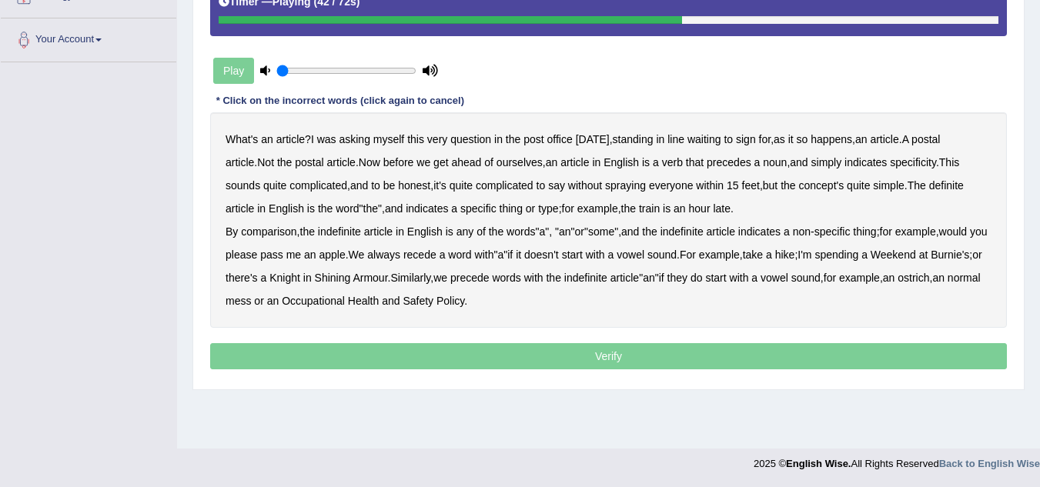
click at [264, 236] on b "comparison" at bounding box center [268, 232] width 55 height 12
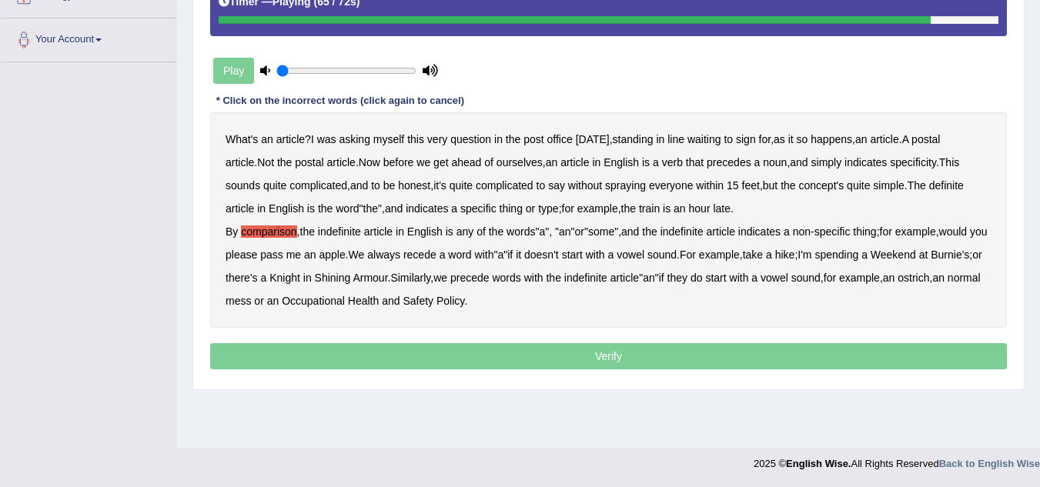
click at [490, 280] on b "precede" at bounding box center [469, 278] width 39 height 12
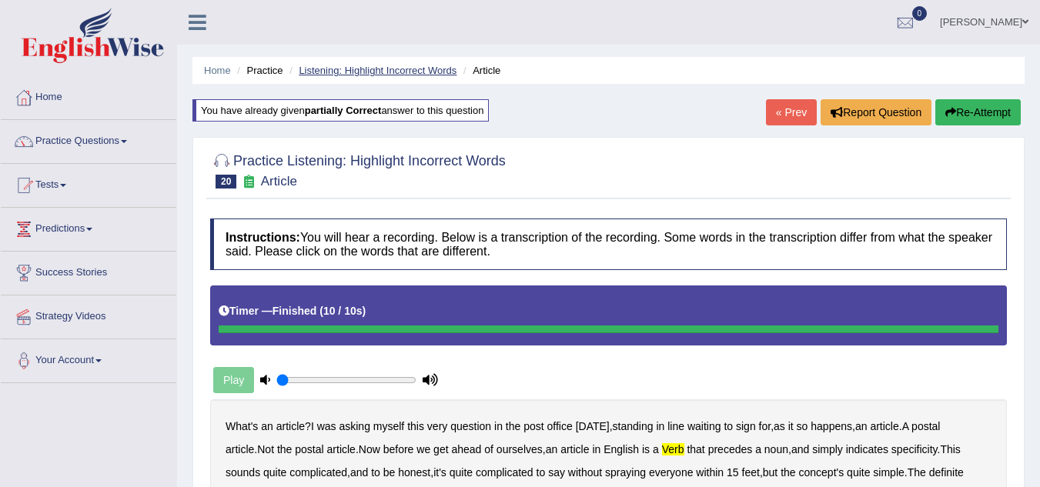
click at [393, 74] on link "Listening: Highlight Incorrect Words" at bounding box center [378, 71] width 158 height 12
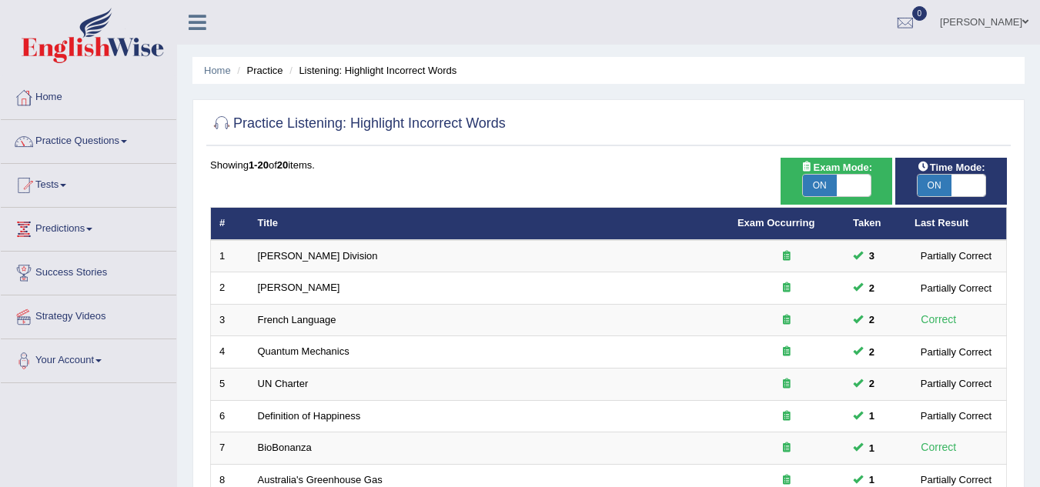
click at [859, 186] on span at bounding box center [854, 186] width 34 height 22
checkbox input "false"
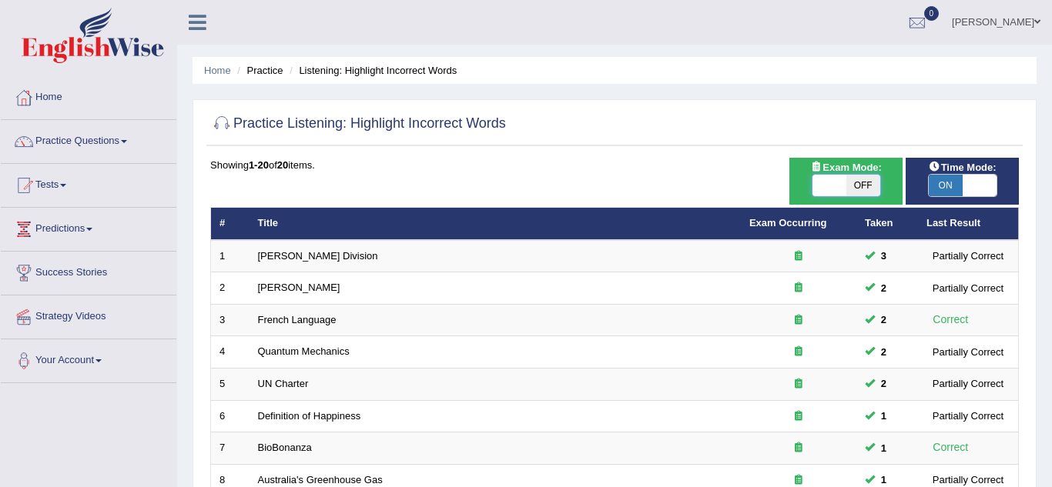
checkbox input "false"
click at [969, 184] on body "Toggle navigation Home Practice Questions Speaking Practice Read Aloud Repeat S…" at bounding box center [526, 243] width 1052 height 487
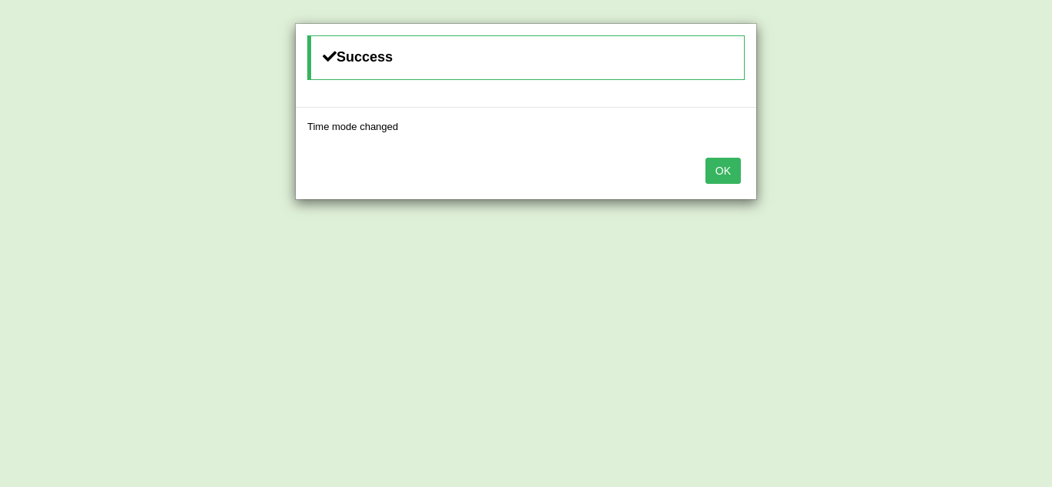
click at [726, 173] on button "OK" at bounding box center [722, 171] width 35 height 26
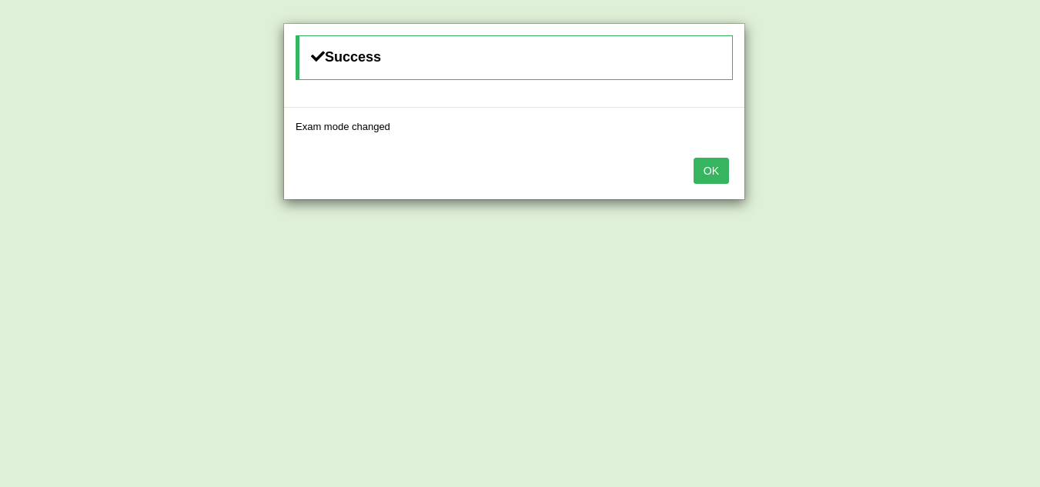
click at [716, 166] on button "OK" at bounding box center [711, 171] width 35 height 26
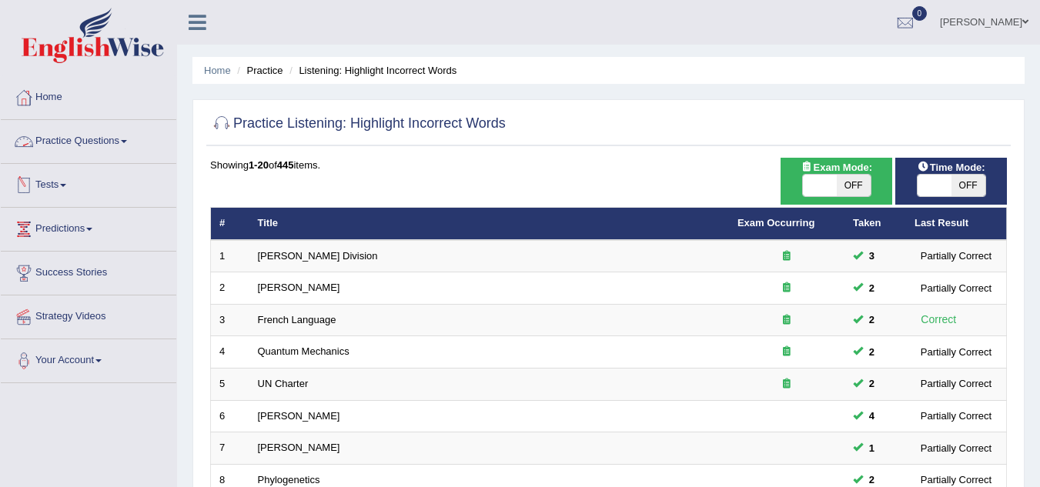
click at [138, 139] on link "Practice Questions" at bounding box center [89, 139] width 176 height 39
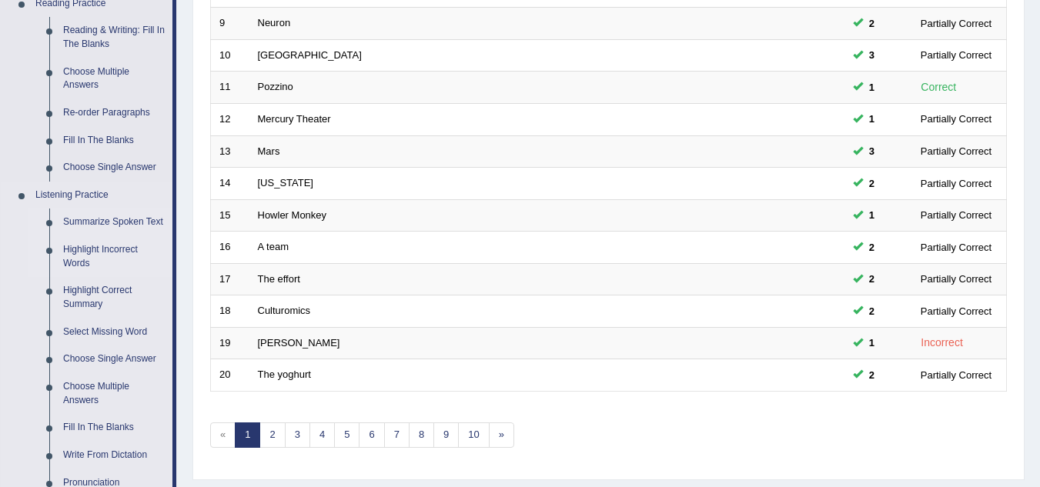
scroll to position [462, 0]
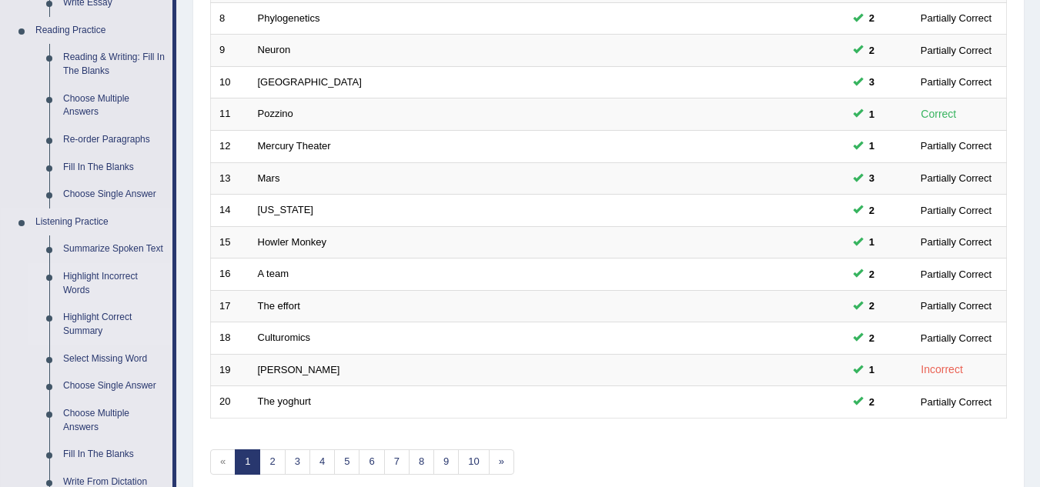
click at [91, 323] on link "Highlight Correct Summary" at bounding box center [114, 324] width 116 height 41
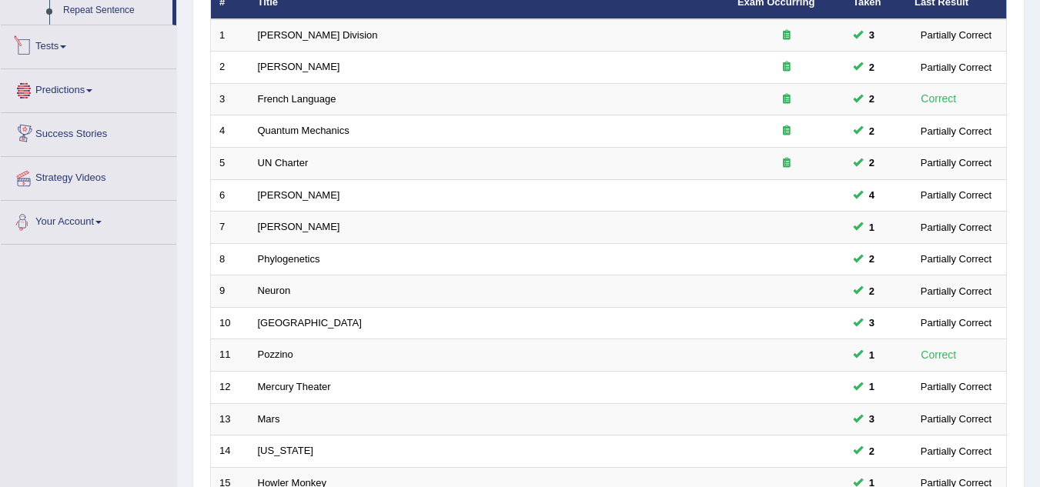
scroll to position [268, 0]
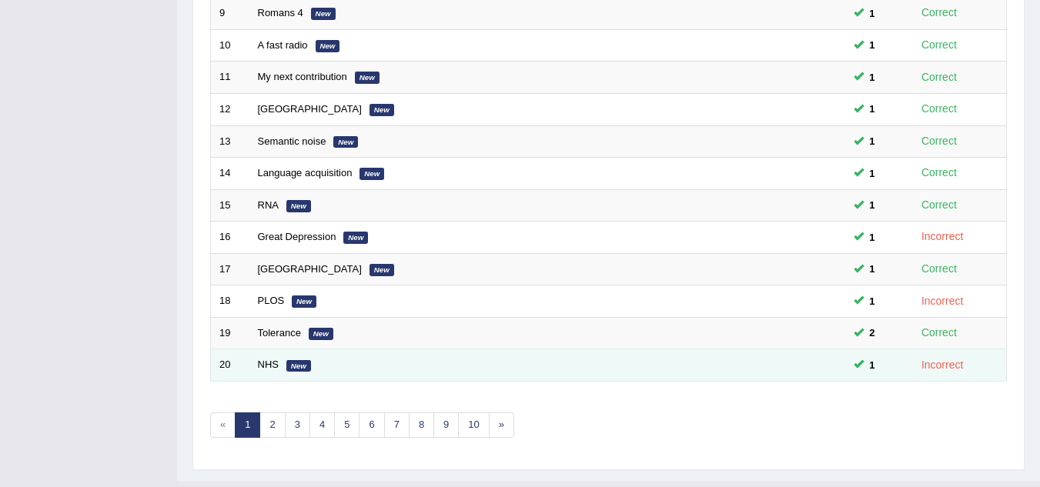
scroll to position [532, 0]
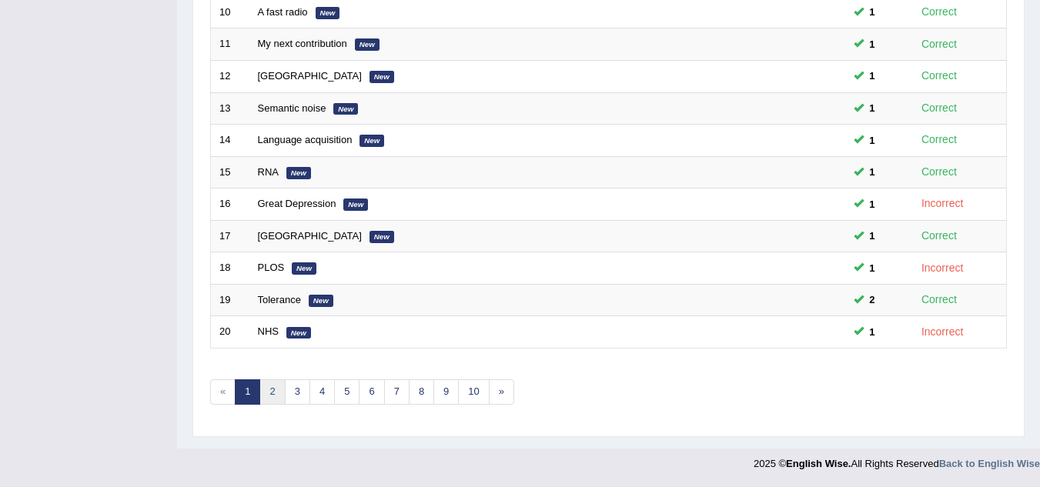
click at [272, 390] on link "2" at bounding box center [271, 392] width 25 height 25
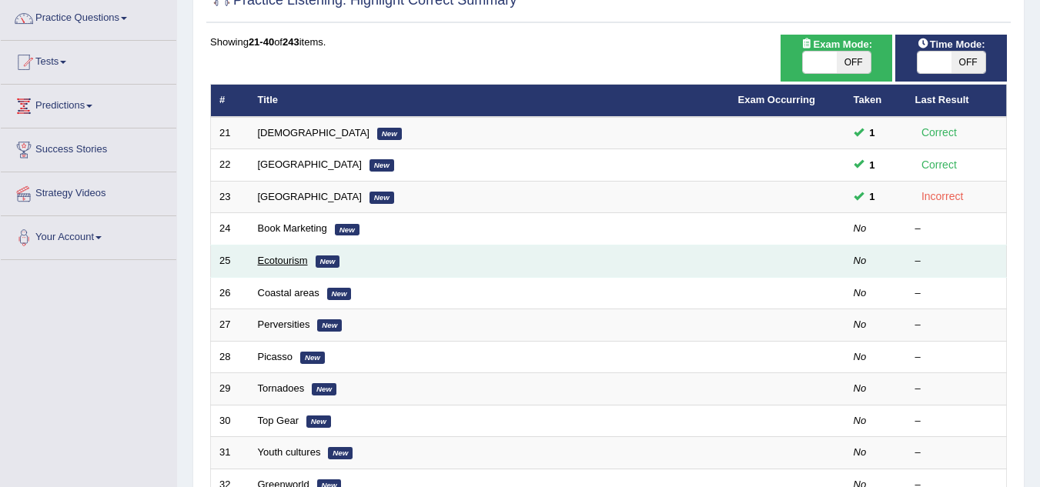
scroll to position [154, 0]
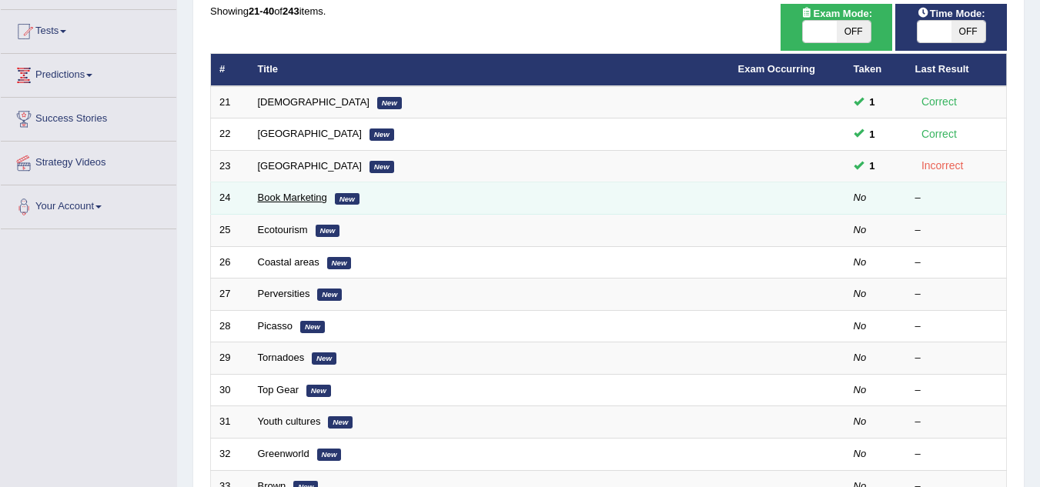
click at [280, 199] on link "Book Marketing" at bounding box center [292, 198] width 69 height 12
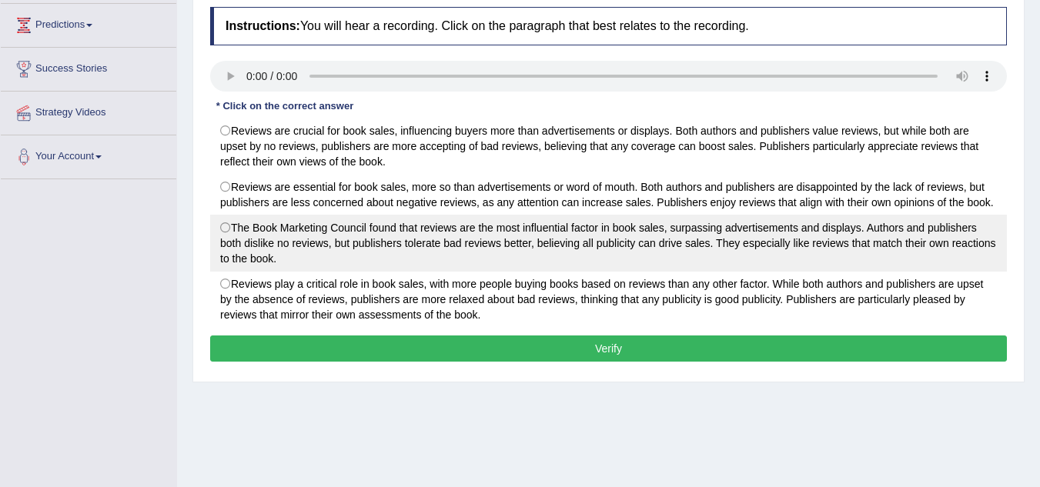
scroll to position [231, 0]
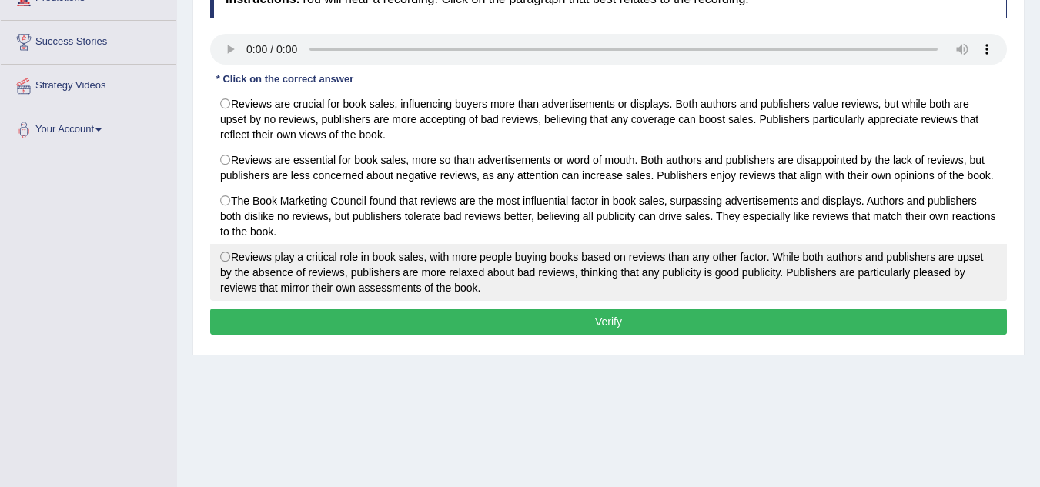
click at [231, 257] on label "Reviews play a critical role in book sales, with more people buying books based…" at bounding box center [608, 272] width 797 height 57
radio input "true"
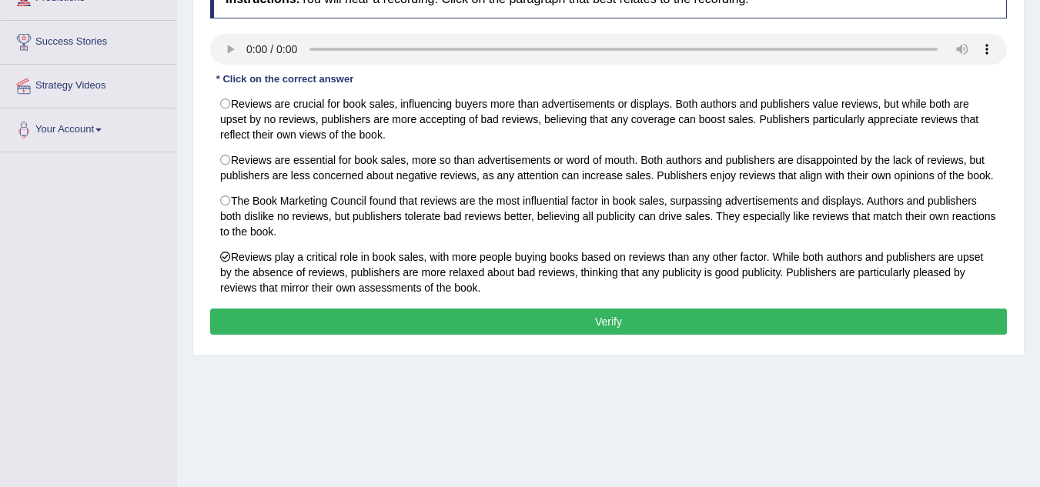
click at [460, 328] on button "Verify" at bounding box center [608, 322] width 797 height 26
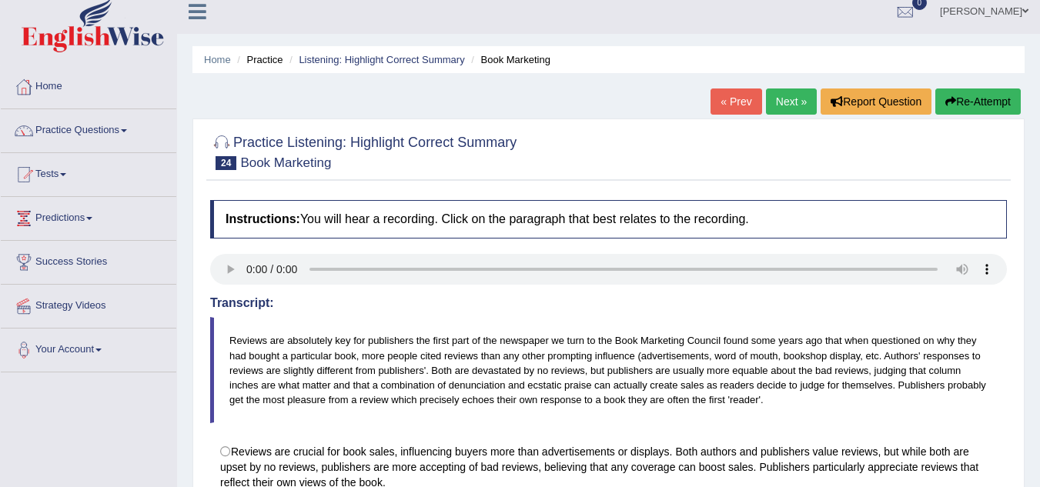
scroll to position [0, 0]
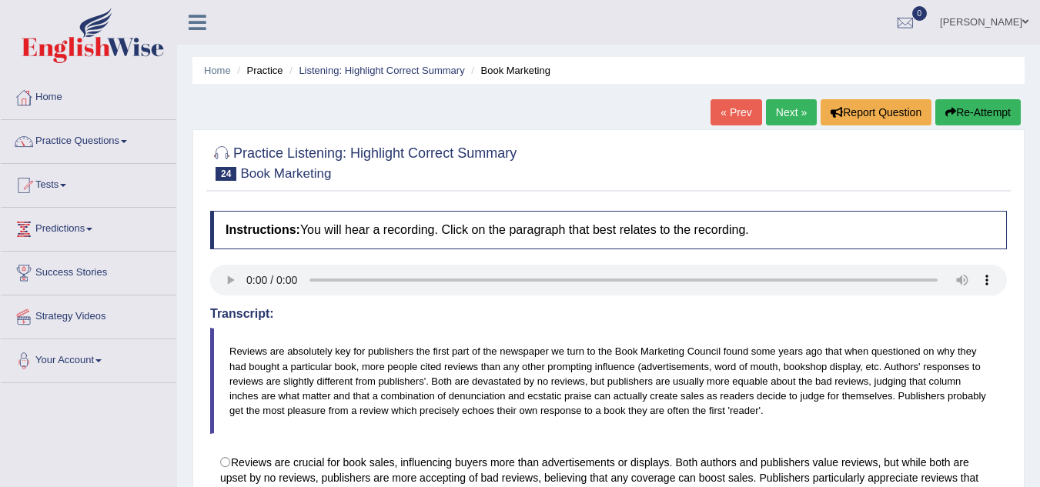
click at [772, 104] on link "Next »" at bounding box center [791, 112] width 51 height 26
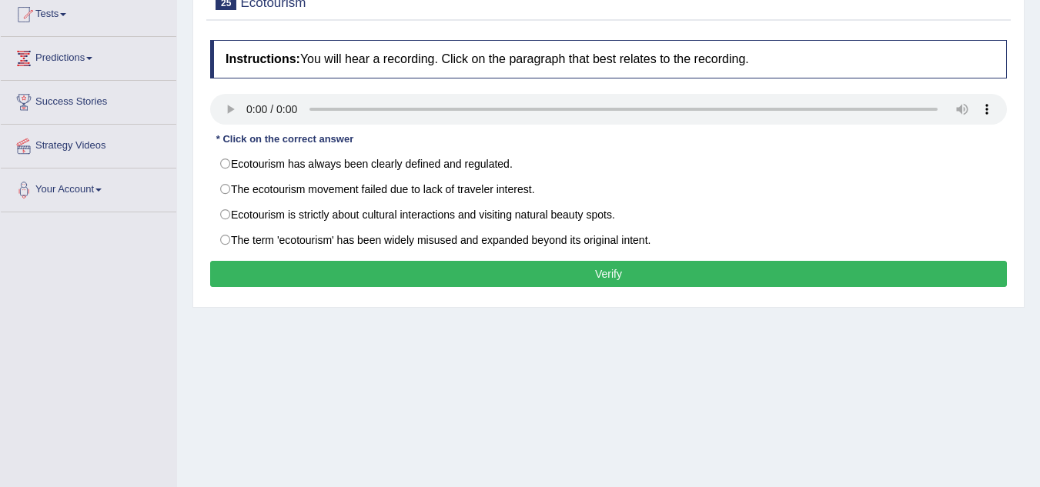
scroll to position [154, 0]
